Goal: Information Seeking & Learning: Learn about a topic

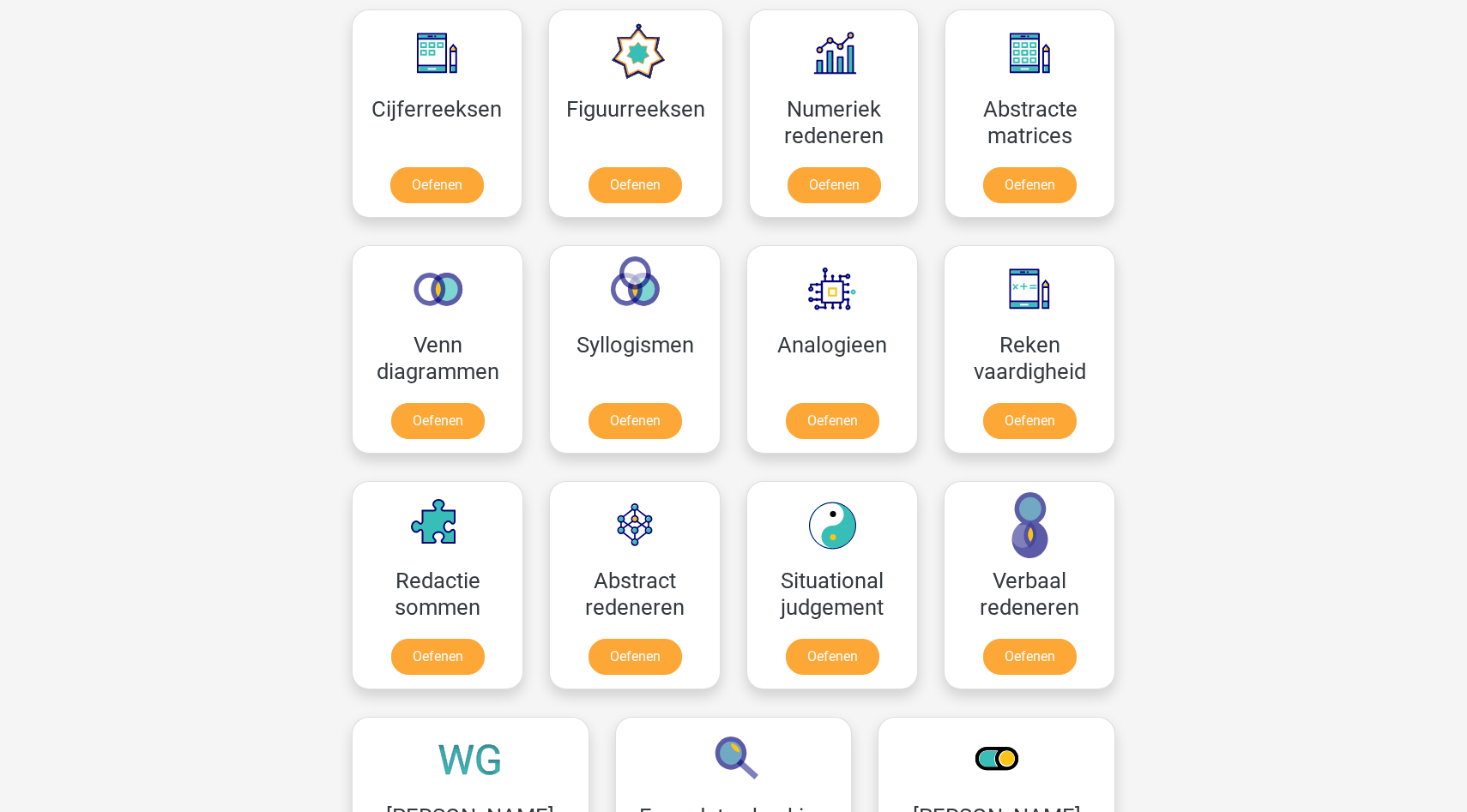
scroll to position [795, 0]
click at [639, 199] on link "Oefenen" at bounding box center [635, 188] width 98 height 38
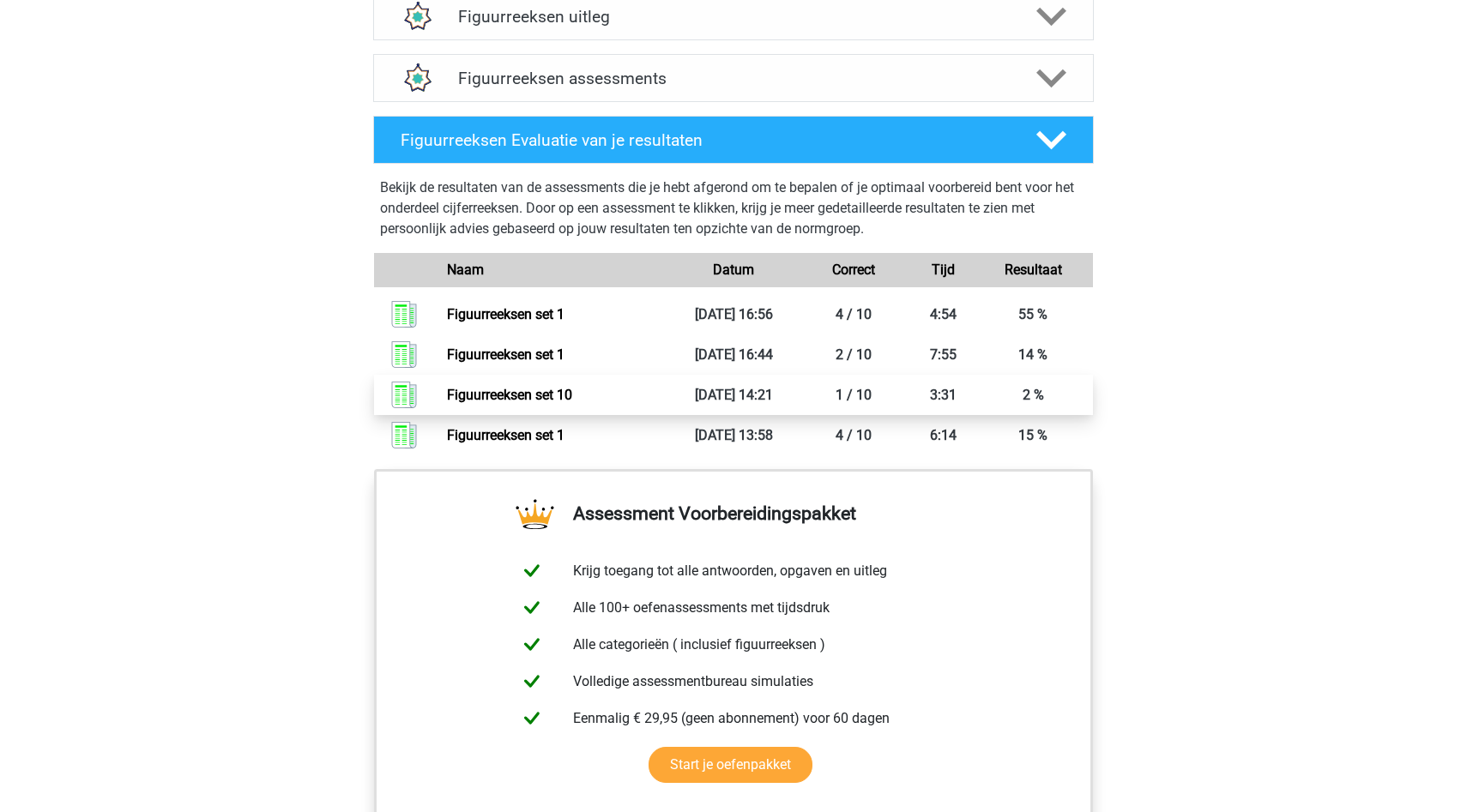
scroll to position [839, 0]
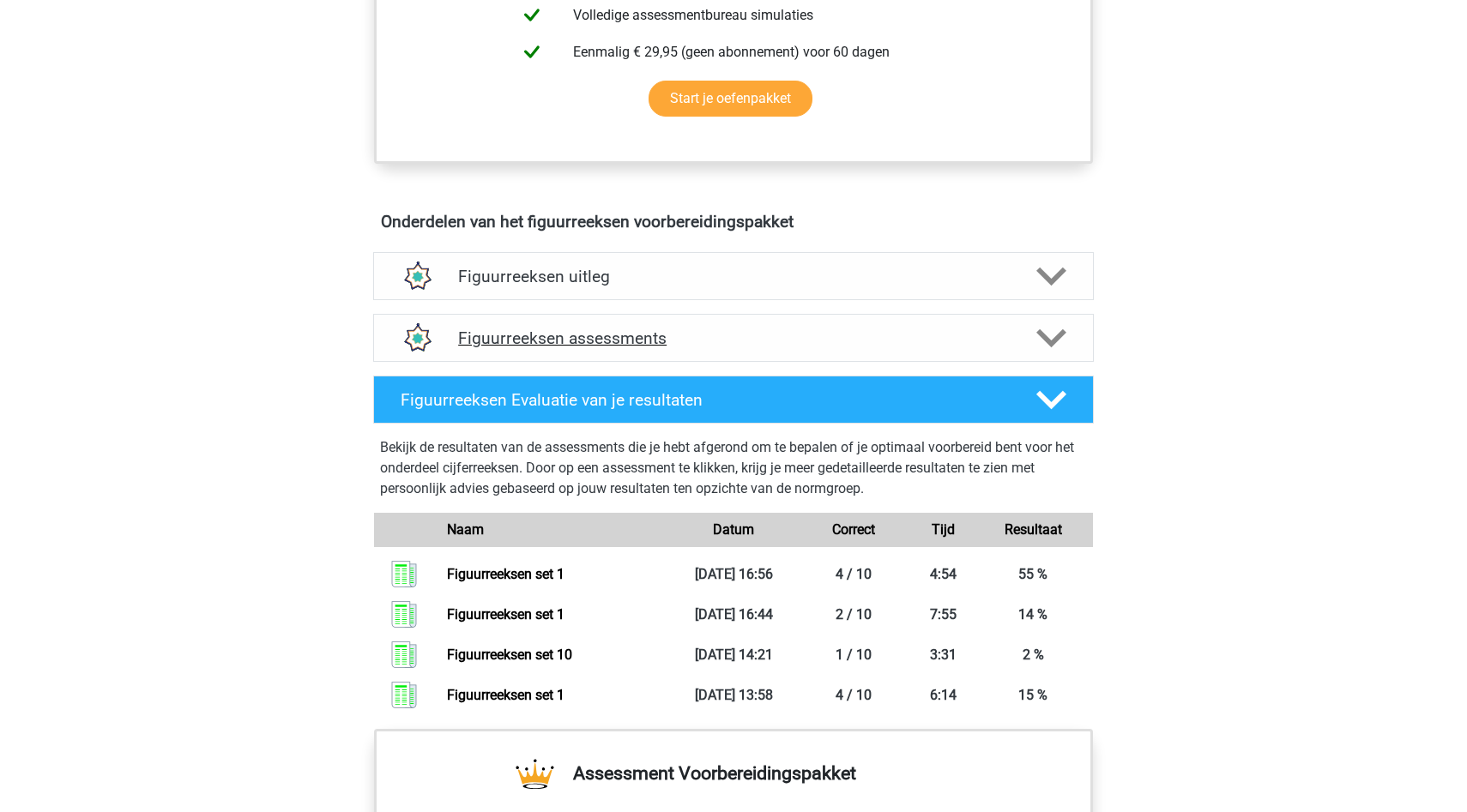
click at [693, 338] on h4 "Figuurreeksen assessments" at bounding box center [733, 338] width 551 height 20
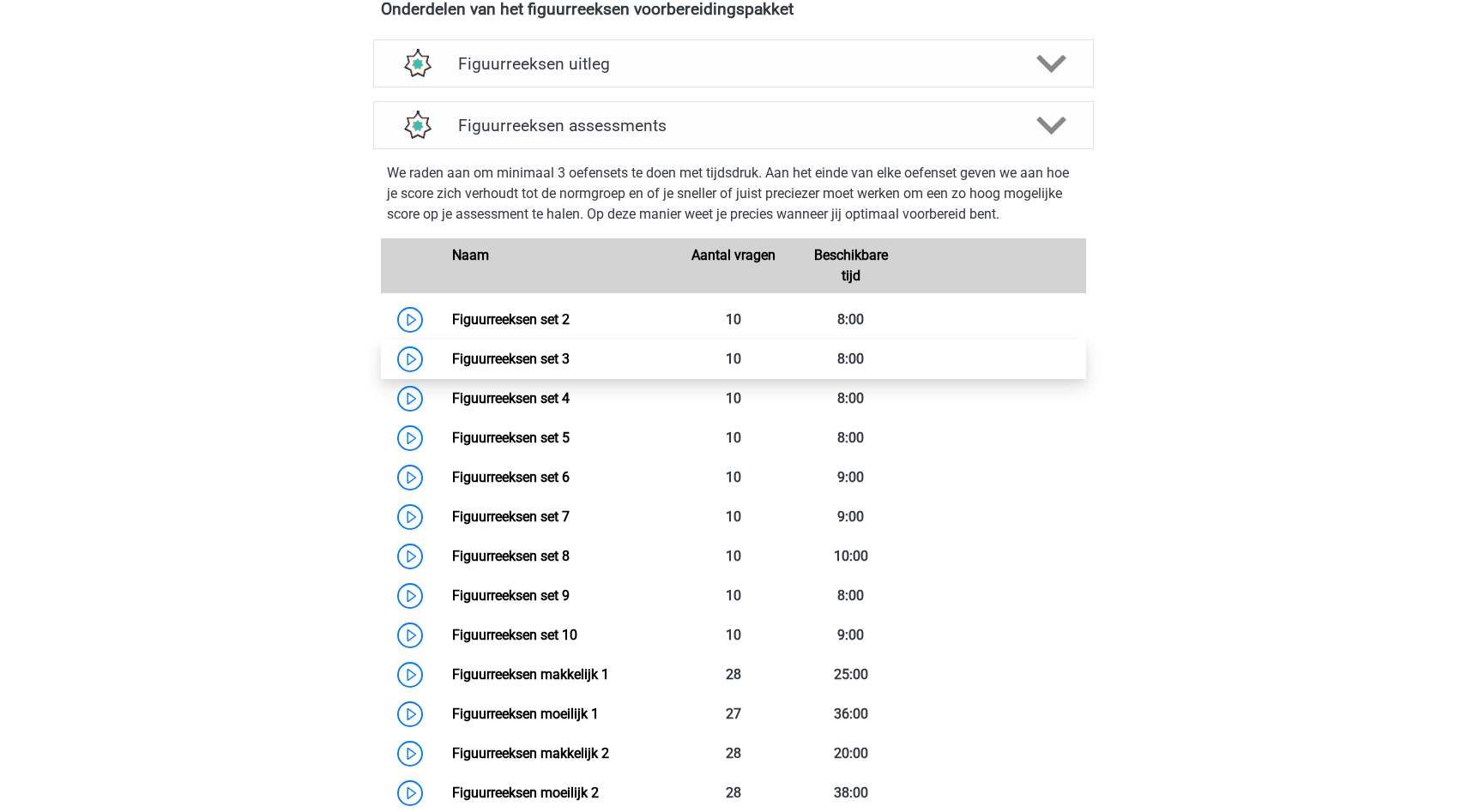
scroll to position [1061, 0]
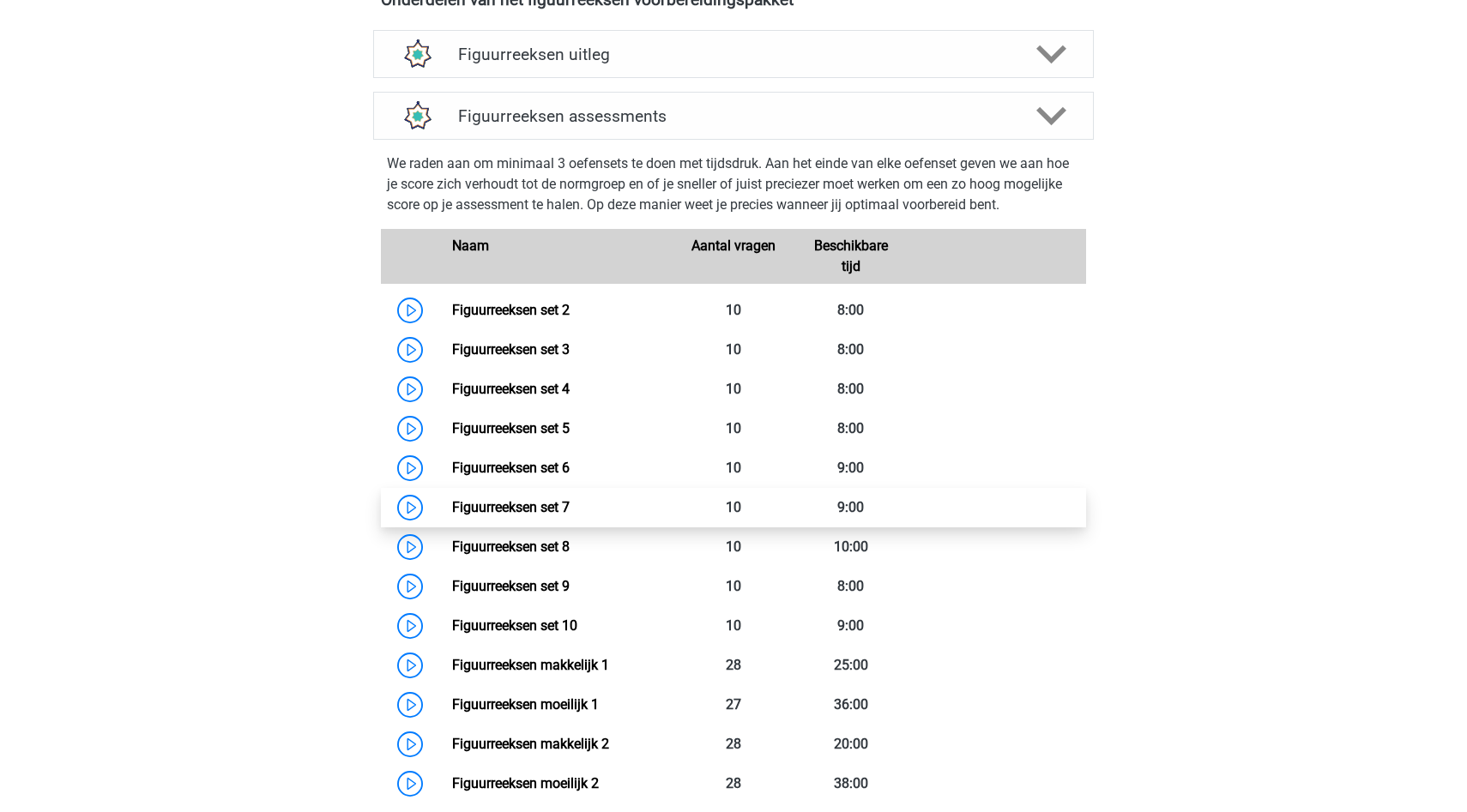
click at [452, 507] on link "Figuurreeksen set 7" at bounding box center [511, 507] width 117 height 16
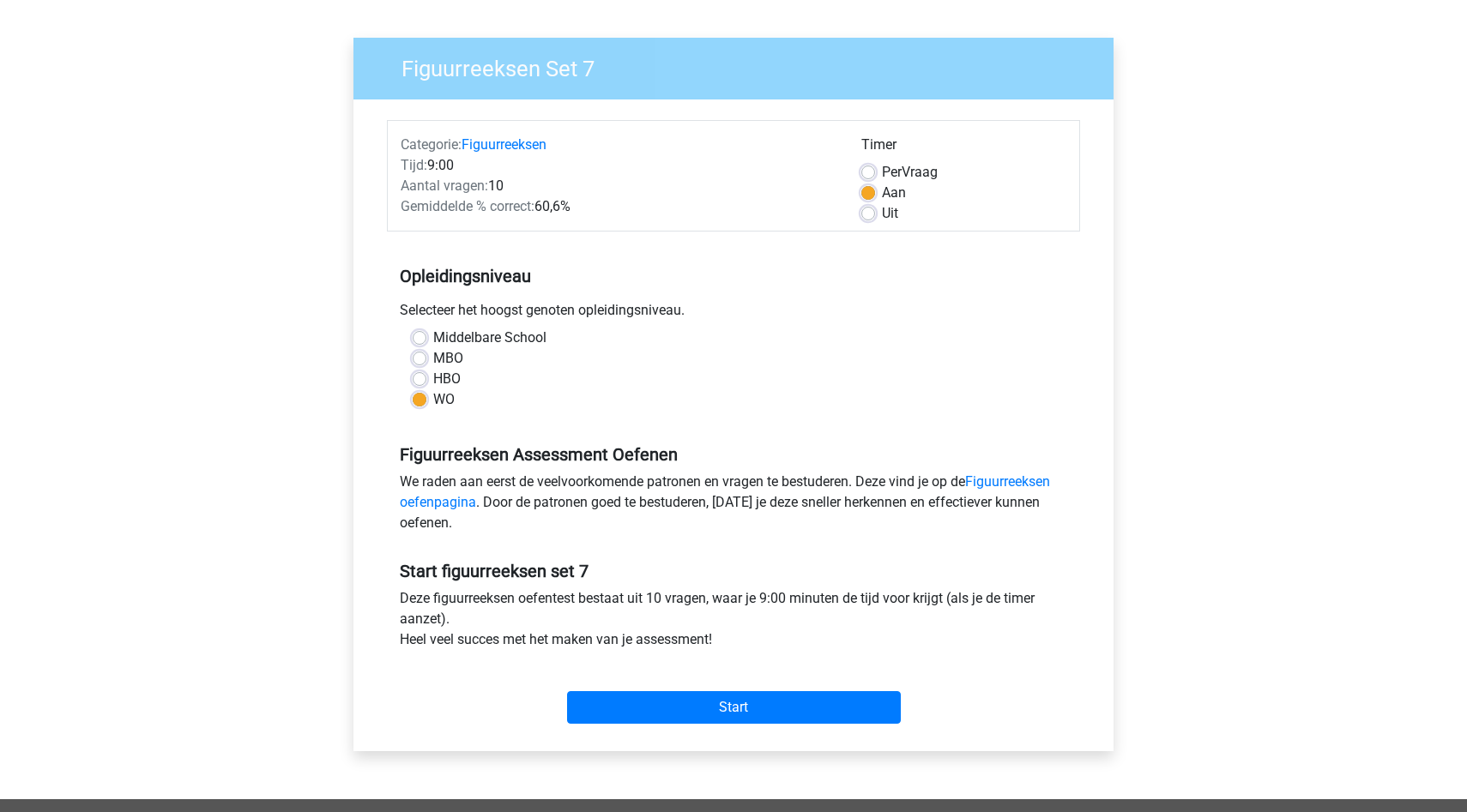
scroll to position [112, 0]
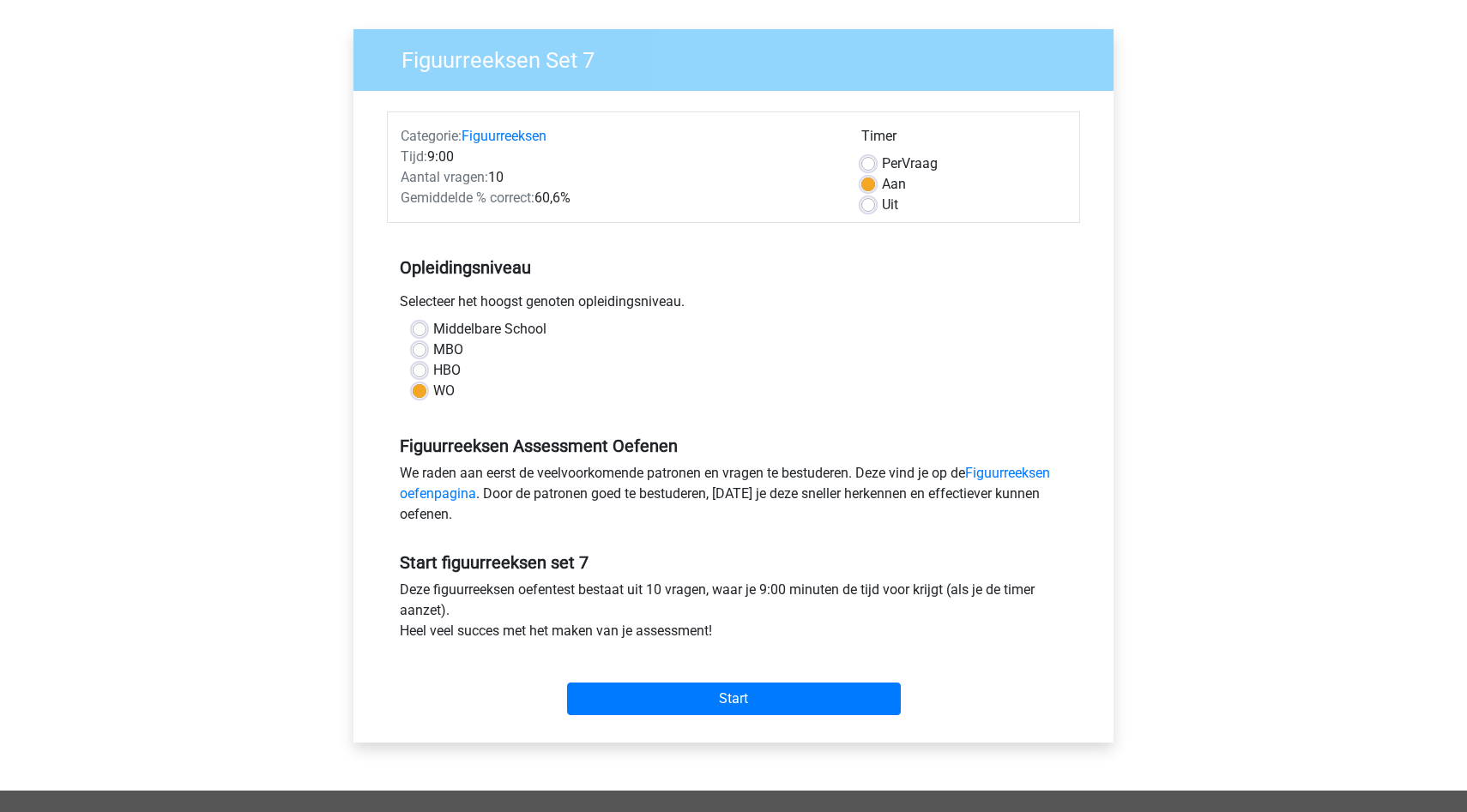
click at [472, 324] on label "Middelbare School" at bounding box center [490, 329] width 114 height 20
click at [427, 324] on input "Middelbare School" at bounding box center [419, 327] width 13 height 17
radio input "true"
click at [720, 698] on input "Start" at bounding box center [734, 699] width 333 height 33
click at [1008, 472] on link "Figuurreeksen oefenpagina" at bounding box center [725, 483] width 650 height 37
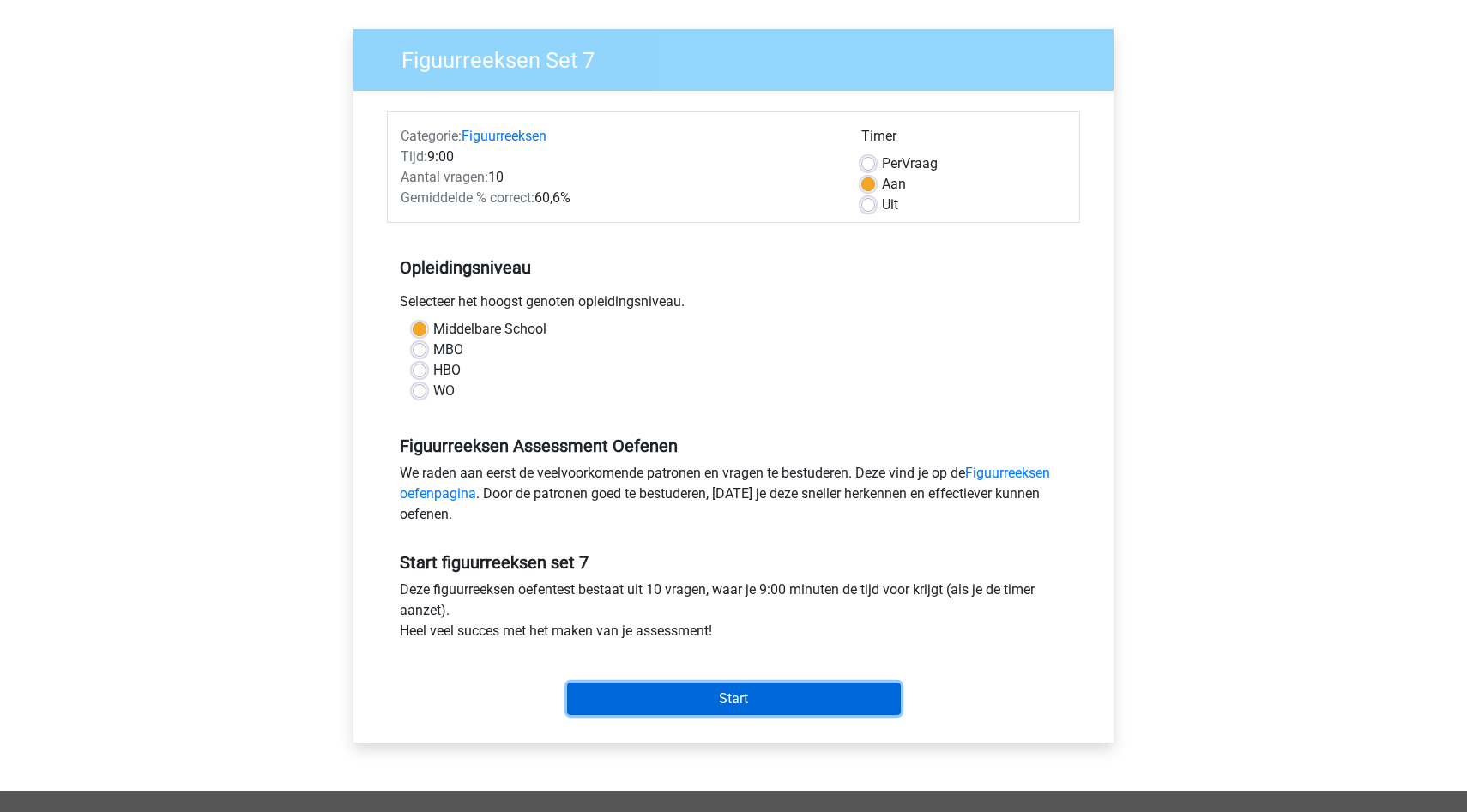
click at [761, 685] on input "Start" at bounding box center [734, 699] width 333 height 33
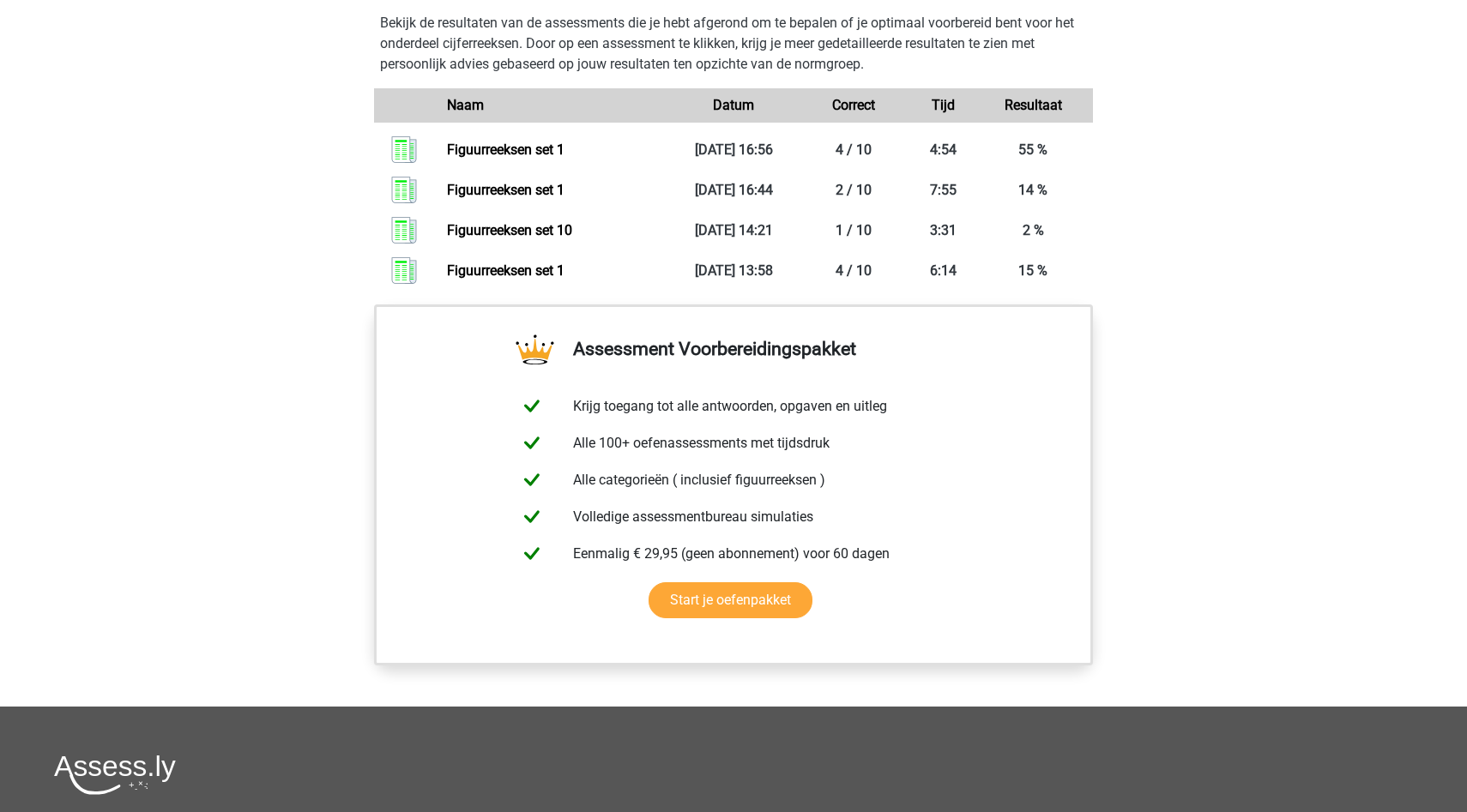
scroll to position [935, 0]
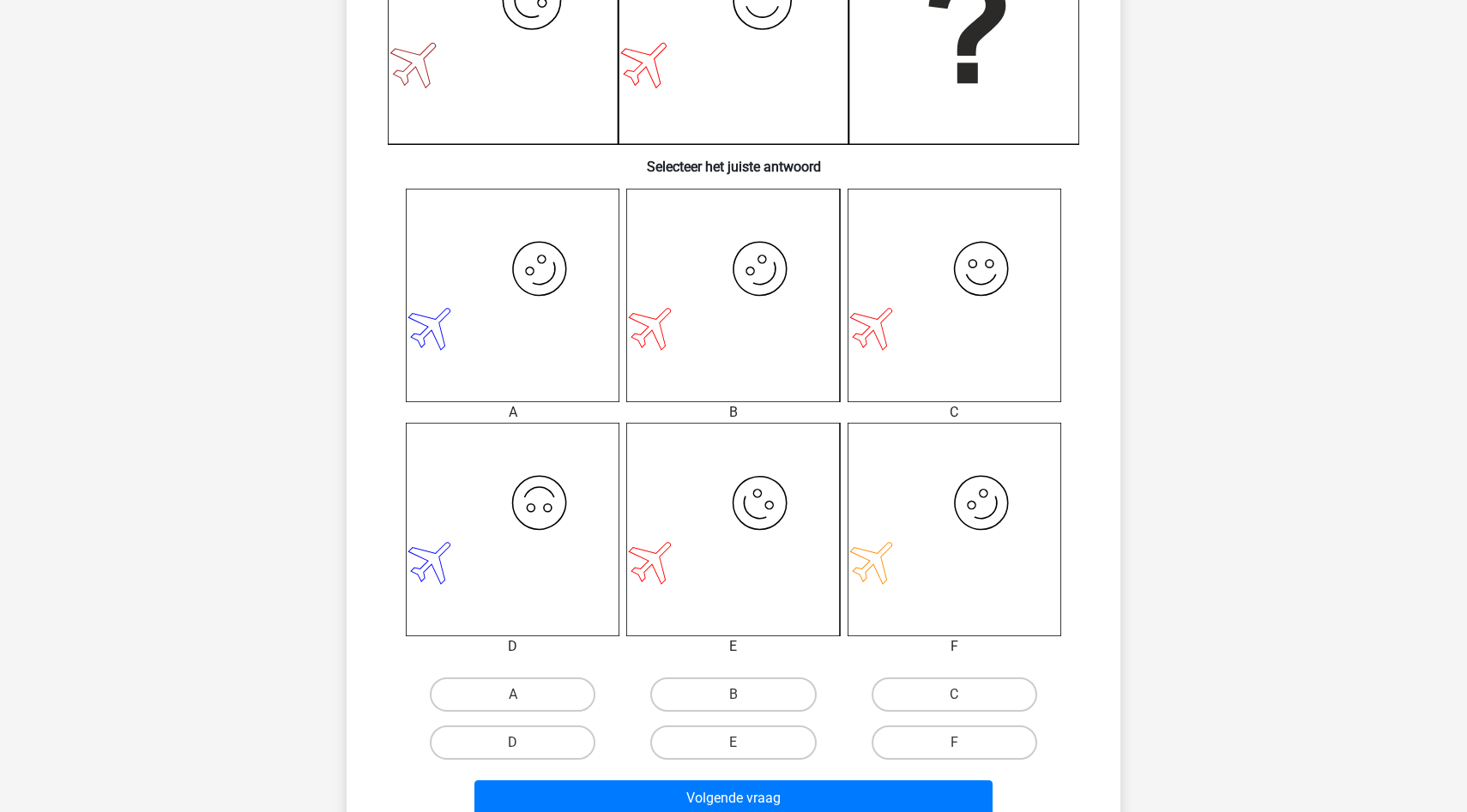
scroll to position [516, 0]
click at [728, 694] on label "B" at bounding box center [733, 693] width 166 height 35
click at [734, 694] on input "B" at bounding box center [739, 699] width 12 height 12
radio input "true"
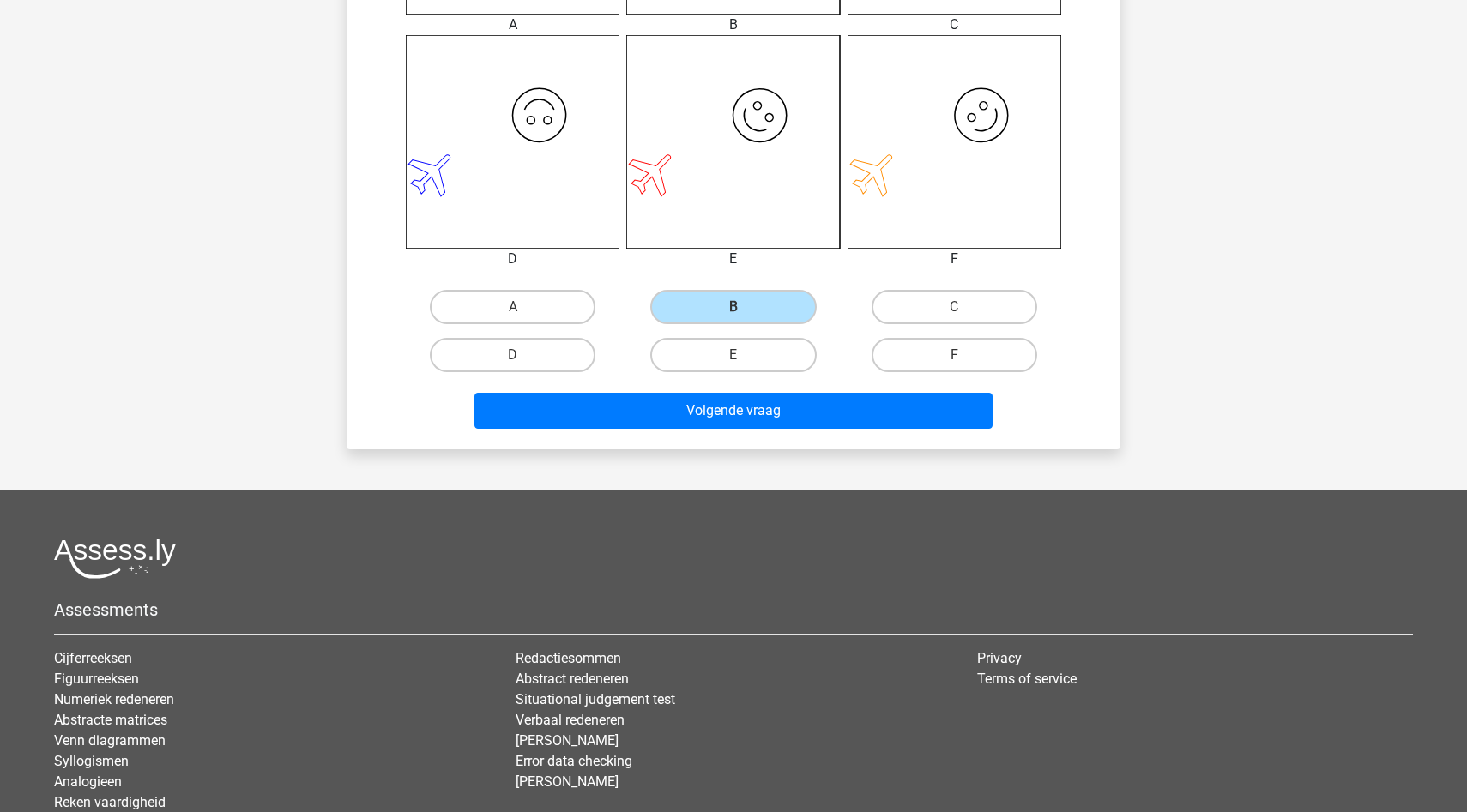
scroll to position [1034, 0]
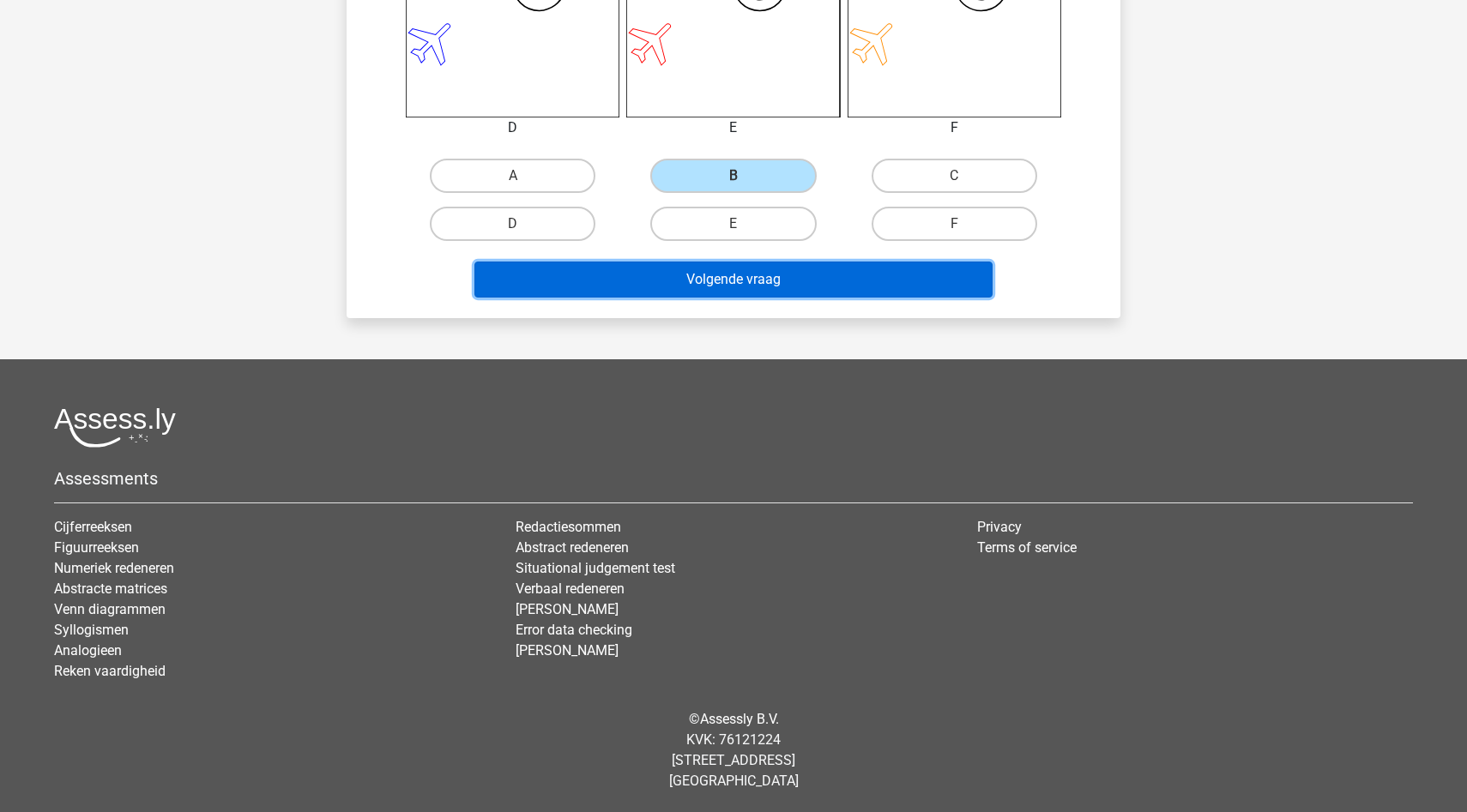
click at [717, 278] on button "Volgende vraag" at bounding box center [734, 279] width 519 height 36
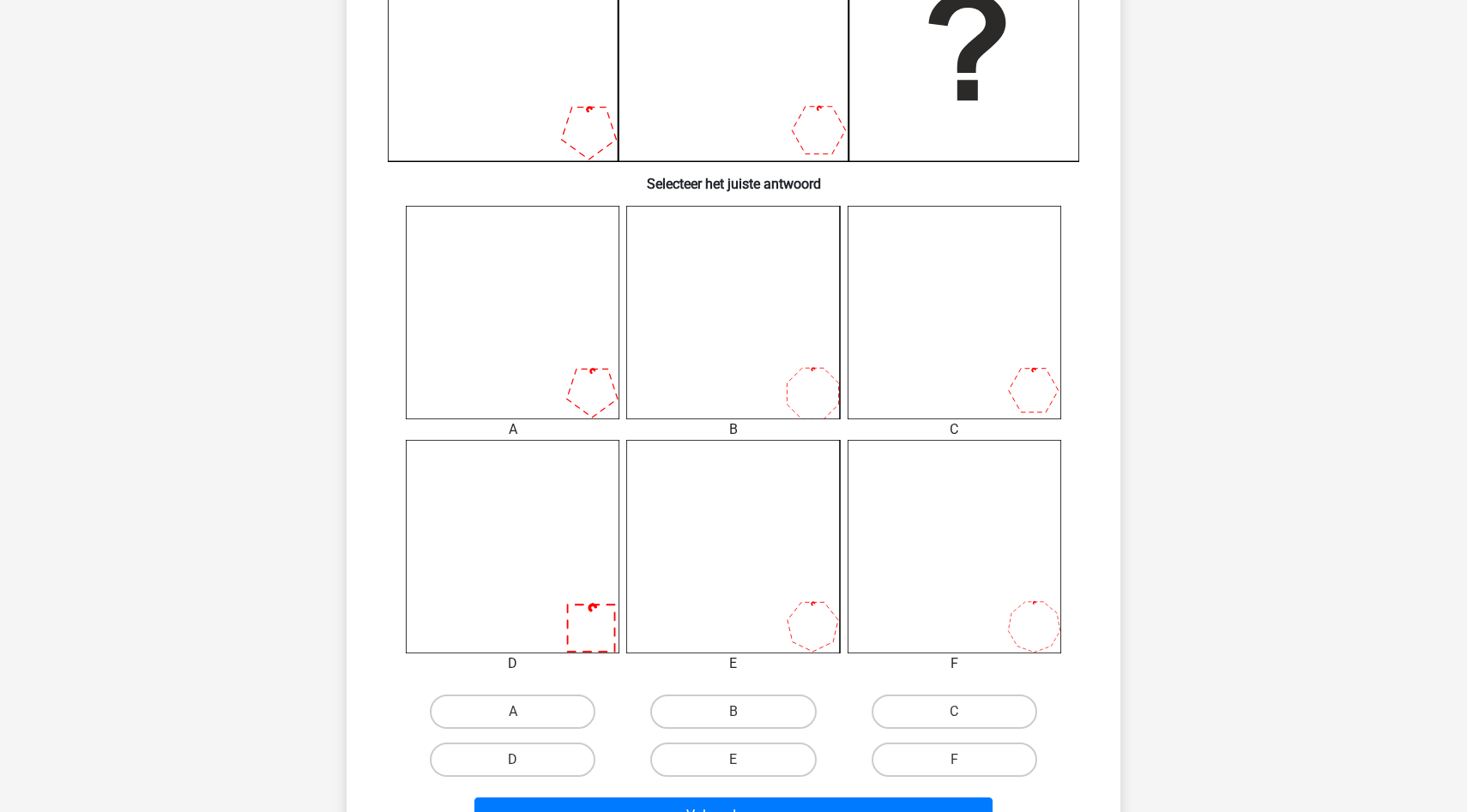
scroll to position [550, 0]
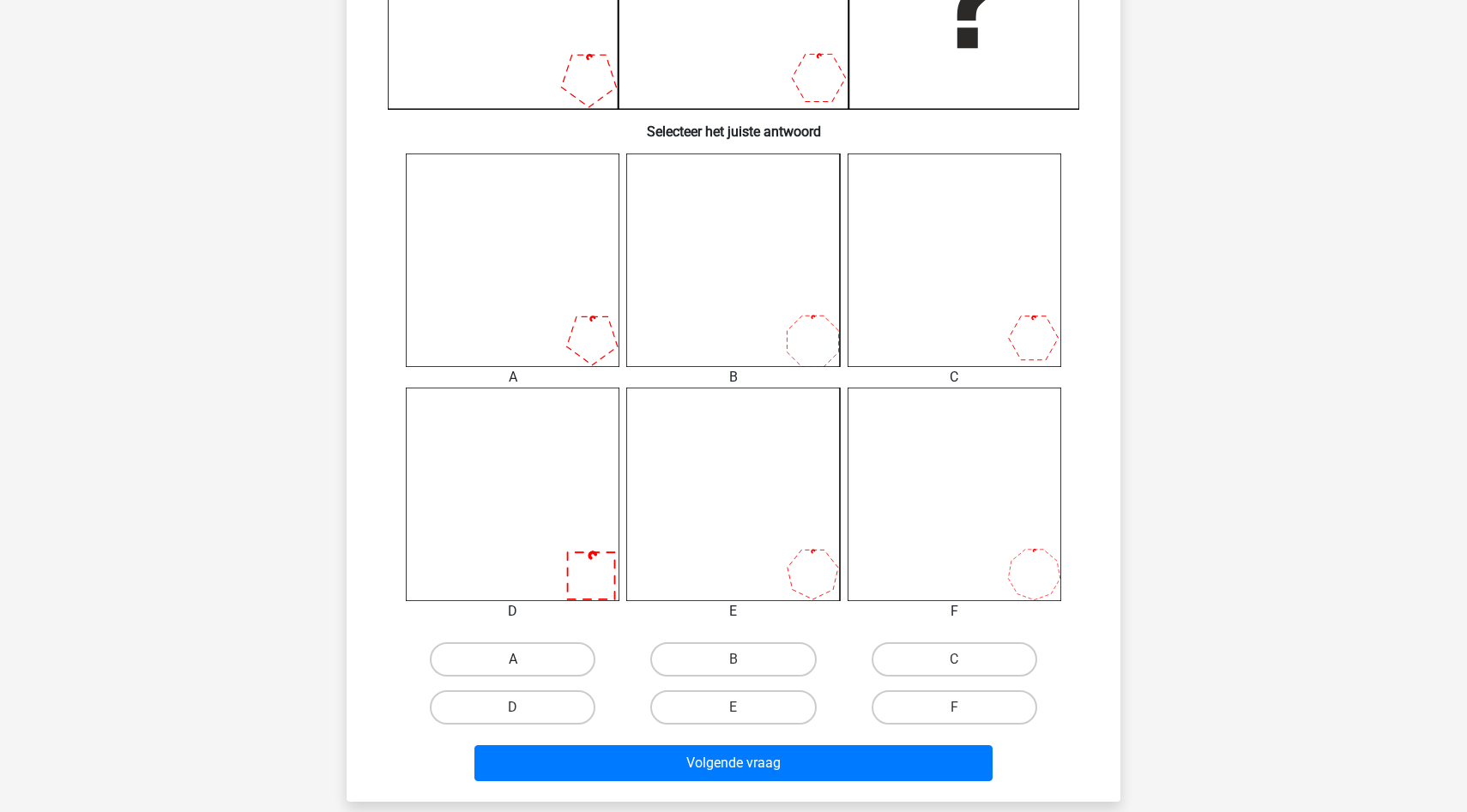
click at [561, 656] on label "A" at bounding box center [513, 659] width 166 height 35
click at [524, 660] on input "A" at bounding box center [518, 665] width 12 height 12
radio input "true"
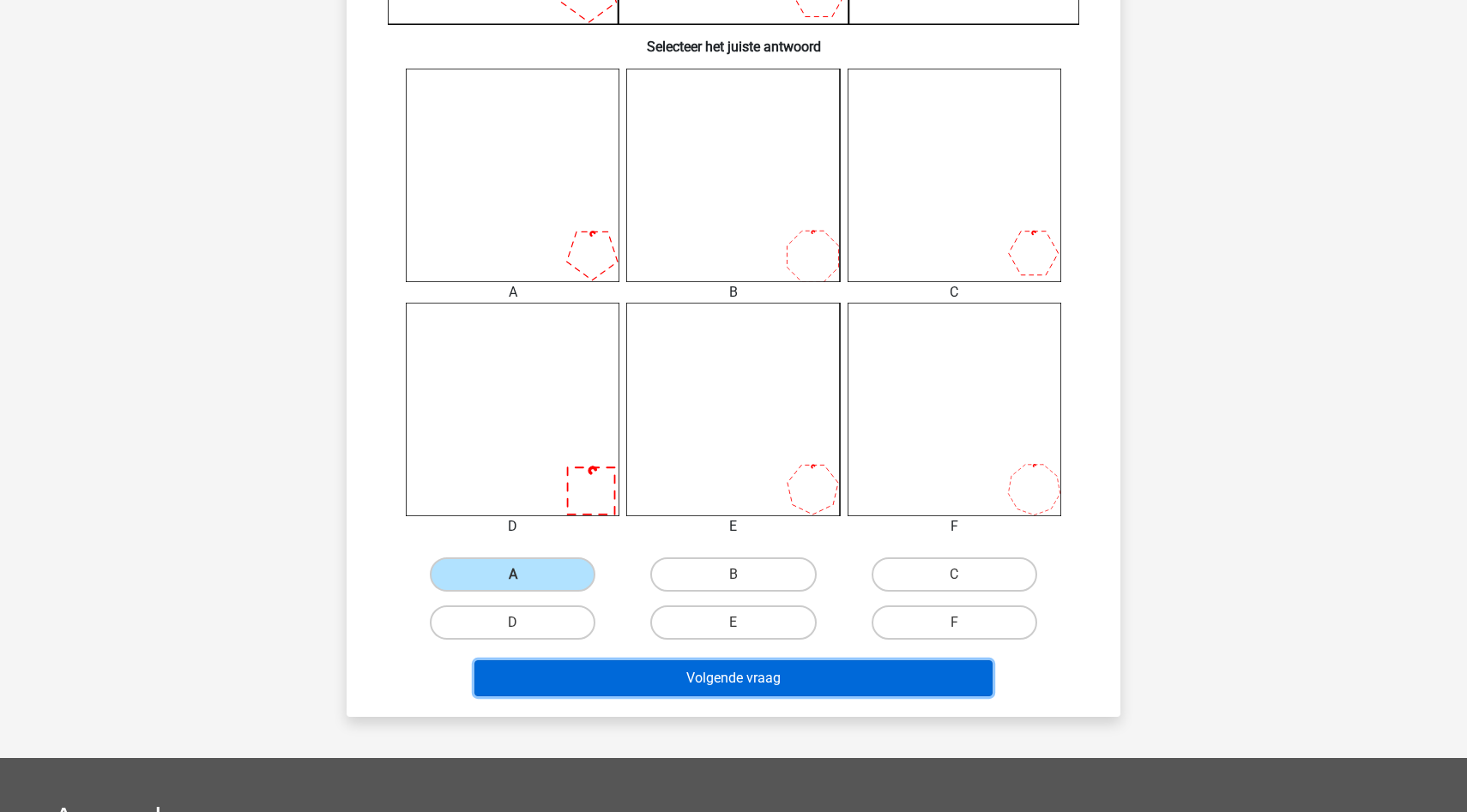
click at [694, 681] on button "Volgende vraag" at bounding box center [734, 678] width 519 height 36
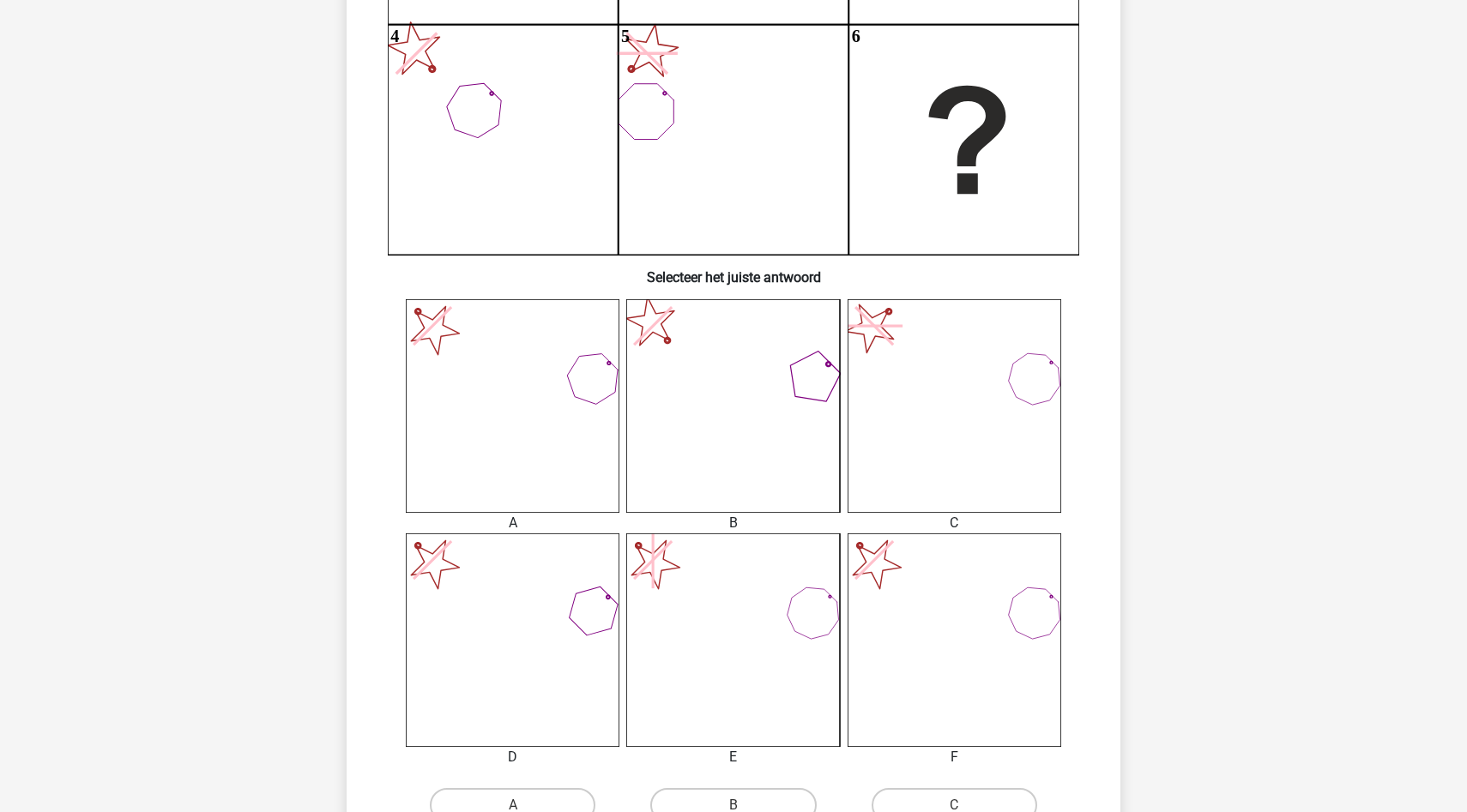
scroll to position [577, 0]
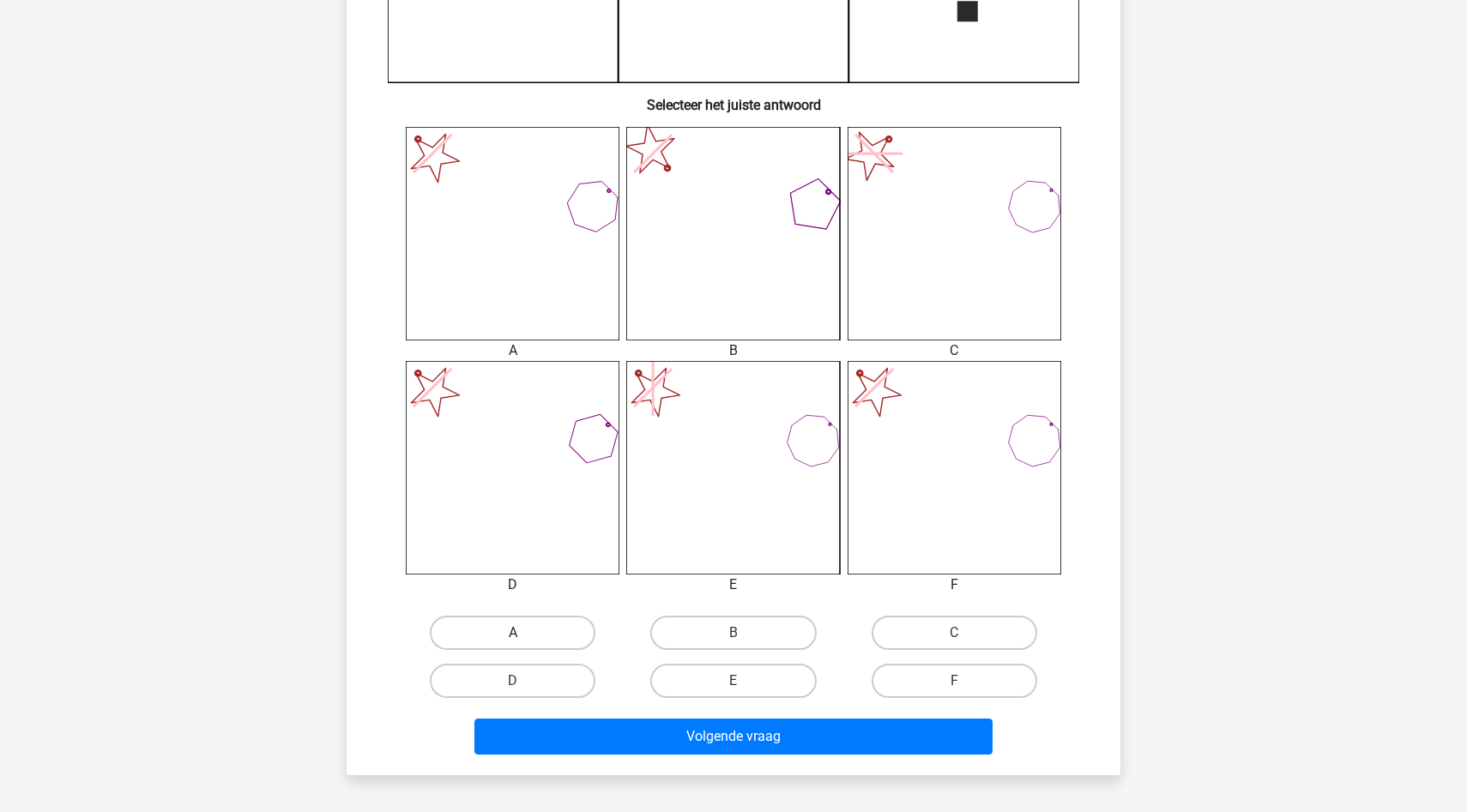
click at [540, 636] on label "A" at bounding box center [513, 632] width 166 height 35
click at [524, 636] on input "A" at bounding box center [518, 638] width 12 height 12
radio input "true"
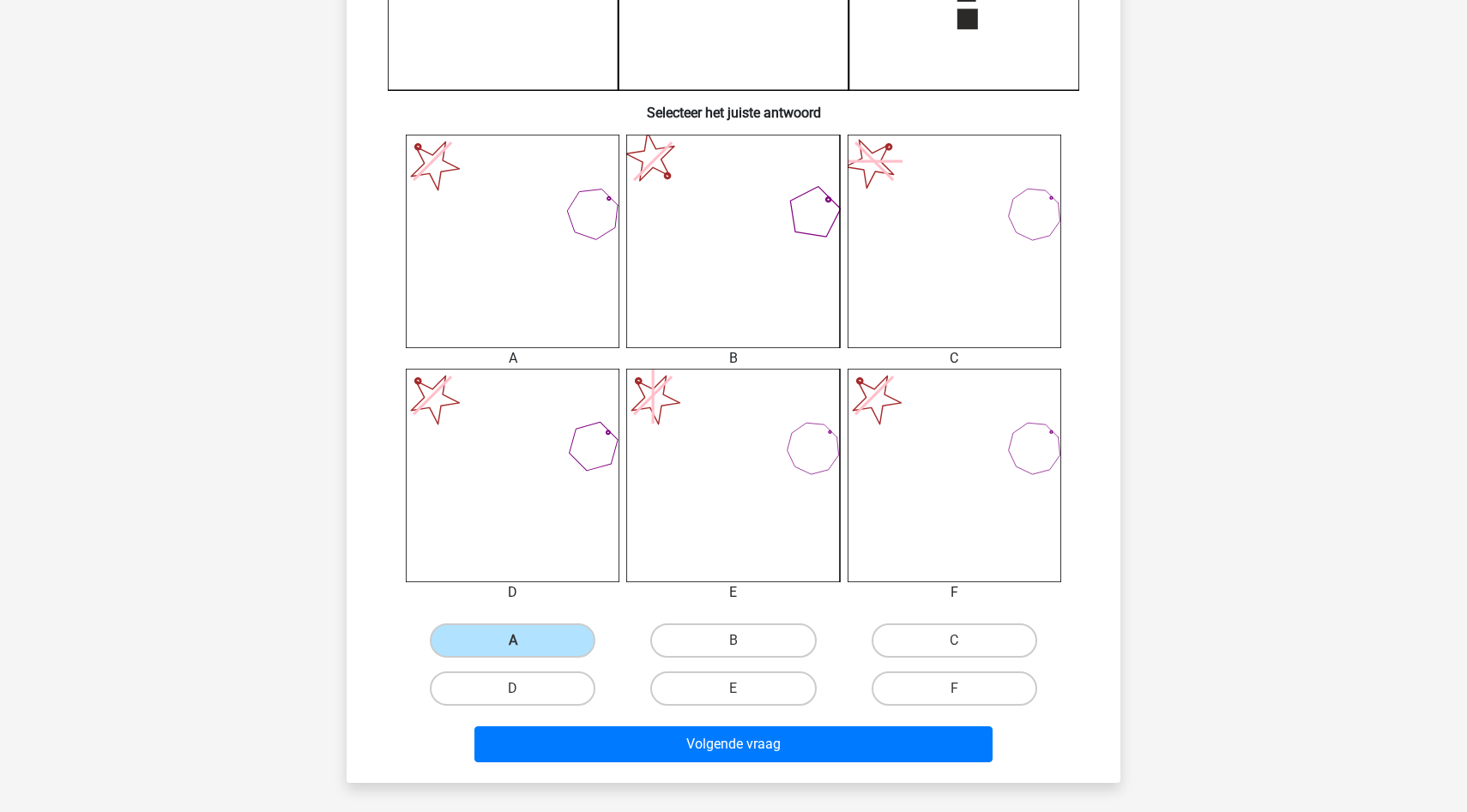
scroll to position [594, 0]
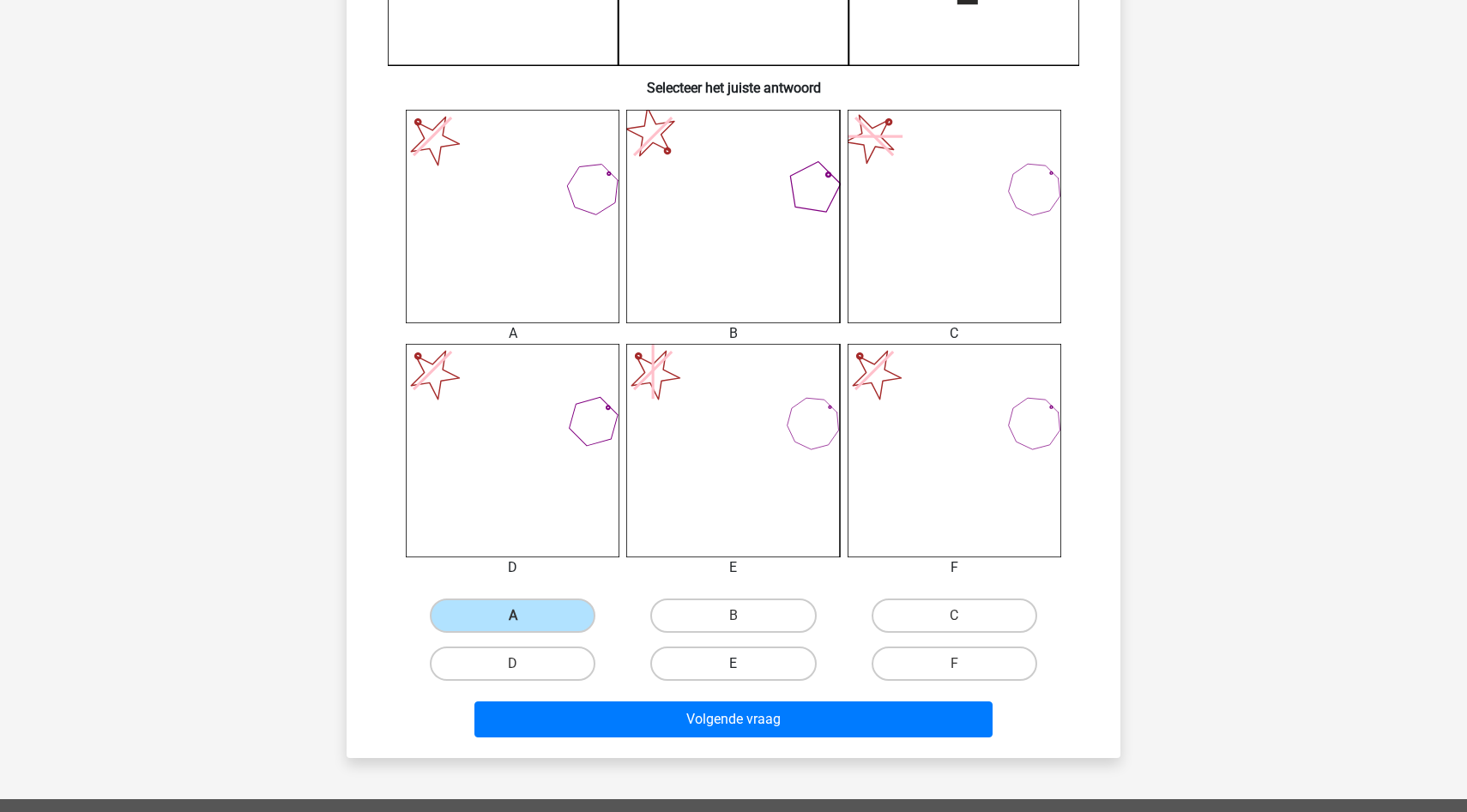
click at [756, 662] on label "E" at bounding box center [733, 663] width 166 height 35
click at [744, 664] on input "E" at bounding box center [739, 669] width 12 height 12
radio input "true"
click at [963, 660] on label "F" at bounding box center [954, 663] width 166 height 35
click at [963, 664] on input "F" at bounding box center [959, 669] width 12 height 12
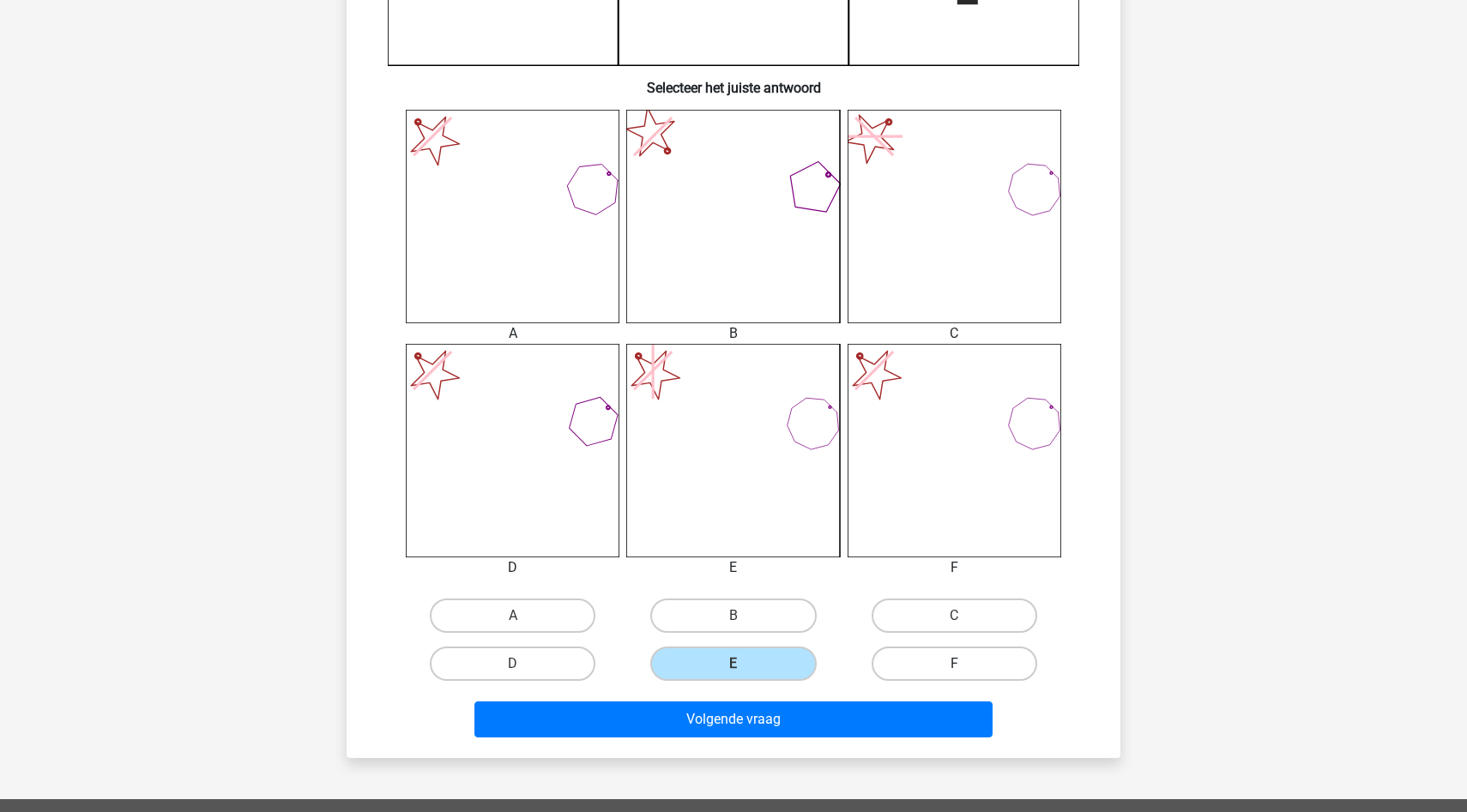
radio input "true"
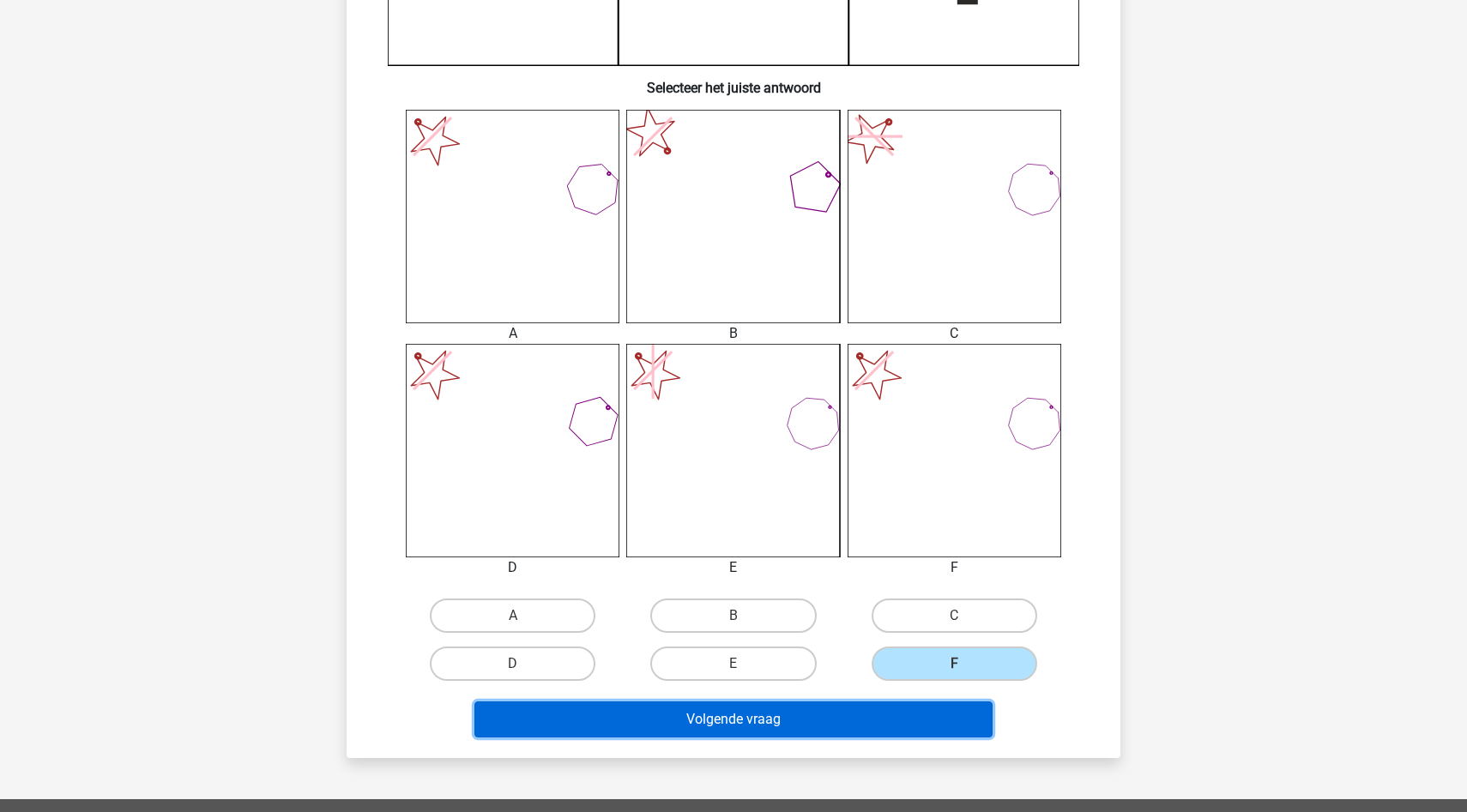
click at [854, 714] on button "Volgende vraag" at bounding box center [734, 719] width 519 height 36
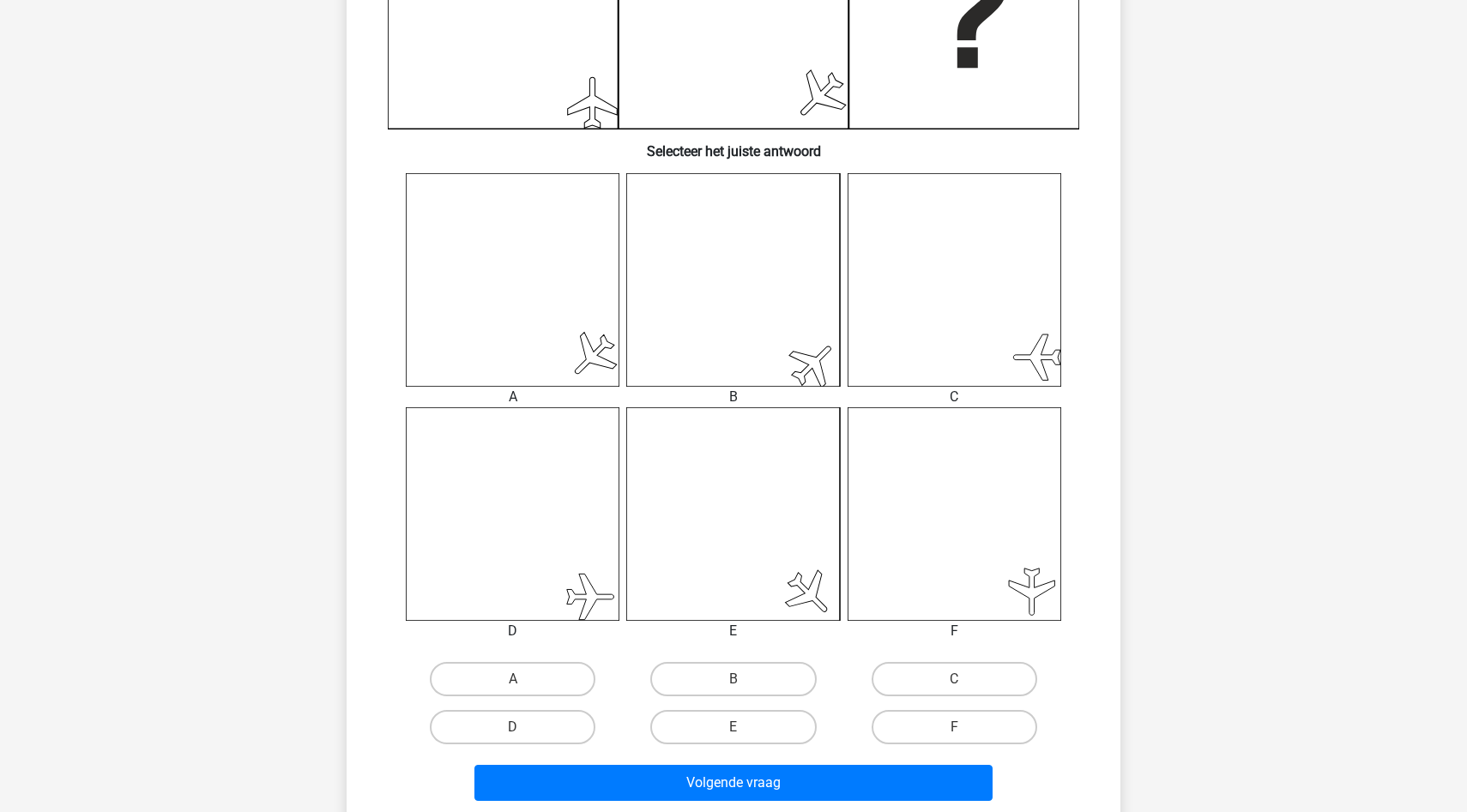
scroll to position [558, 0]
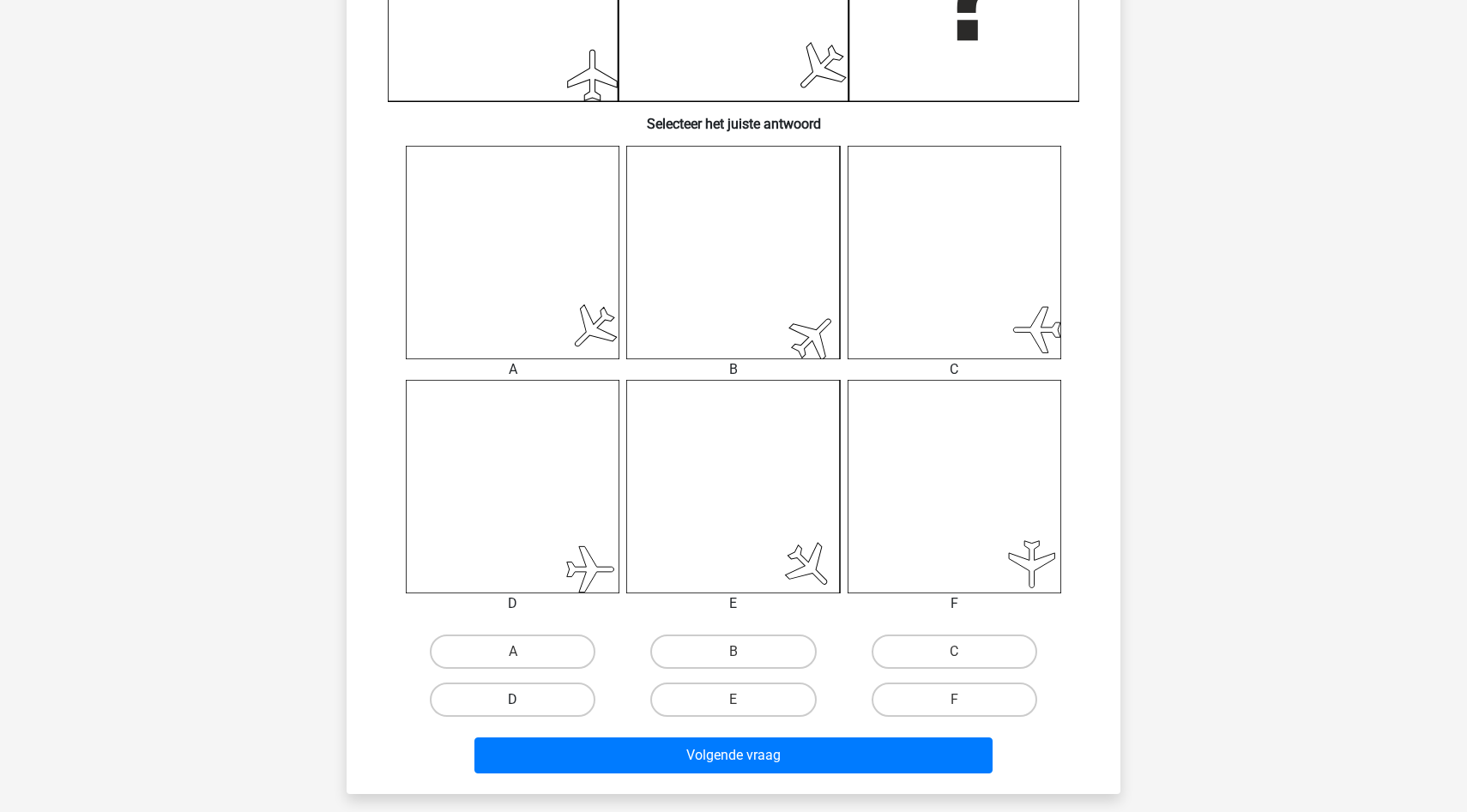
click at [559, 705] on label "D" at bounding box center [513, 699] width 166 height 35
click at [524, 705] on input "D" at bounding box center [518, 705] width 12 height 12
radio input "true"
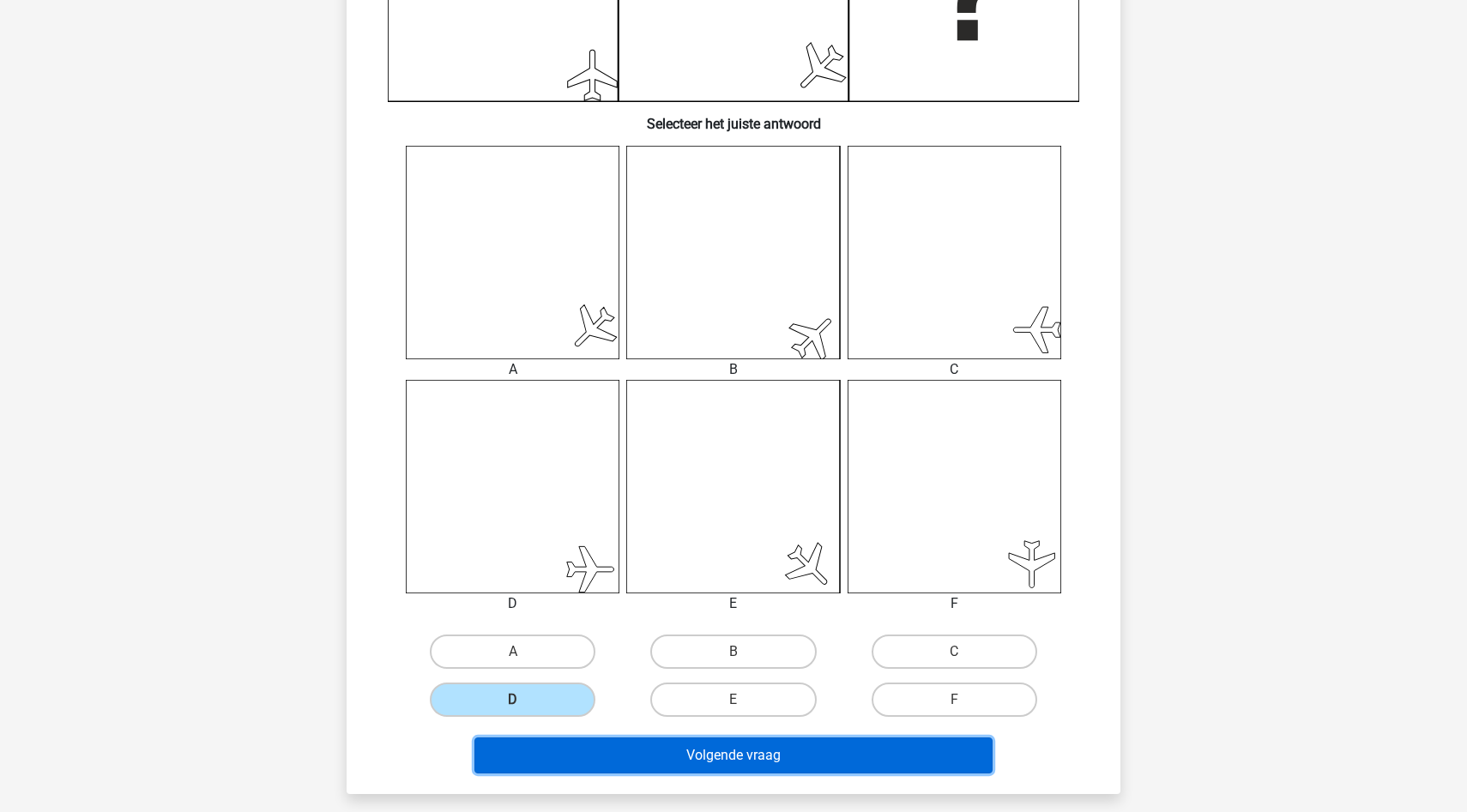
click at [628, 748] on button "Volgende vraag" at bounding box center [734, 755] width 519 height 36
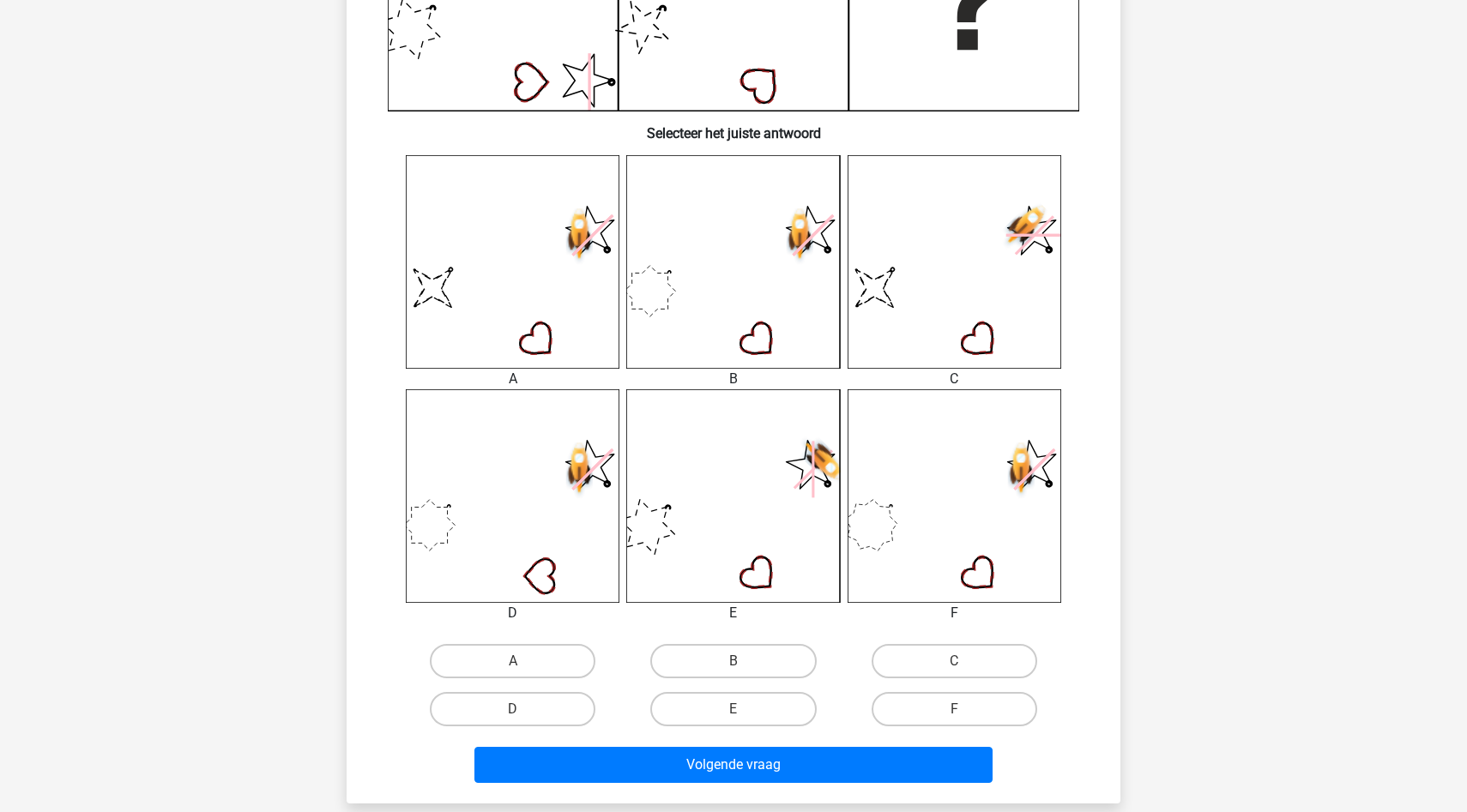
scroll to position [561, 0]
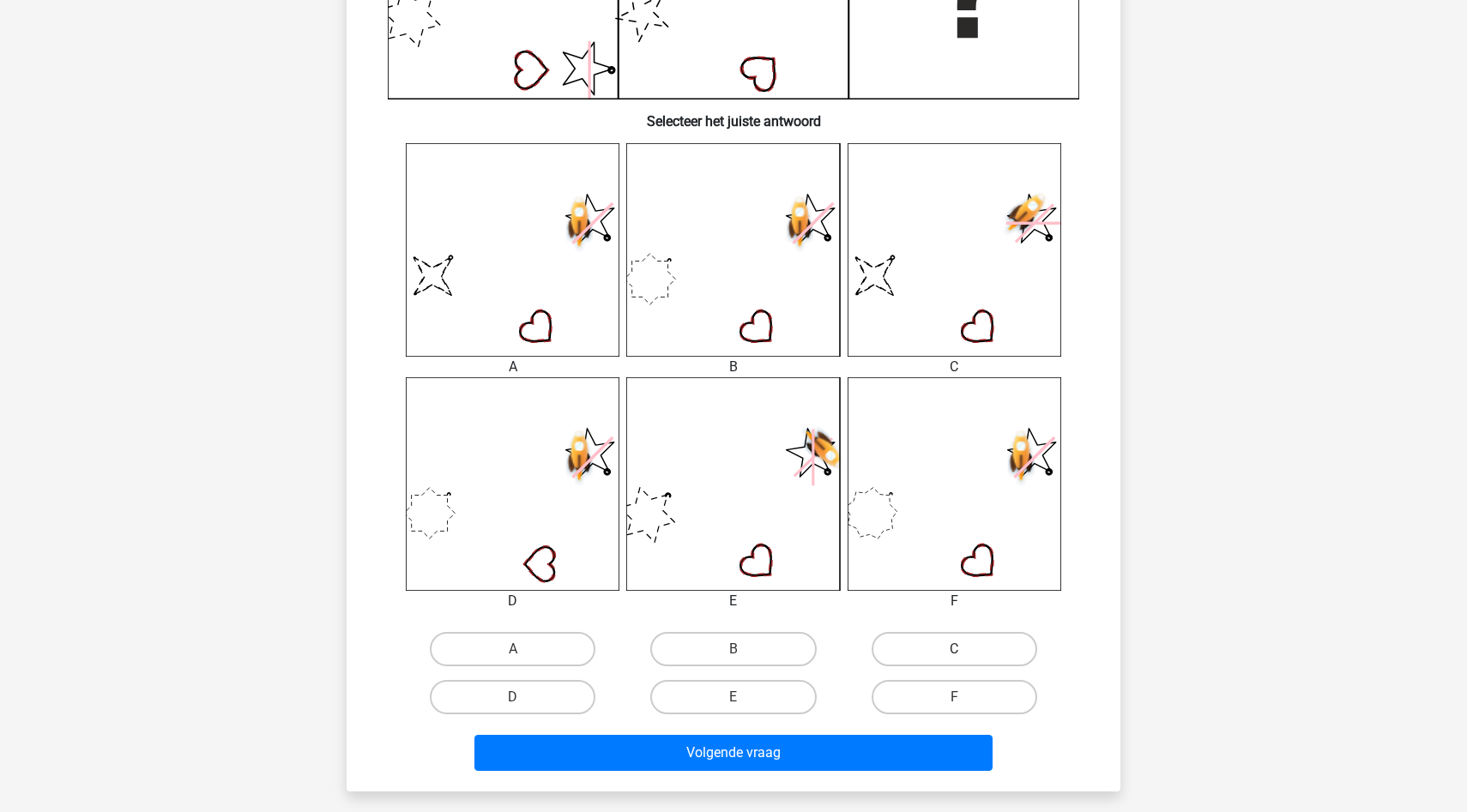
click at [937, 656] on label "C" at bounding box center [954, 649] width 166 height 35
click at [953, 656] on input "C" at bounding box center [959, 654] width 12 height 12
radio input "true"
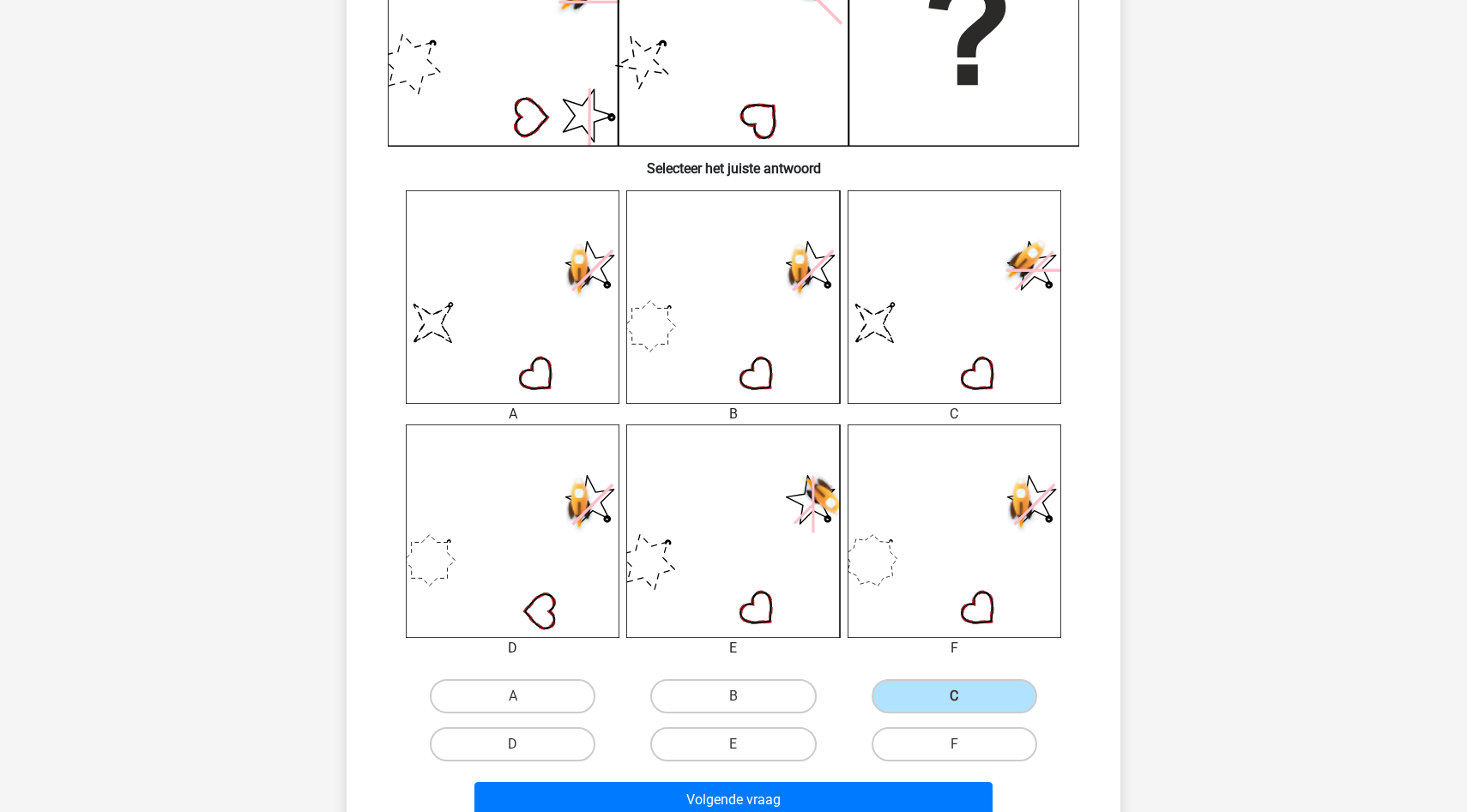
scroll to position [528, 0]
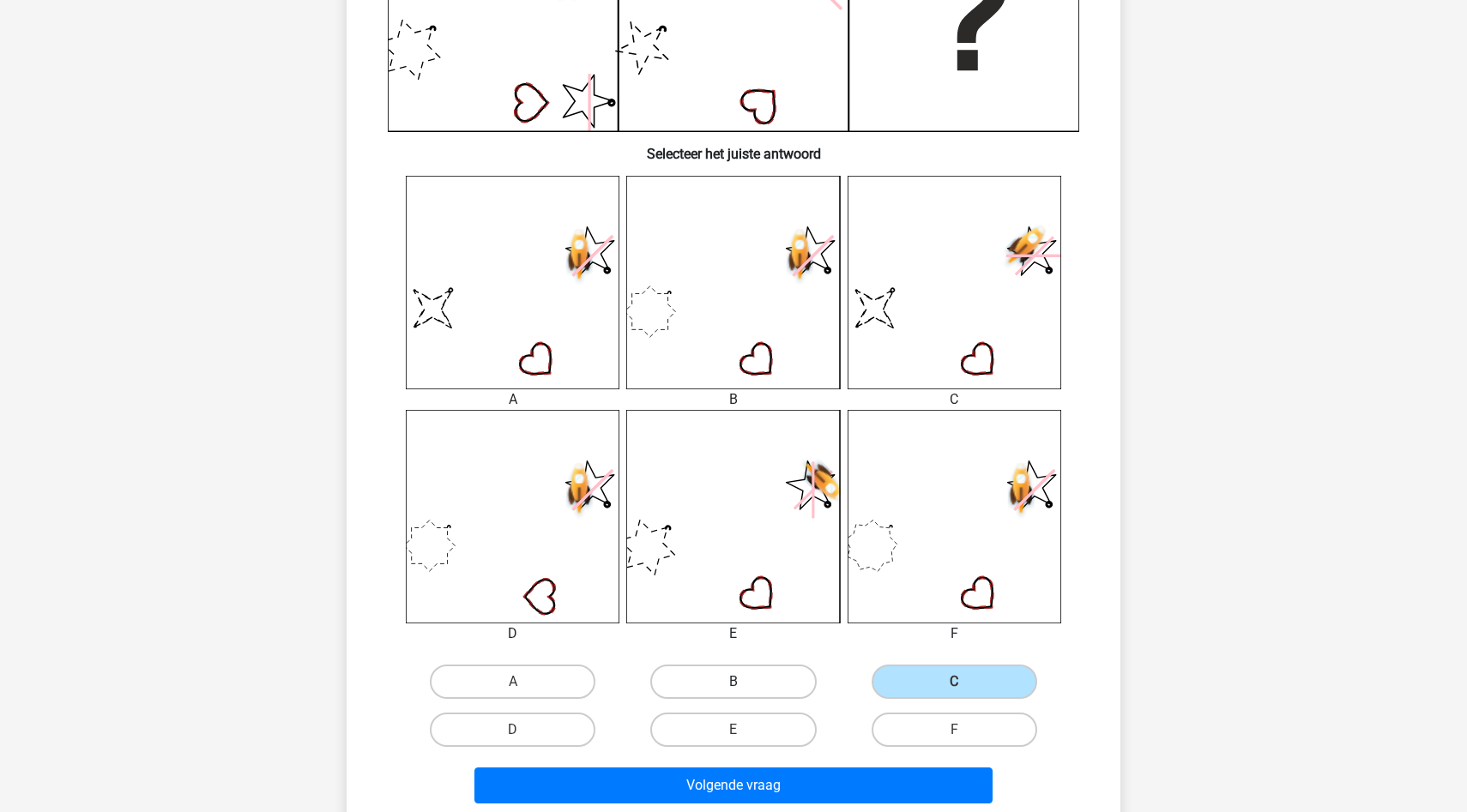
click at [748, 691] on label "B" at bounding box center [733, 682] width 166 height 35
click at [744, 691] on input "B" at bounding box center [739, 687] width 12 height 12
radio input "true"
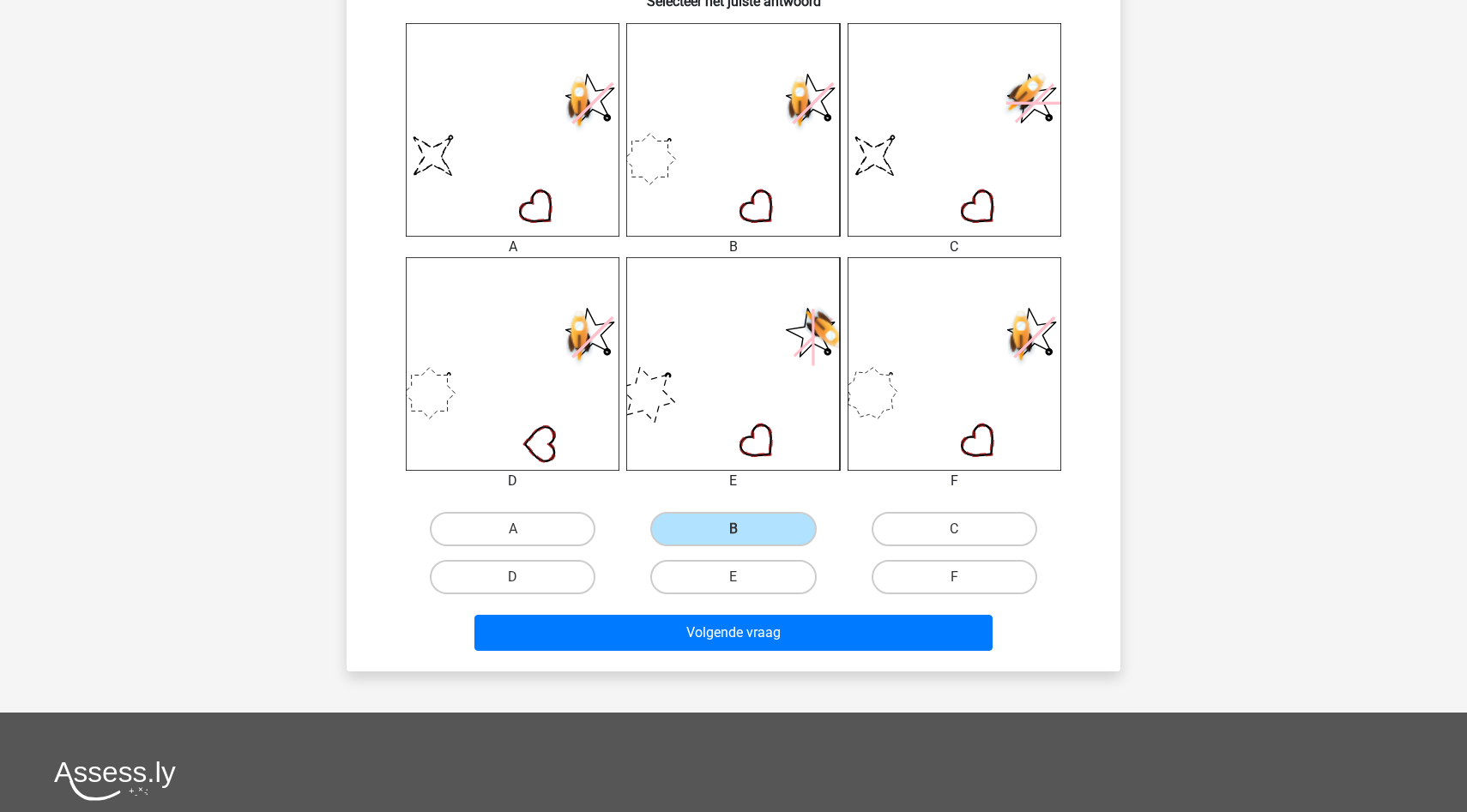
scroll to position [714, 0]
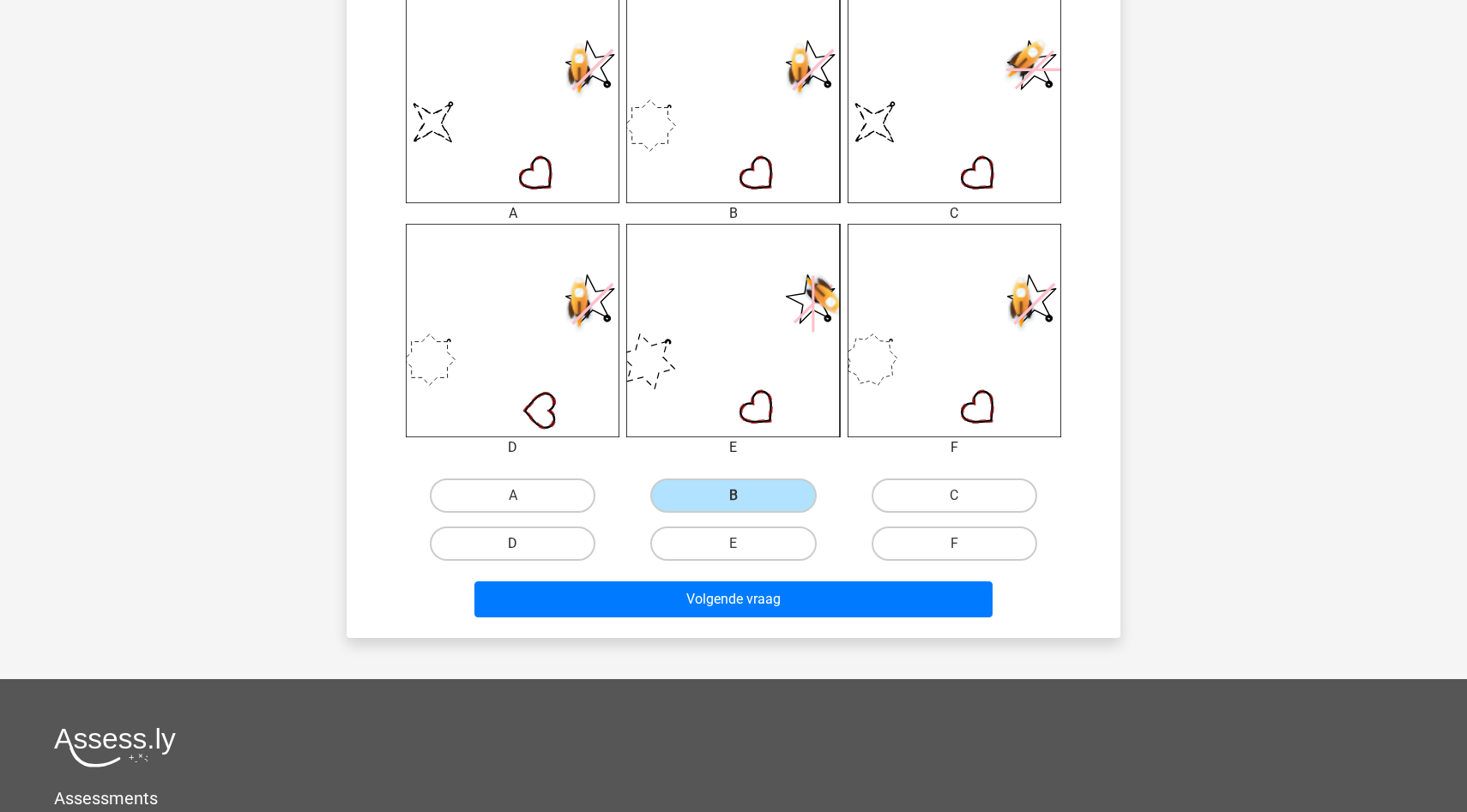
click at [553, 551] on label "D" at bounding box center [513, 543] width 166 height 35
click at [524, 551] on input "D" at bounding box center [518, 549] width 12 height 12
radio input "true"
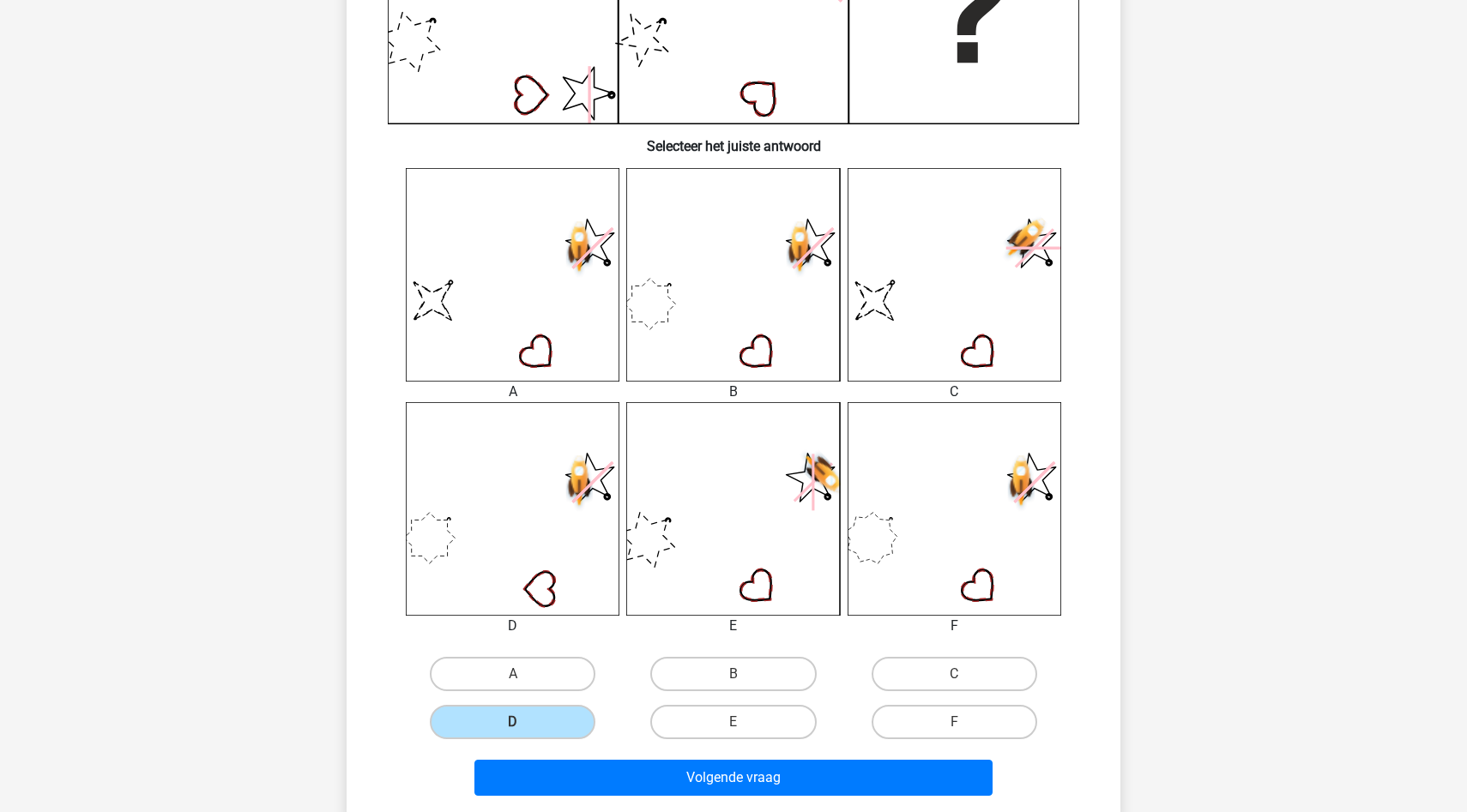
scroll to position [566, 0]
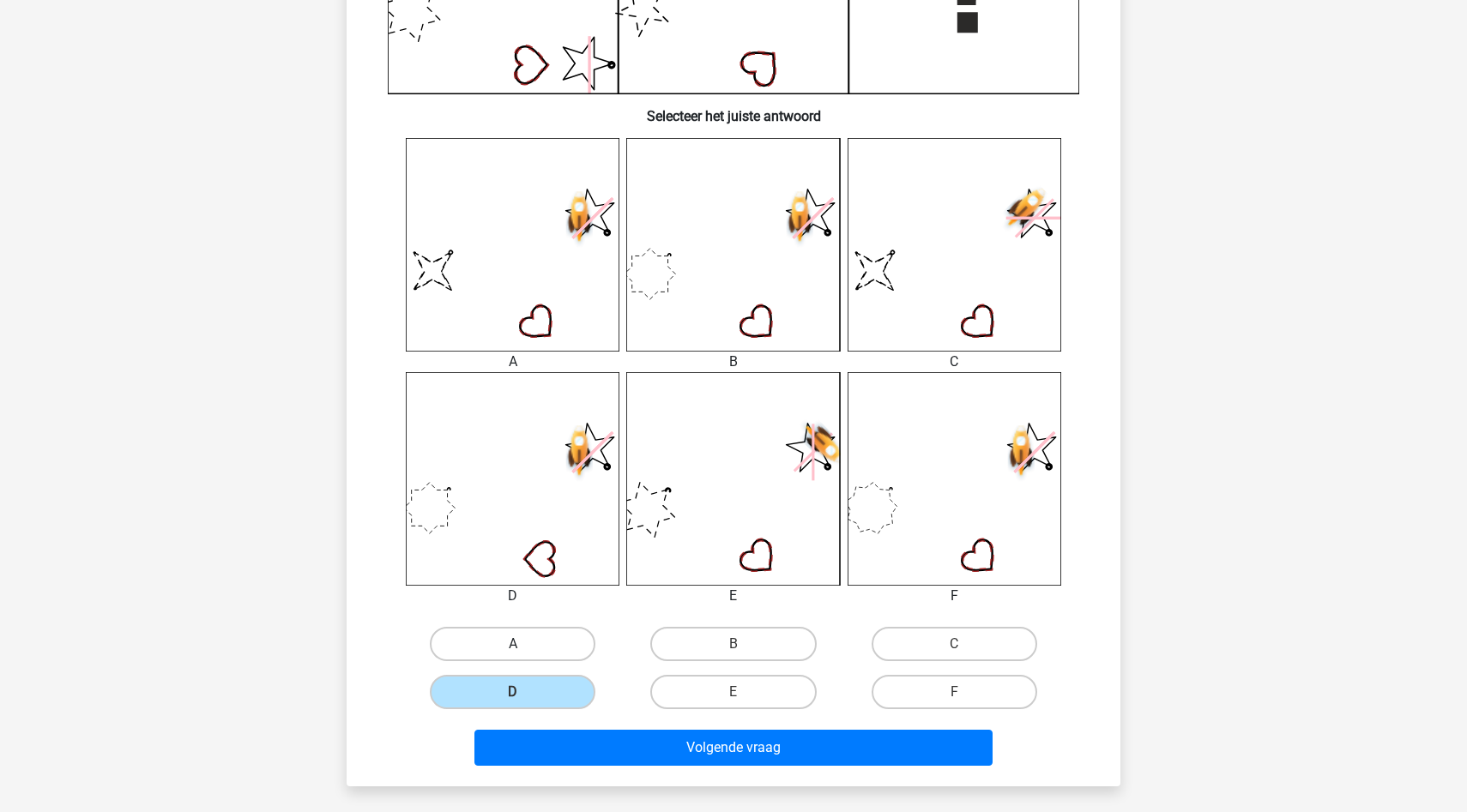
click at [549, 644] on label "A" at bounding box center [513, 644] width 166 height 35
click at [524, 644] on input "A" at bounding box center [518, 649] width 12 height 12
radio input "true"
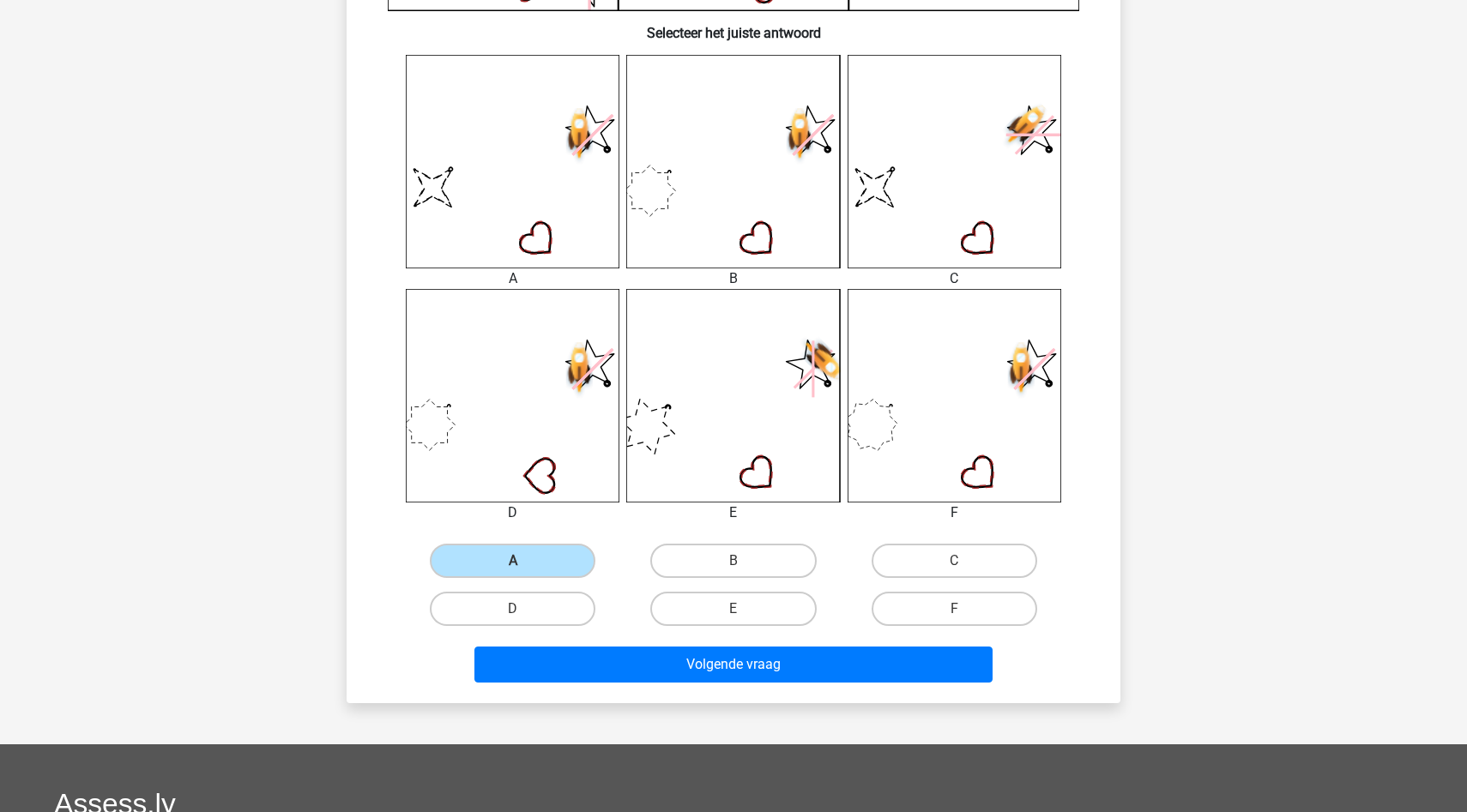
scroll to position [1007, 0]
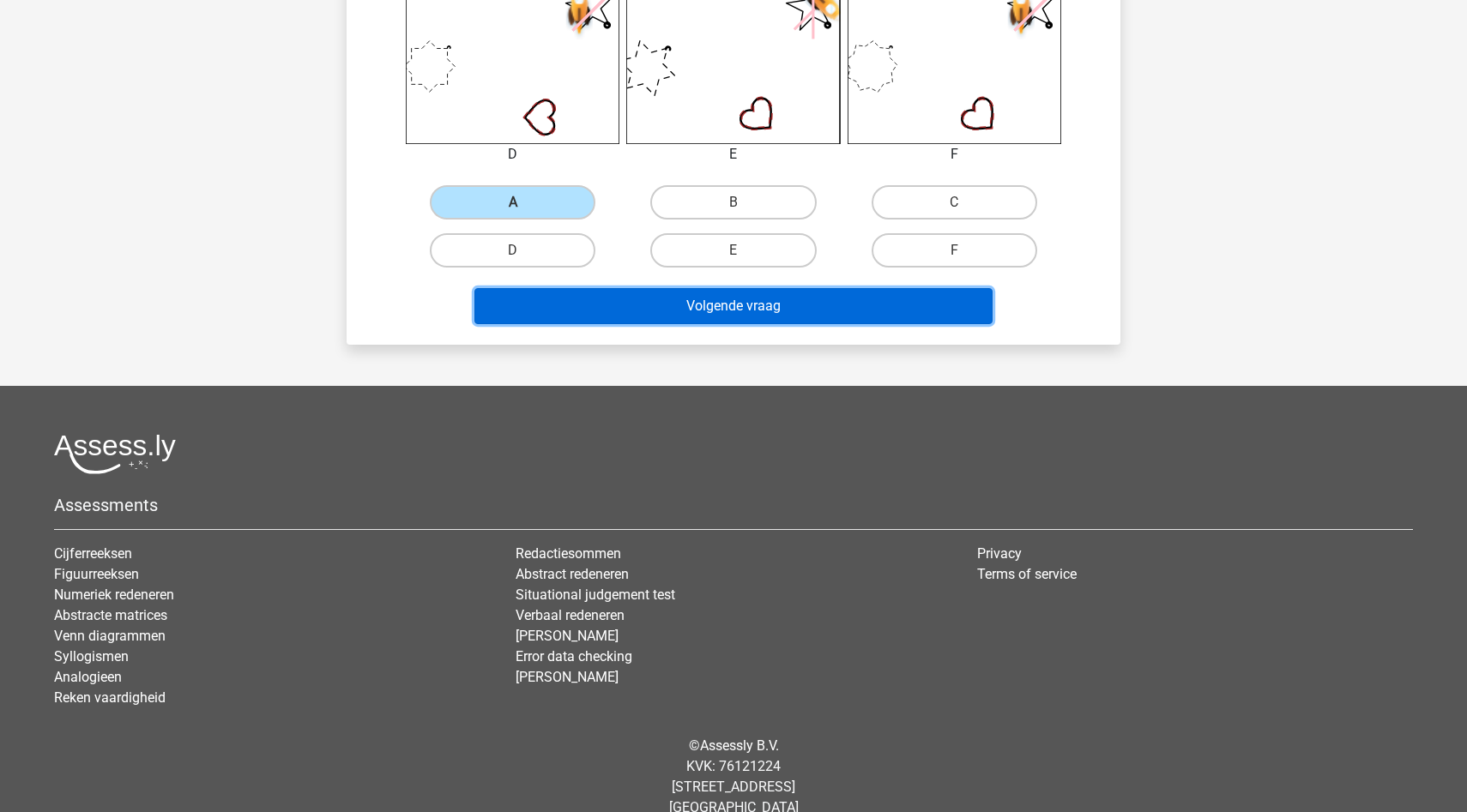
click at [786, 307] on button "Volgende vraag" at bounding box center [734, 306] width 519 height 36
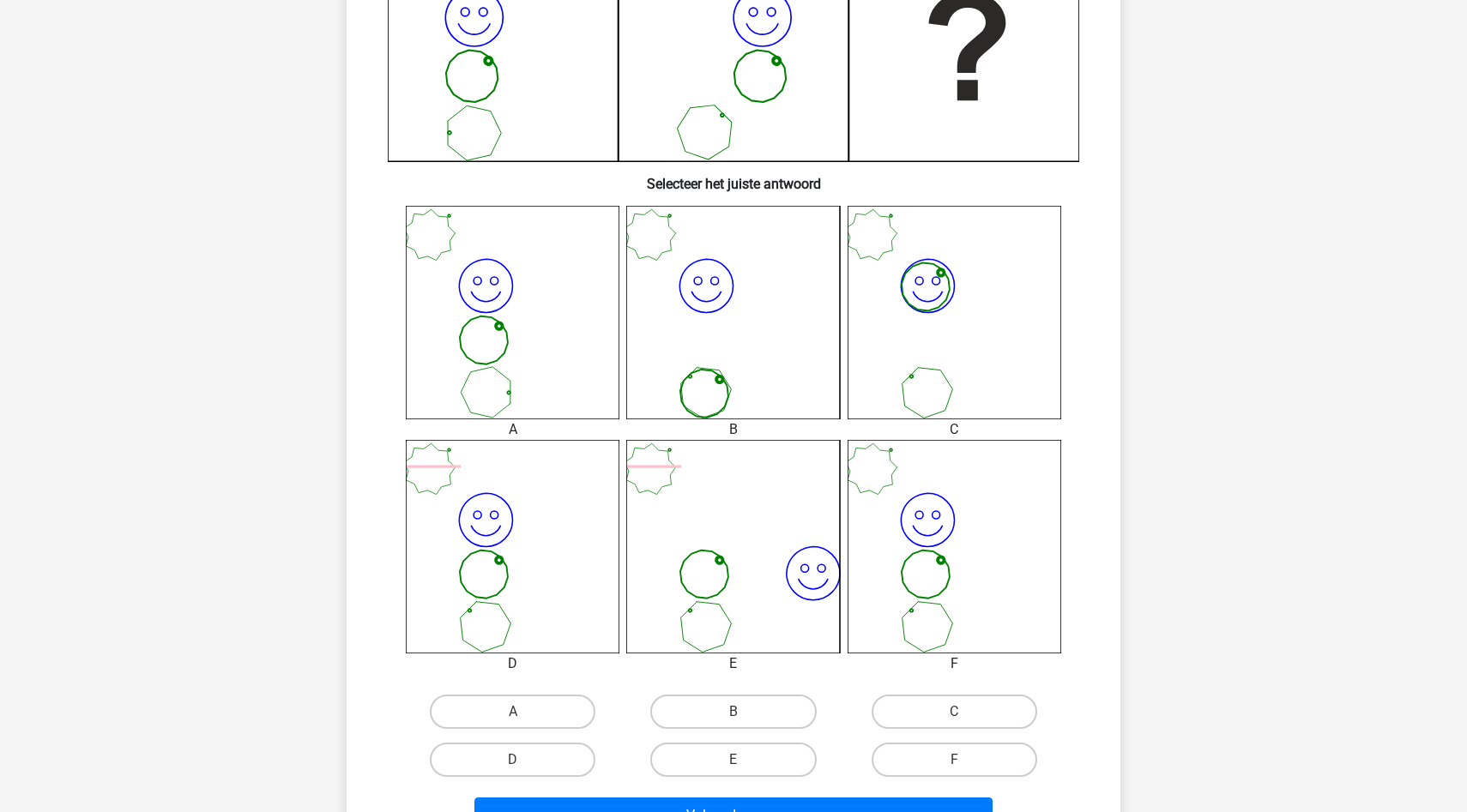
scroll to position [513, 0]
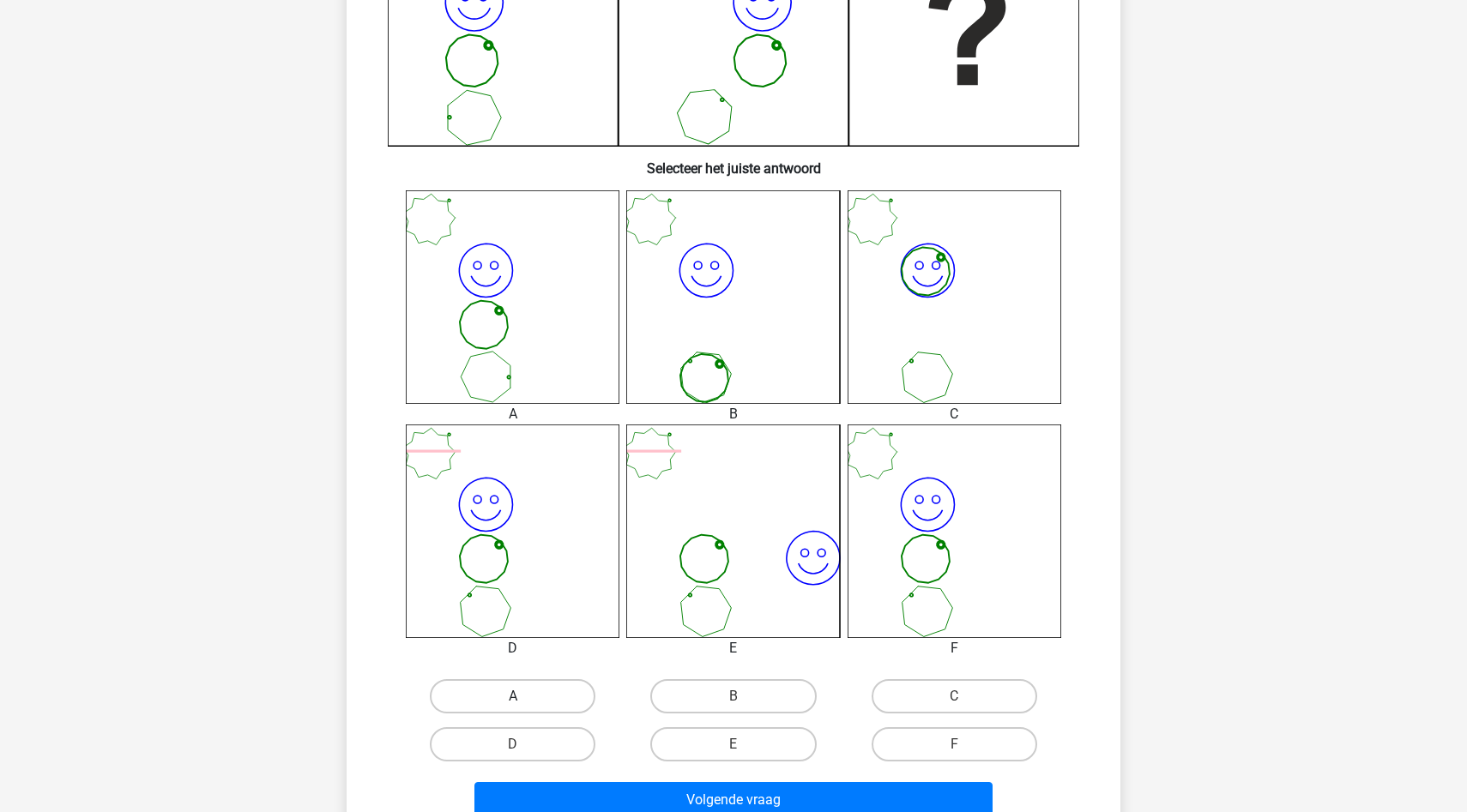
click at [549, 699] on label "A" at bounding box center [513, 696] width 166 height 35
click at [524, 699] on input "A" at bounding box center [518, 701] width 12 height 12
radio input "true"
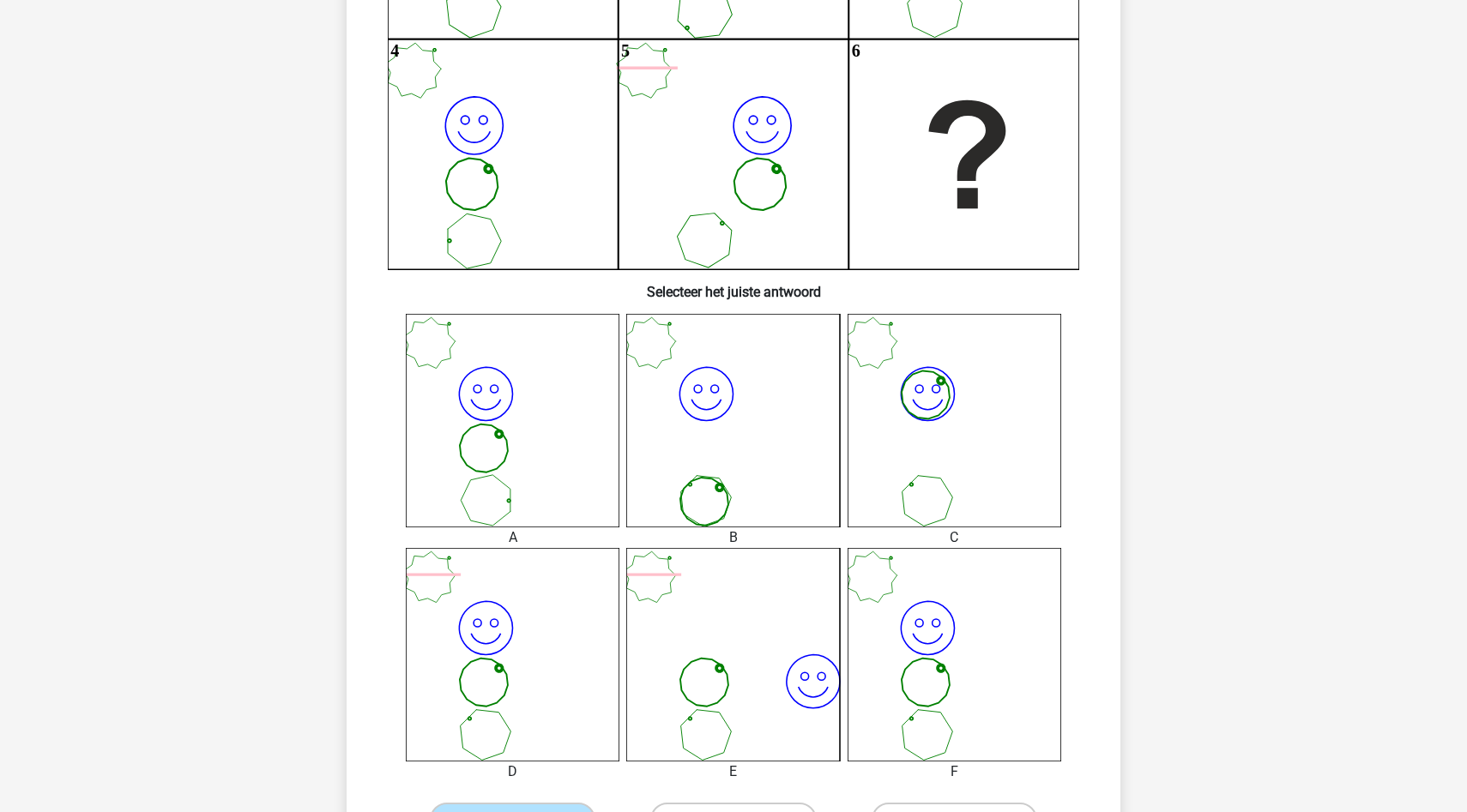
scroll to position [612, 0]
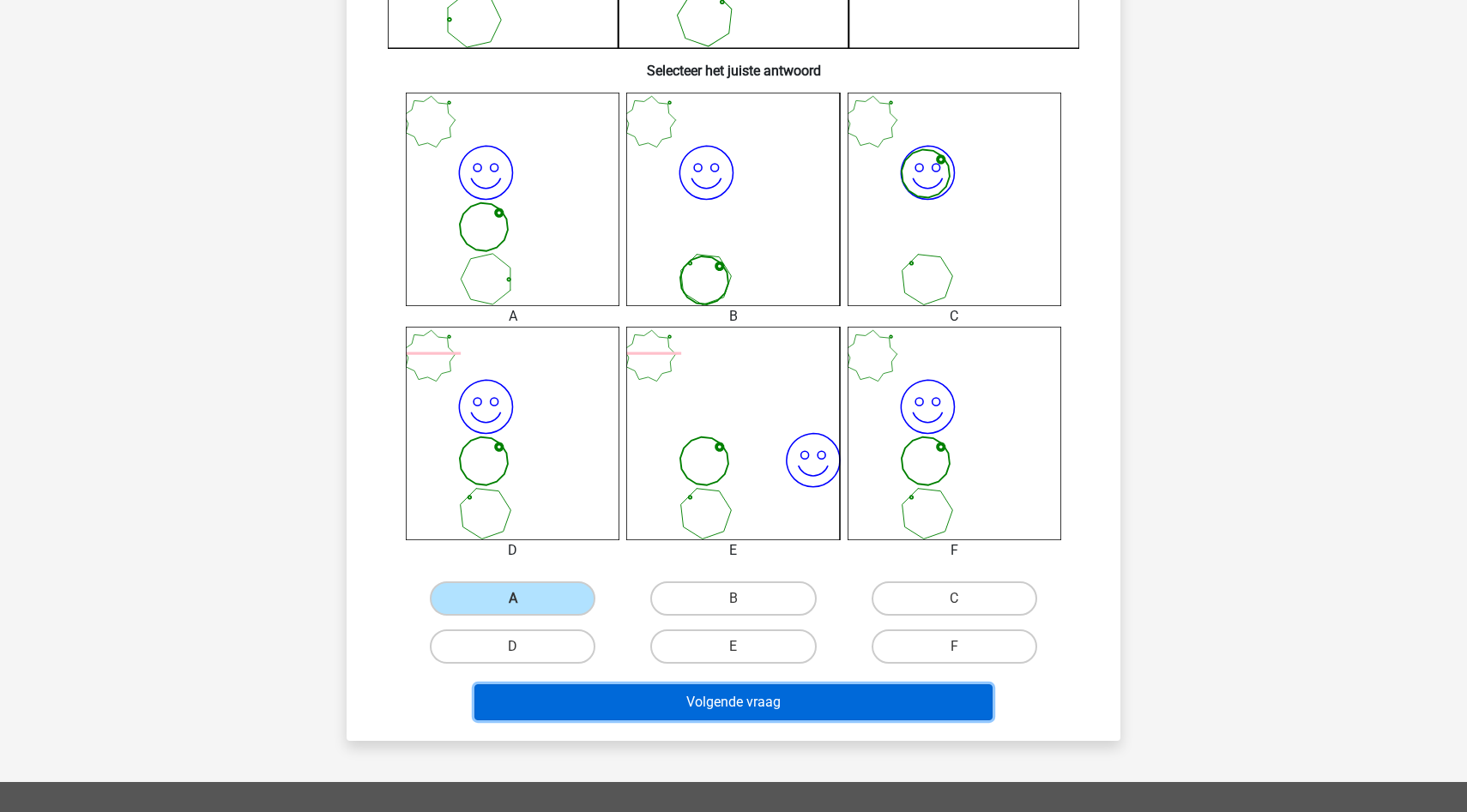
click at [713, 712] on button "Volgende vraag" at bounding box center [734, 702] width 519 height 36
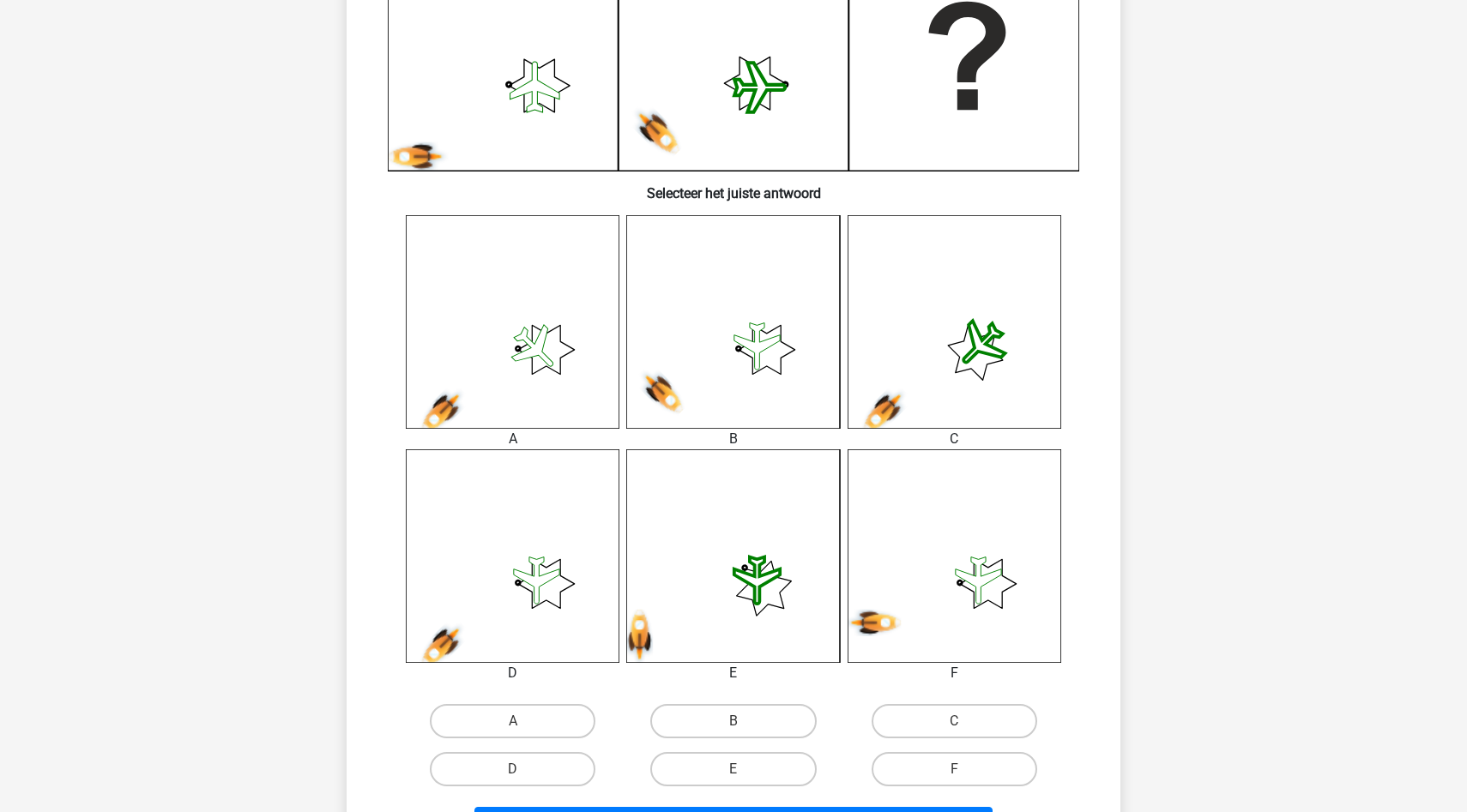
scroll to position [526, 0]
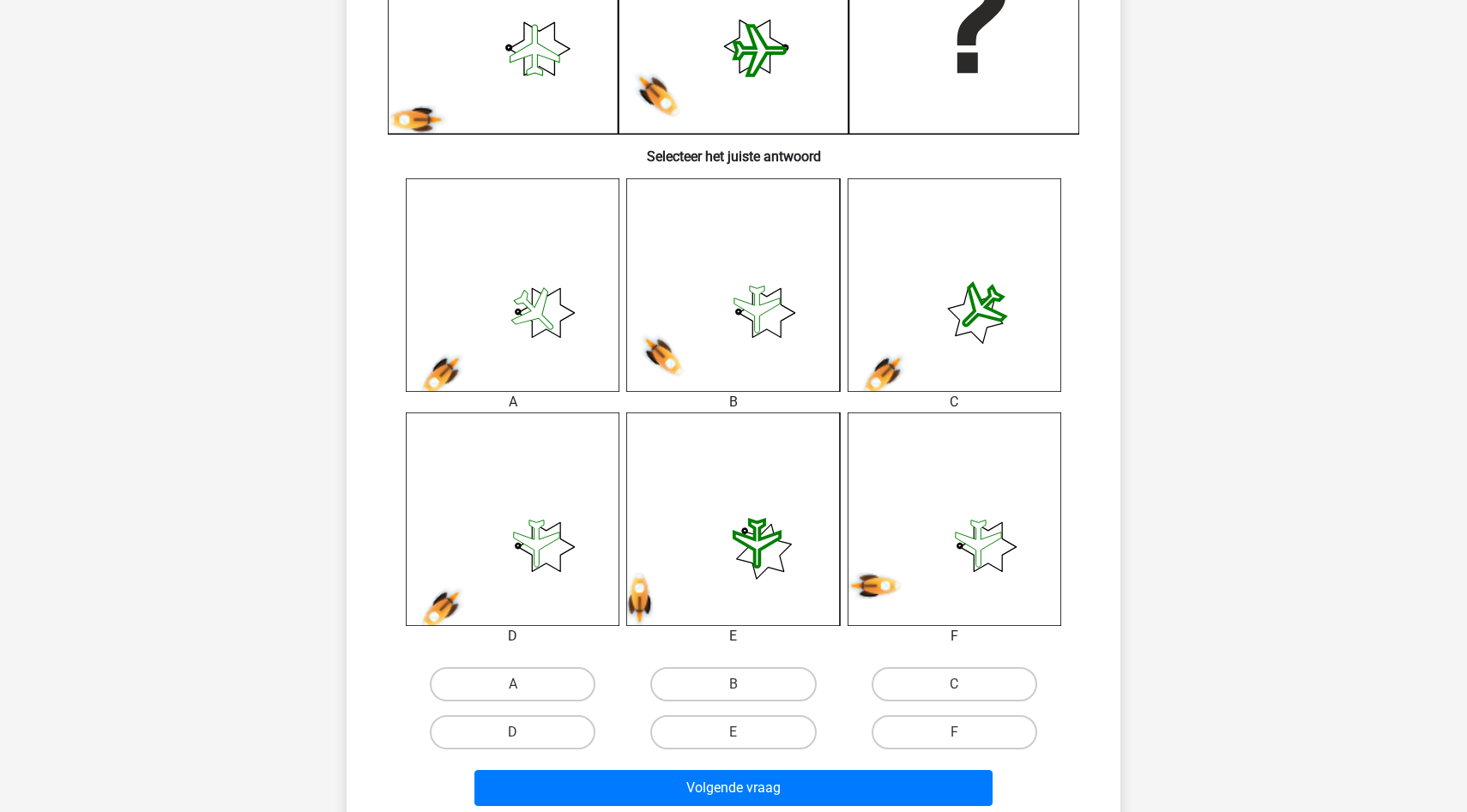
click at [741, 687] on input "B" at bounding box center [739, 690] width 12 height 12
radio input "true"
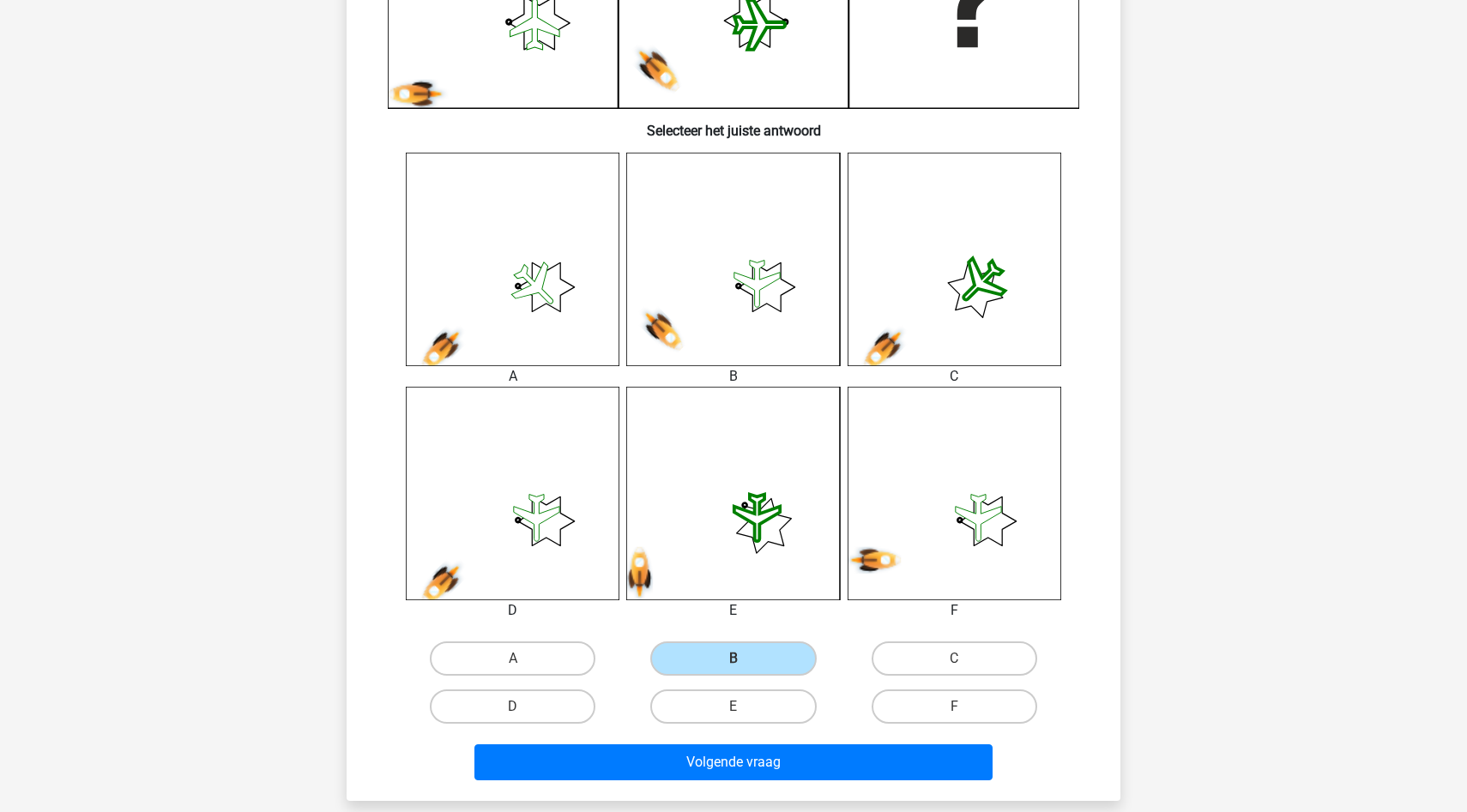
scroll to position [555, 0]
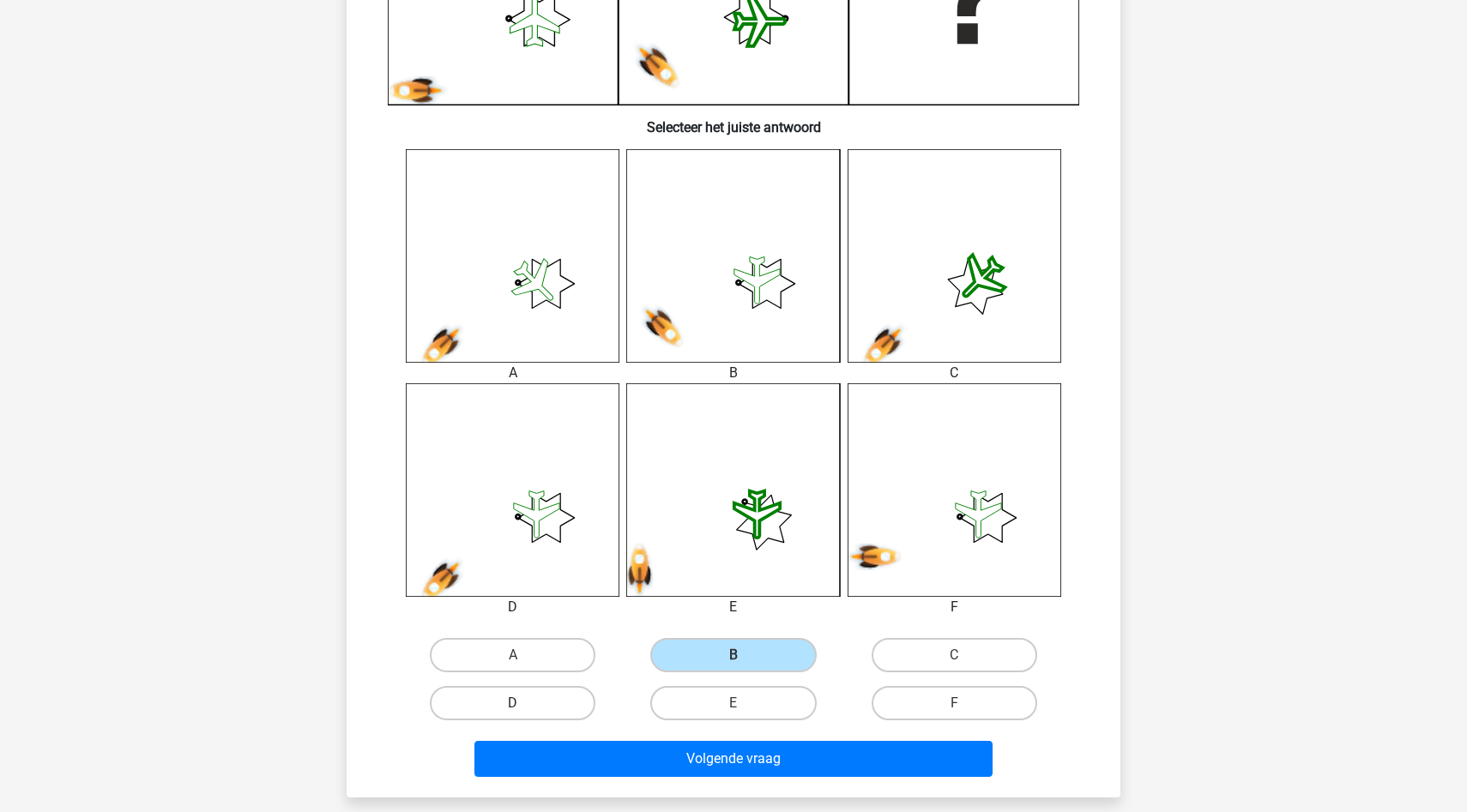
click at [561, 707] on label "D" at bounding box center [513, 703] width 166 height 35
click at [524, 707] on input "D" at bounding box center [518, 708] width 12 height 12
radio input "true"
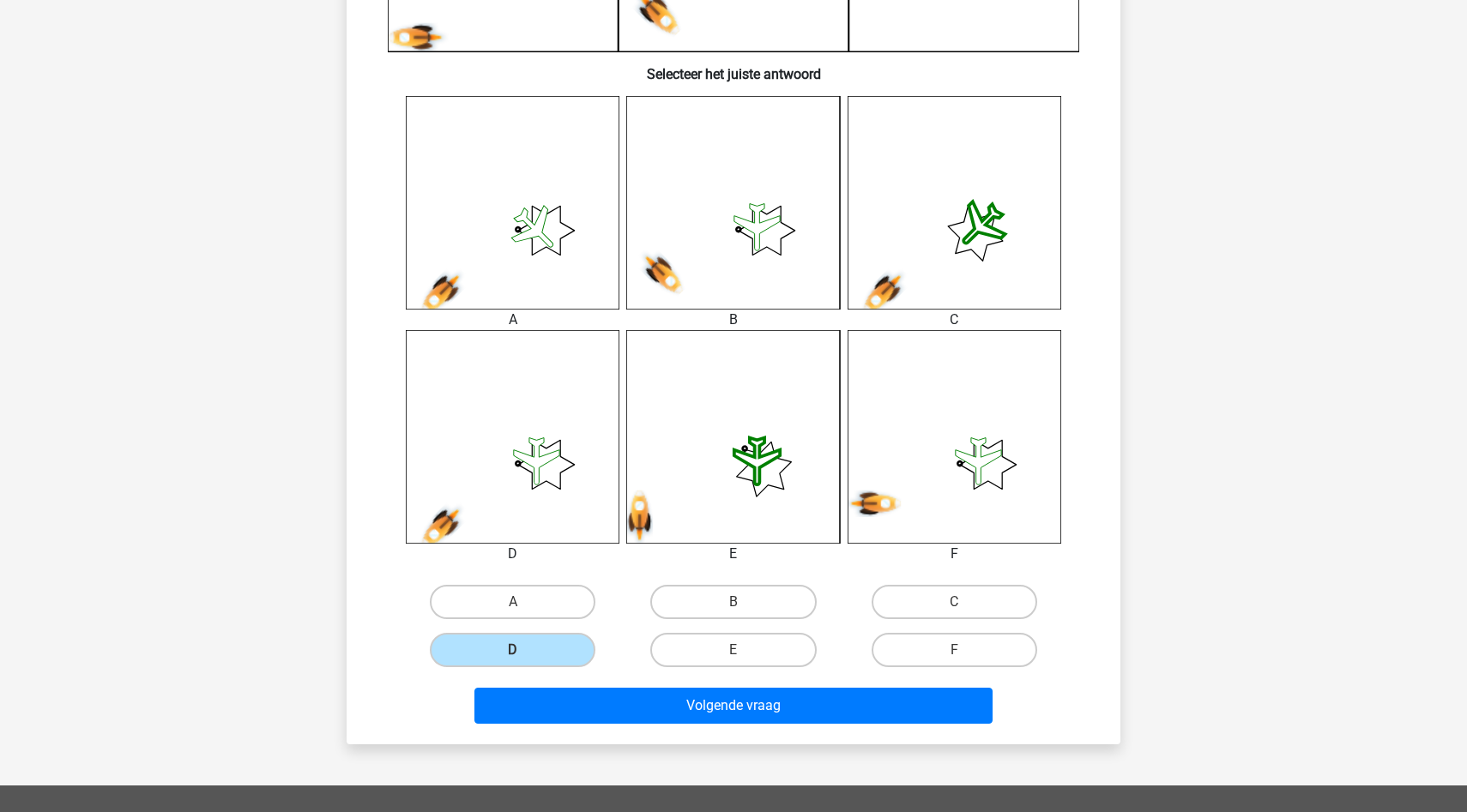
scroll to position [628, 0]
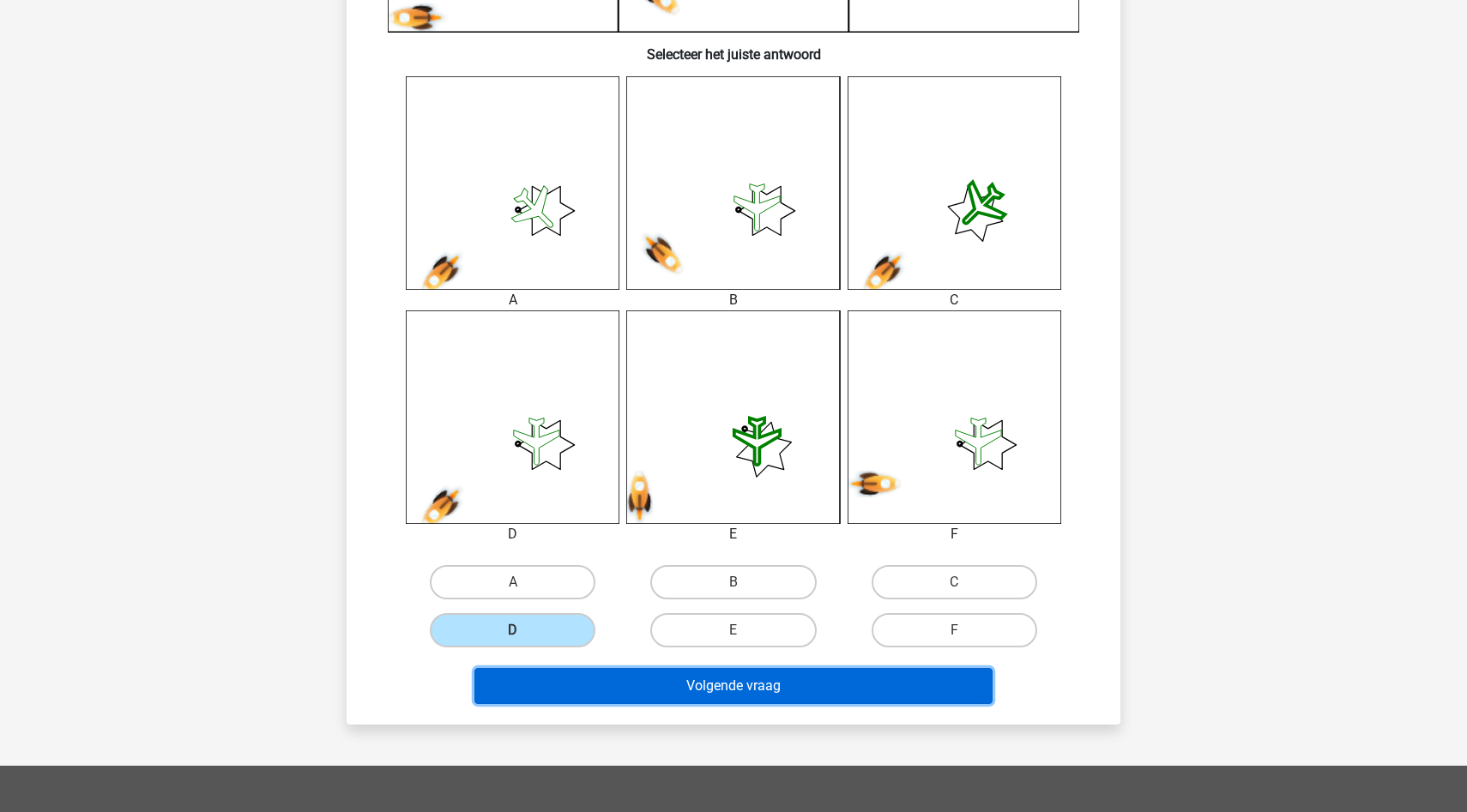
click at [804, 697] on button "Volgende vraag" at bounding box center [734, 685] width 519 height 36
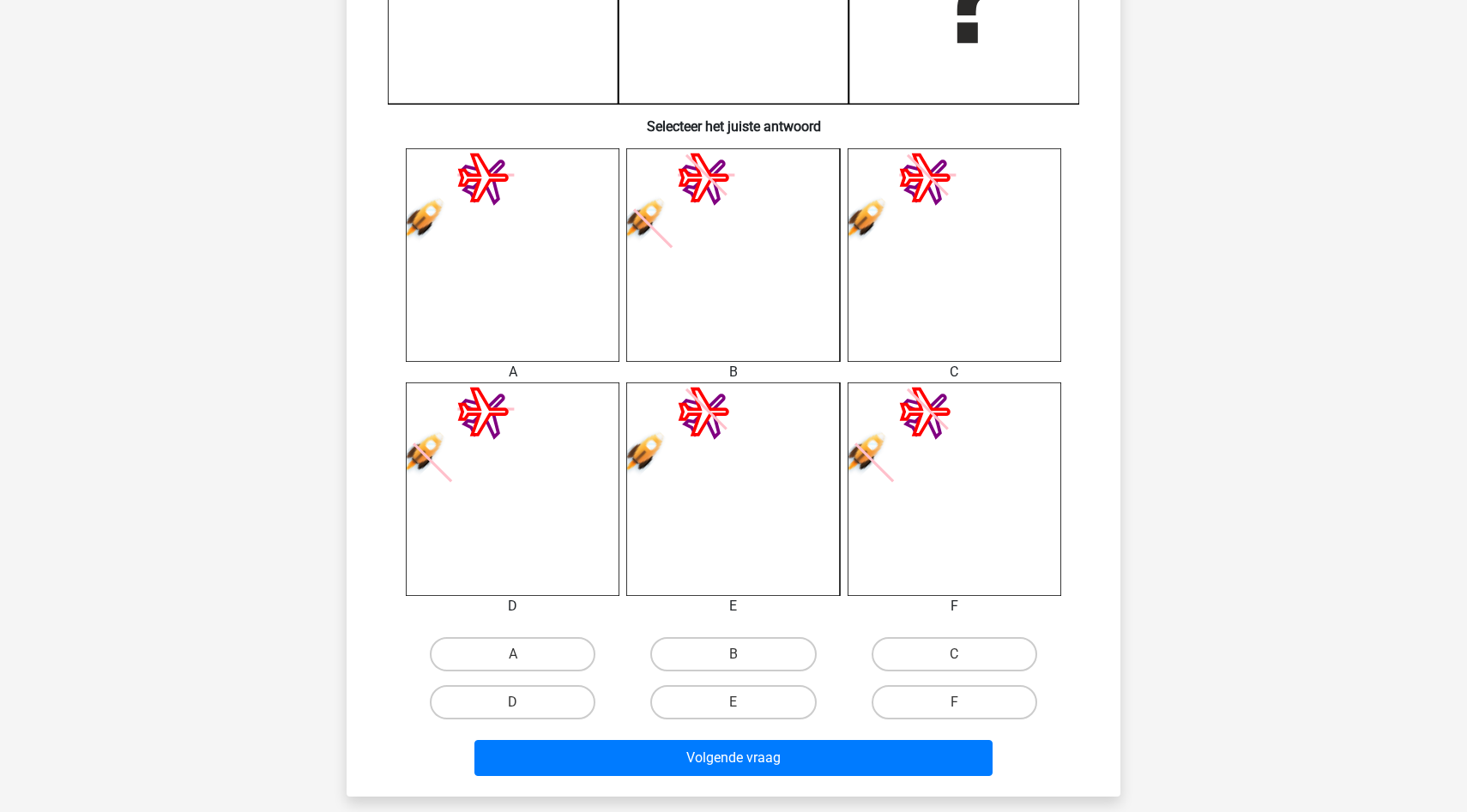
scroll to position [575, 0]
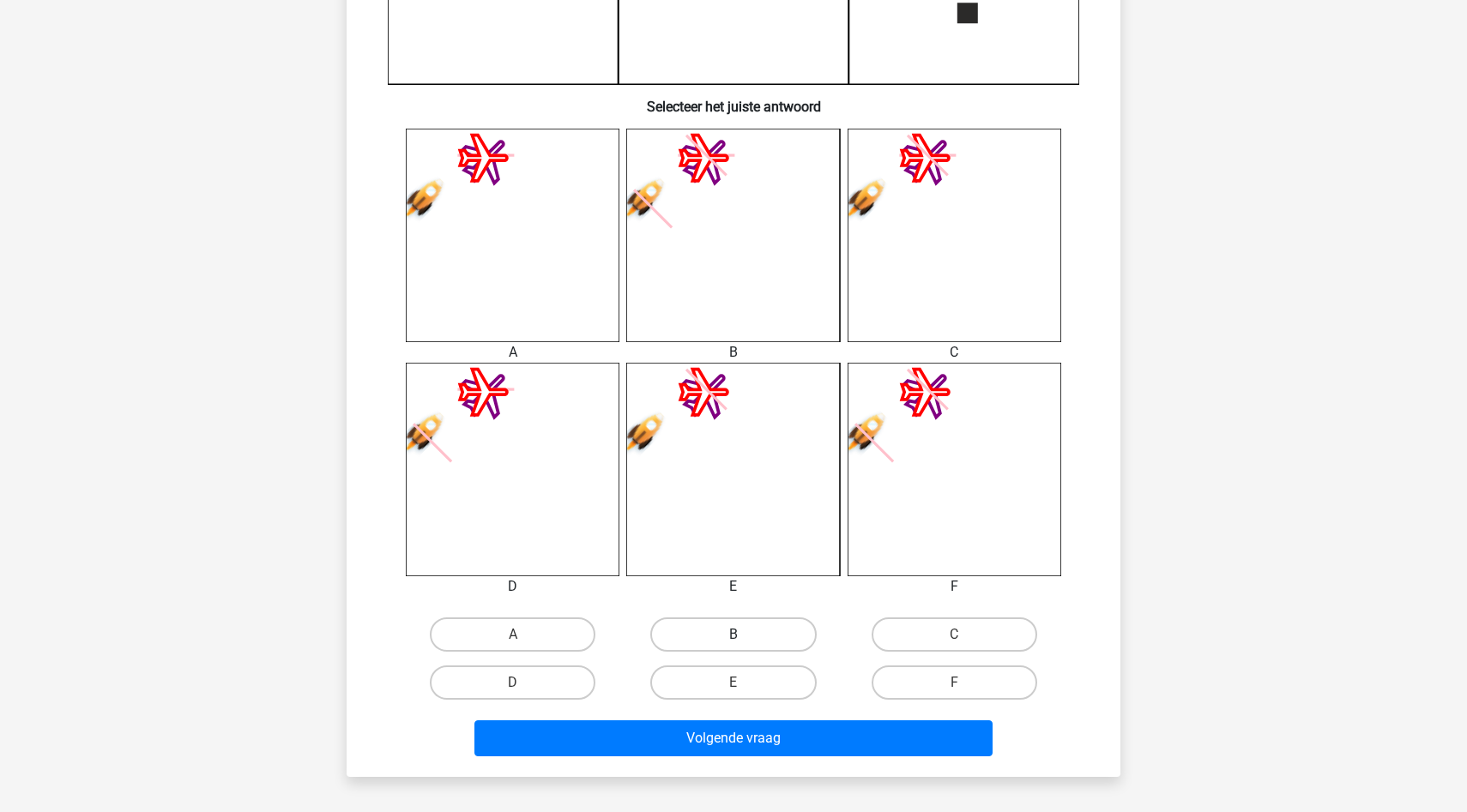
click at [697, 635] on label "B" at bounding box center [733, 634] width 166 height 35
click at [734, 635] on input "B" at bounding box center [739, 640] width 12 height 12
radio input "true"
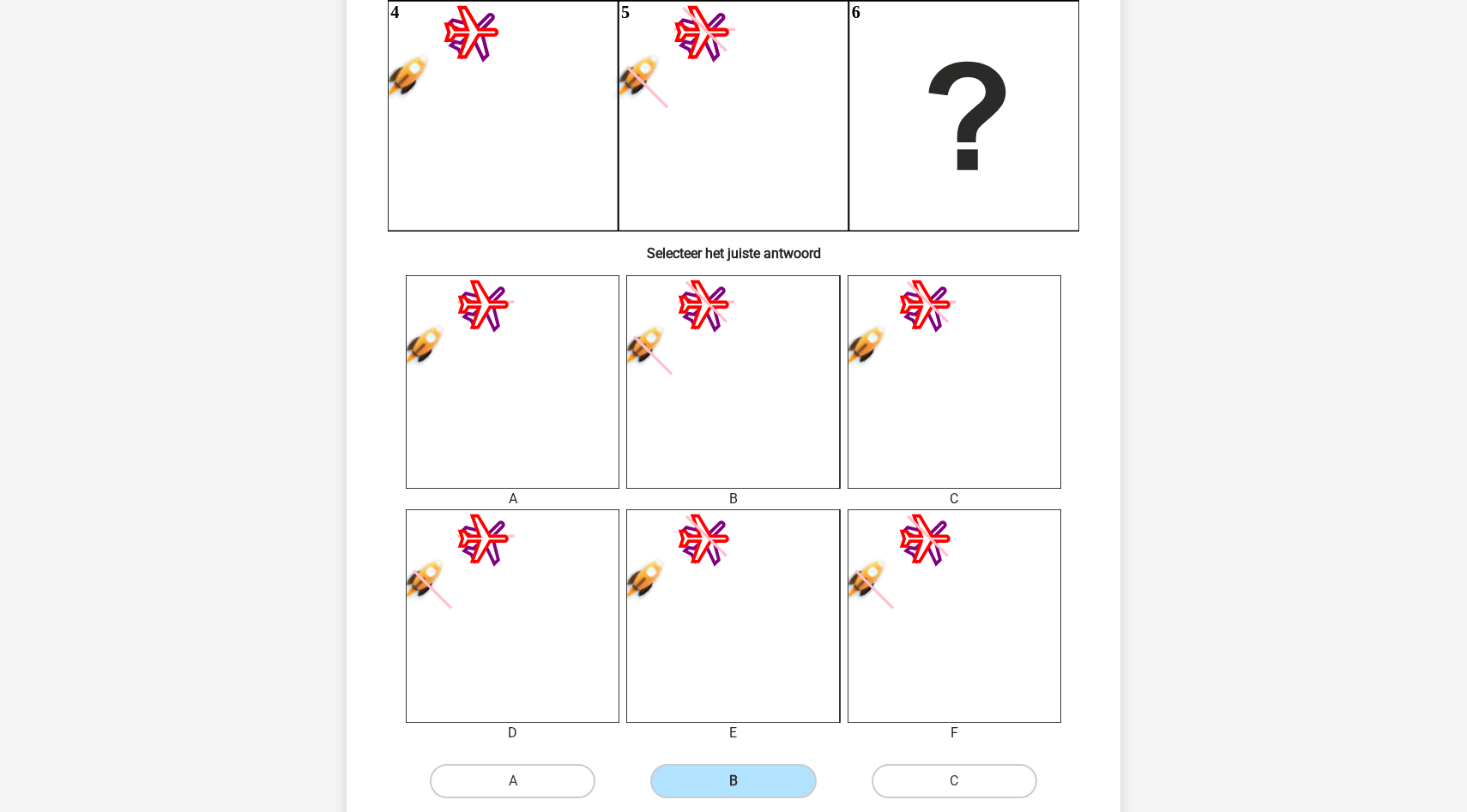
scroll to position [431, 0]
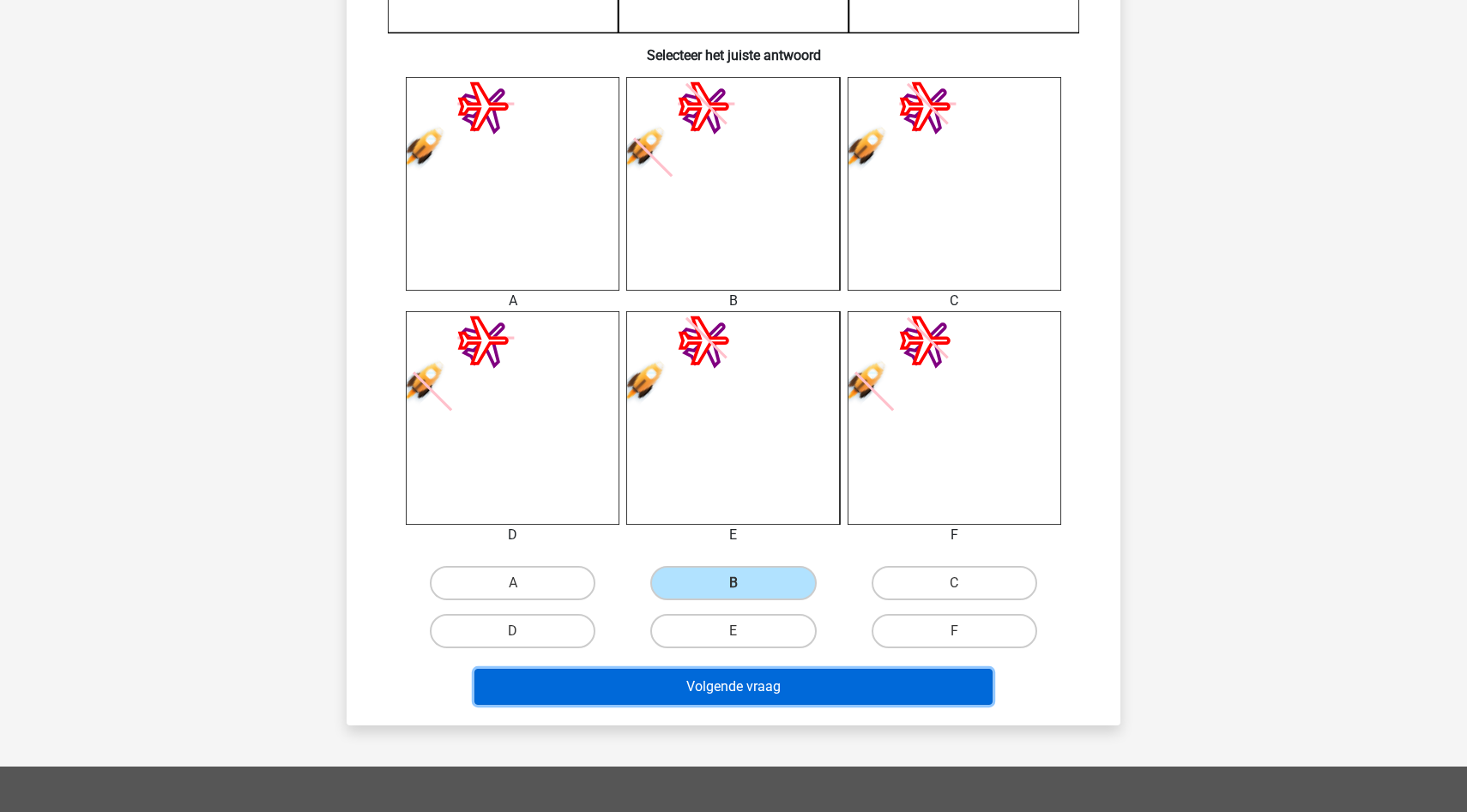
click at [762, 693] on button "Volgende vraag" at bounding box center [734, 686] width 519 height 36
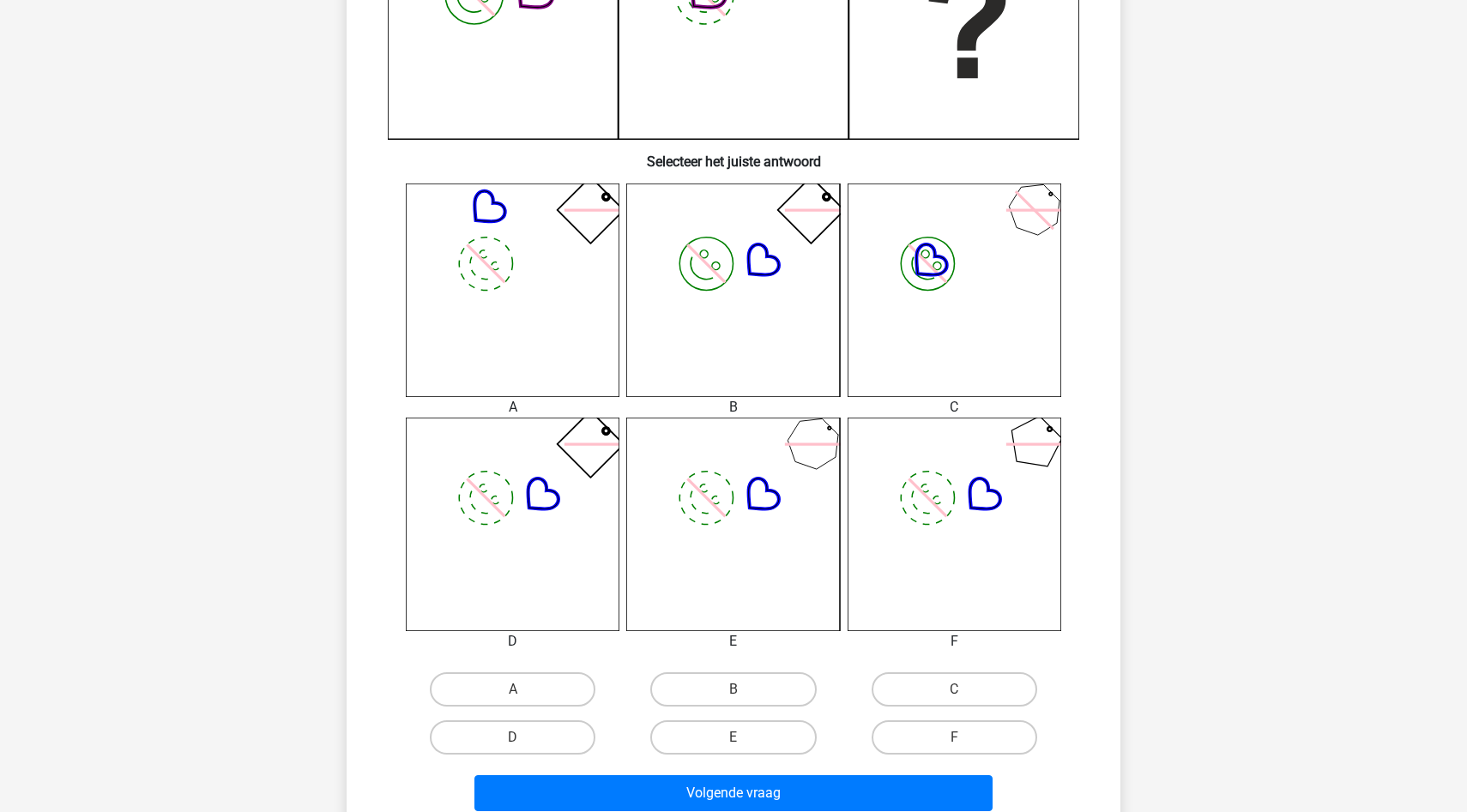
scroll to position [537, 0]
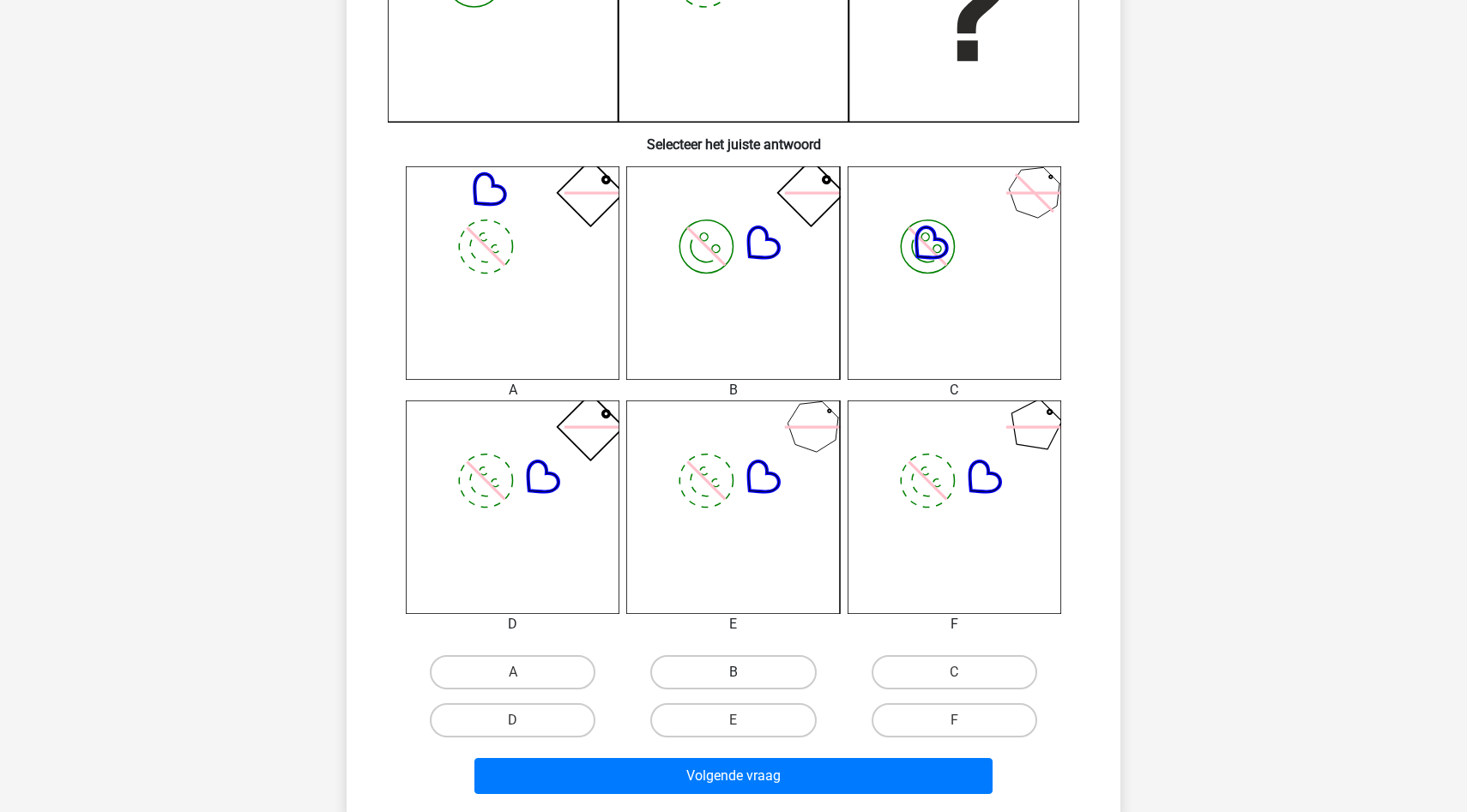
click at [692, 664] on label "B" at bounding box center [733, 672] width 166 height 35
click at [734, 672] on input "B" at bounding box center [739, 677] width 12 height 12
radio input "true"
click at [710, 730] on label "E" at bounding box center [733, 720] width 166 height 35
click at [734, 730] on input "E" at bounding box center [739, 725] width 12 height 12
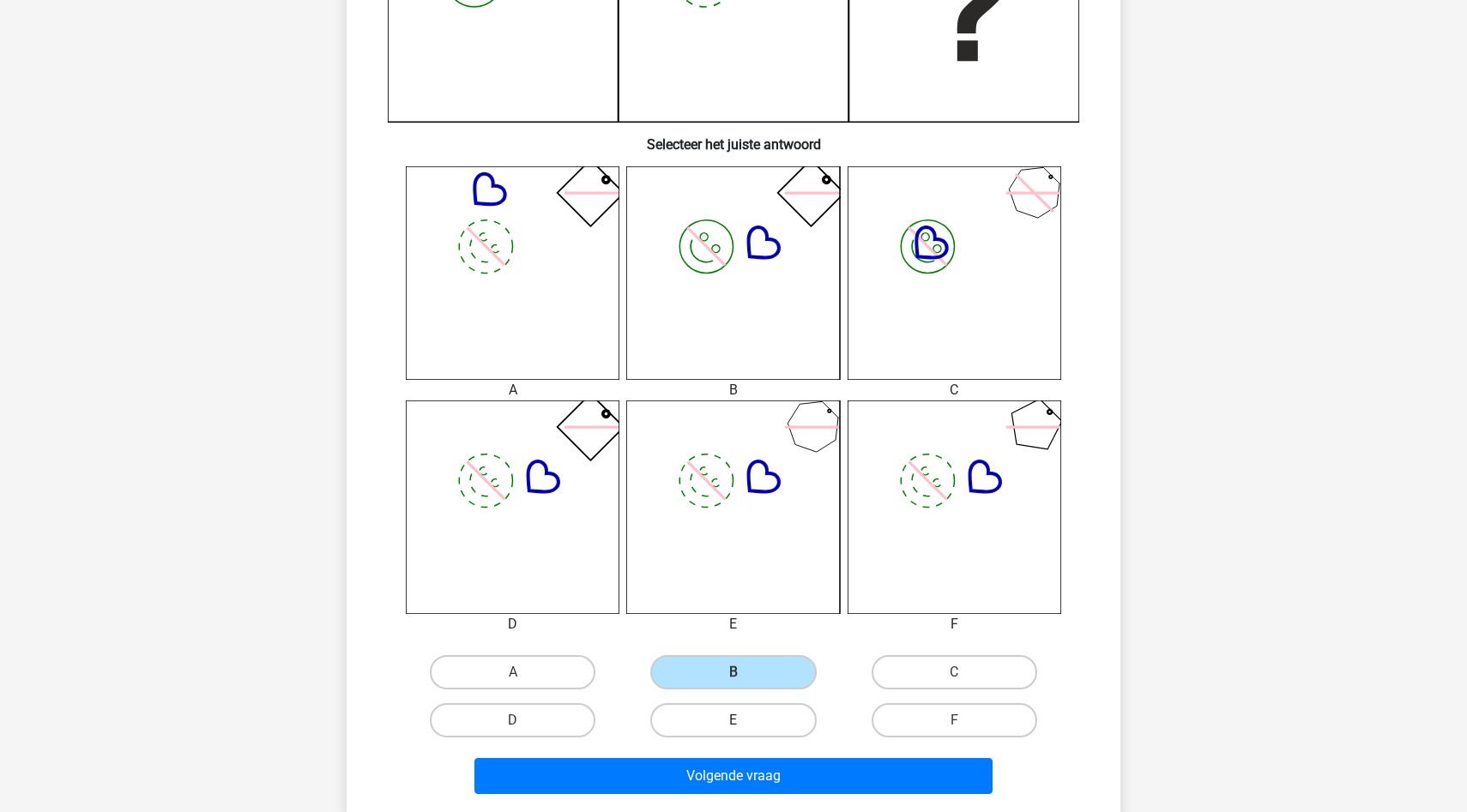
radio input "true"
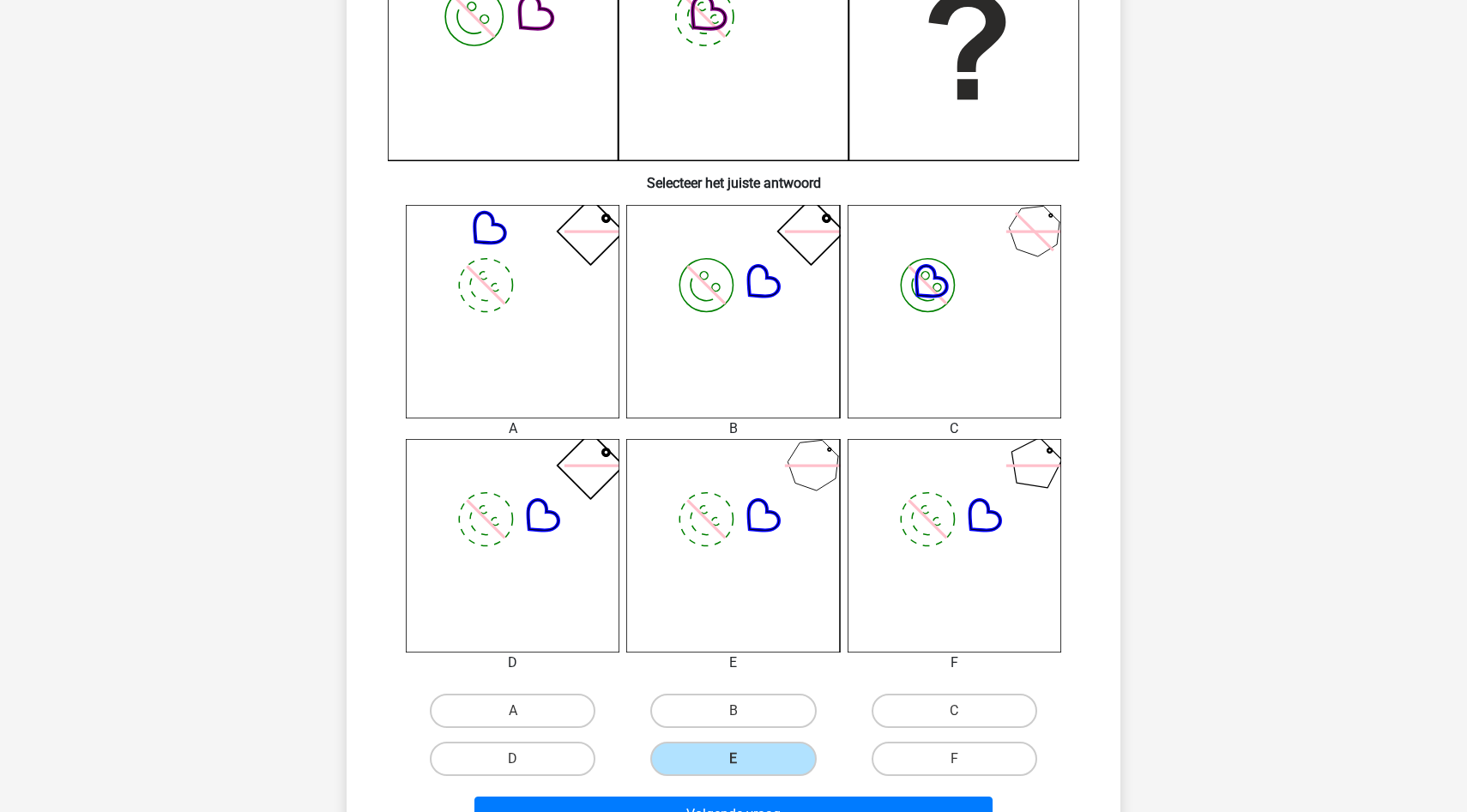
scroll to position [496, 0]
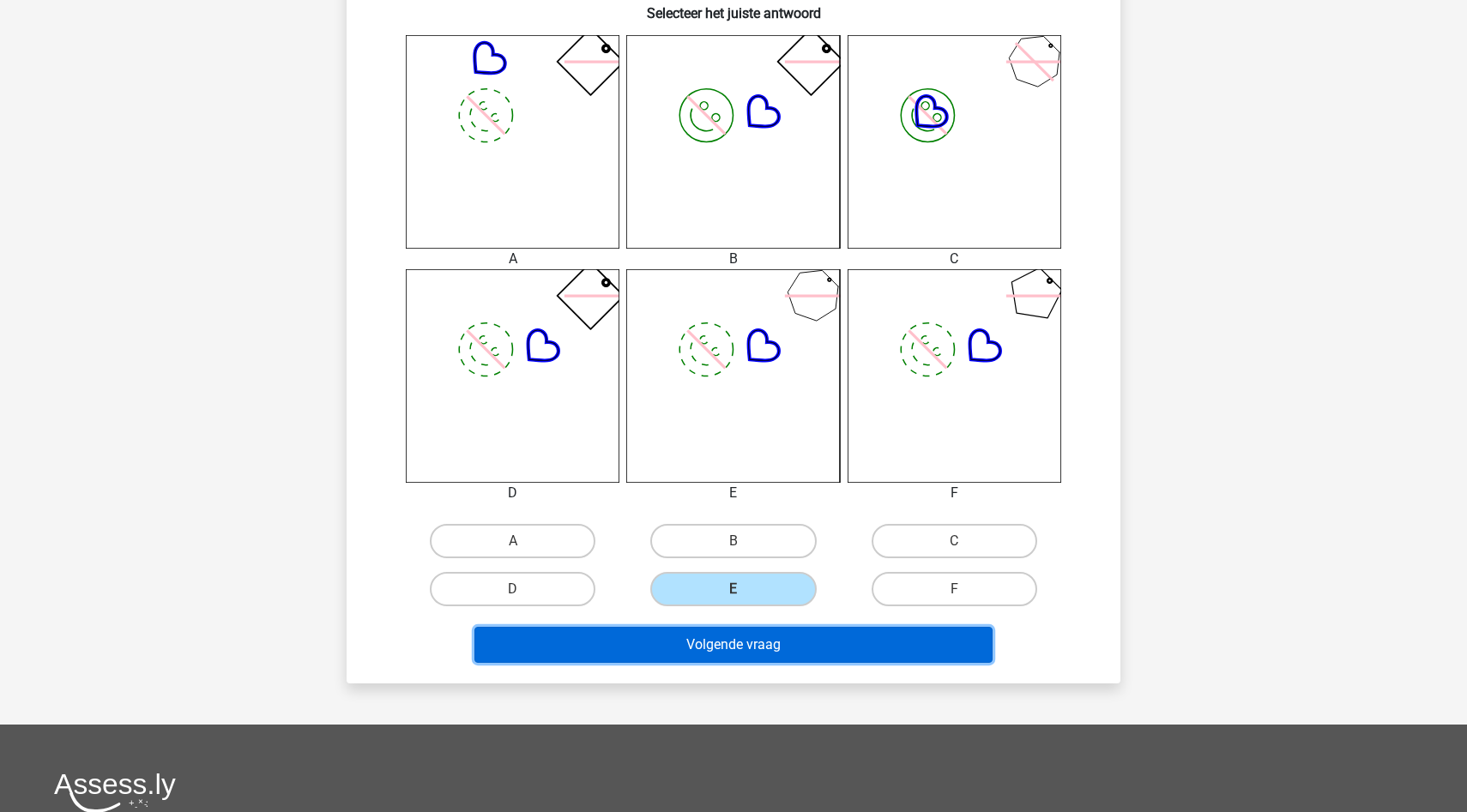
click at [726, 635] on button "Volgende vraag" at bounding box center [734, 644] width 519 height 36
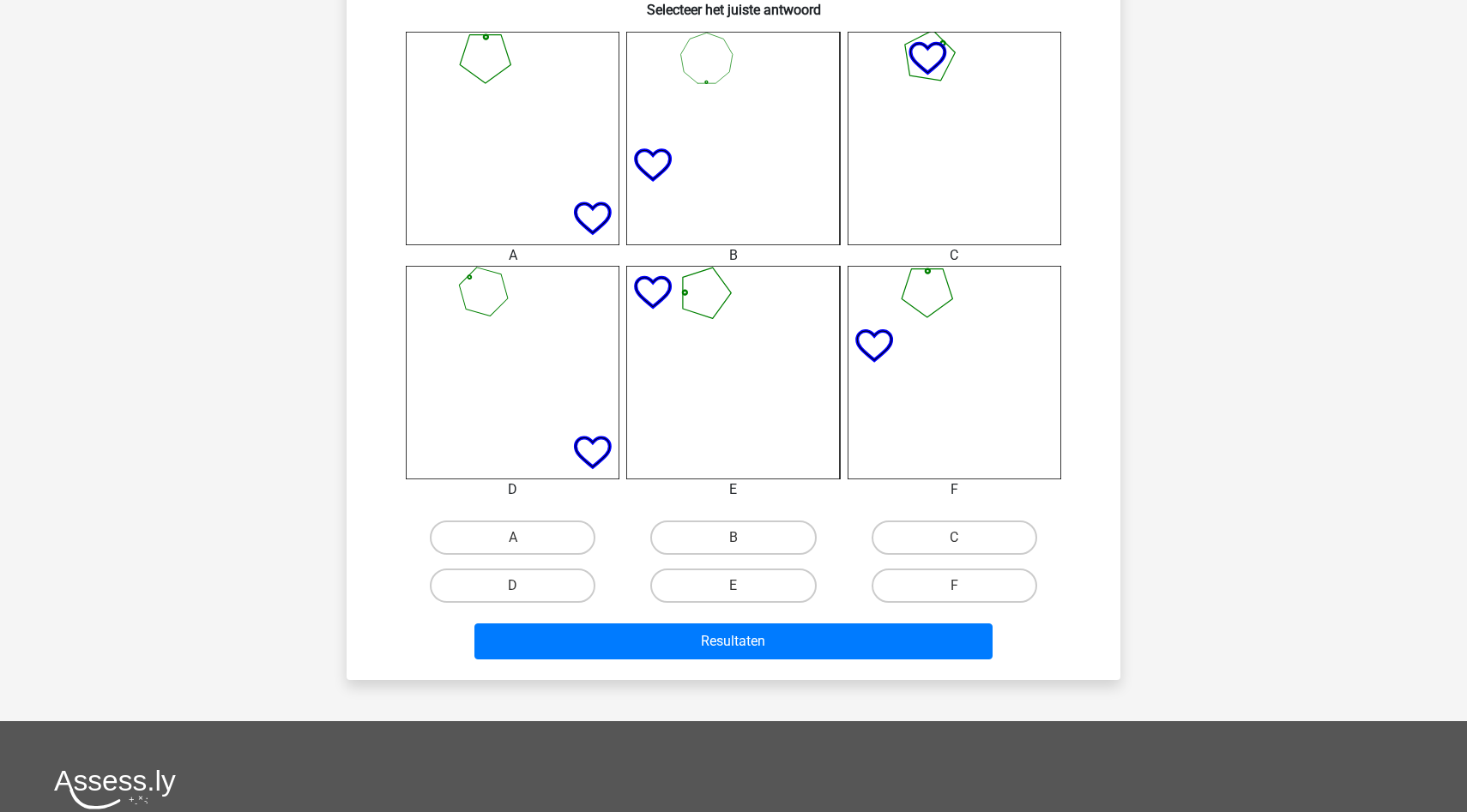
scroll to position [673, 0]
click at [559, 583] on label "D" at bounding box center [513, 584] width 166 height 35
click at [524, 585] on input "D" at bounding box center [518, 590] width 12 height 12
radio input "true"
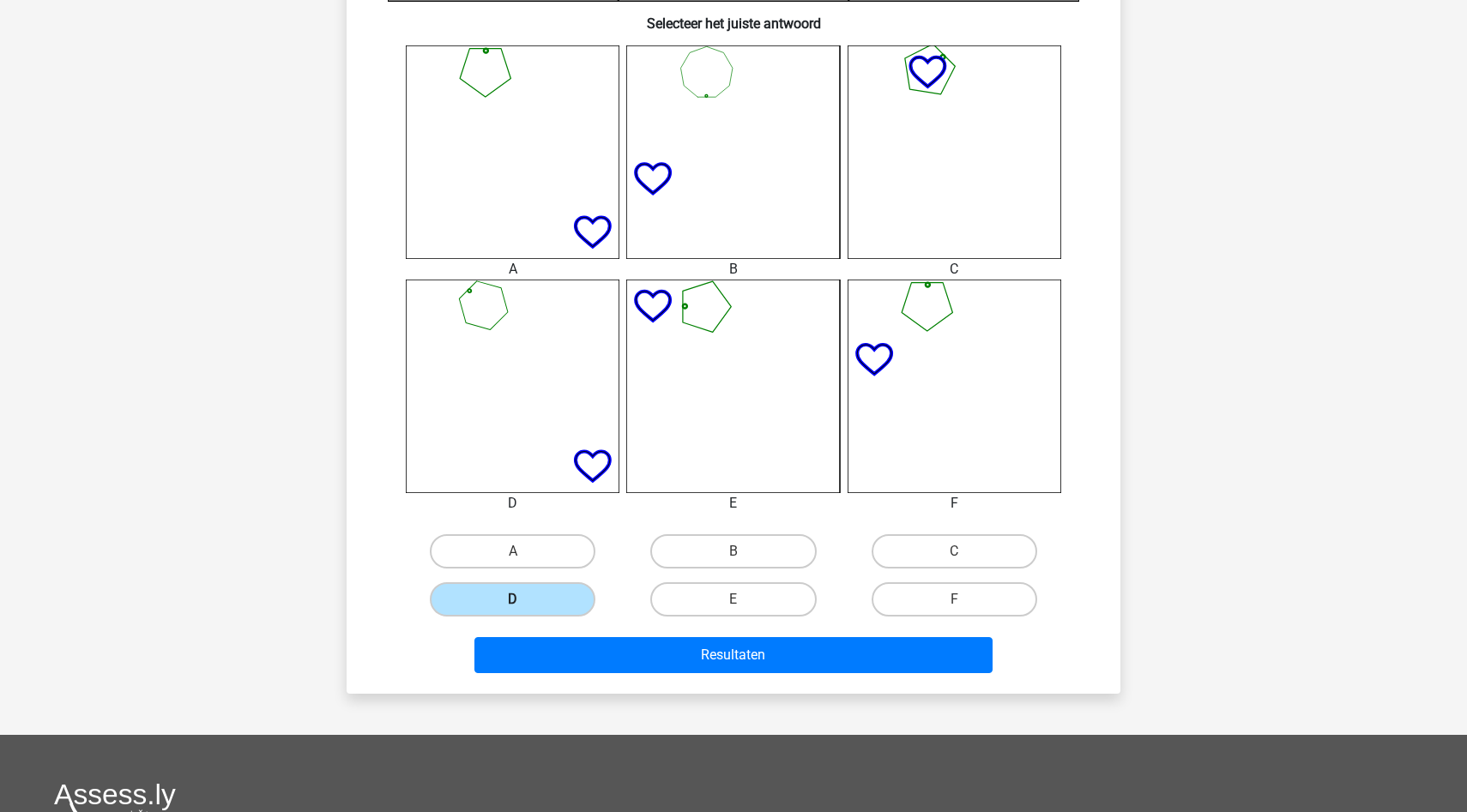
scroll to position [689, 0]
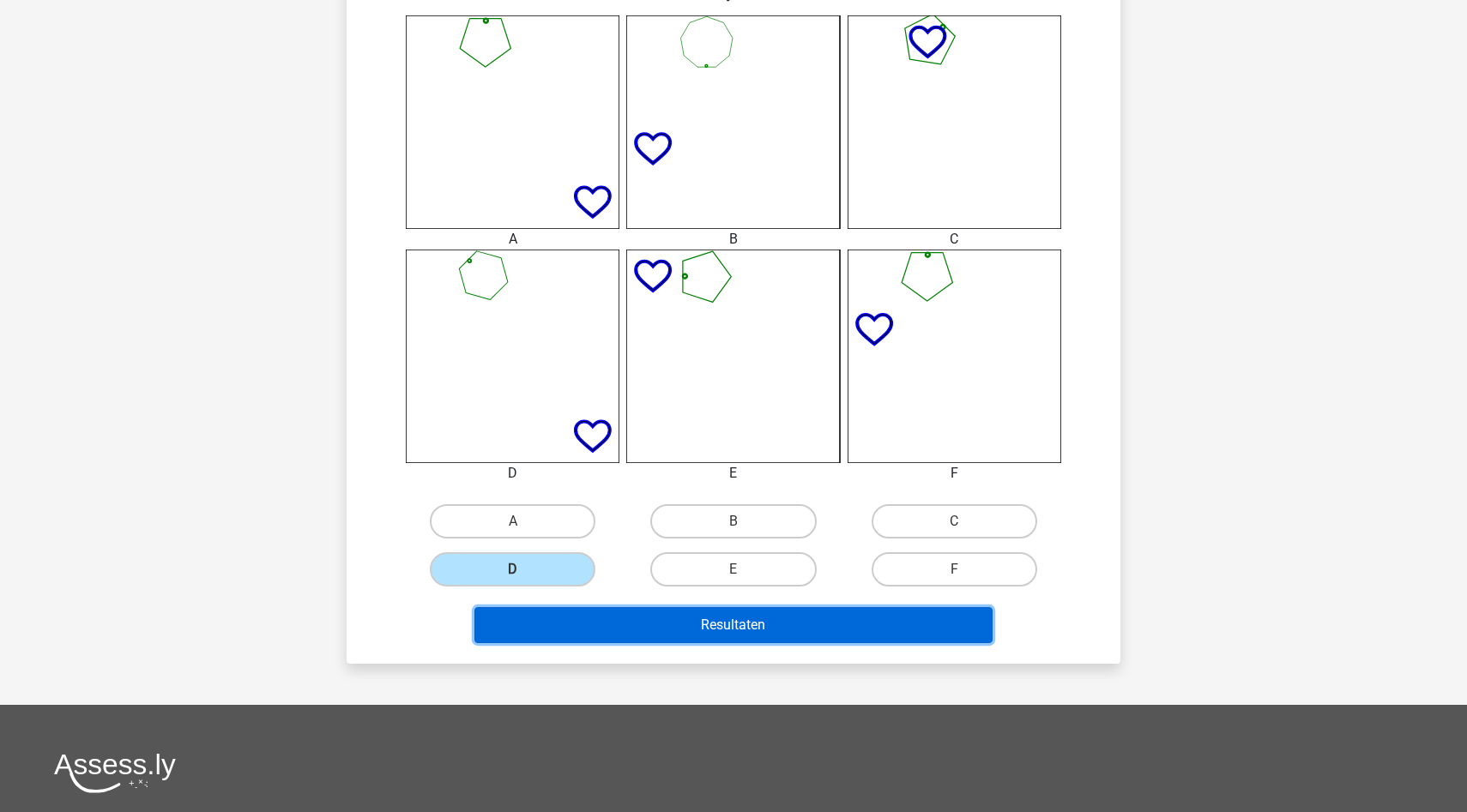
click at [663, 636] on button "Resultaten" at bounding box center [734, 625] width 519 height 36
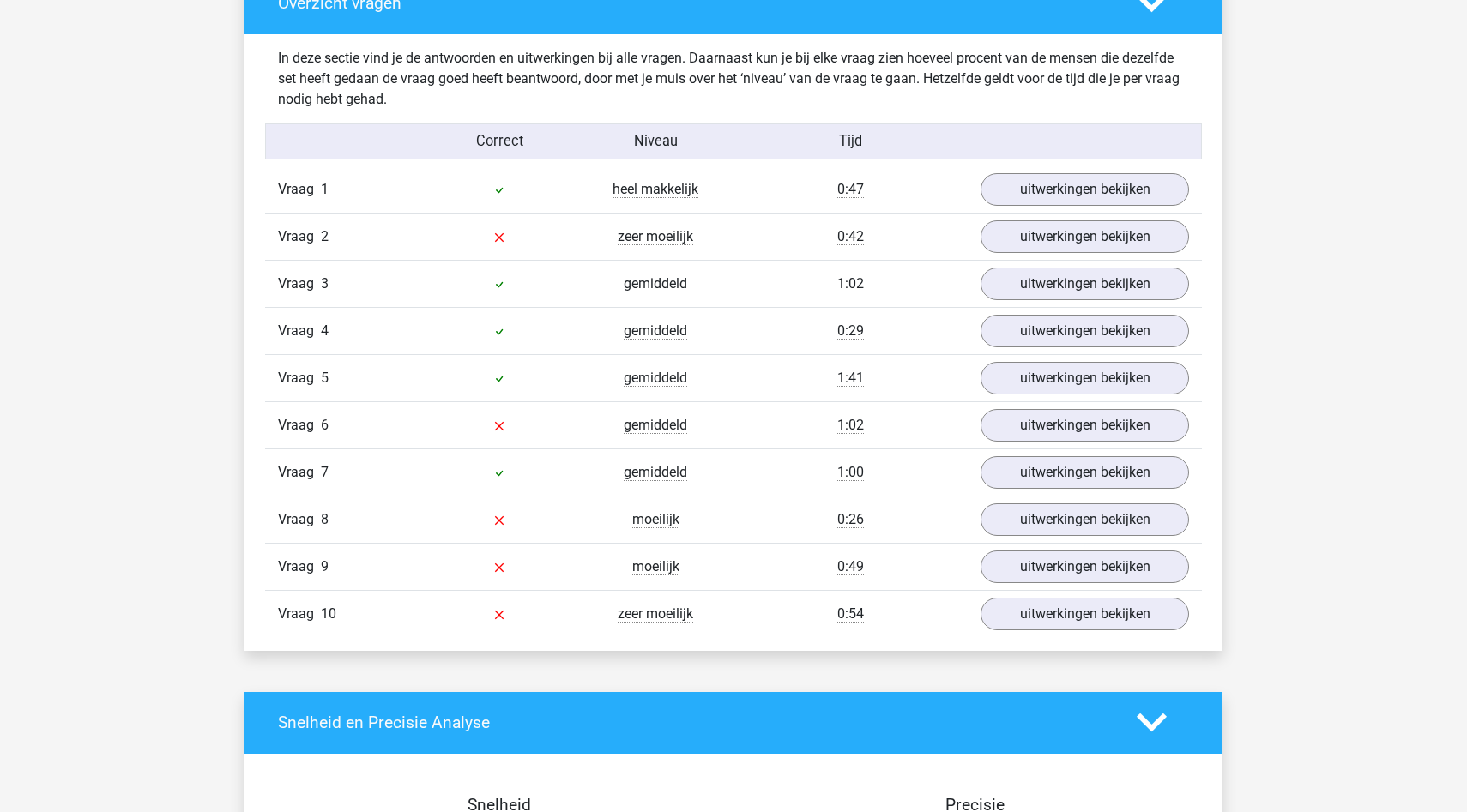
scroll to position [1320, 0]
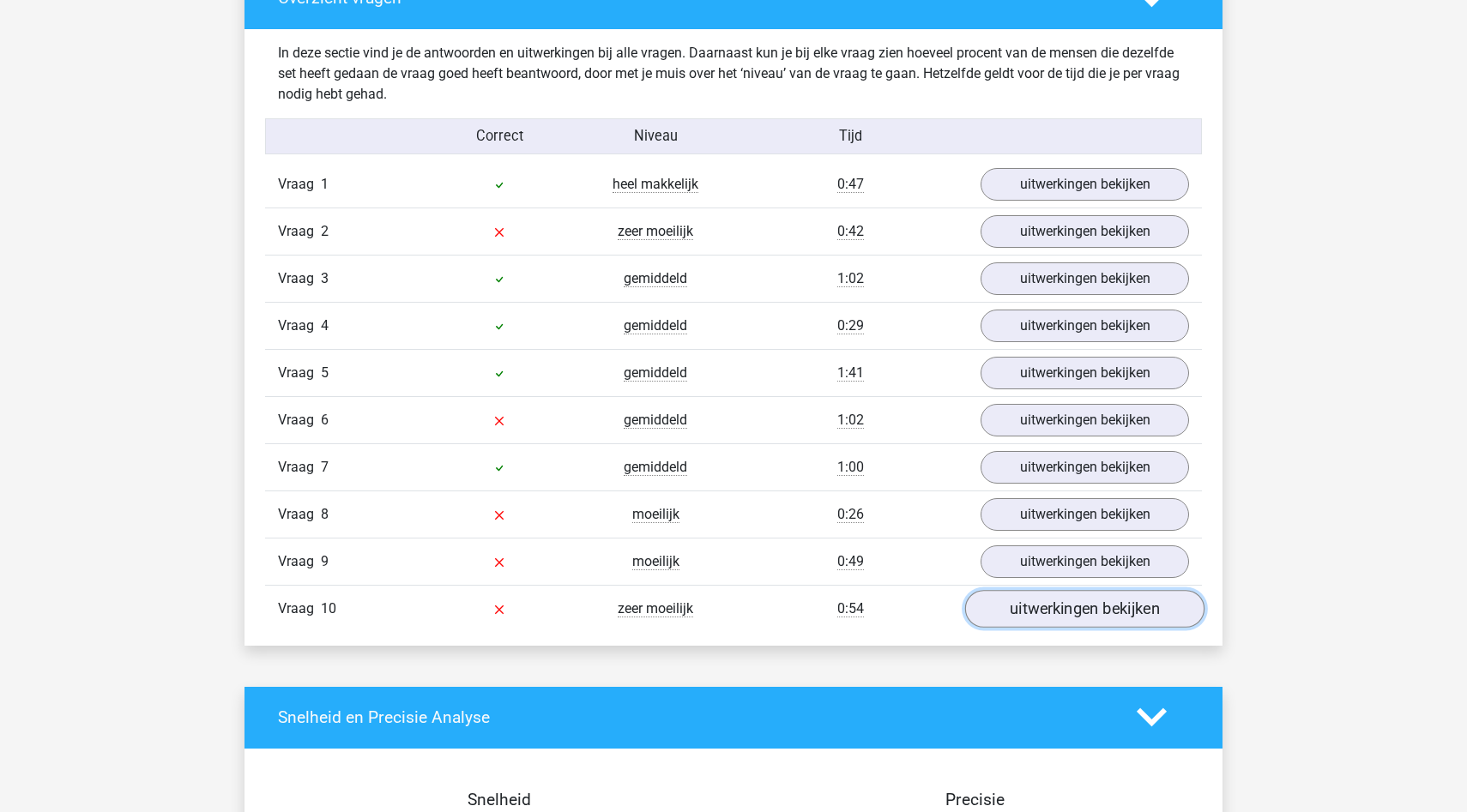
click at [1053, 623] on link "uitwerkingen bekijken" at bounding box center [1085, 608] width 239 height 38
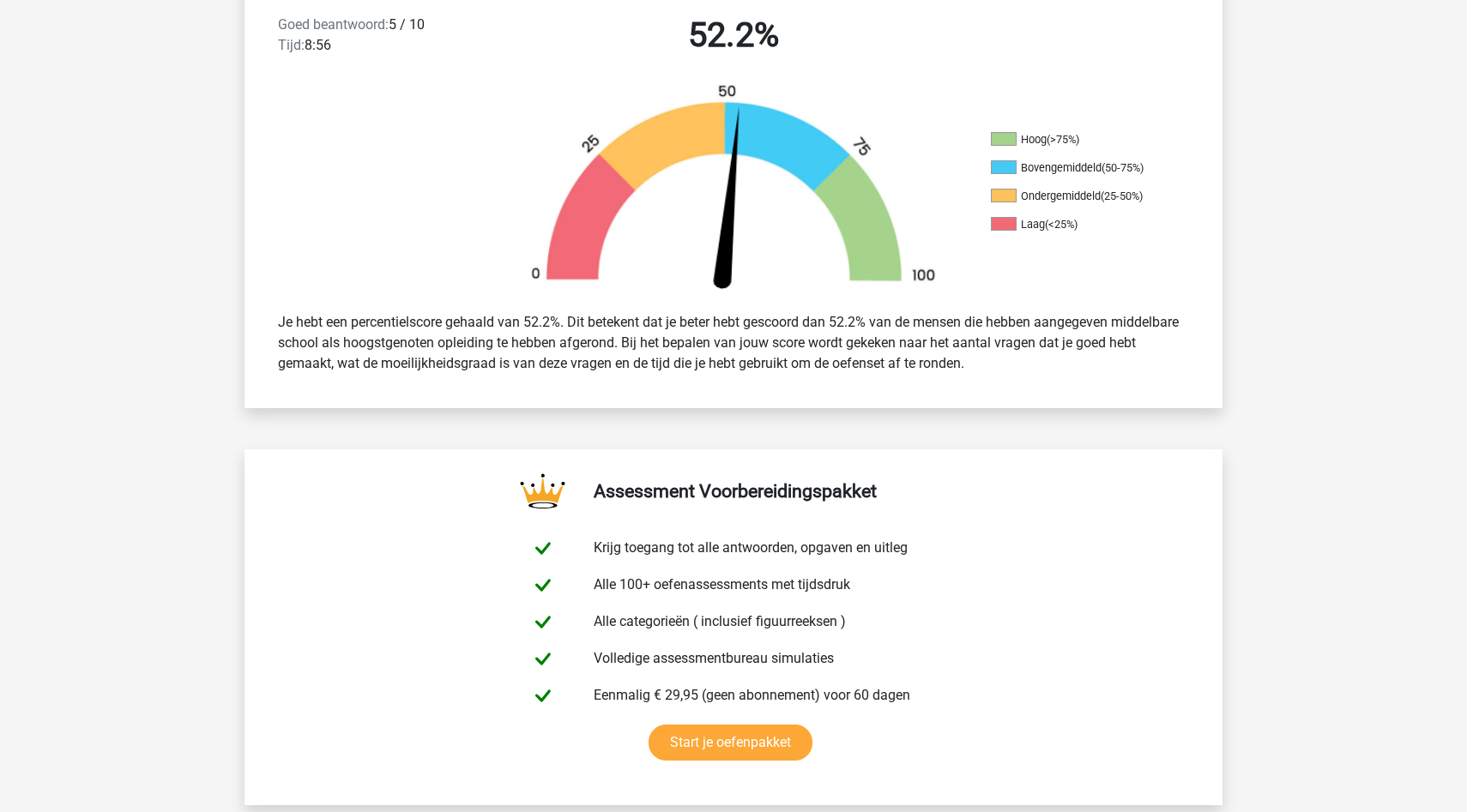
scroll to position [0, 0]
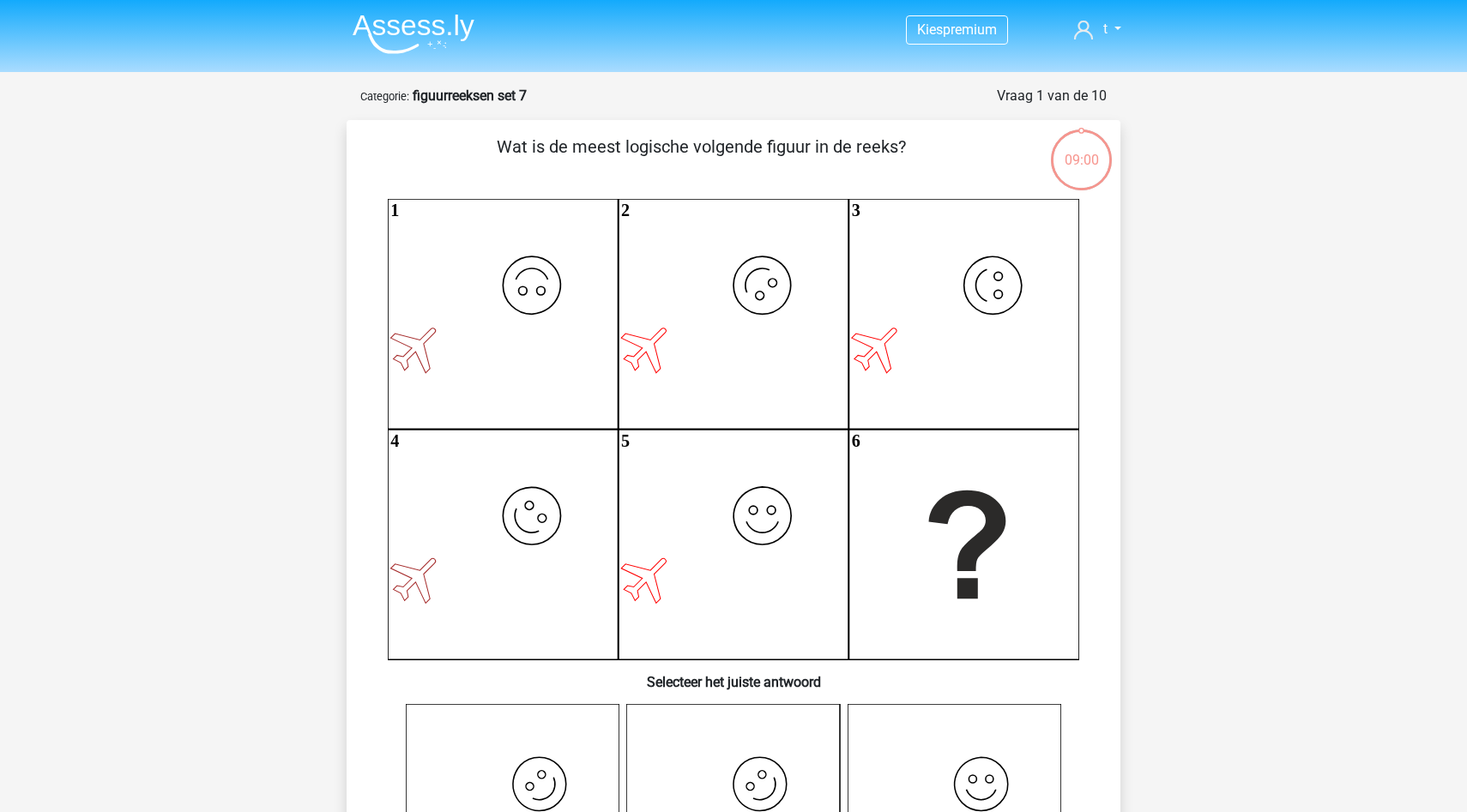
scroll to position [689, 0]
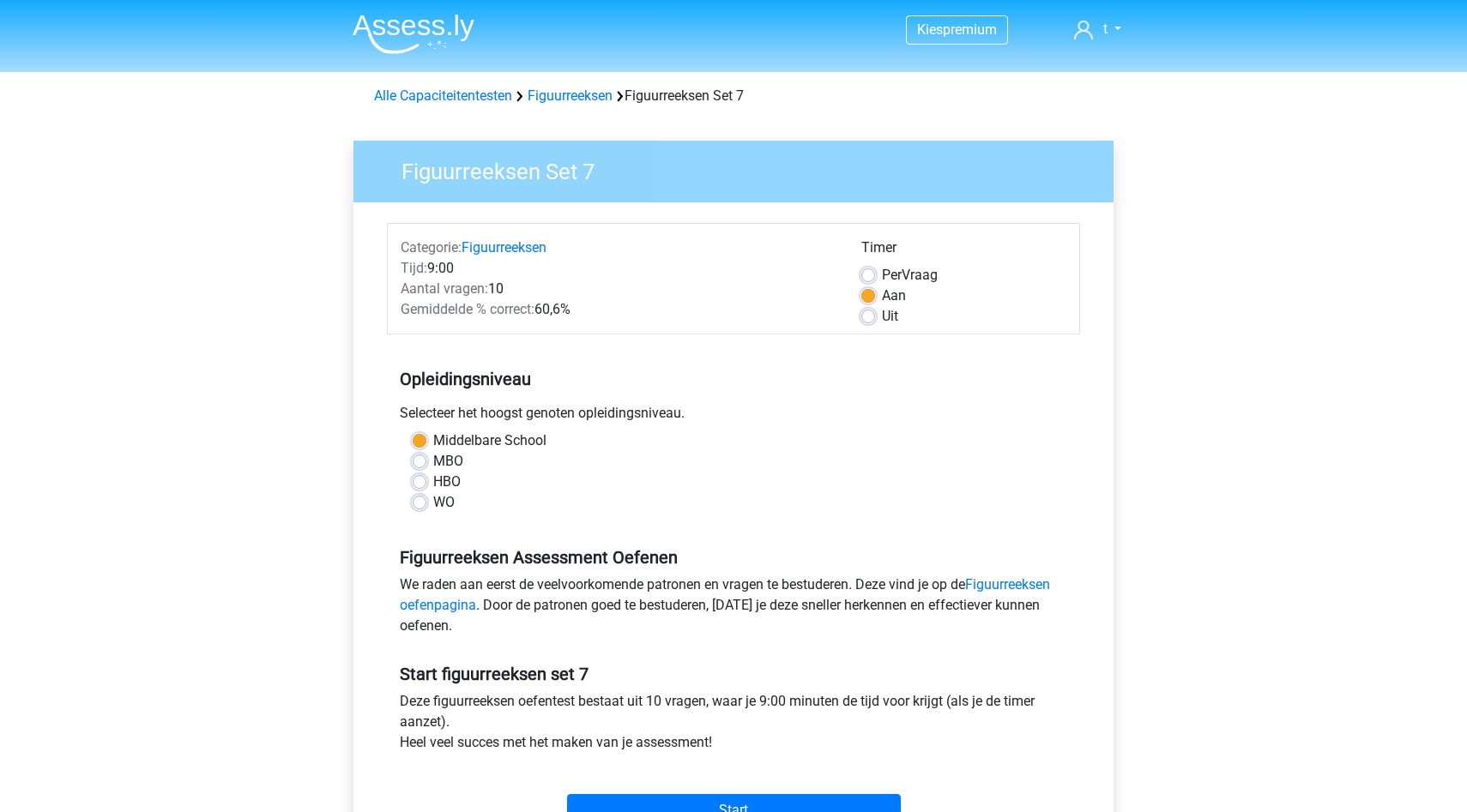
scroll to position [112, 0]
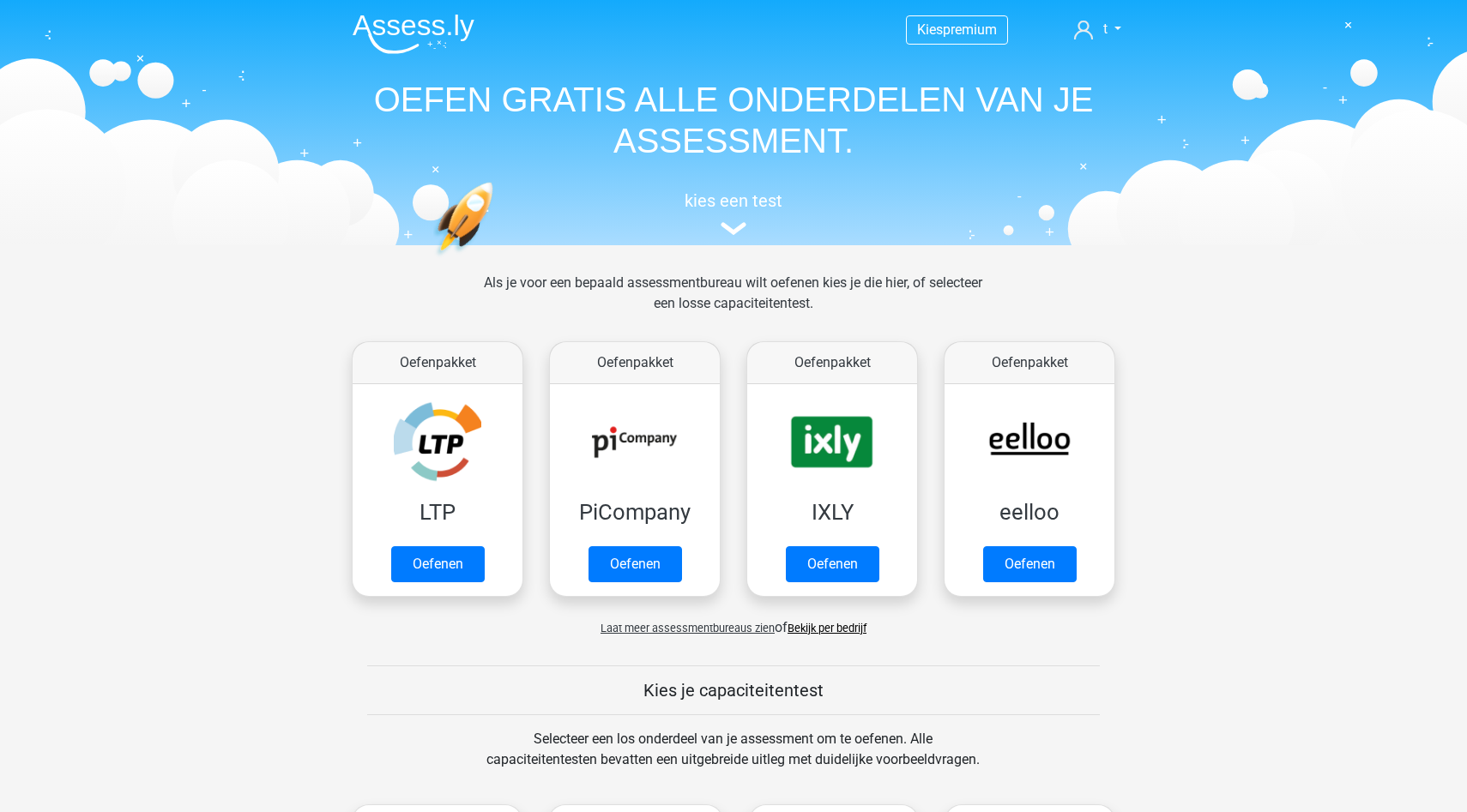
scroll to position [795, 0]
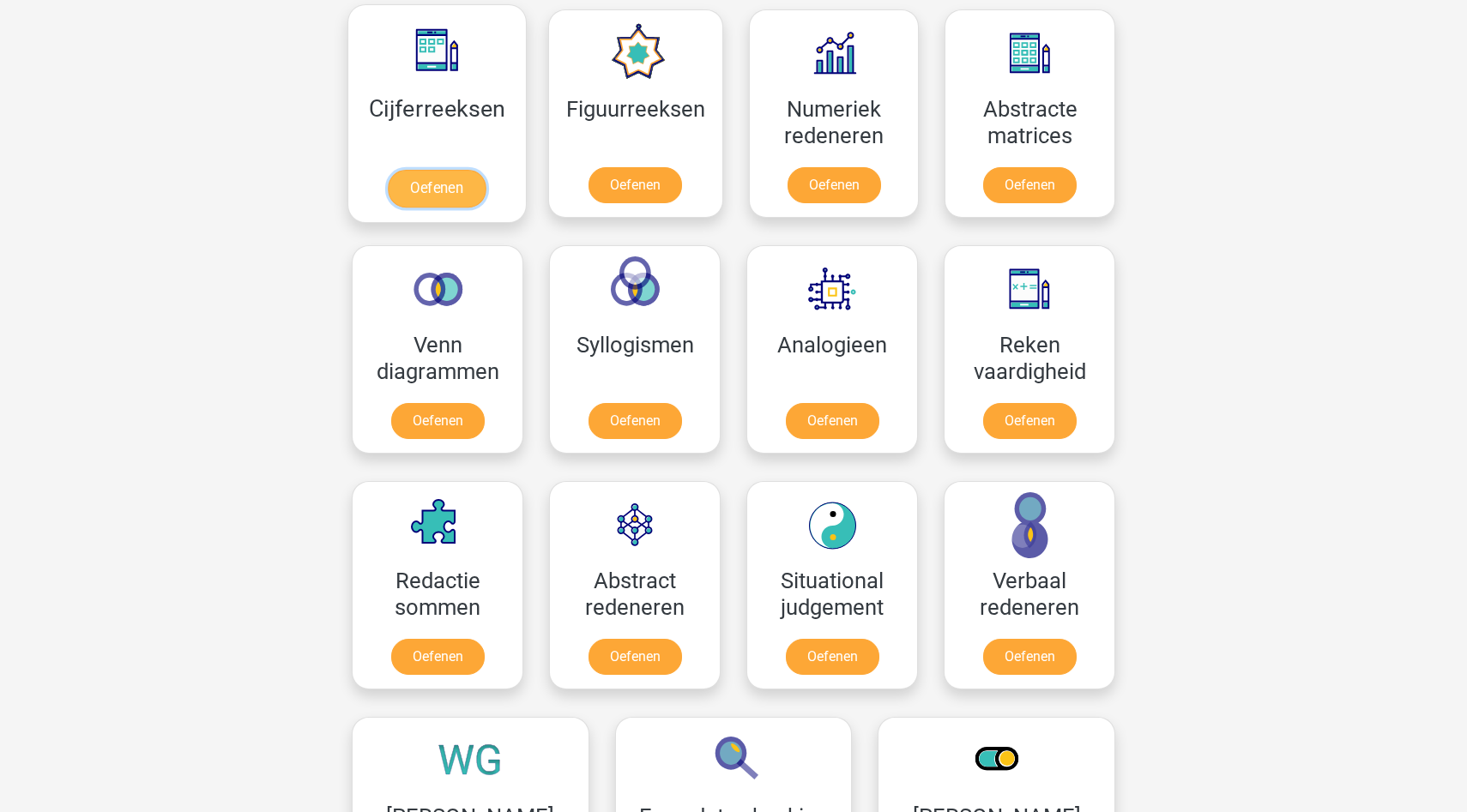
click at [446, 207] on link "Oefenen" at bounding box center [436, 188] width 98 height 38
click at [629, 169] on link "Oefenen" at bounding box center [635, 188] width 98 height 38
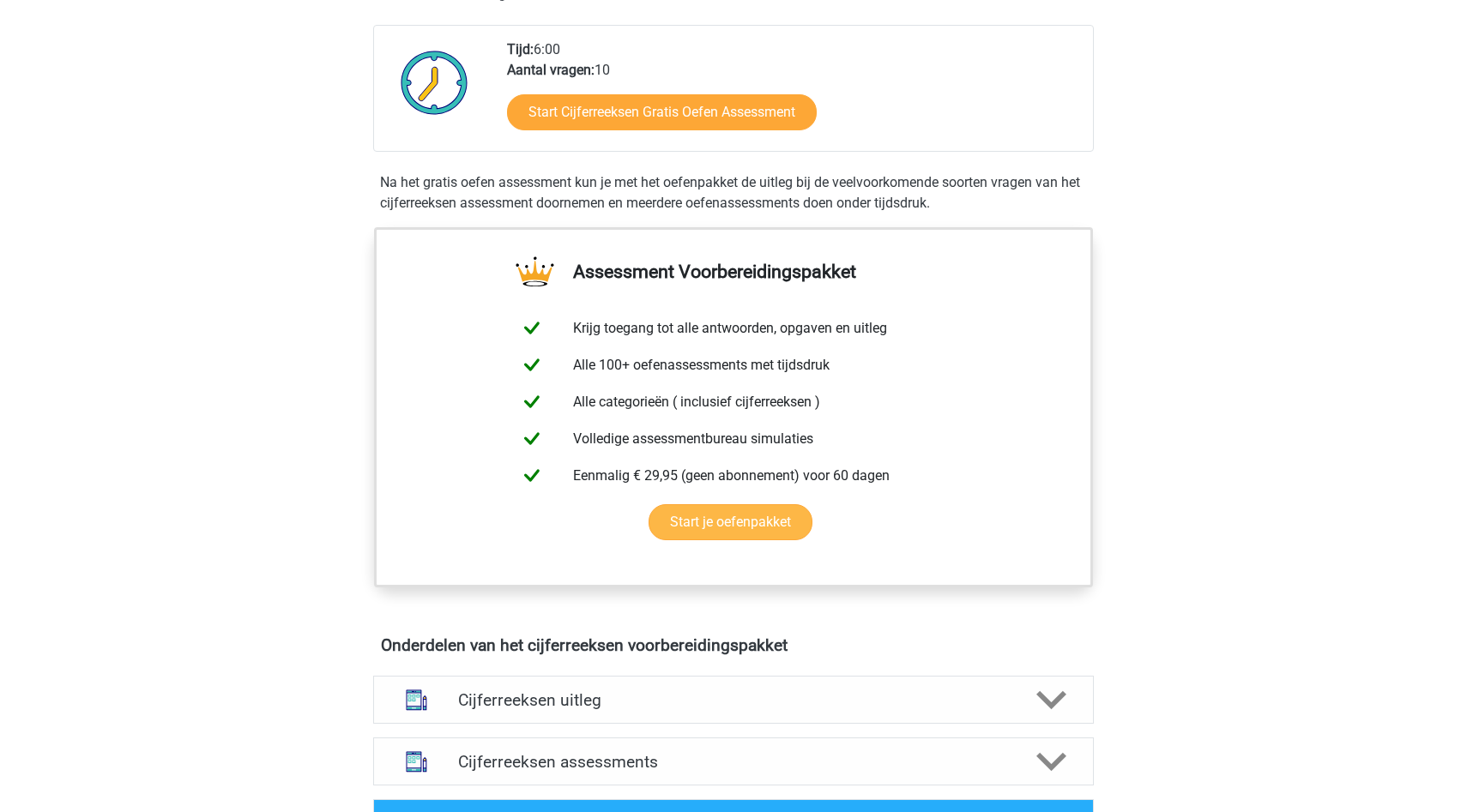
scroll to position [689, 0]
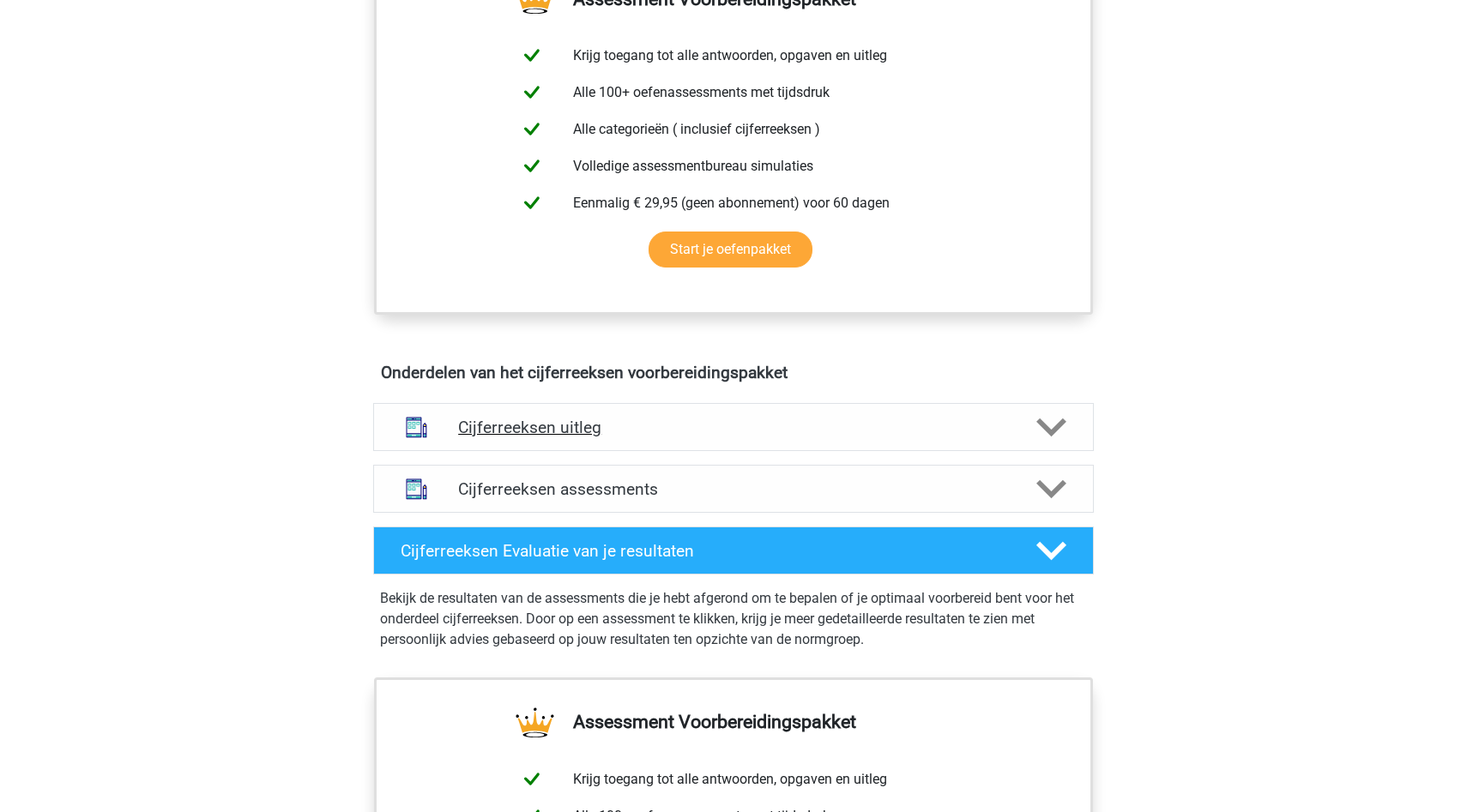
click at [630, 451] on div "Cijferreeksen uitleg" at bounding box center [734, 427] width 720 height 48
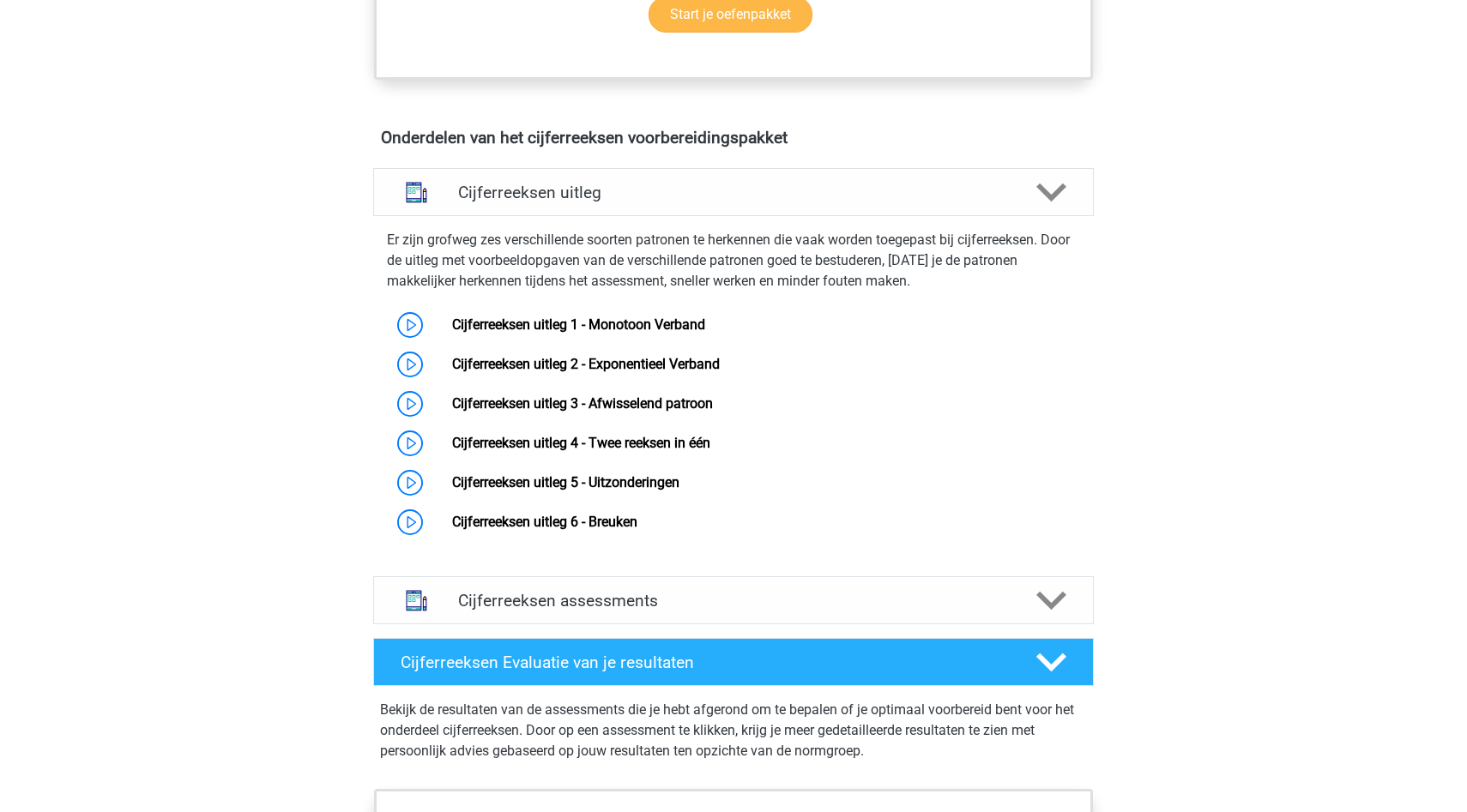
scroll to position [740, 0]
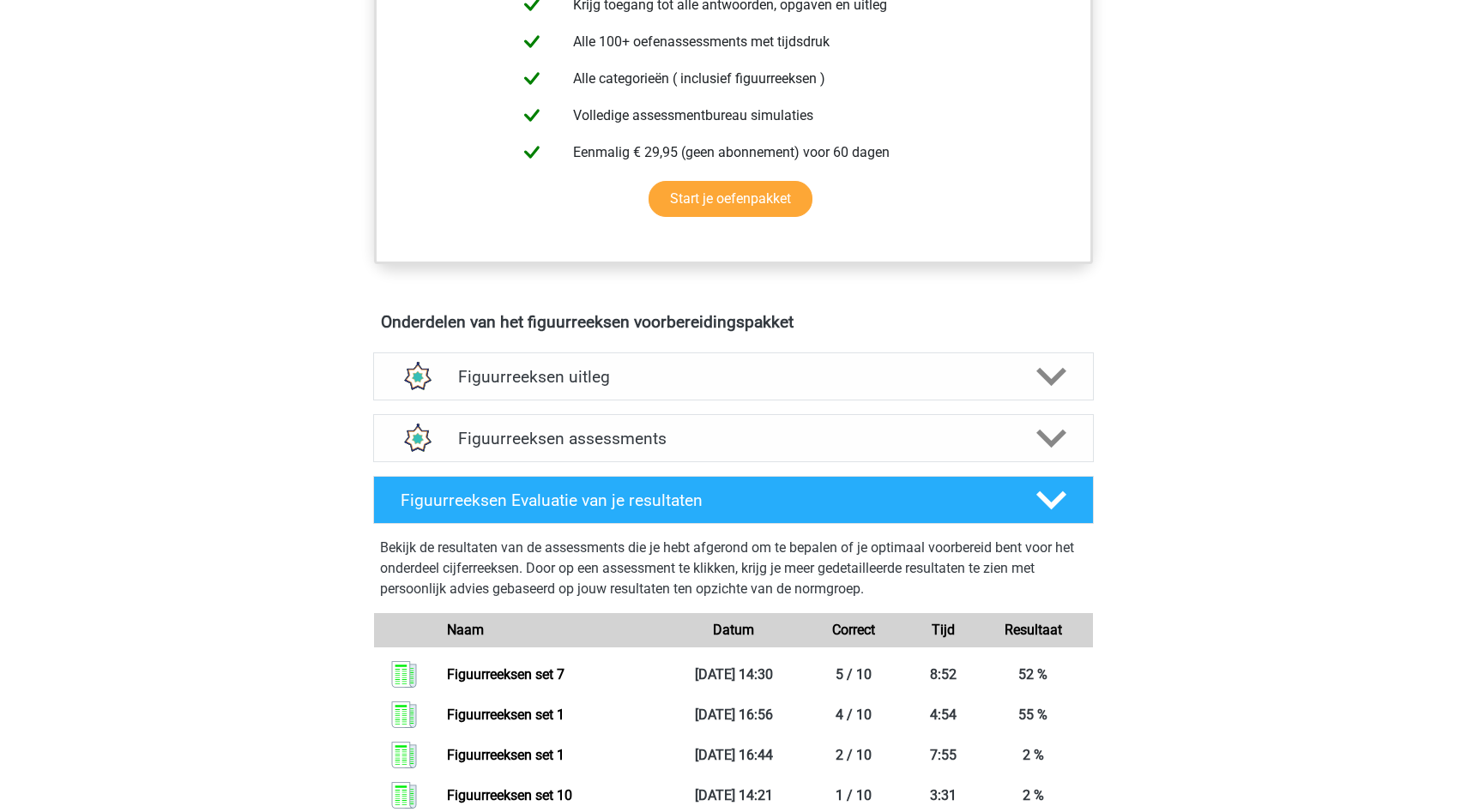
scroll to position [808, 0]
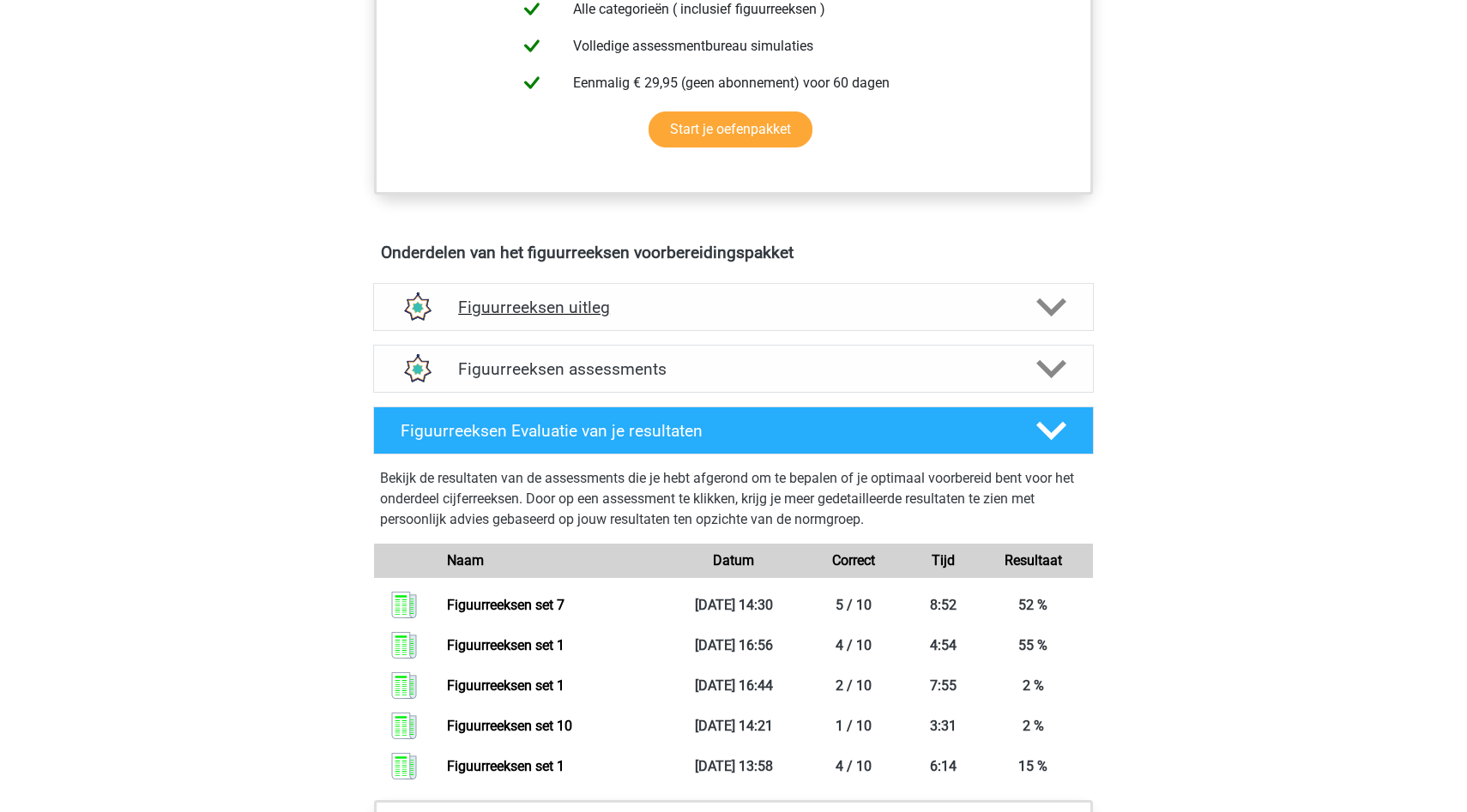
click at [669, 321] on div "Figuurreeksen uitleg" at bounding box center [734, 307] width 720 height 48
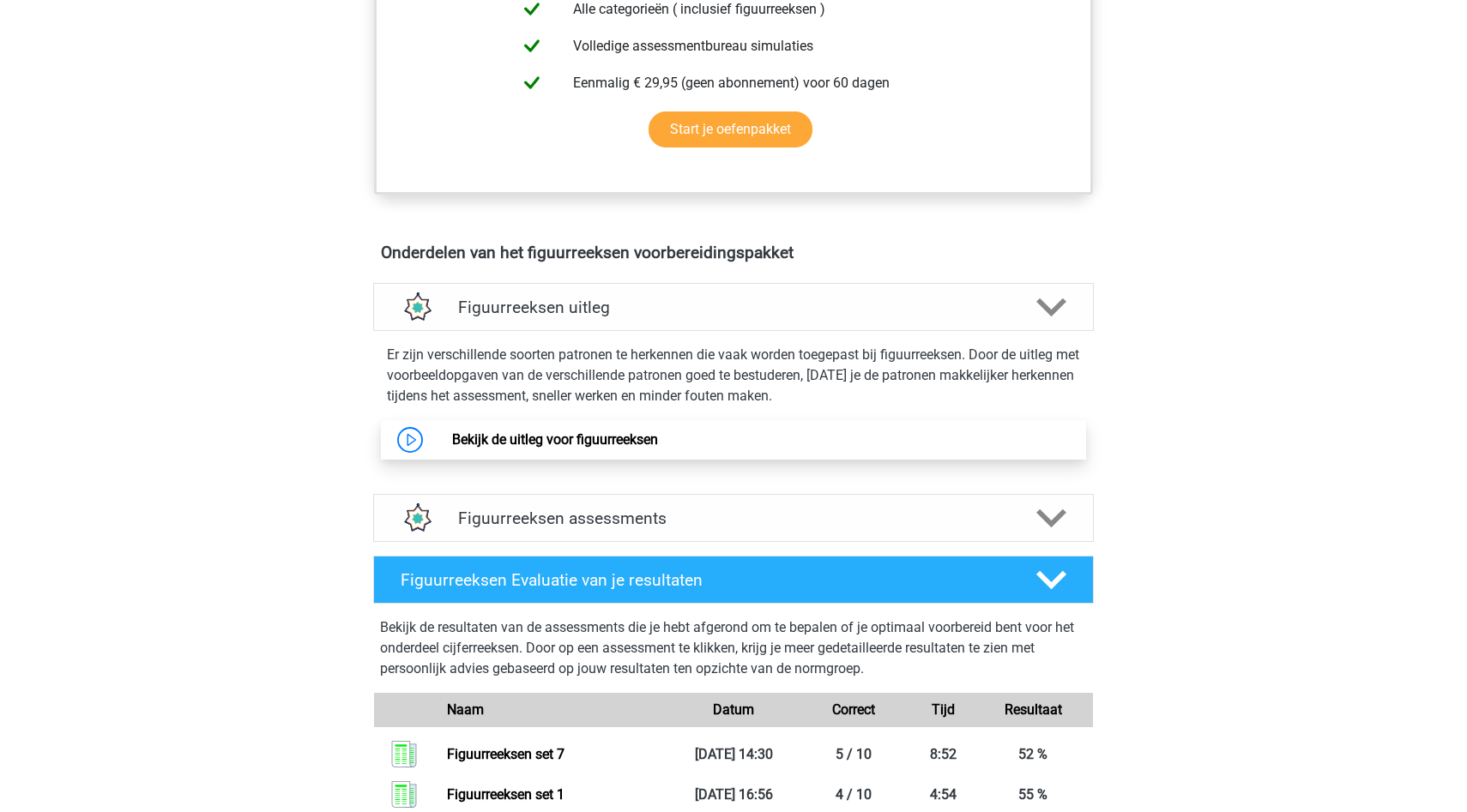
click at [554, 436] on link "Bekijk de uitleg voor figuurreeksen" at bounding box center [555, 439] width 206 height 16
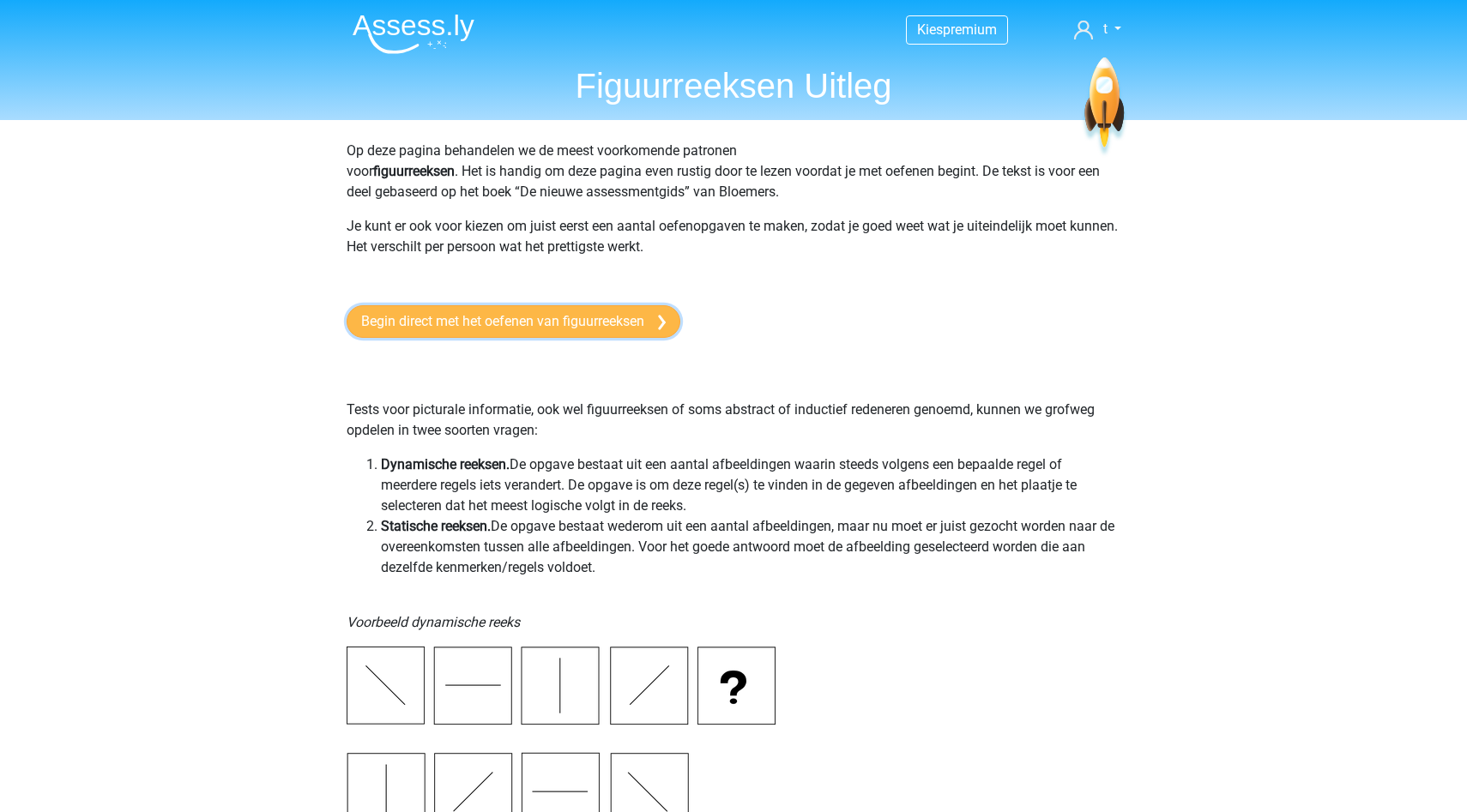
click at [561, 329] on link "Begin direct met het oefenen van figuurreeksen" at bounding box center [514, 321] width 333 height 33
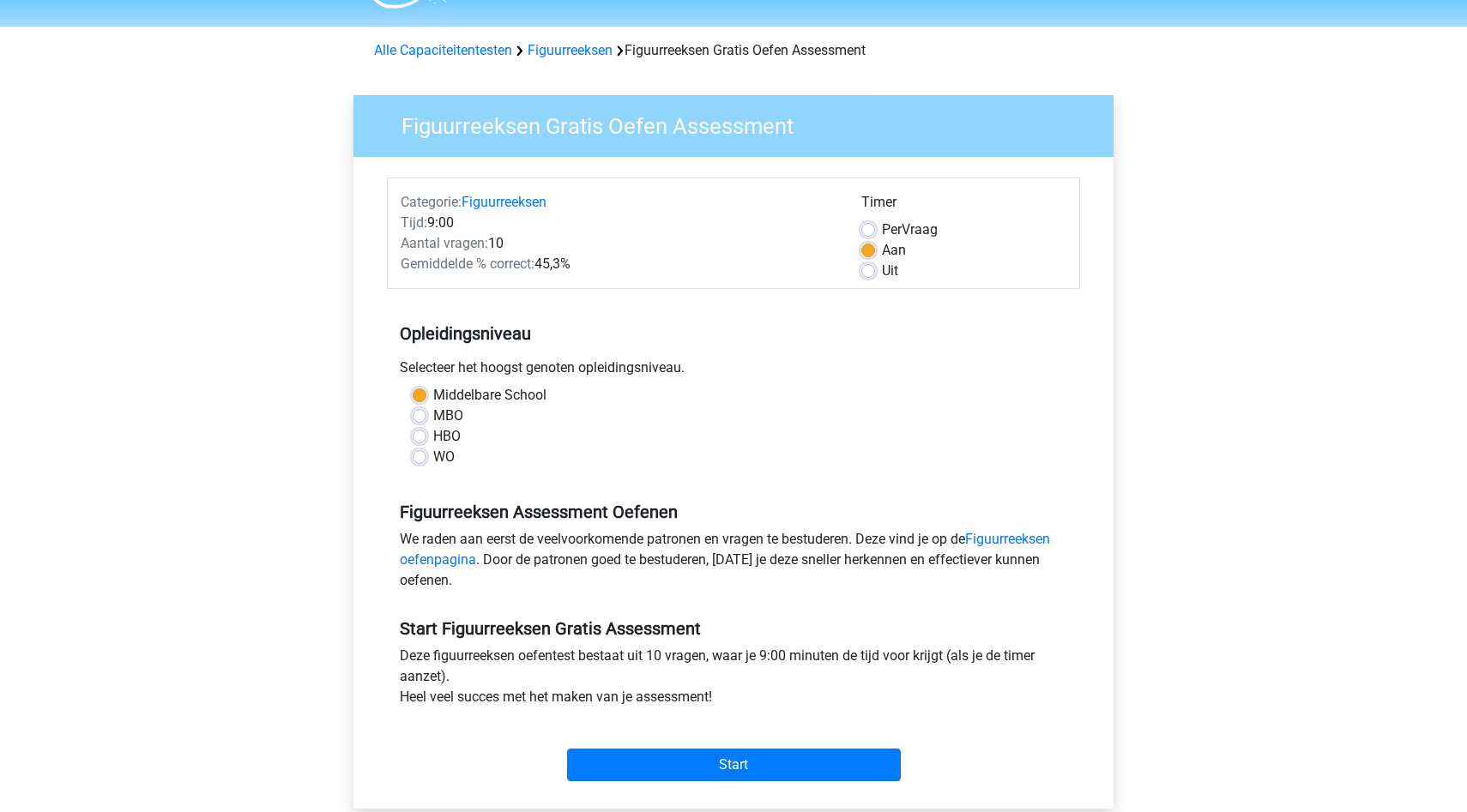
scroll to position [66, 0]
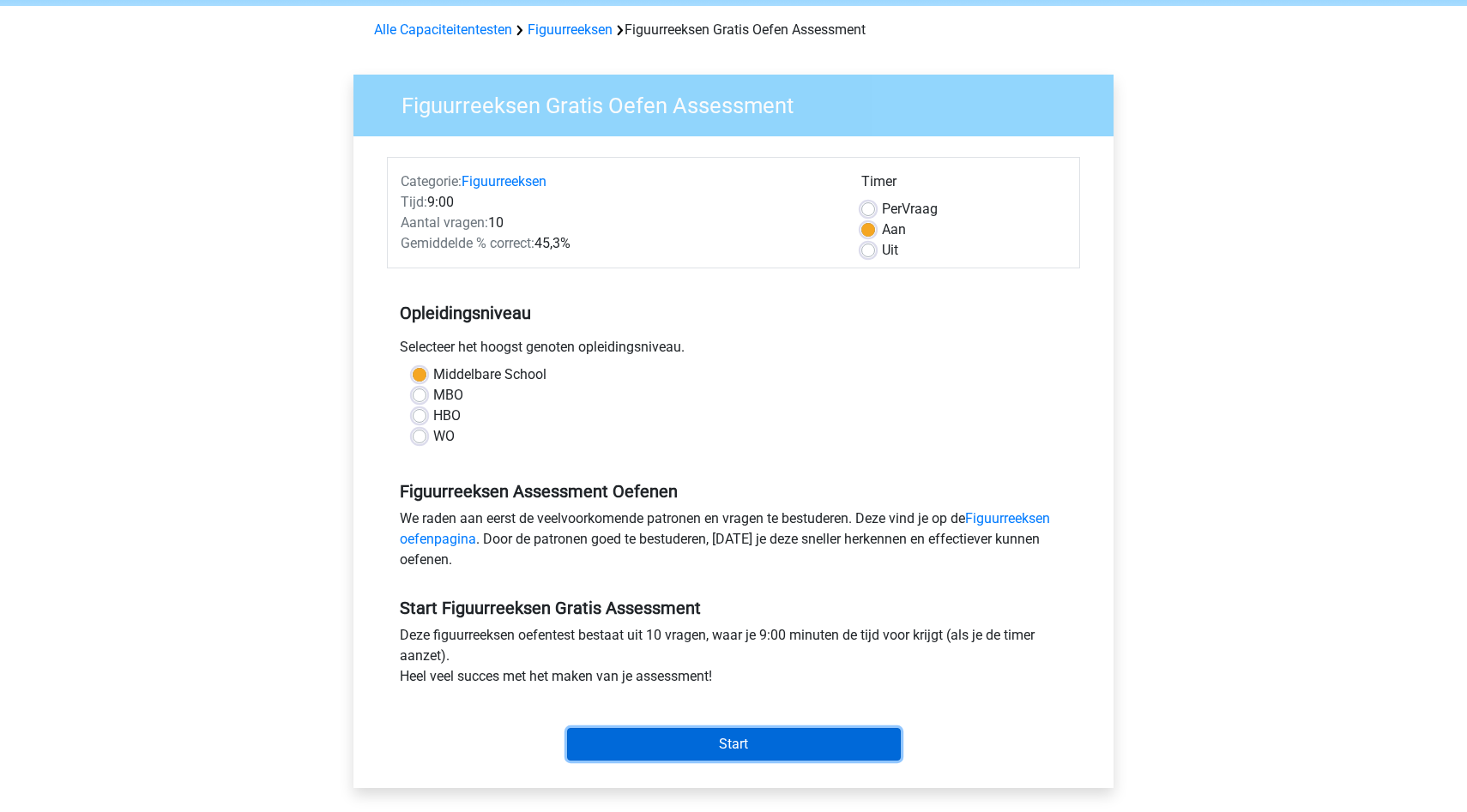
click at [655, 738] on input "Start" at bounding box center [734, 744] width 333 height 33
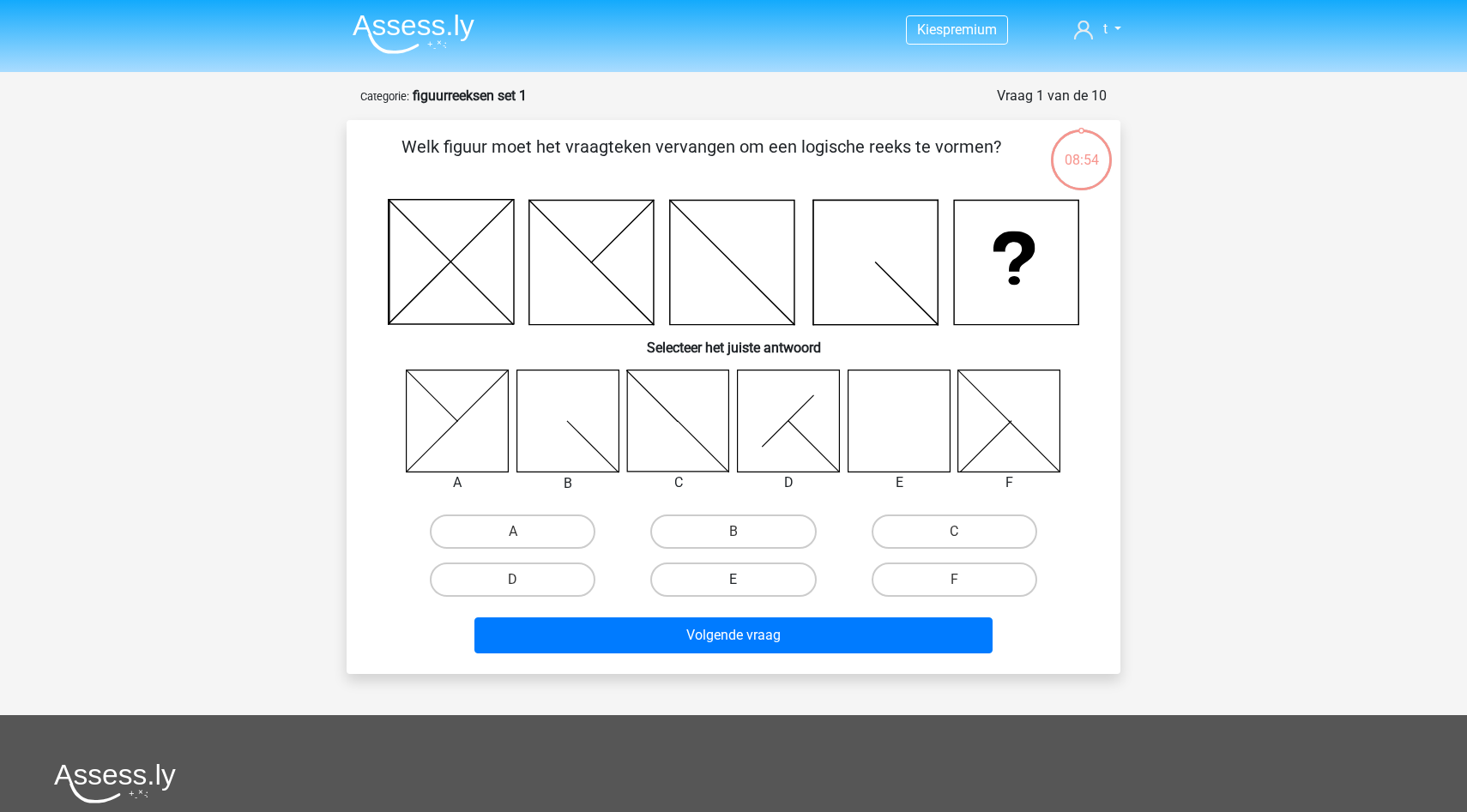
click at [742, 578] on label "E" at bounding box center [733, 579] width 166 height 35
click at [742, 580] on input "E" at bounding box center [739, 585] width 12 height 12
radio input "true"
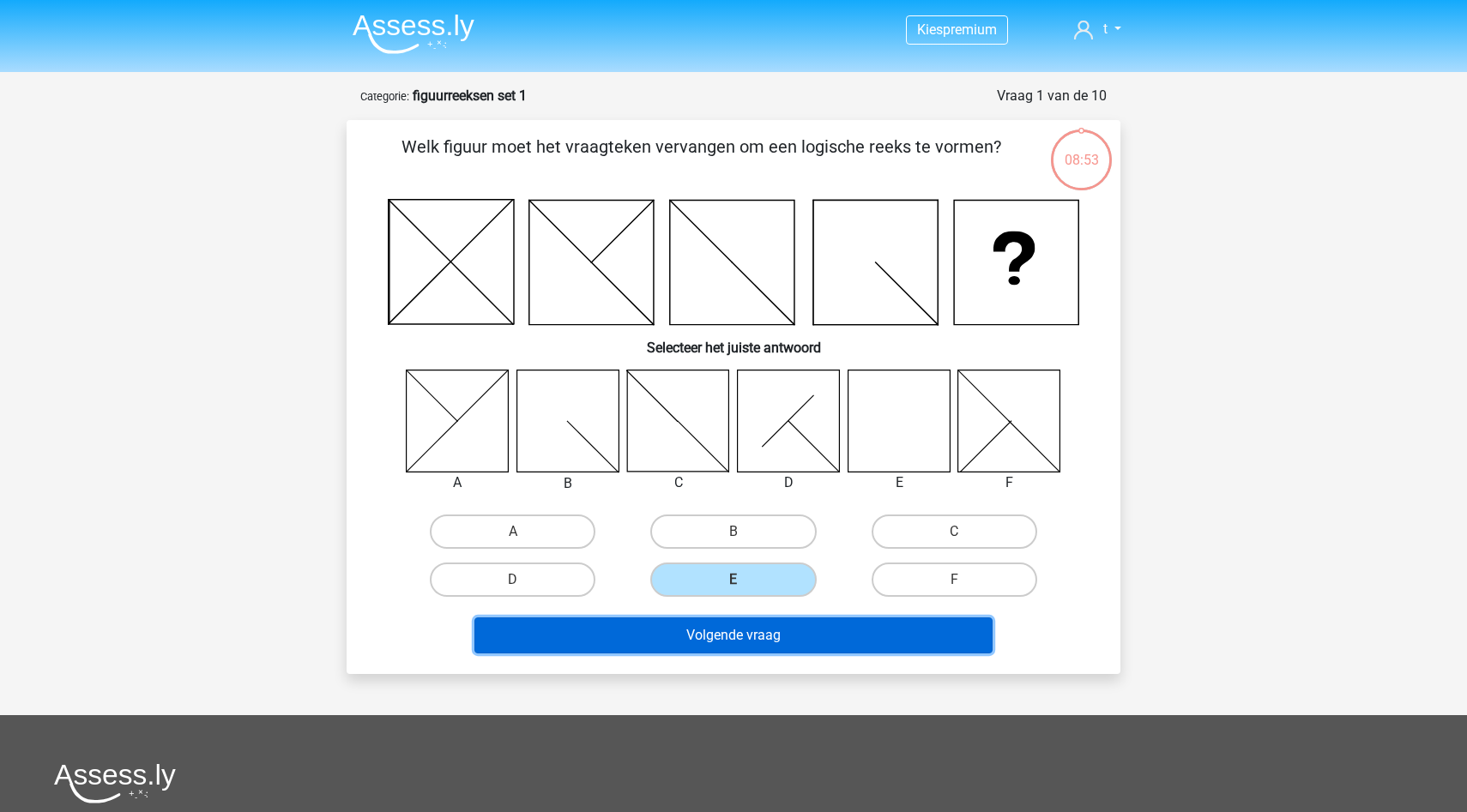
click at [739, 643] on button "Volgende vraag" at bounding box center [734, 635] width 519 height 36
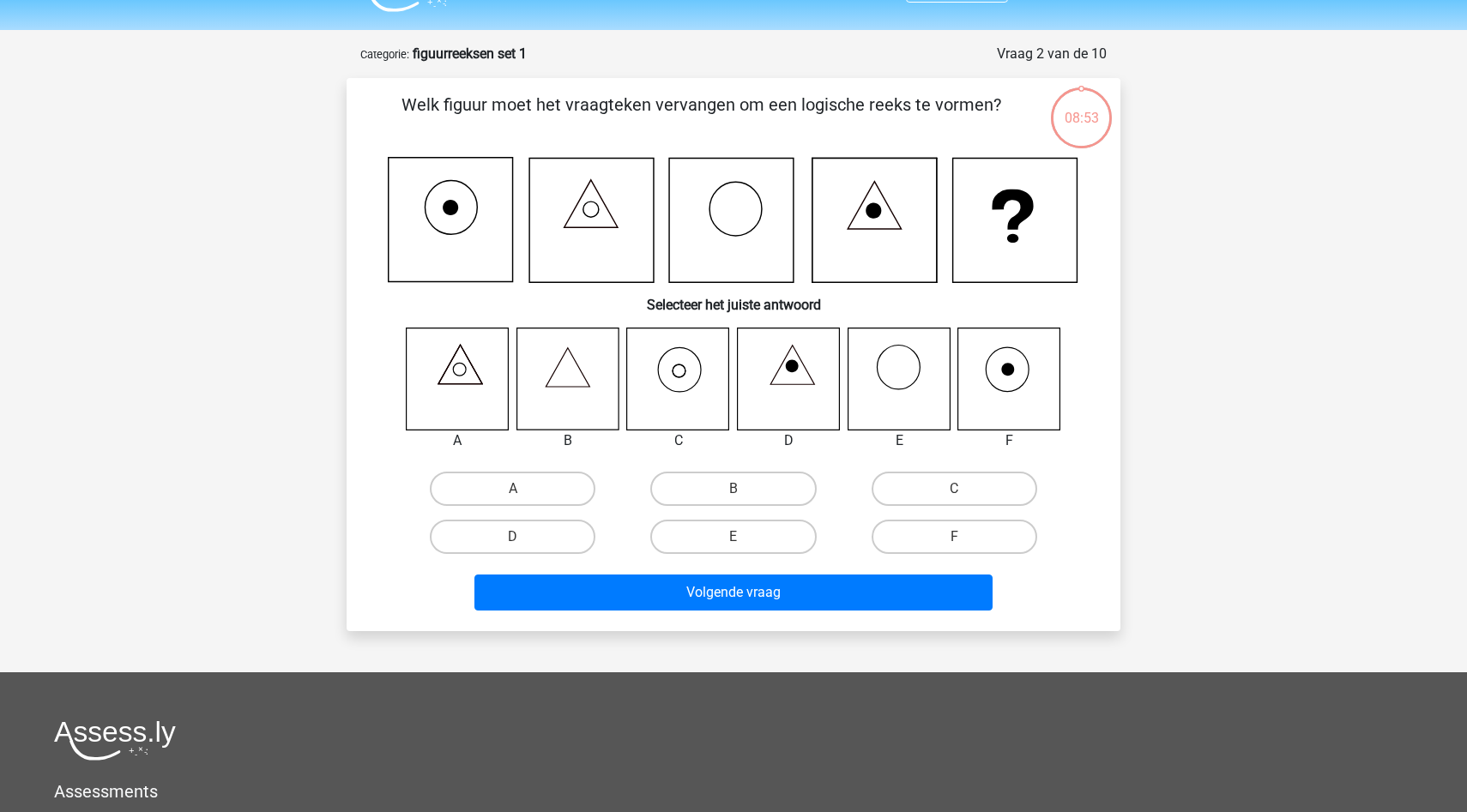
scroll to position [86, 0]
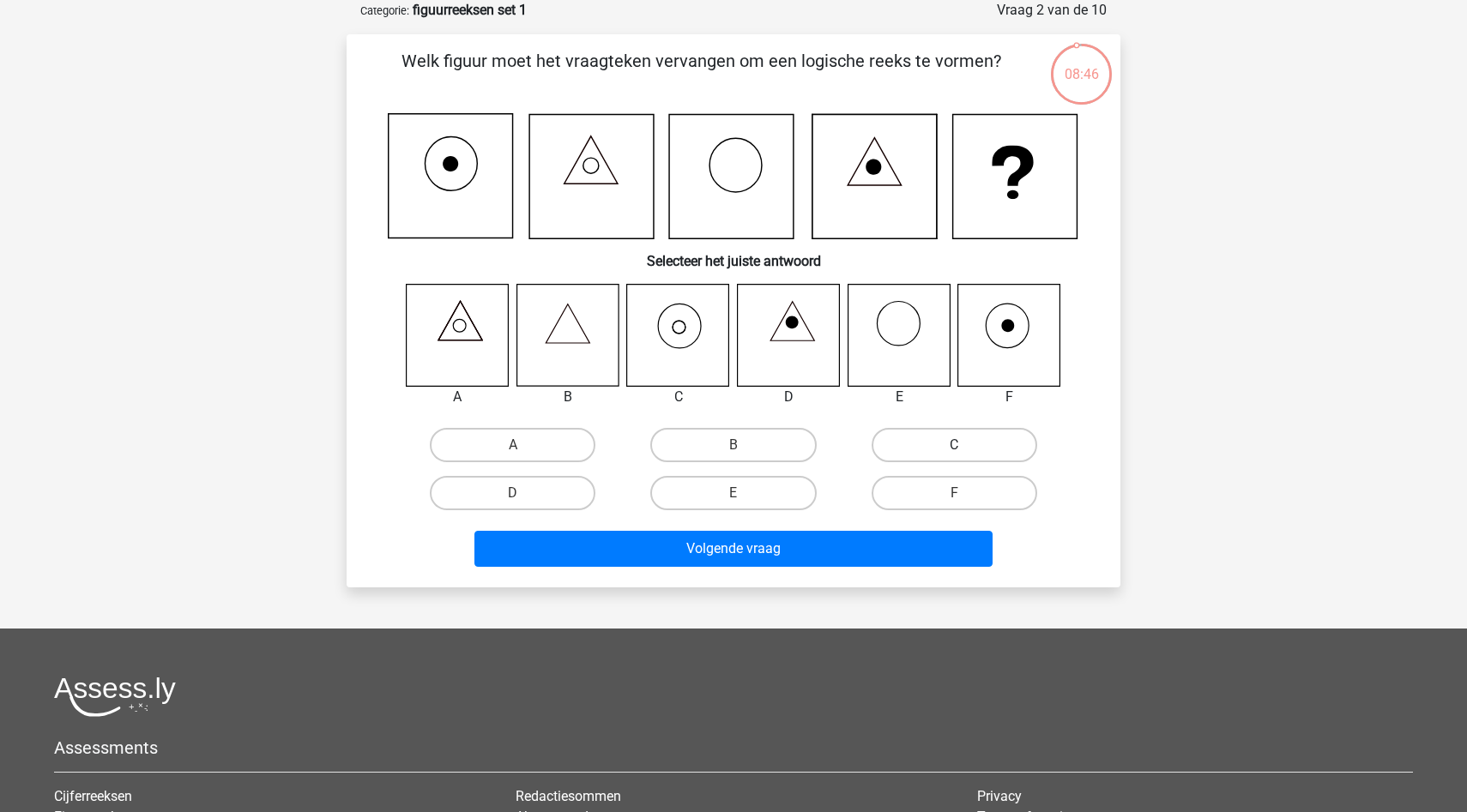
click at [918, 455] on label "C" at bounding box center [954, 445] width 166 height 35
click at [953, 455] on input "C" at bounding box center [959, 450] width 12 height 12
radio input "true"
click at [862, 512] on div "F" at bounding box center [954, 493] width 221 height 48
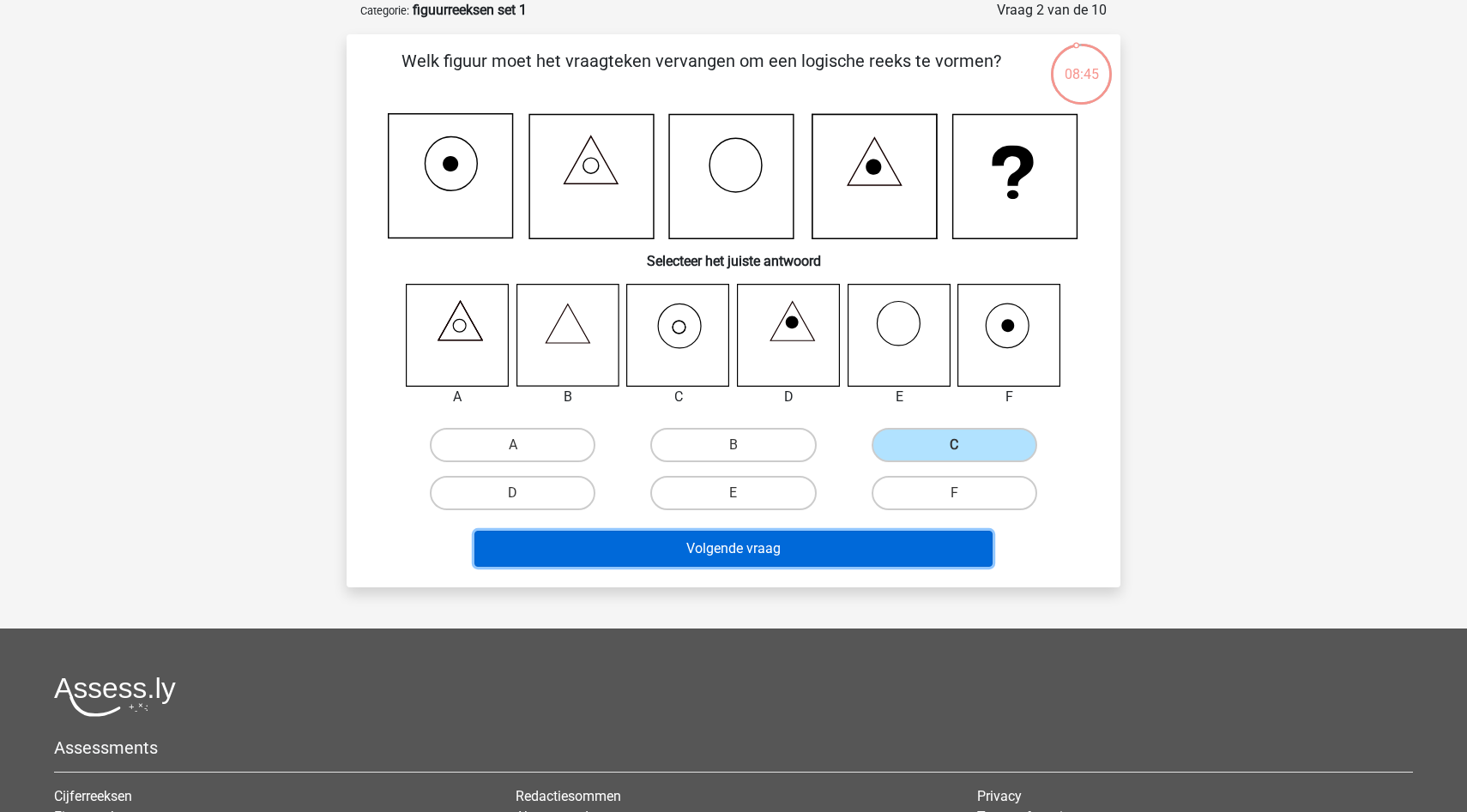
click at [827, 531] on button "Volgende vraag" at bounding box center [734, 549] width 519 height 36
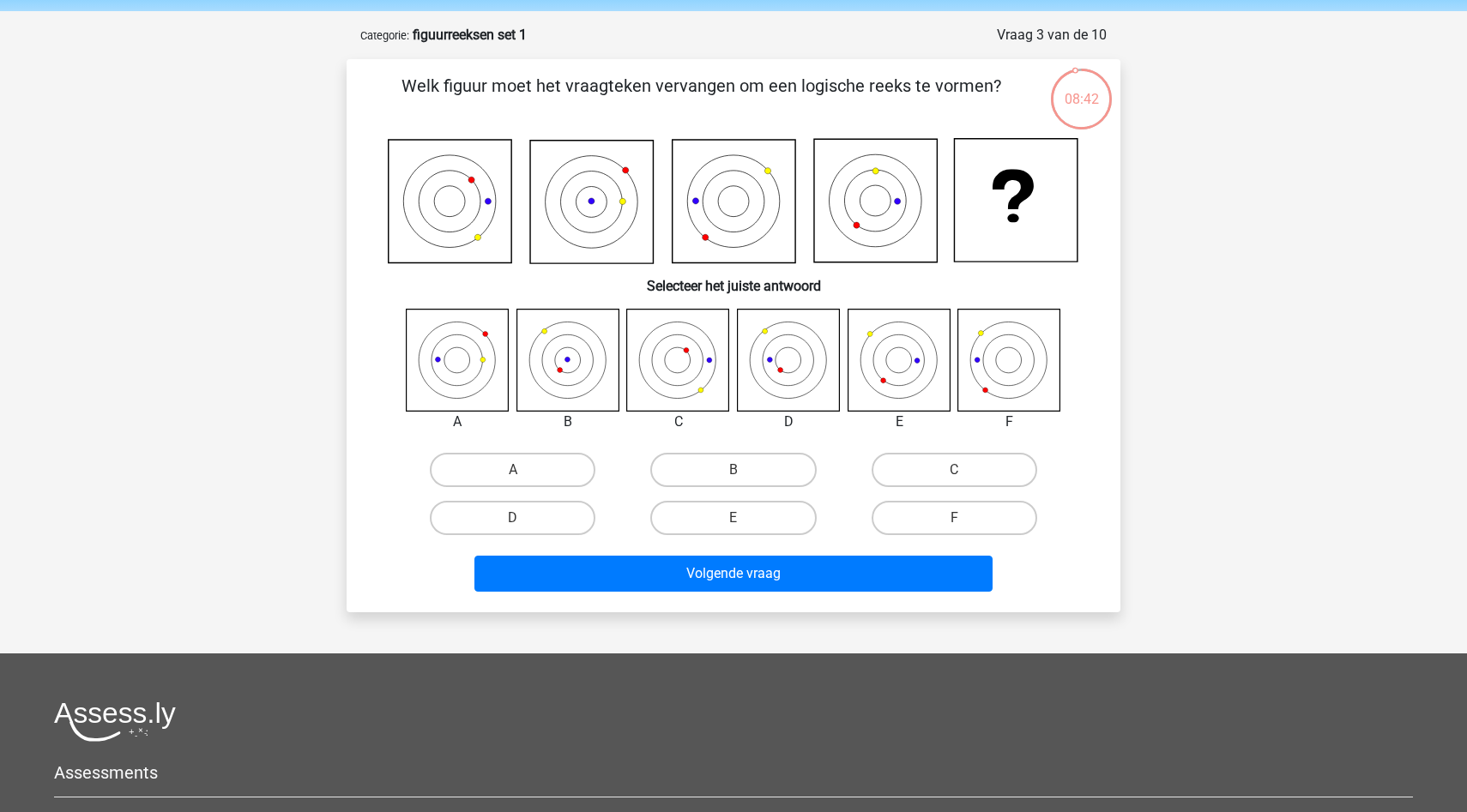
scroll to position [48, 0]
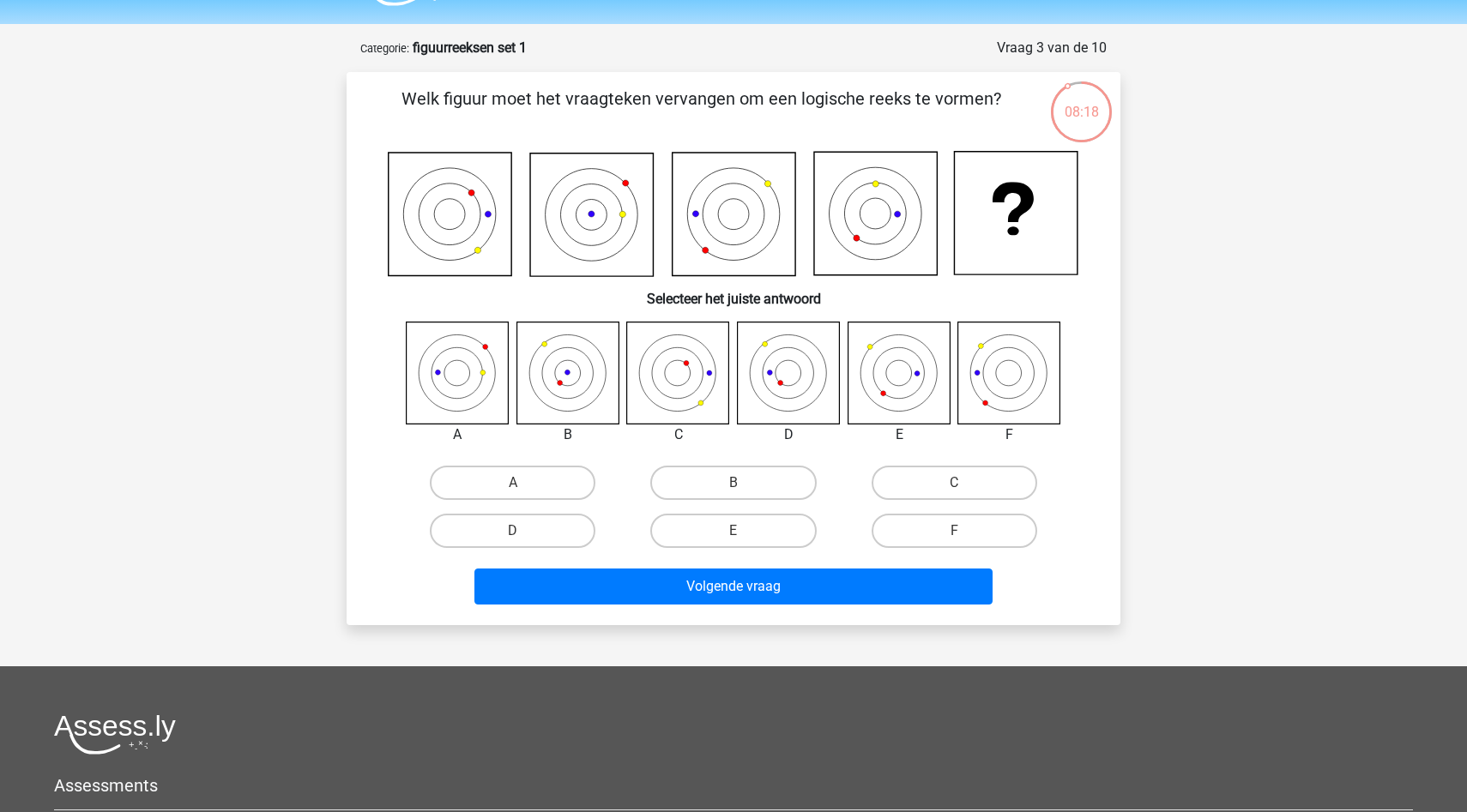
click at [943, 501] on div "C" at bounding box center [954, 482] width 221 height 48
click at [944, 485] on label "C" at bounding box center [954, 482] width 166 height 35
click at [953, 485] on input "C" at bounding box center [959, 488] width 12 height 12
radio input "true"
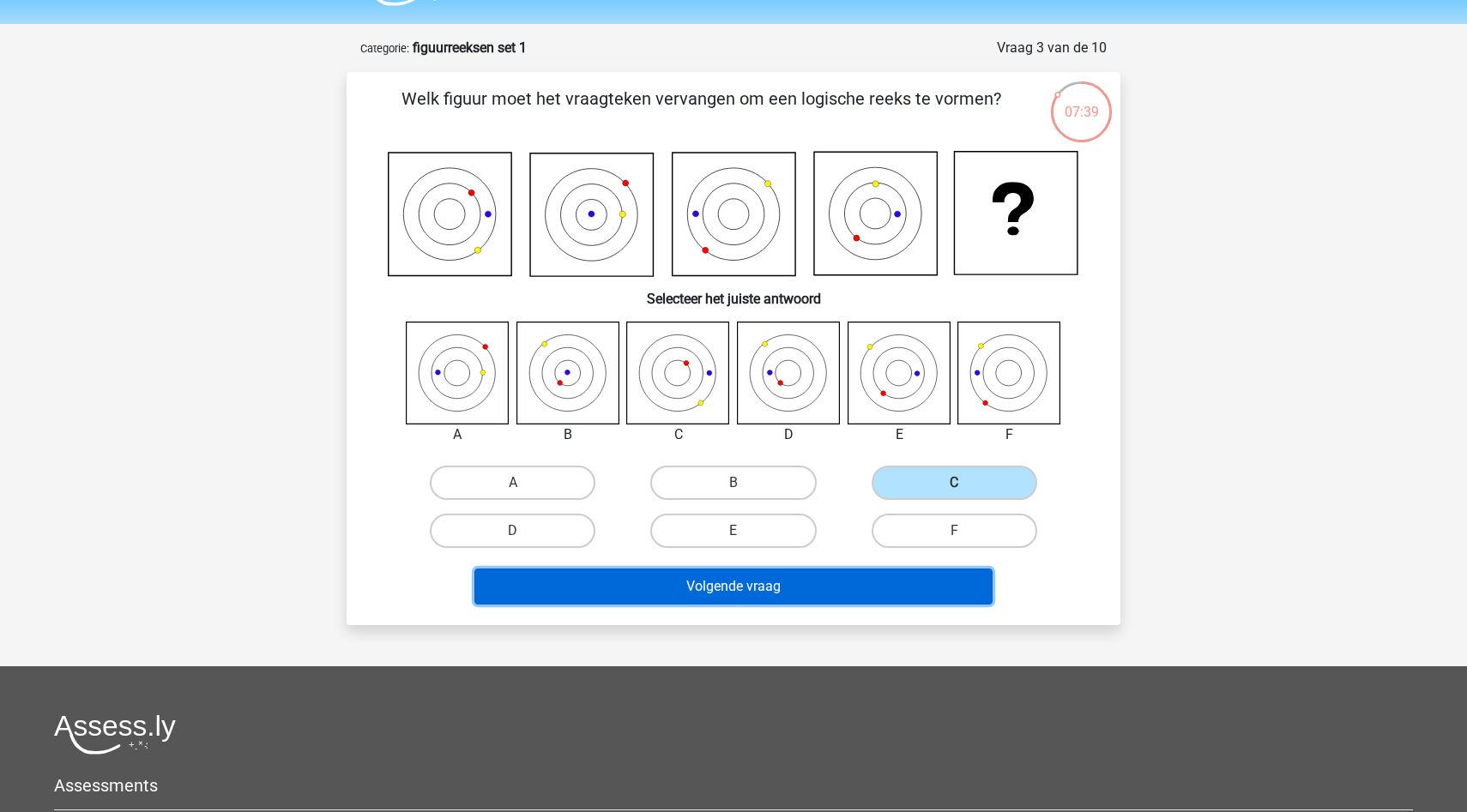
click at [708, 574] on button "Volgende vraag" at bounding box center [734, 586] width 519 height 36
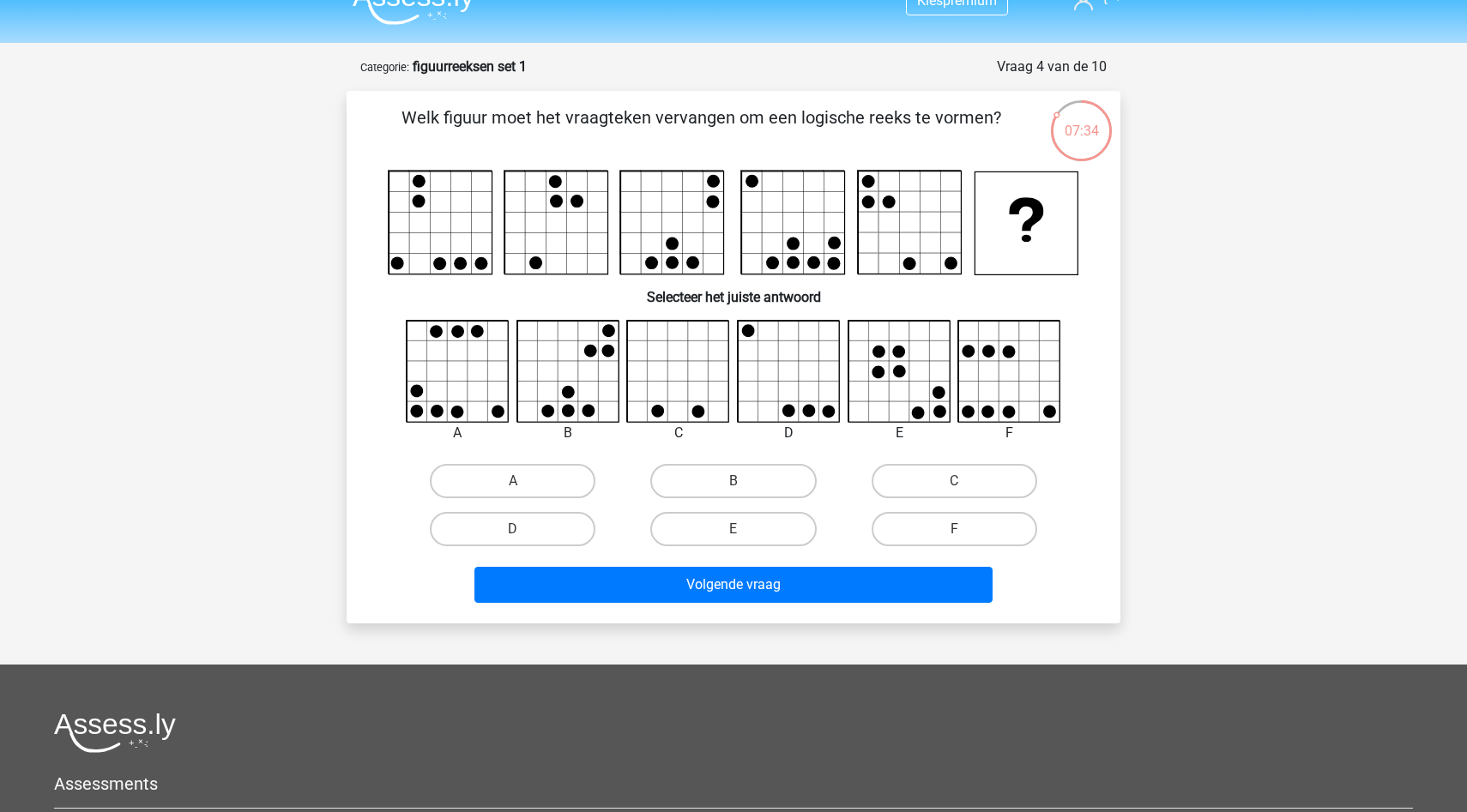
scroll to position [4, 0]
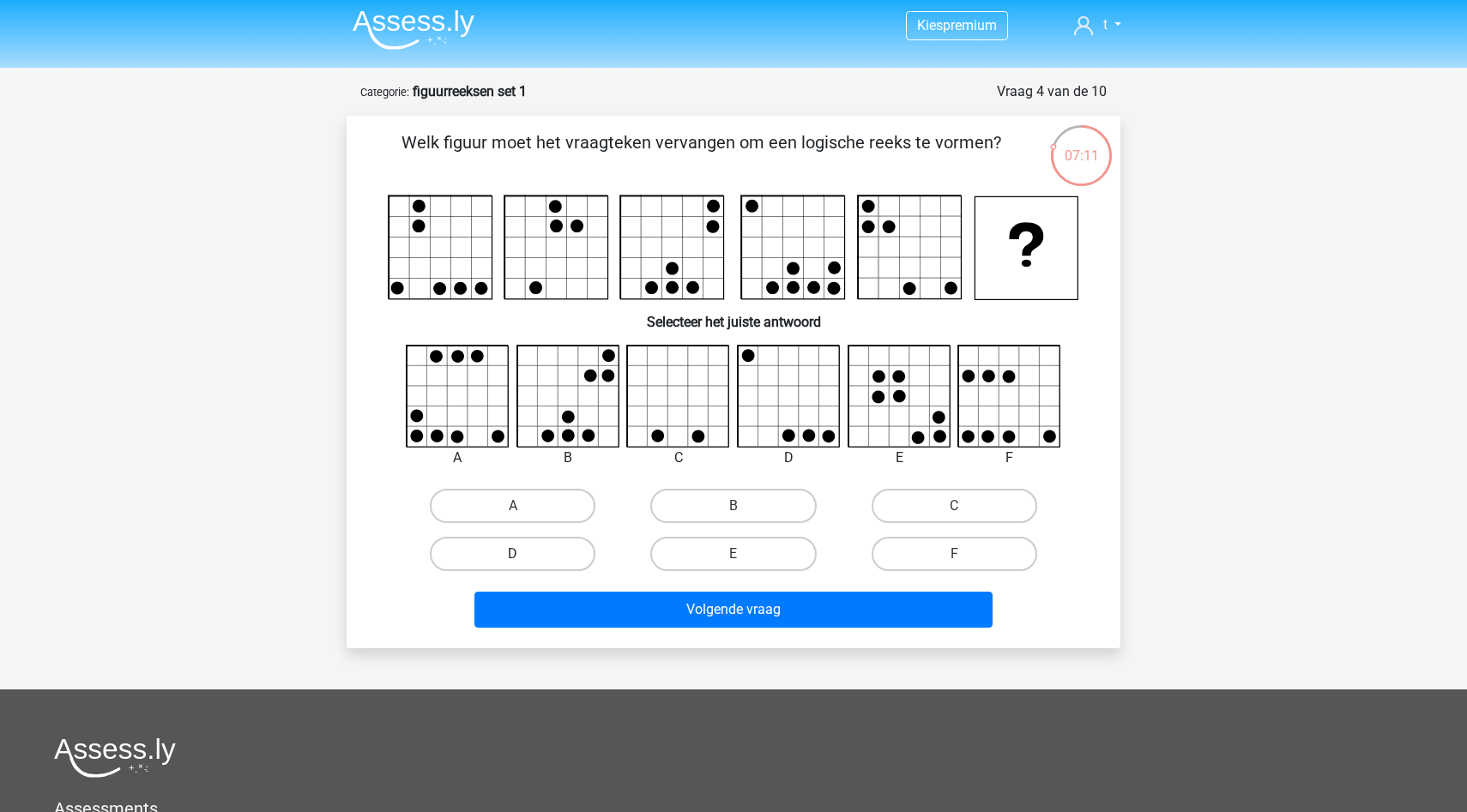
click at [489, 559] on label "D" at bounding box center [513, 553] width 166 height 35
click at [513, 559] on input "D" at bounding box center [518, 559] width 12 height 12
radio input "true"
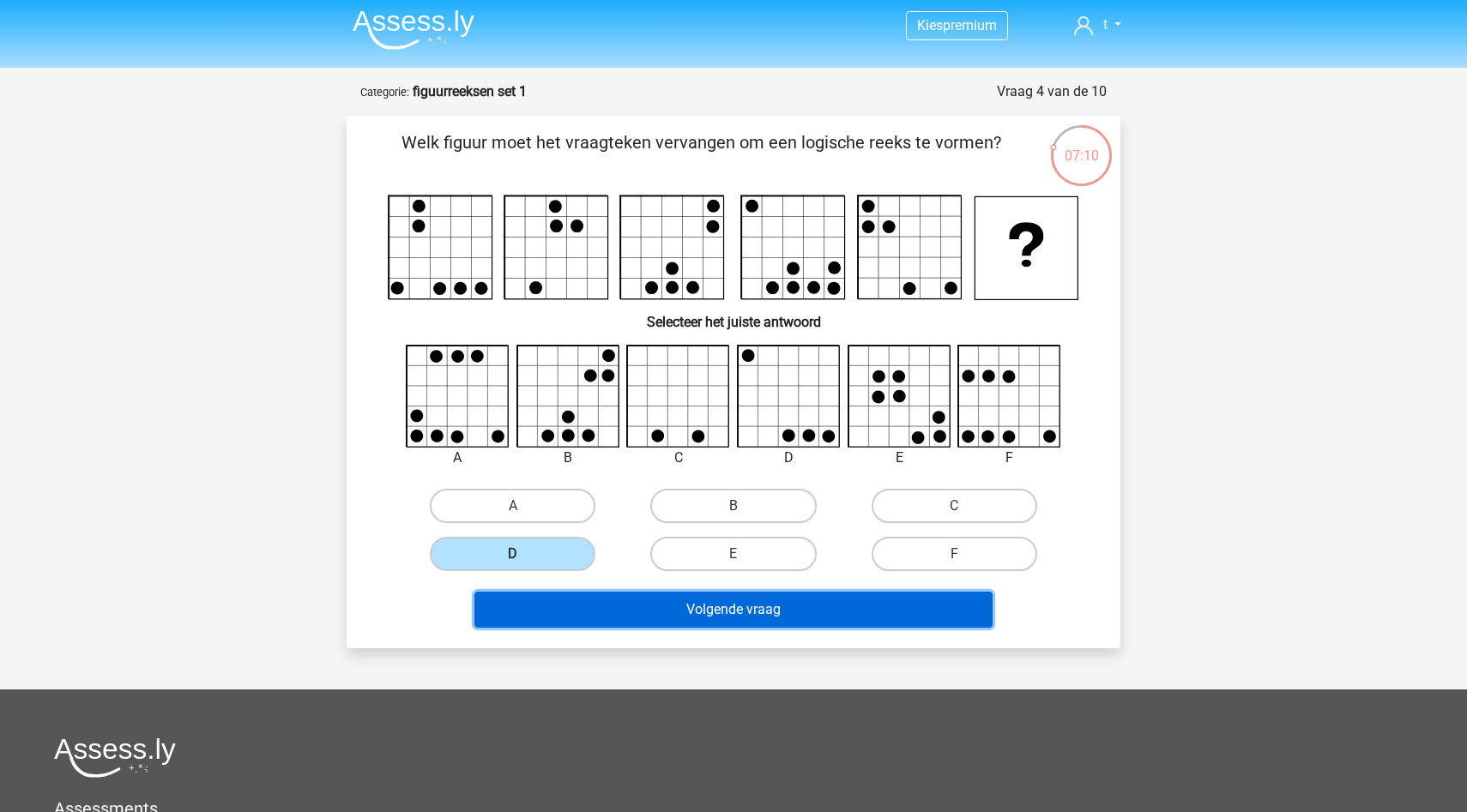
click at [658, 620] on button "Volgende vraag" at bounding box center [734, 609] width 519 height 36
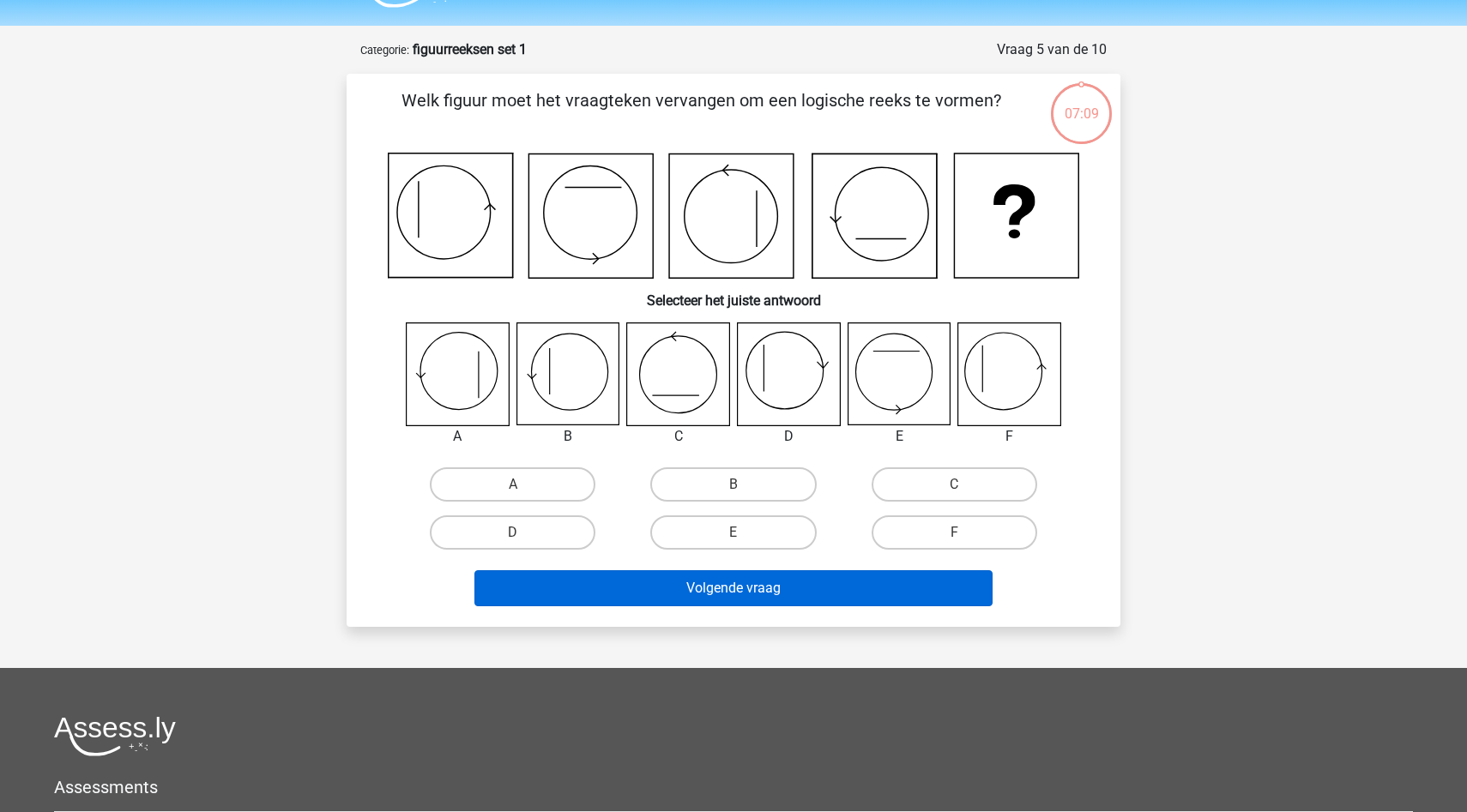
scroll to position [86, 0]
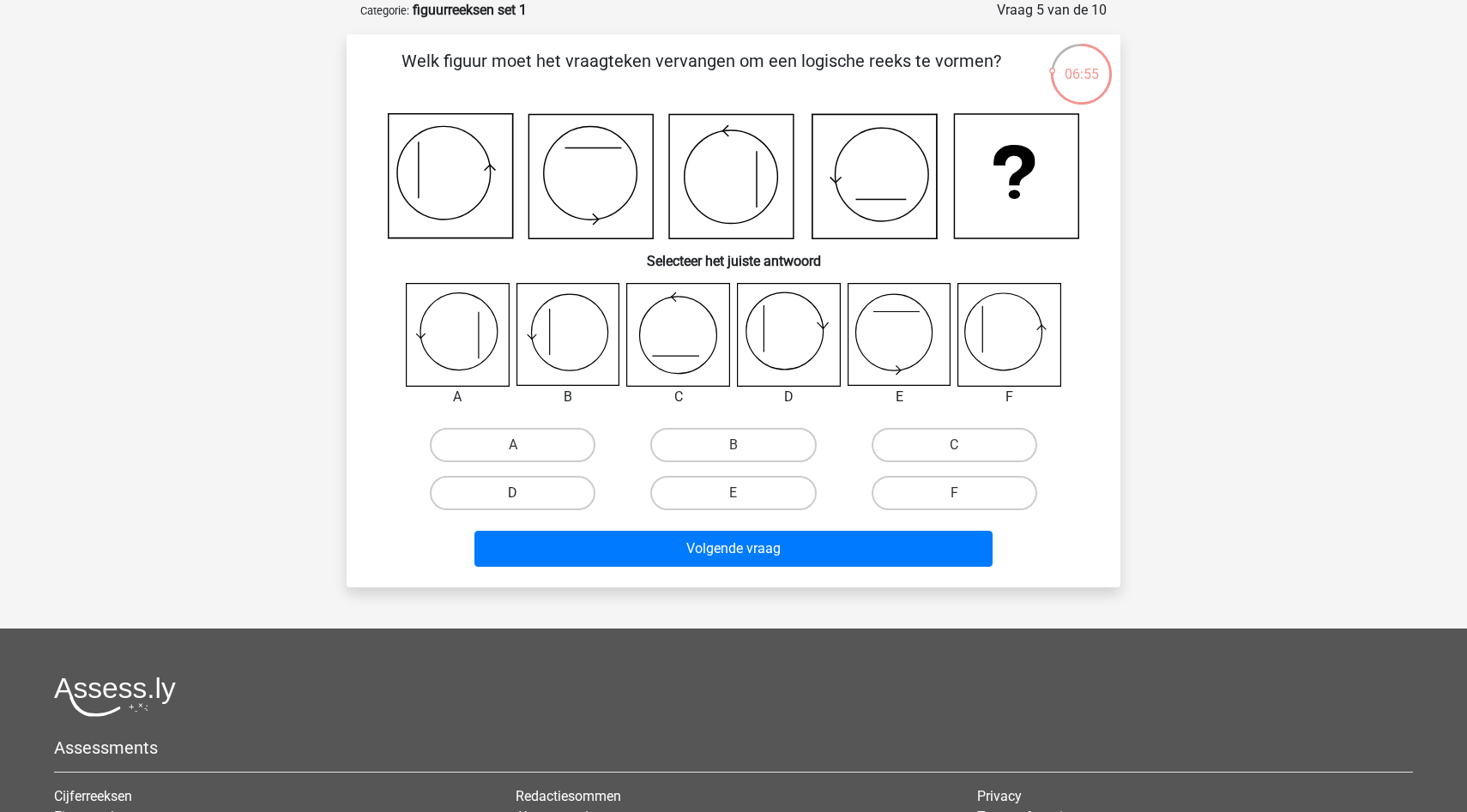
click at [535, 497] on label "D" at bounding box center [513, 493] width 166 height 35
click at [524, 497] on input "D" at bounding box center [518, 498] width 12 height 12
radio input "true"
click at [925, 499] on label "F" at bounding box center [954, 493] width 166 height 35
click at [953, 499] on input "F" at bounding box center [959, 498] width 12 height 12
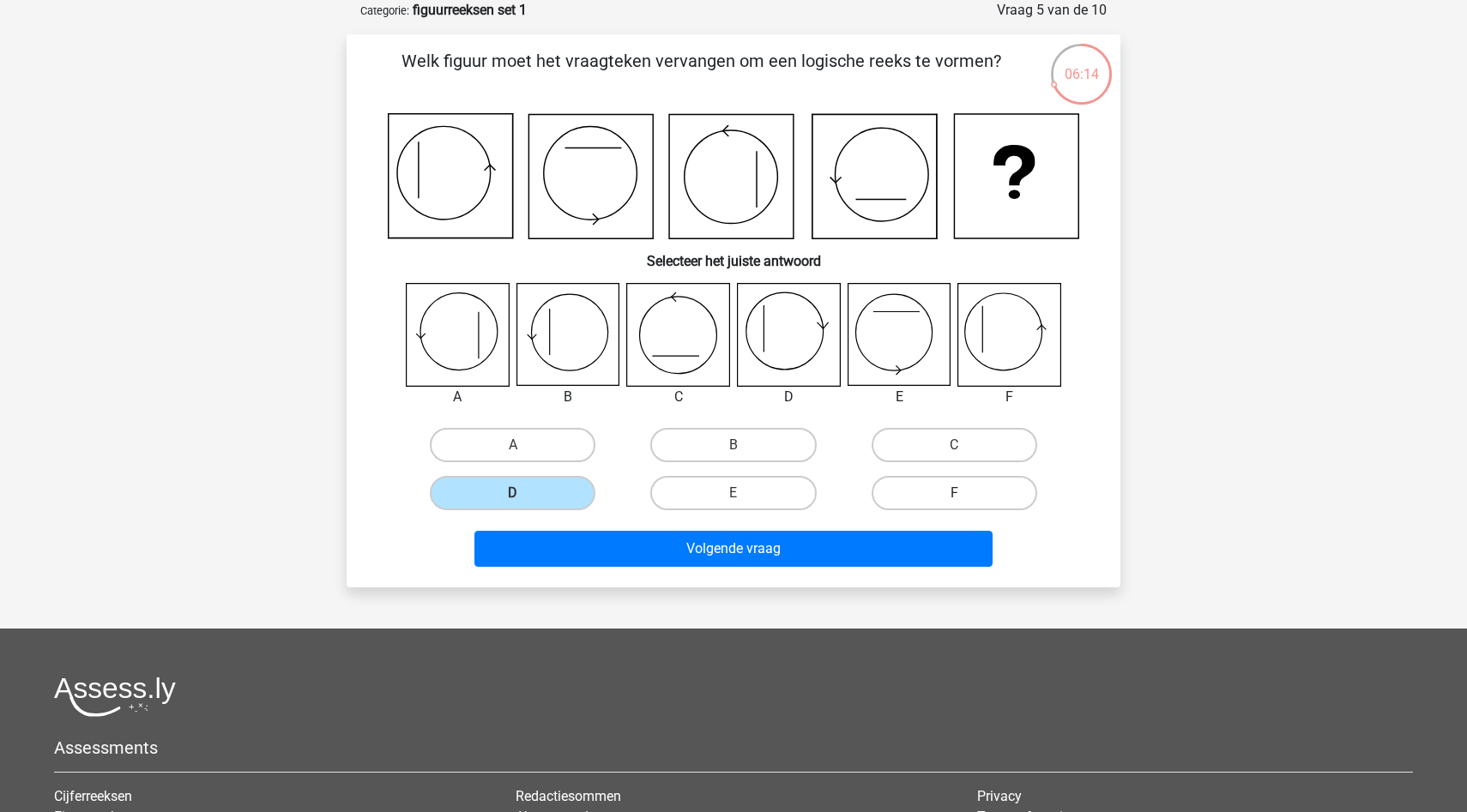
radio input "true"
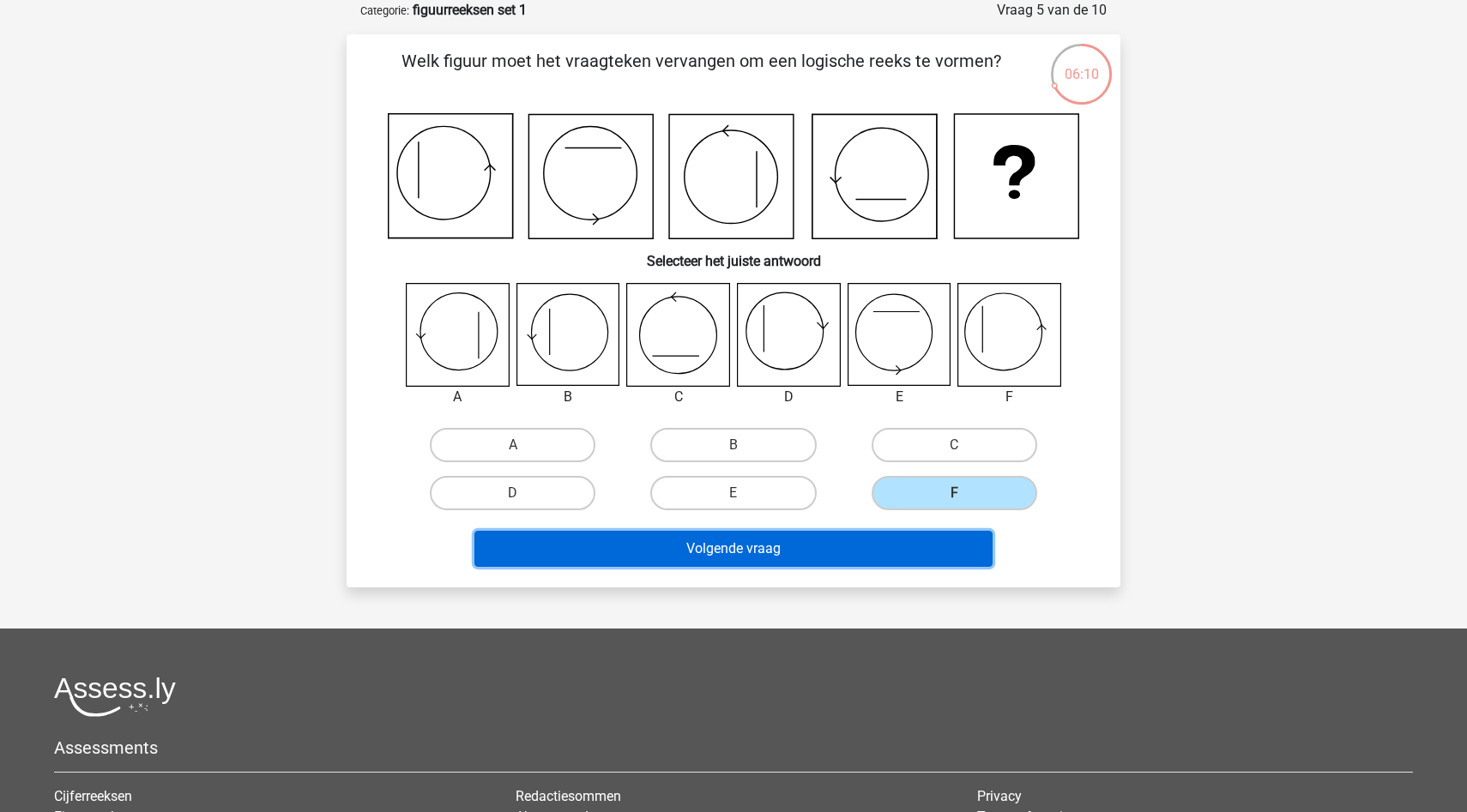
click at [848, 561] on button "Volgende vraag" at bounding box center [734, 549] width 519 height 36
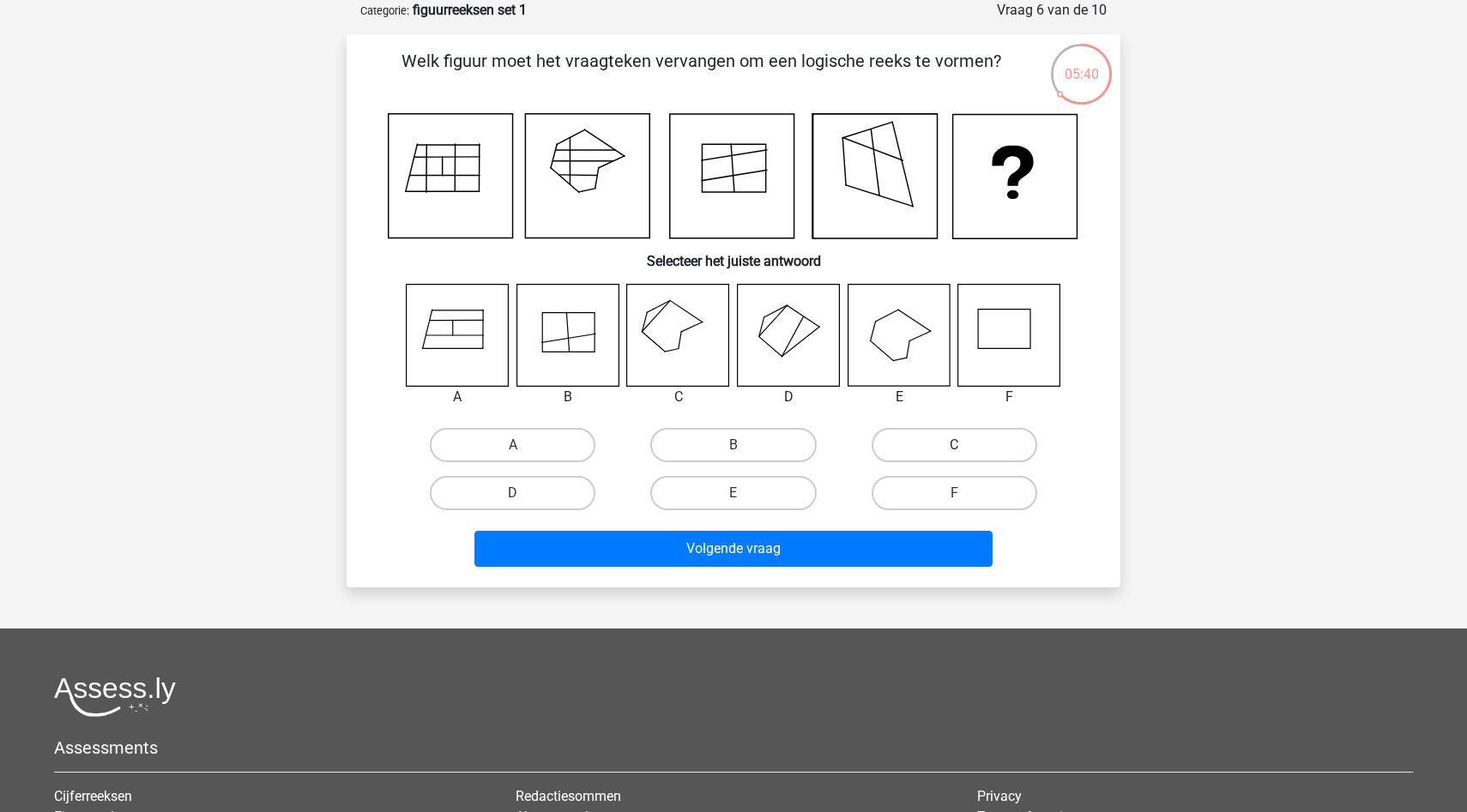
click at [930, 437] on label "C" at bounding box center [954, 445] width 166 height 35
click at [953, 445] on input "C" at bounding box center [959, 450] width 12 height 12
radio input "true"
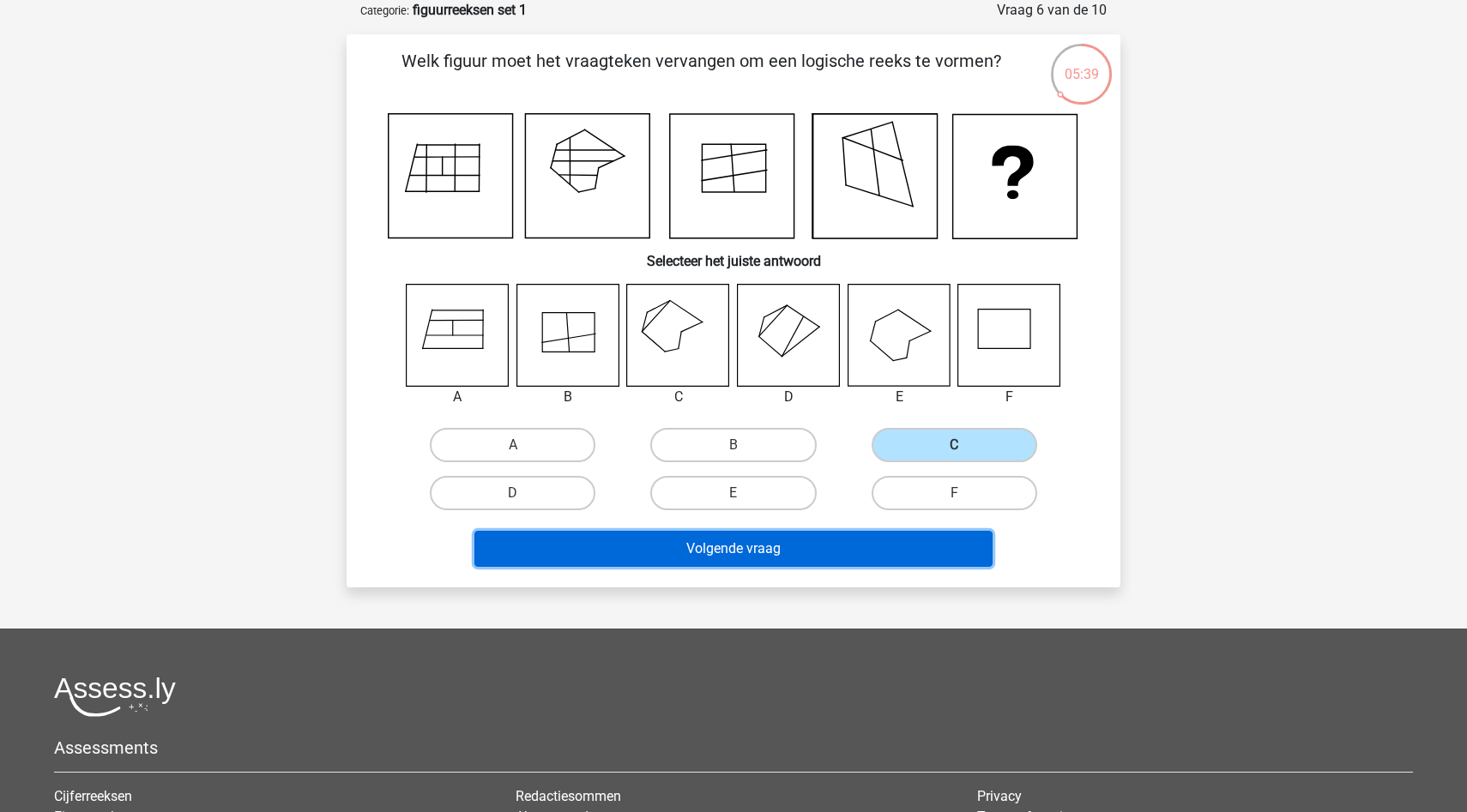
click at [809, 544] on button "Volgende vraag" at bounding box center [734, 549] width 519 height 36
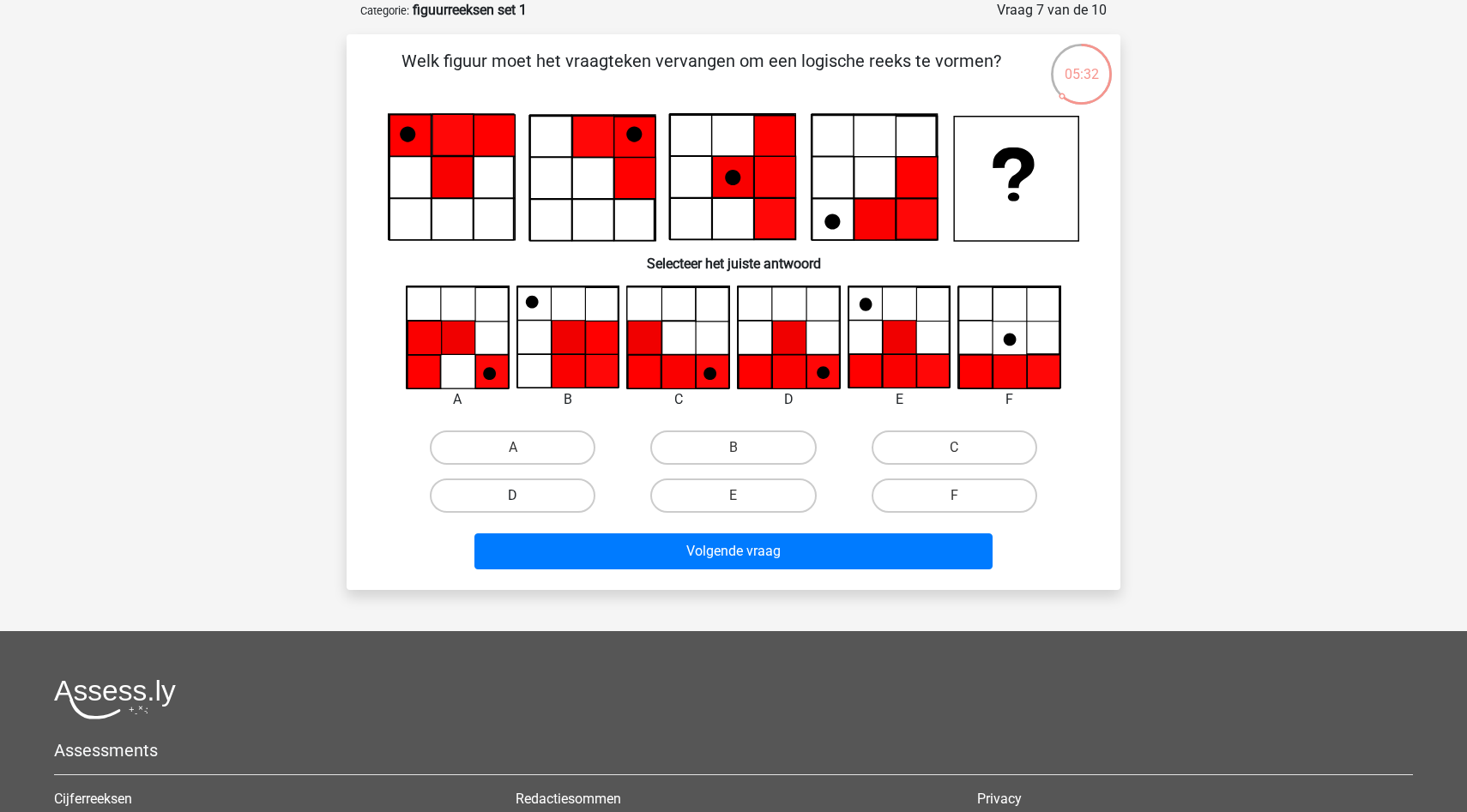
click at [566, 483] on label "D" at bounding box center [513, 496] width 166 height 35
click at [524, 496] on input "D" at bounding box center [518, 501] width 12 height 12
radio input "true"
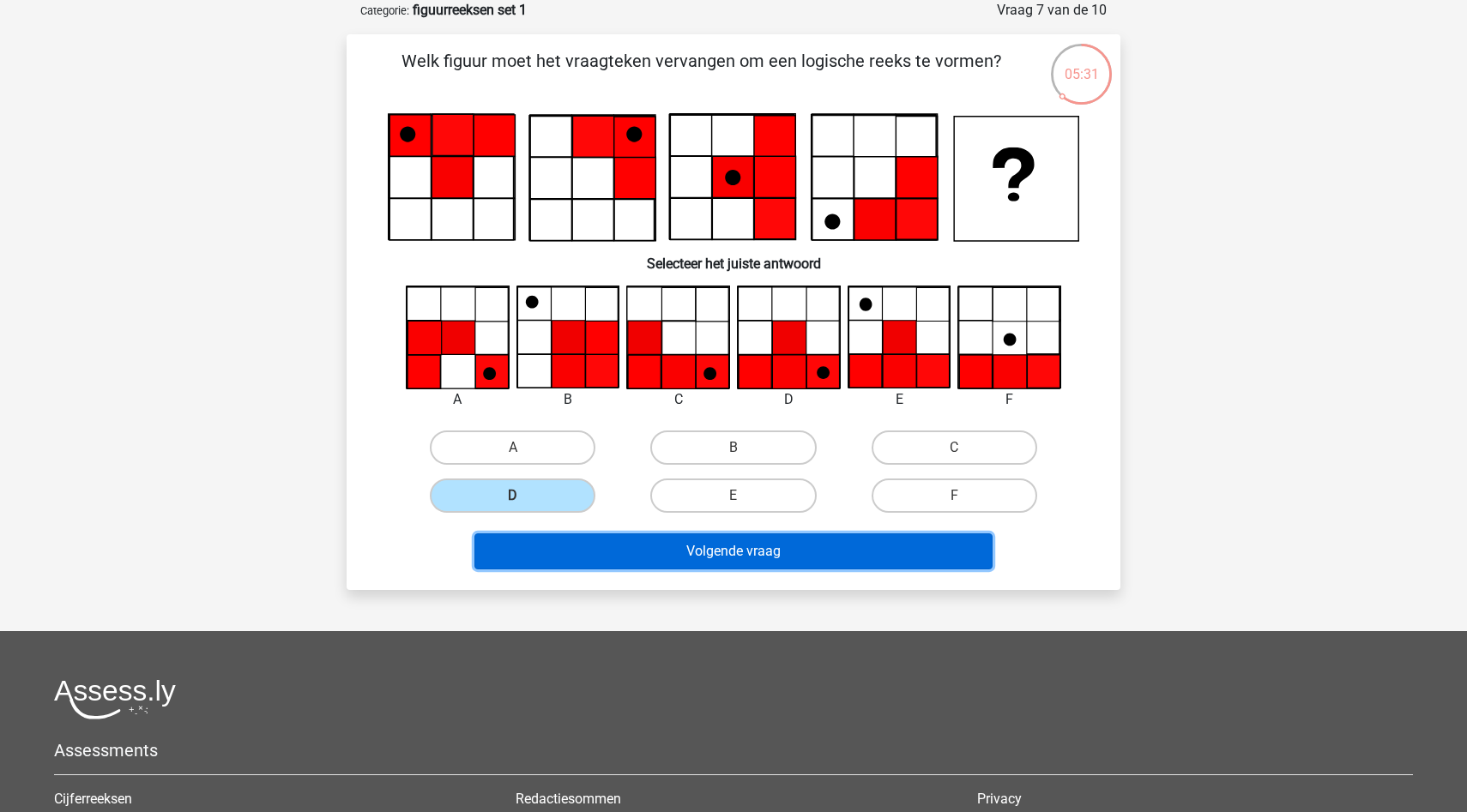
click at [676, 558] on button "Volgende vraag" at bounding box center [734, 551] width 519 height 36
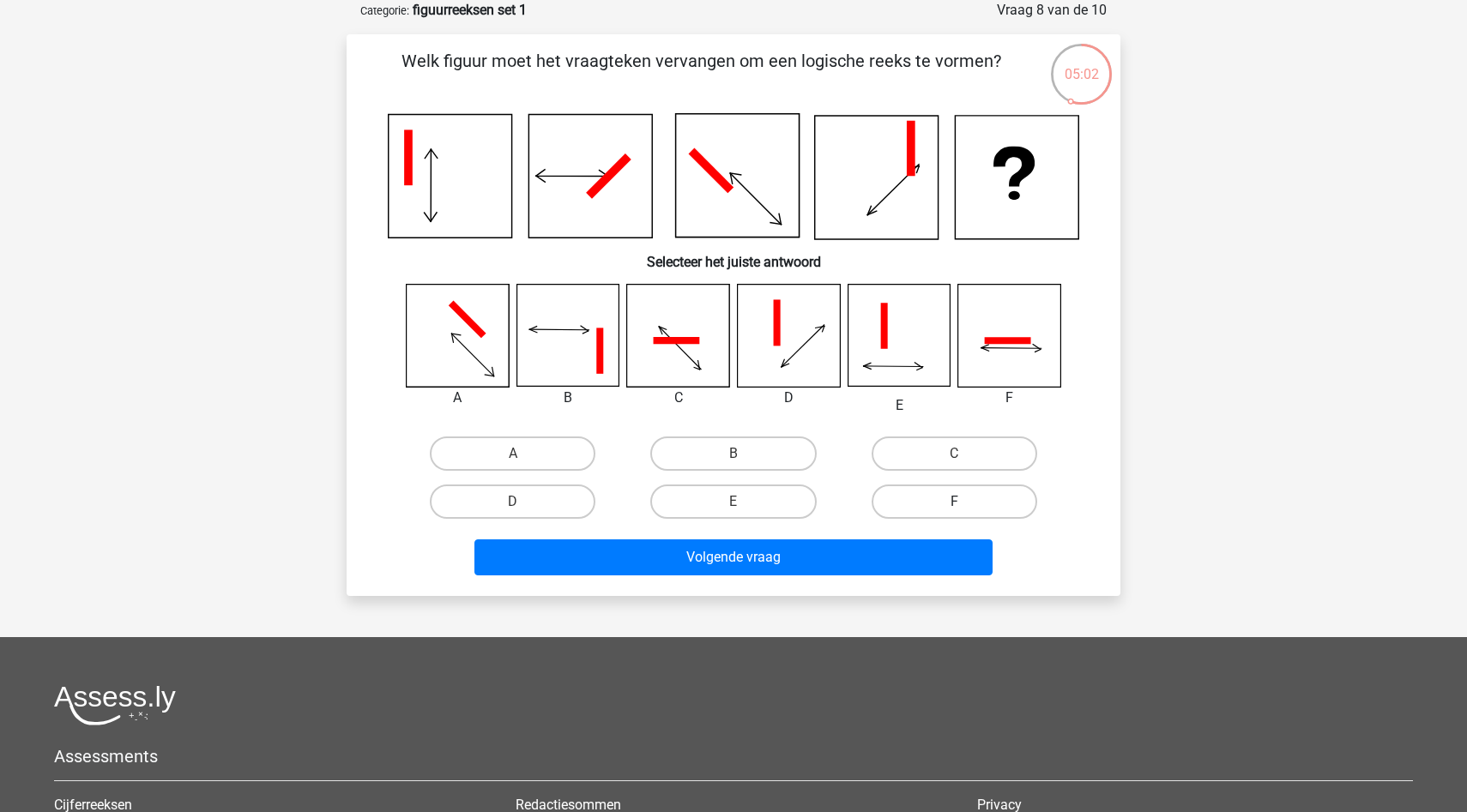
click at [912, 504] on label "F" at bounding box center [954, 501] width 166 height 35
click at [953, 504] on input "F" at bounding box center [959, 507] width 12 height 12
radio input "true"
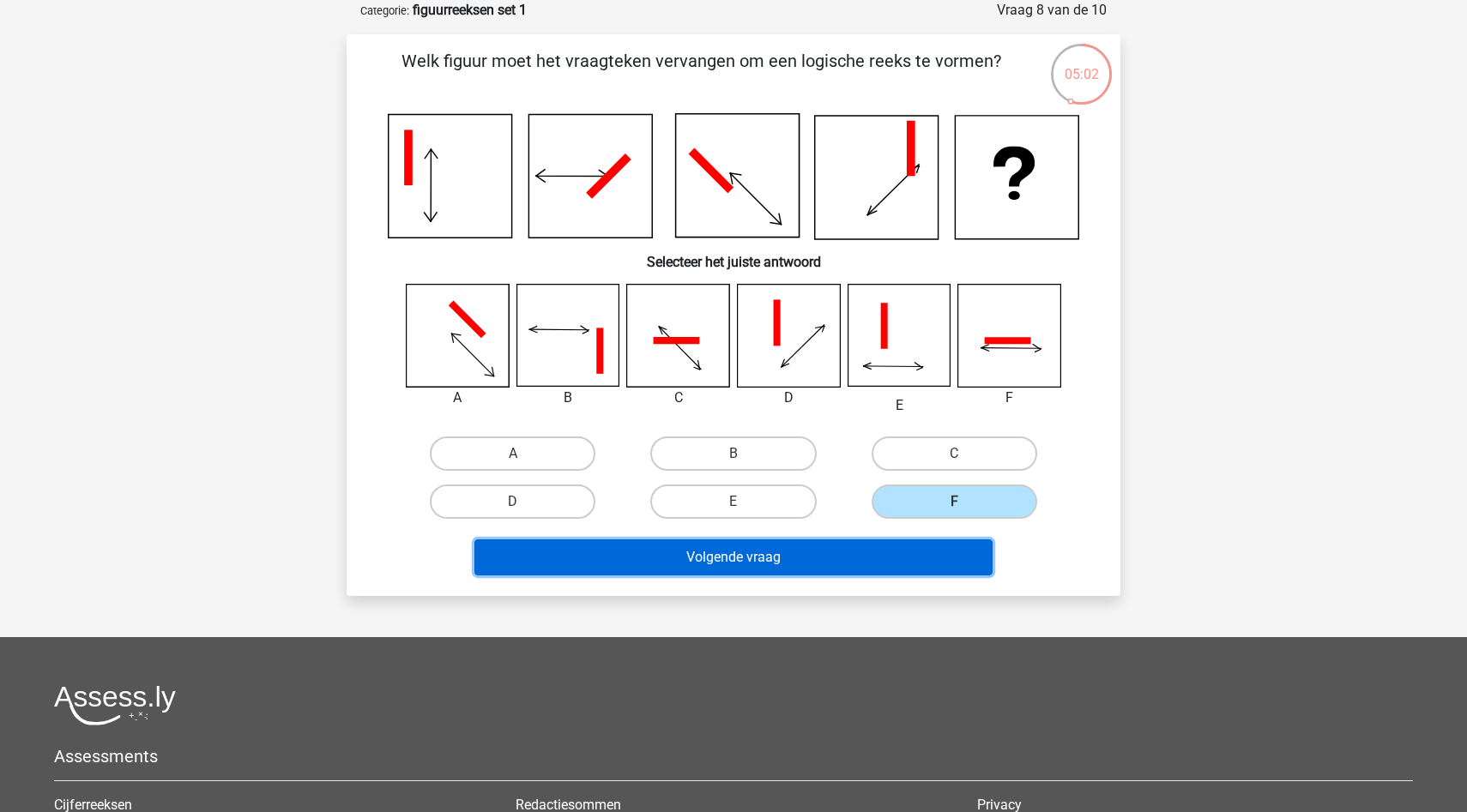
click at [821, 573] on button "Volgende vraag" at bounding box center [734, 557] width 519 height 36
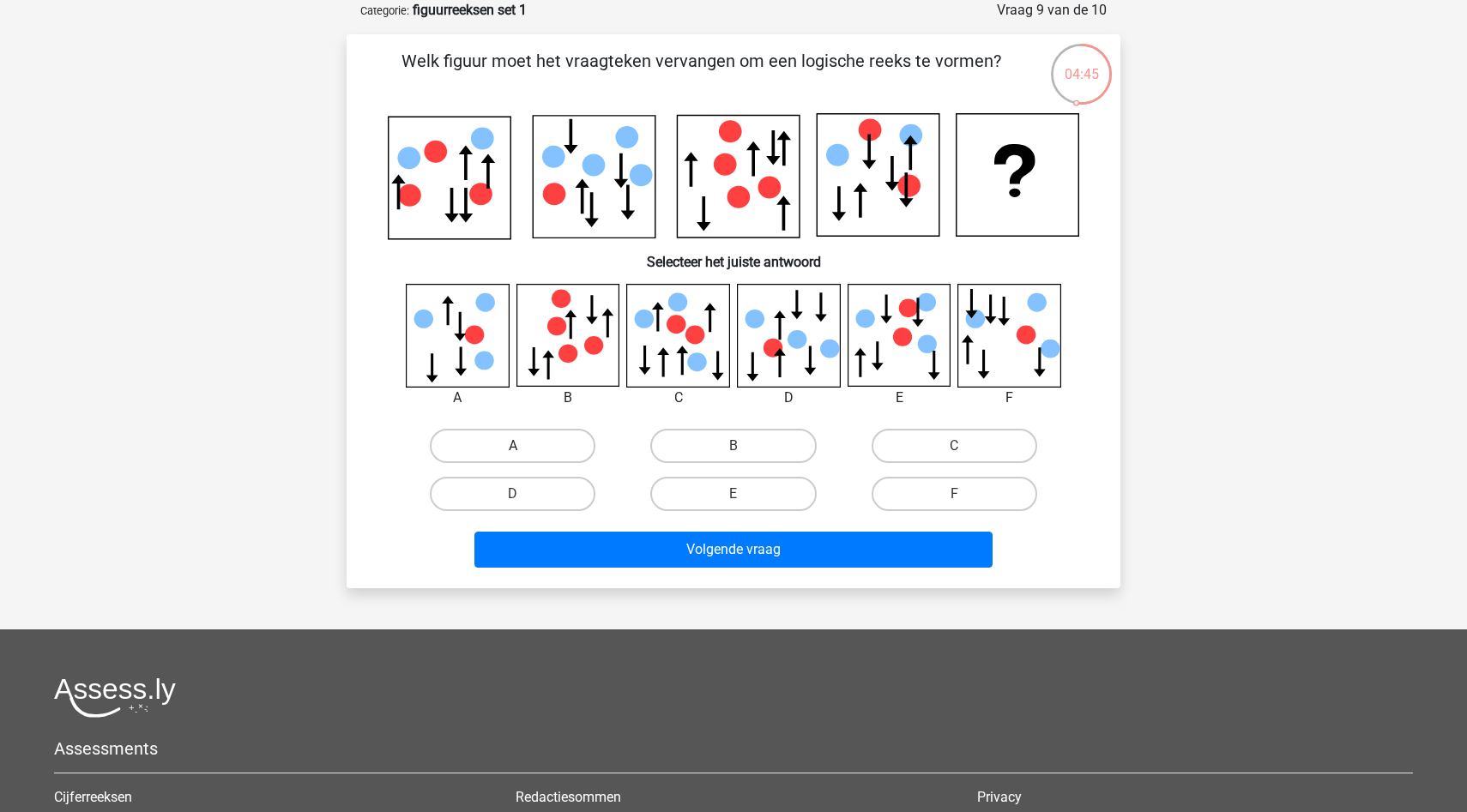
click at [520, 440] on label "A" at bounding box center [513, 446] width 166 height 35
click at [520, 446] on input "A" at bounding box center [518, 451] width 12 height 12
radio input "true"
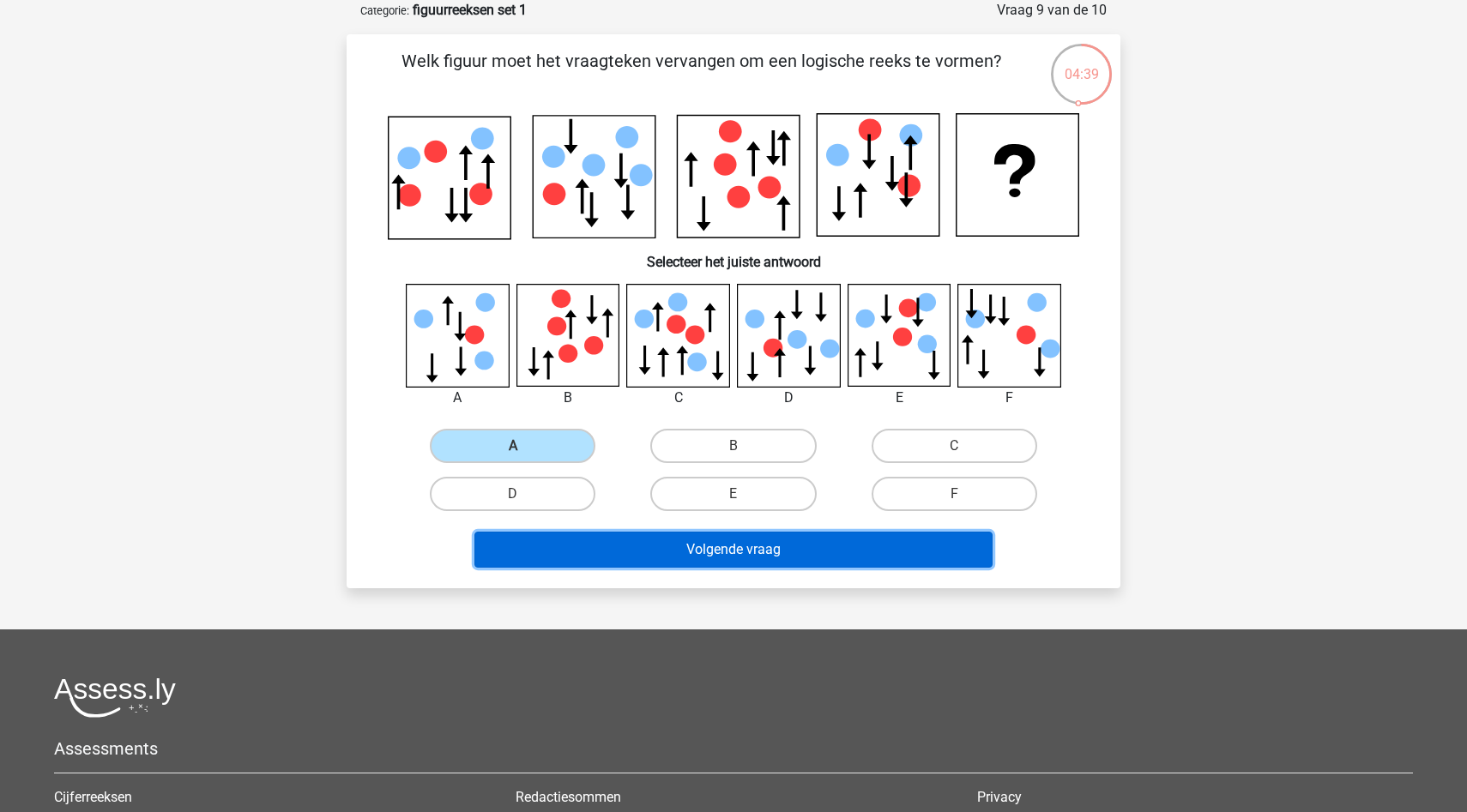
click at [751, 545] on button "Volgende vraag" at bounding box center [734, 550] width 519 height 36
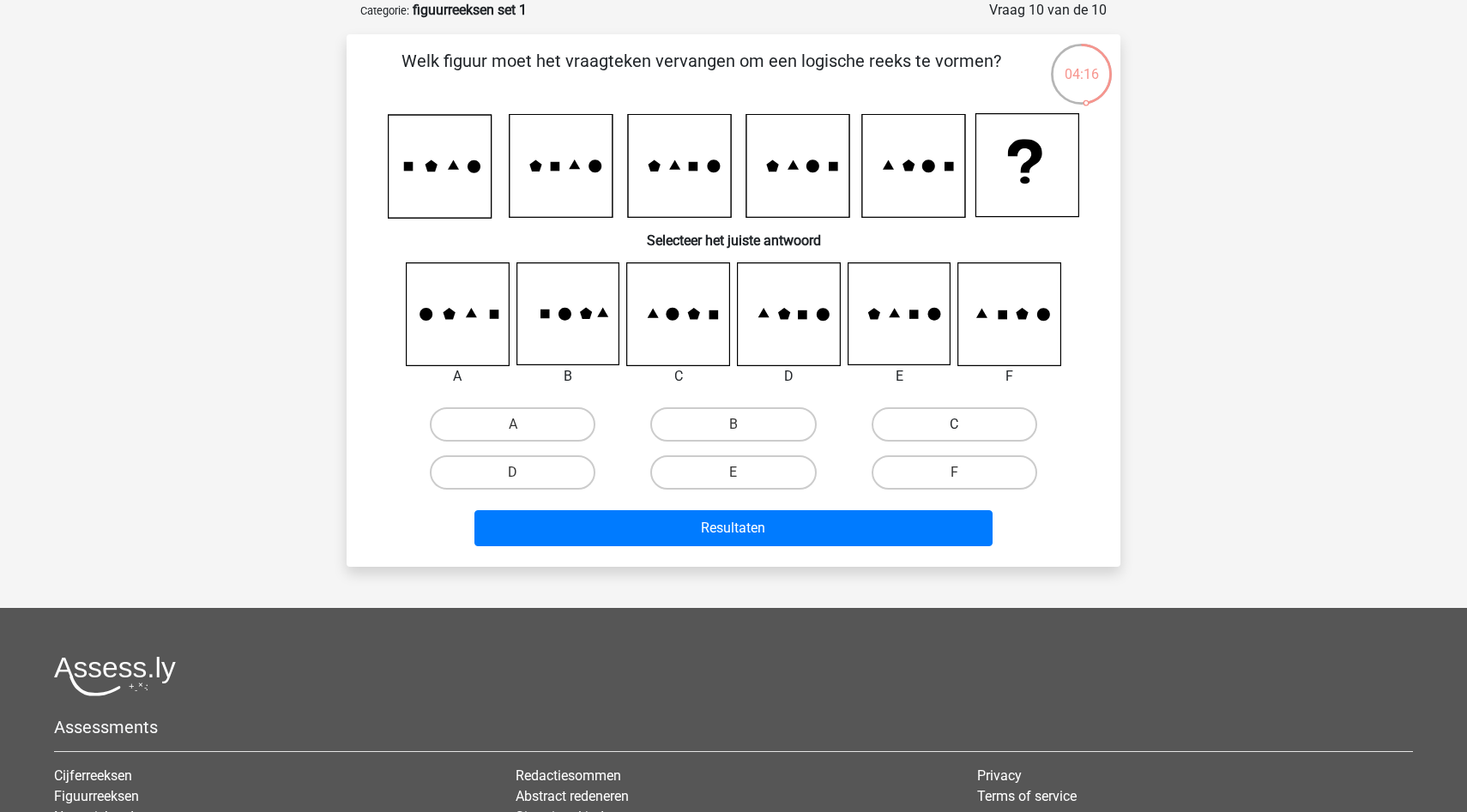
click at [930, 432] on label "C" at bounding box center [954, 424] width 166 height 35
click at [953, 432] on input "C" at bounding box center [959, 430] width 12 height 12
radio input "true"
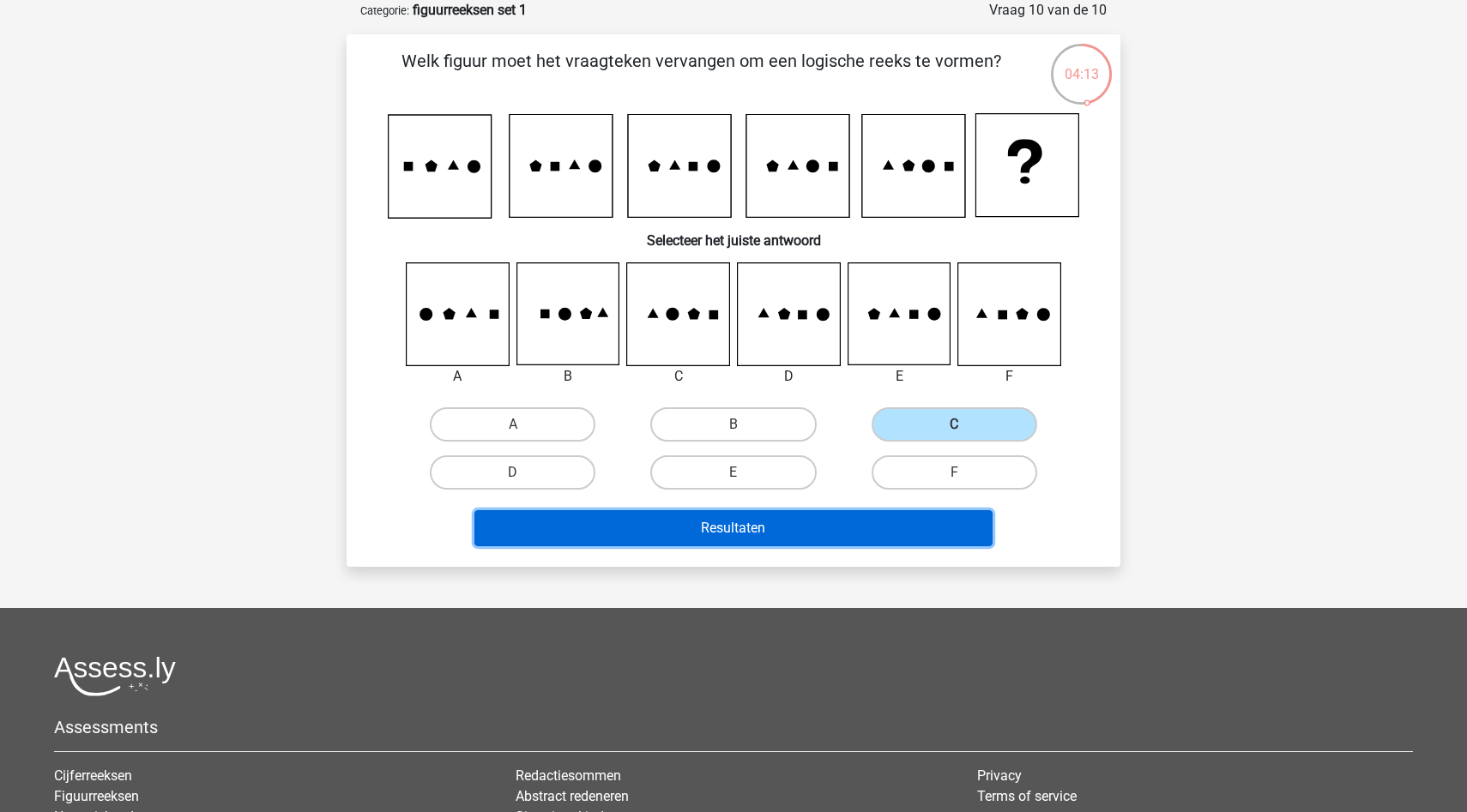
click at [780, 538] on button "Resultaten" at bounding box center [734, 527] width 519 height 36
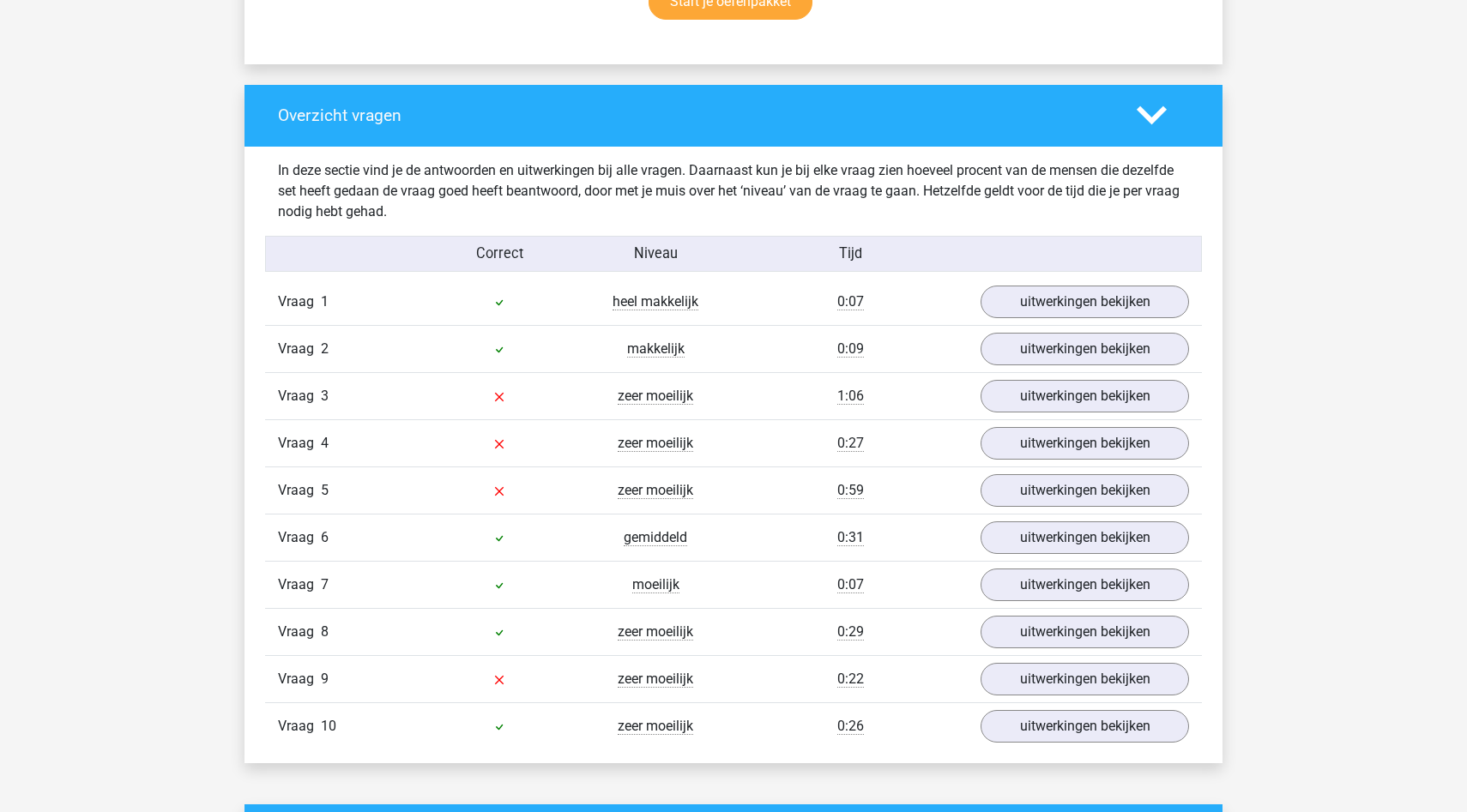
scroll to position [1222, 0]
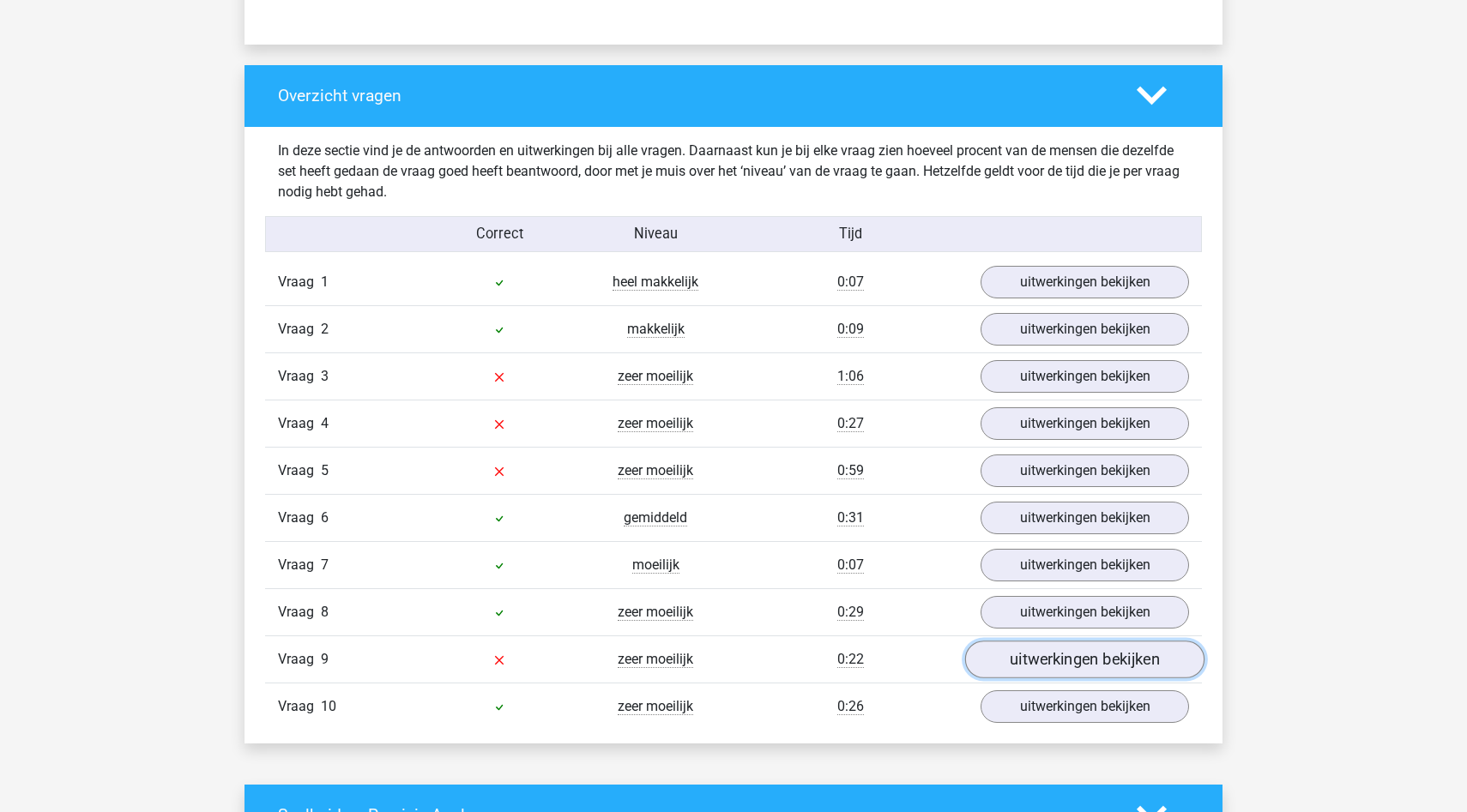
click at [1042, 667] on link "uitwerkingen bekijken" at bounding box center [1085, 659] width 239 height 38
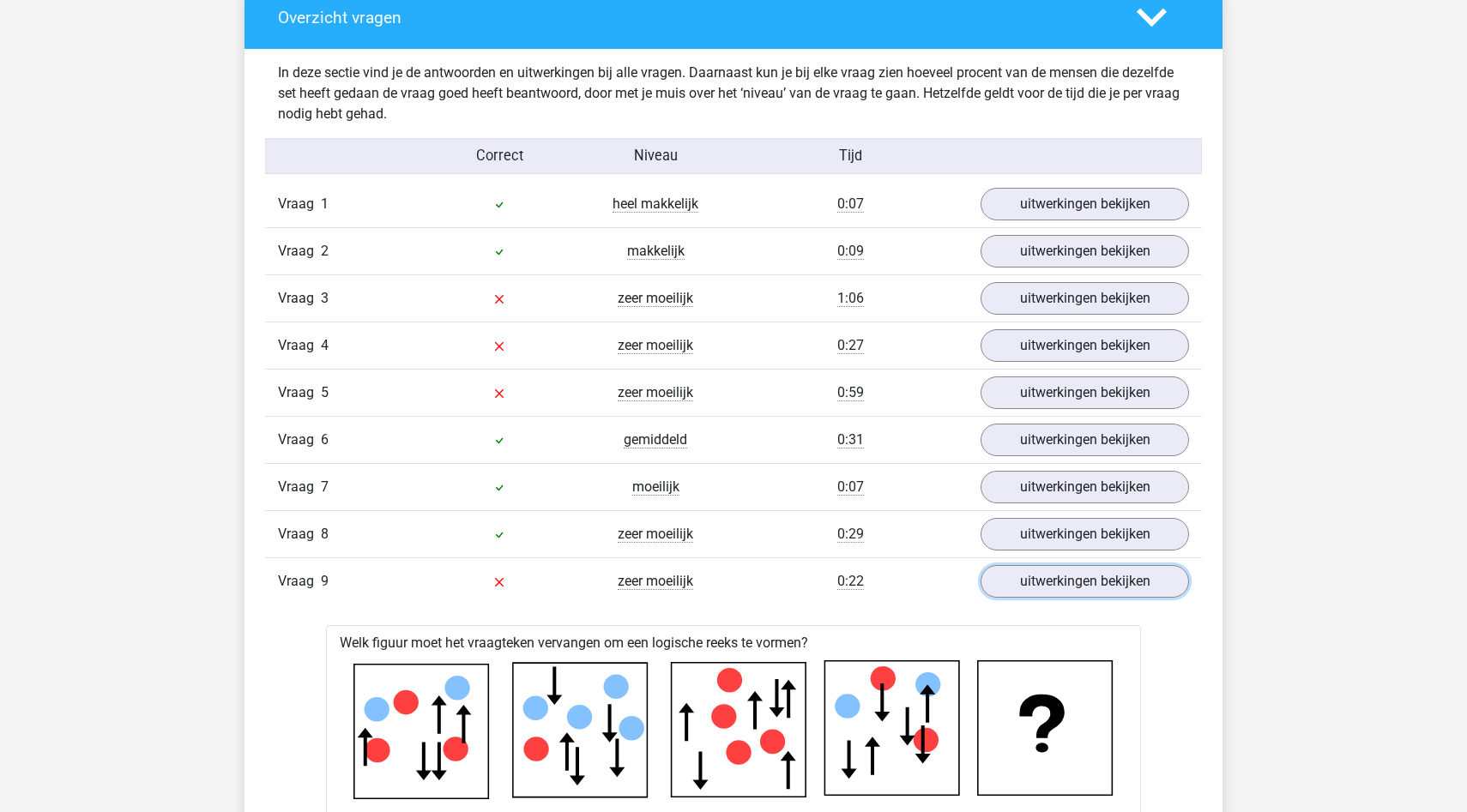
scroll to position [1337, 0]
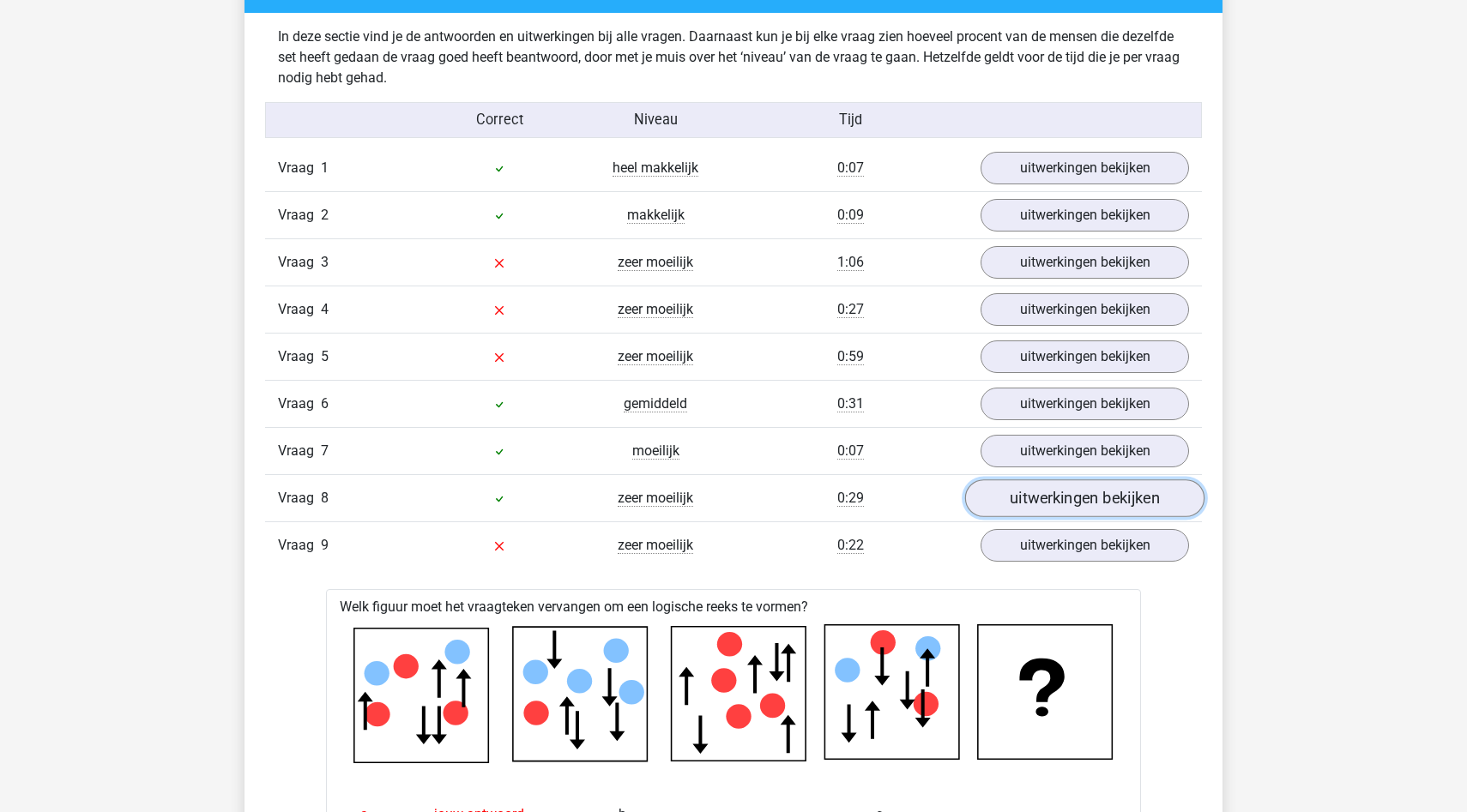
click at [1084, 488] on link "uitwerkingen bekijken" at bounding box center [1085, 498] width 239 height 38
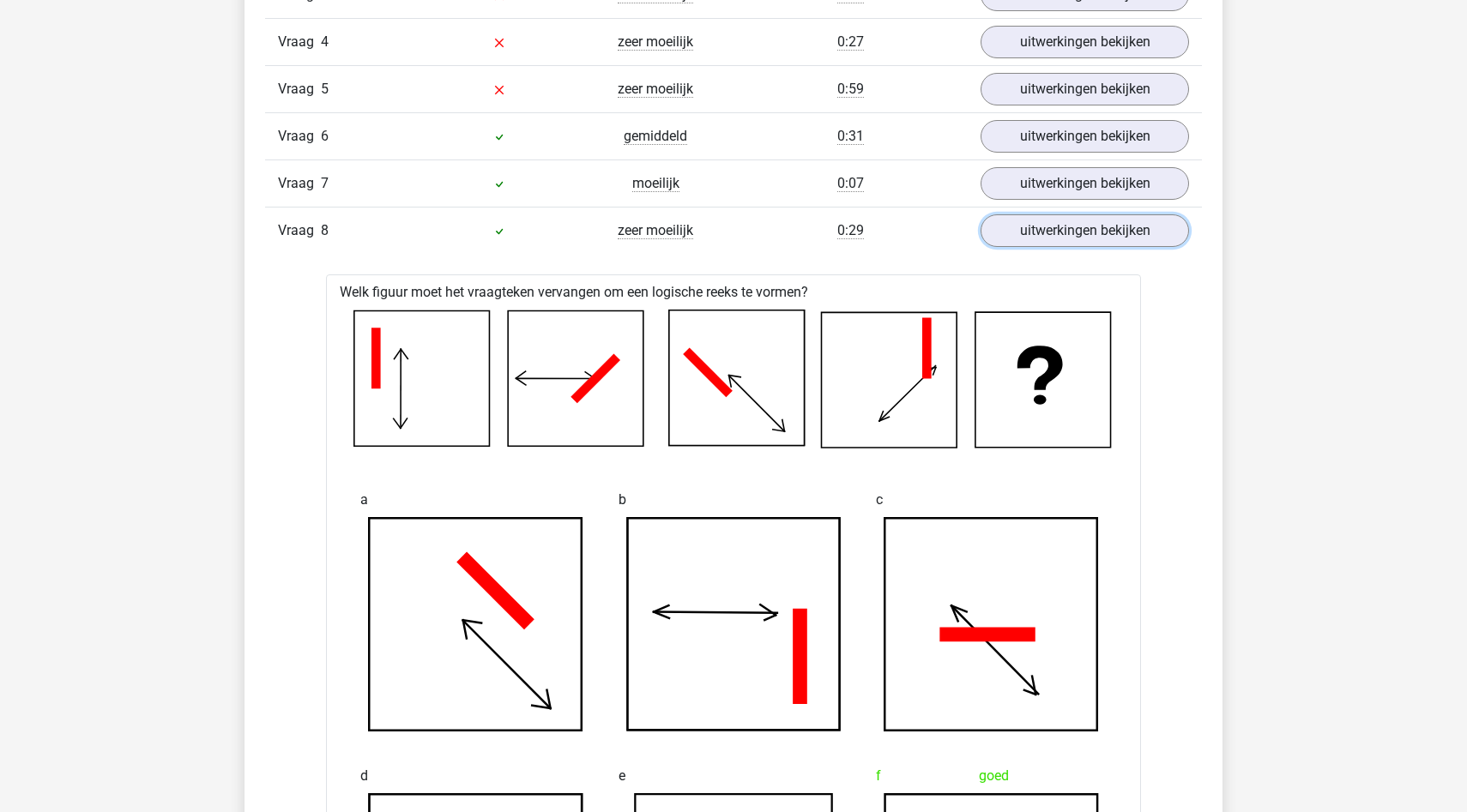
scroll to position [1604, 0]
click at [1026, 230] on link "uitwerkingen bekijken" at bounding box center [1085, 230] width 239 height 38
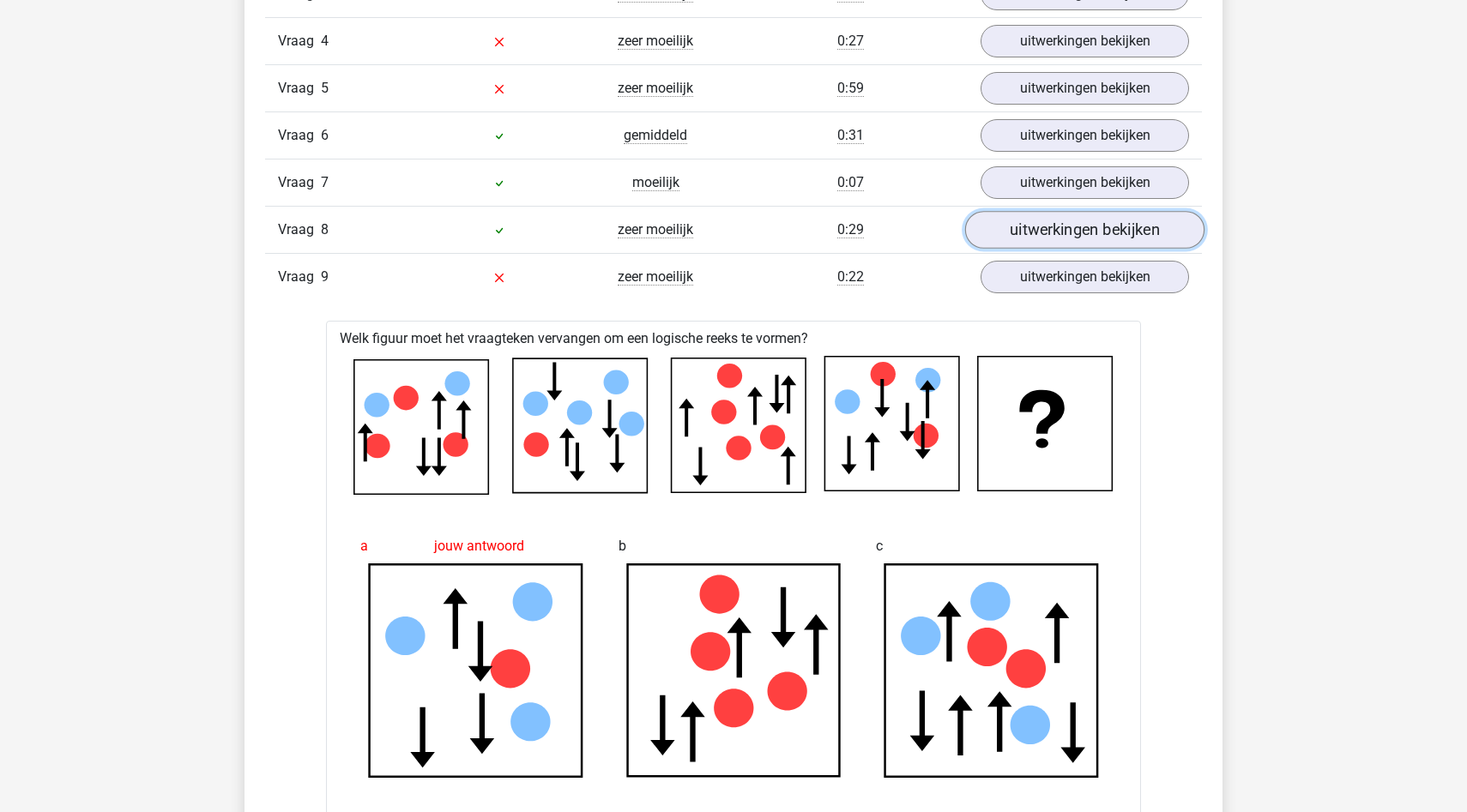
click at [1054, 221] on link "uitwerkingen bekijken" at bounding box center [1085, 230] width 239 height 38
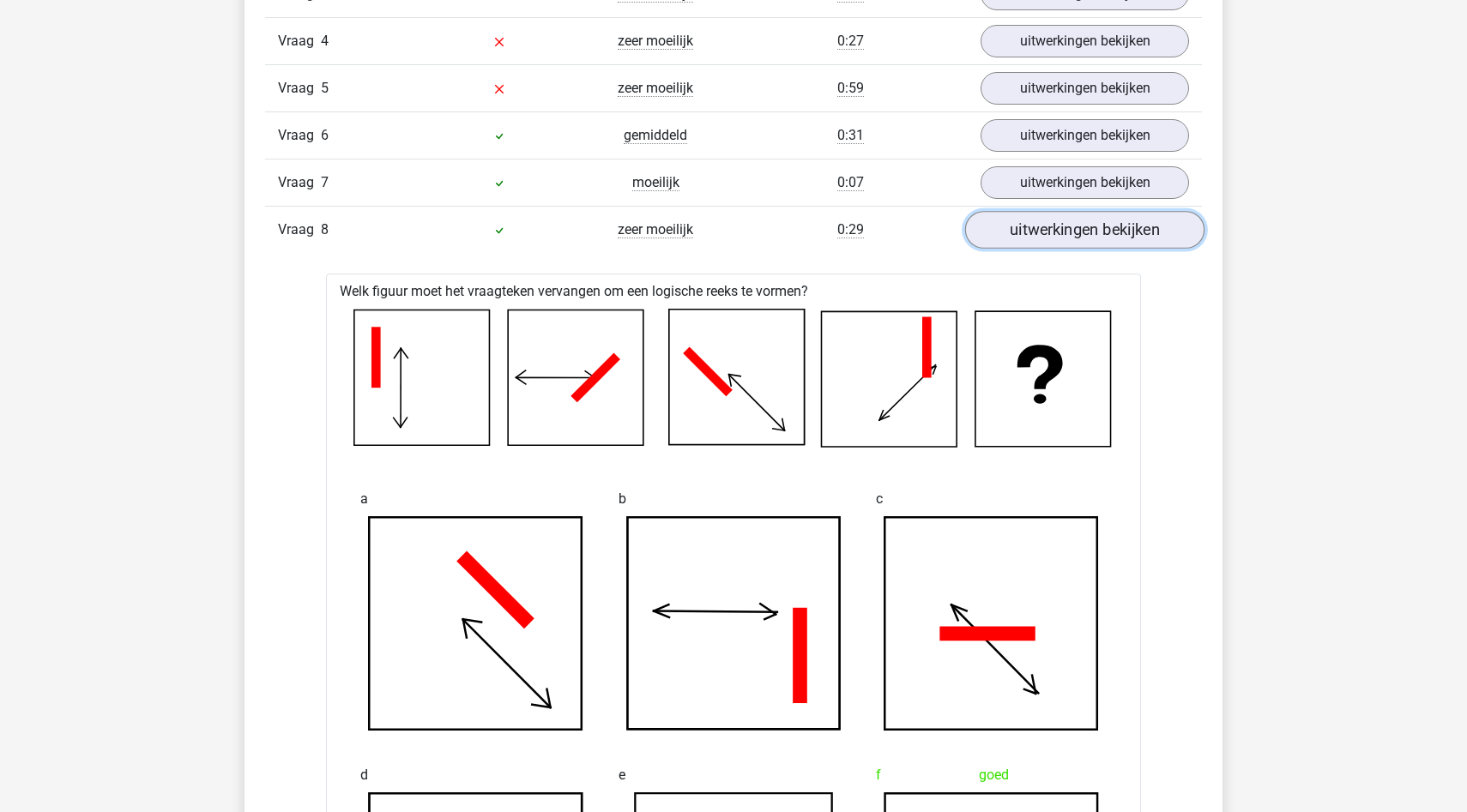
click at [1054, 221] on link "uitwerkingen bekijken" at bounding box center [1085, 230] width 239 height 38
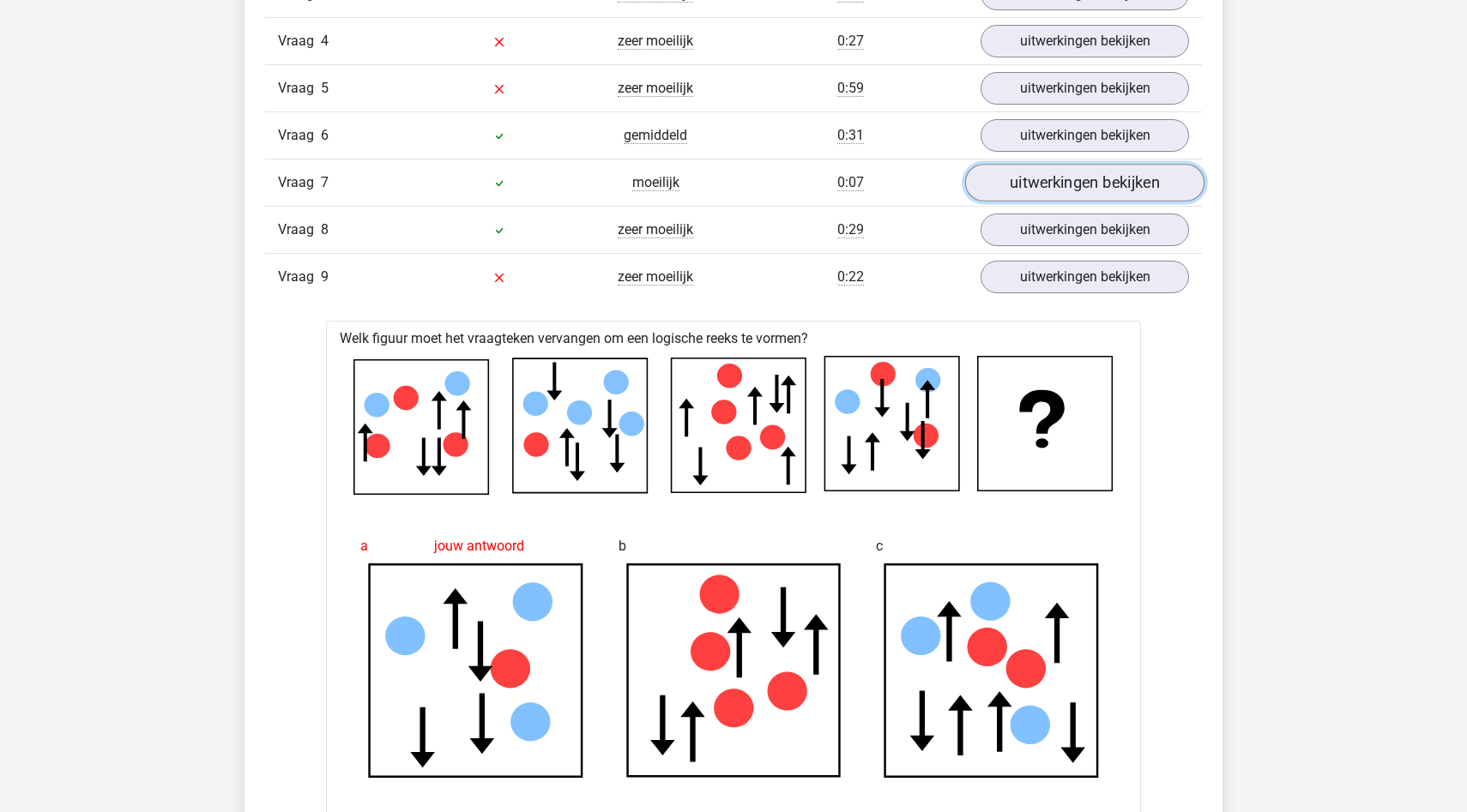
click at [1061, 183] on link "uitwerkingen bekijken" at bounding box center [1085, 183] width 239 height 38
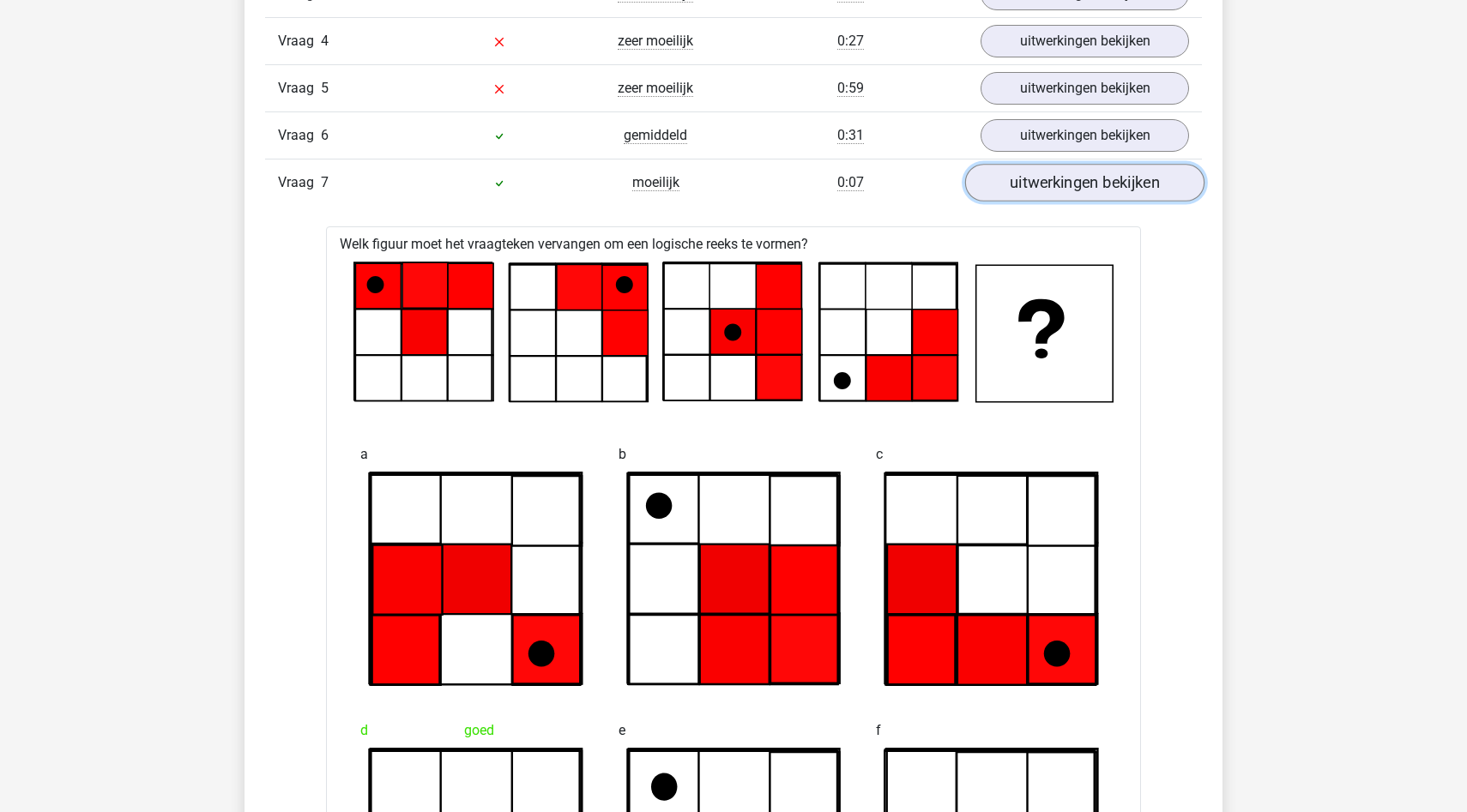
click at [1071, 176] on link "uitwerkingen bekijken" at bounding box center [1085, 183] width 239 height 38
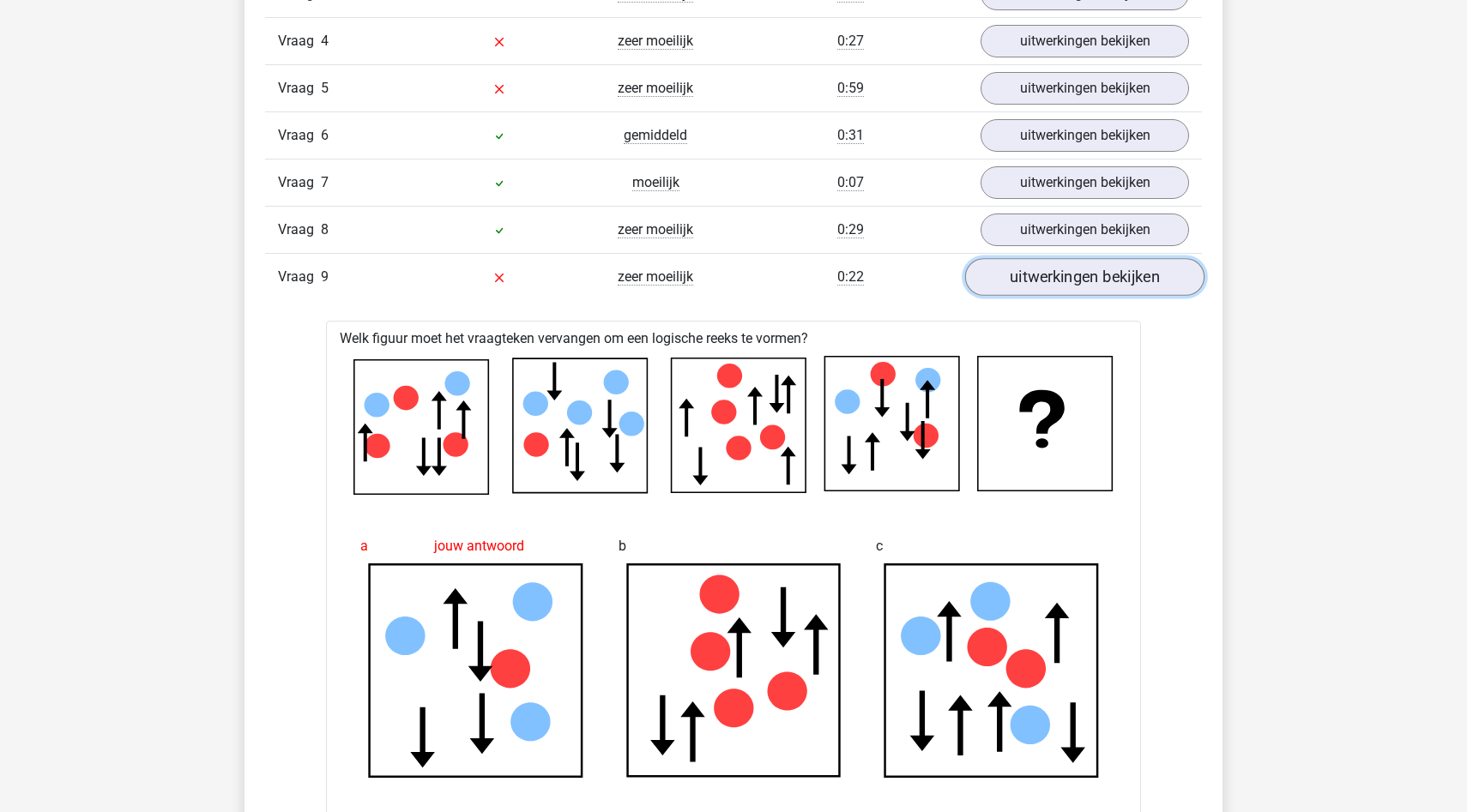
click at [1051, 270] on link "uitwerkingen bekijken" at bounding box center [1085, 277] width 239 height 38
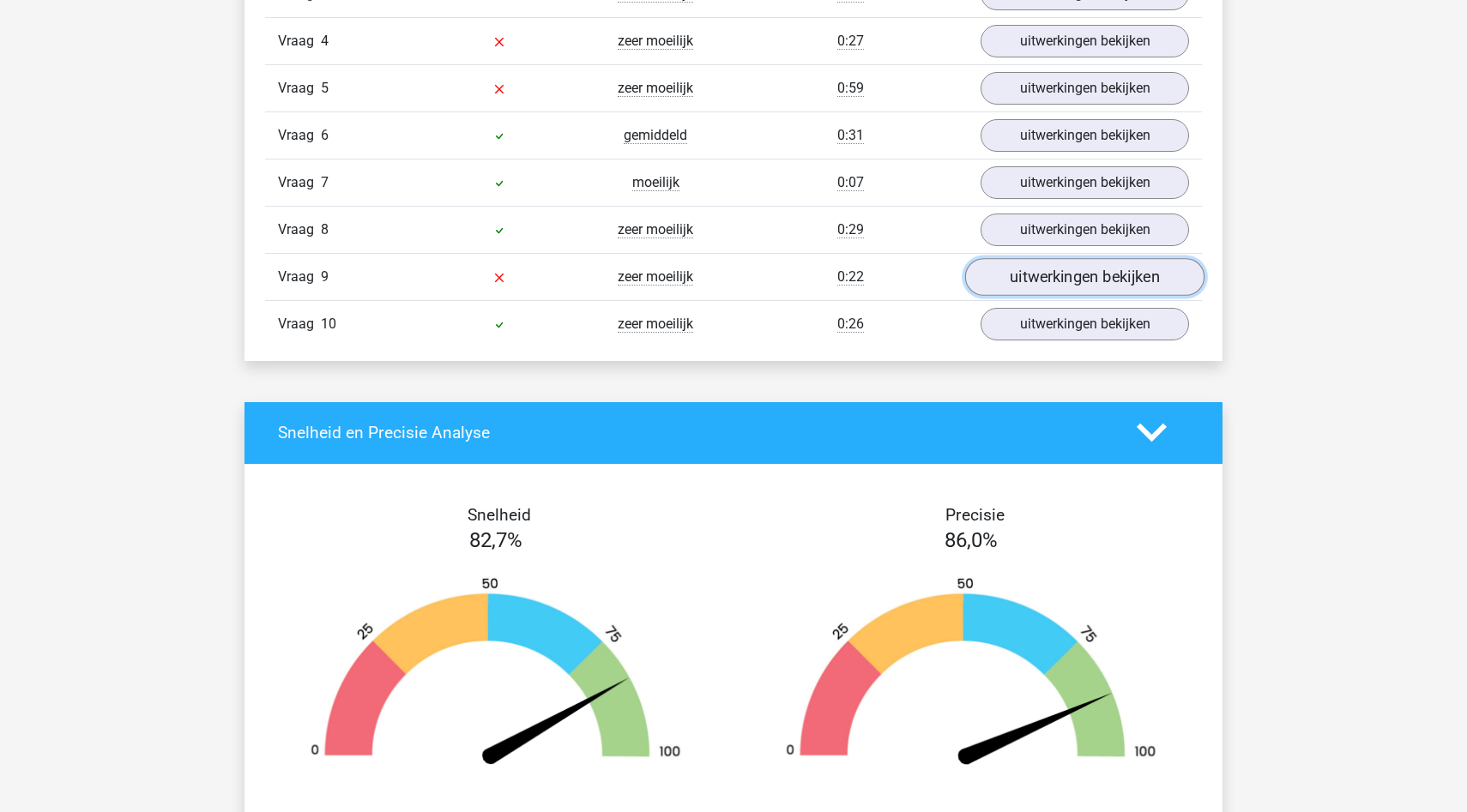
click at [1051, 270] on link "uitwerkingen bekijken" at bounding box center [1085, 277] width 239 height 38
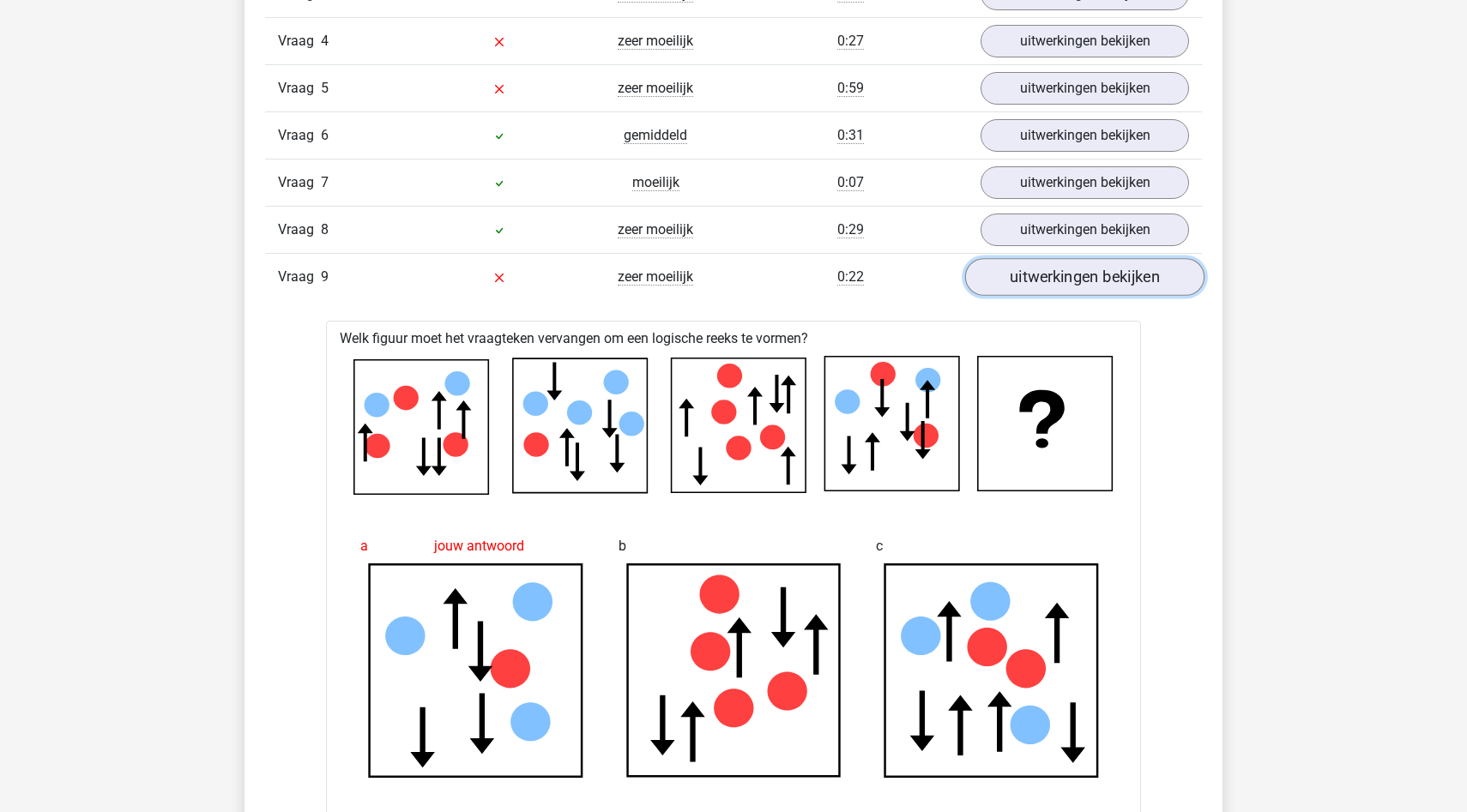
click at [1051, 270] on link "uitwerkingen bekijken" at bounding box center [1085, 277] width 239 height 38
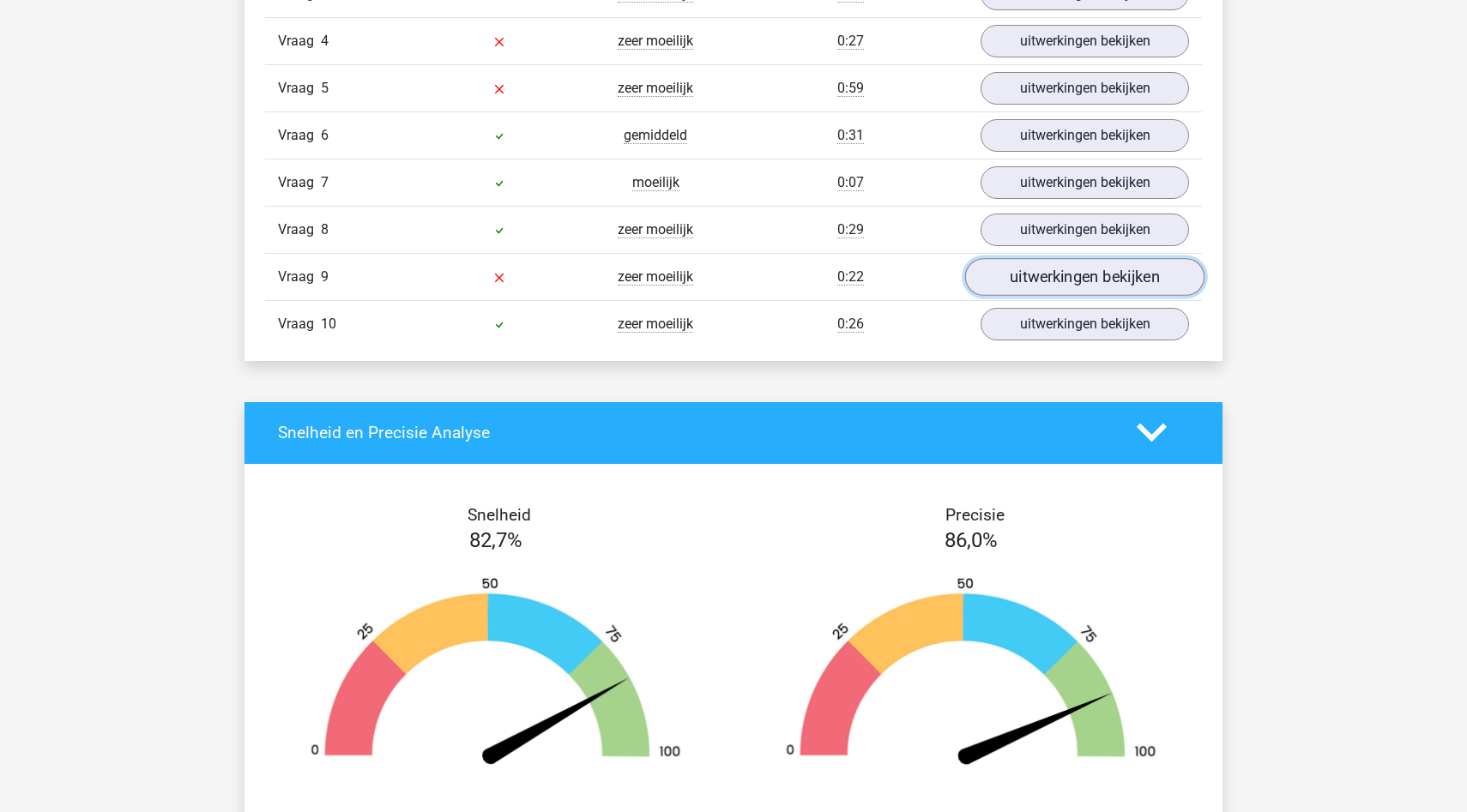
click at [1051, 270] on link "uitwerkingen bekijken" at bounding box center [1085, 277] width 239 height 38
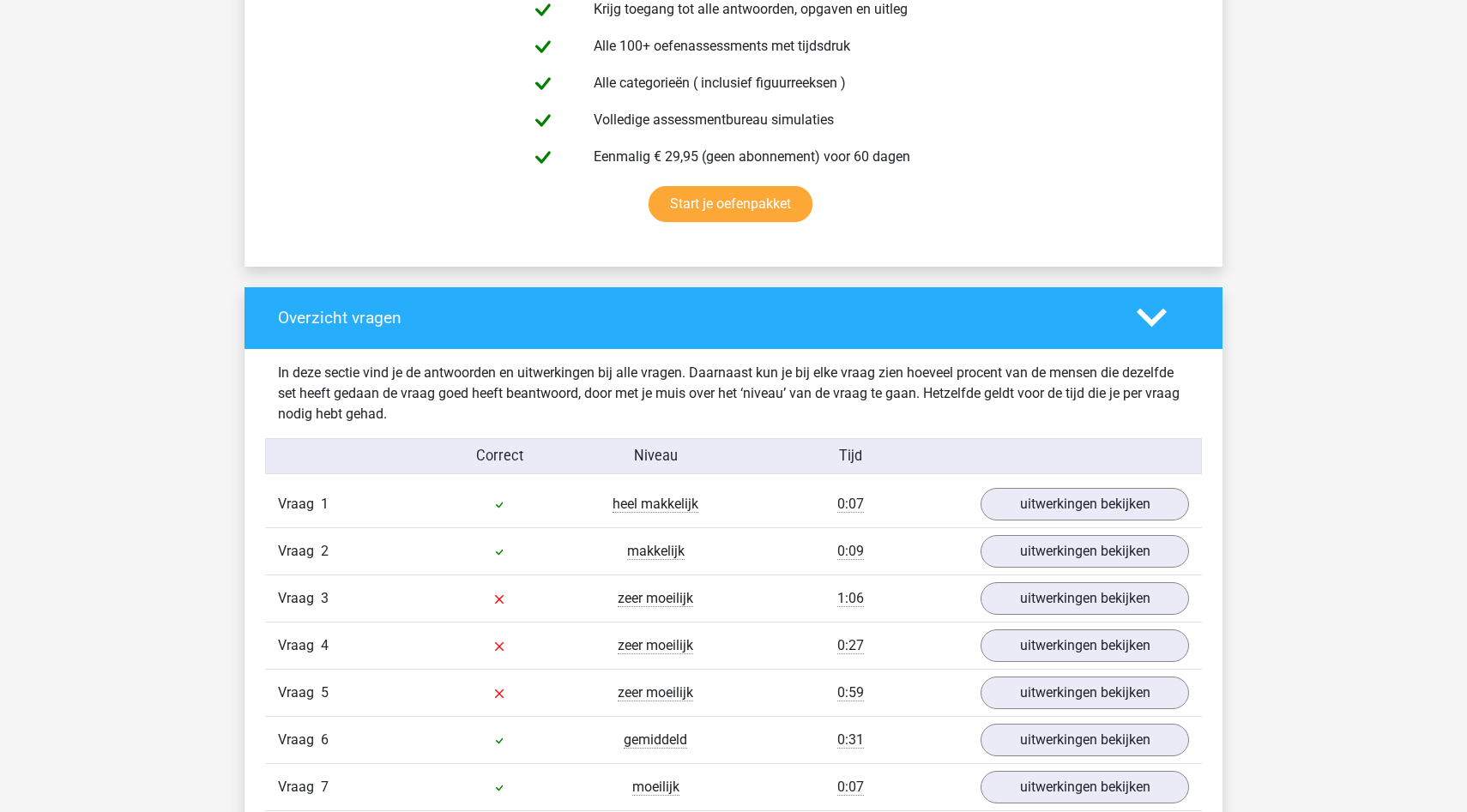
scroll to position [1030, 0]
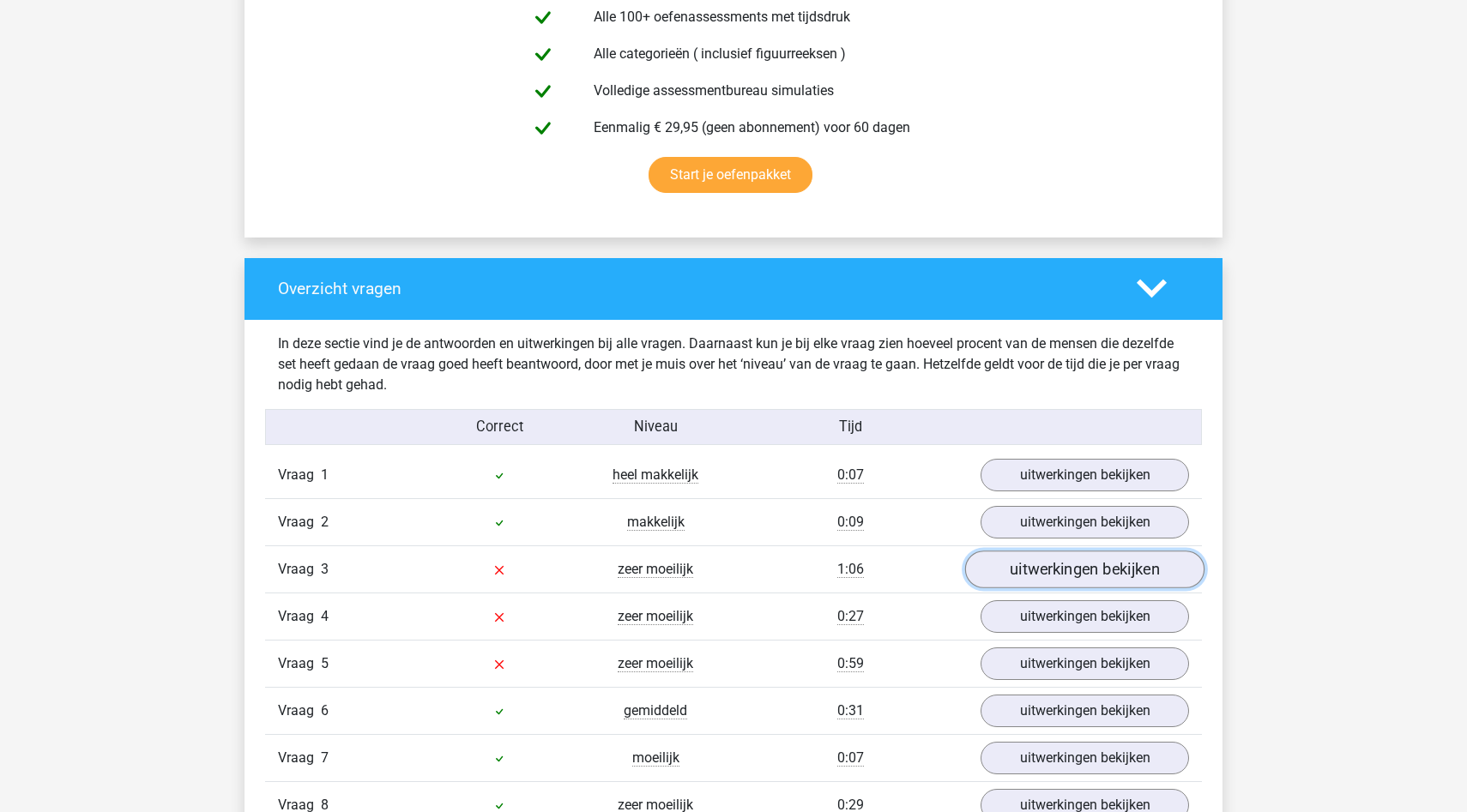
click at [1024, 564] on link "uitwerkingen bekijken" at bounding box center [1085, 569] width 239 height 38
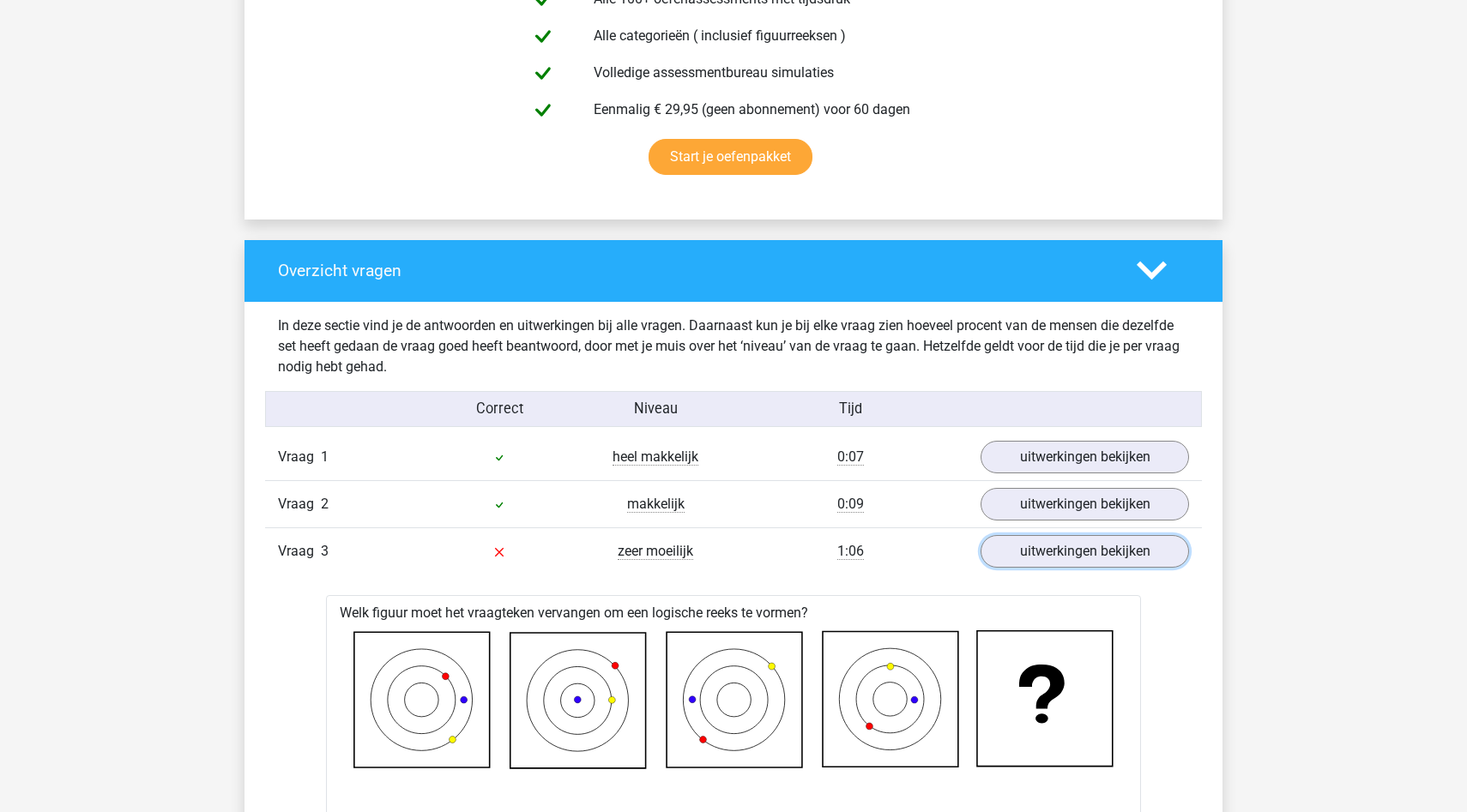
scroll to position [1049, 0]
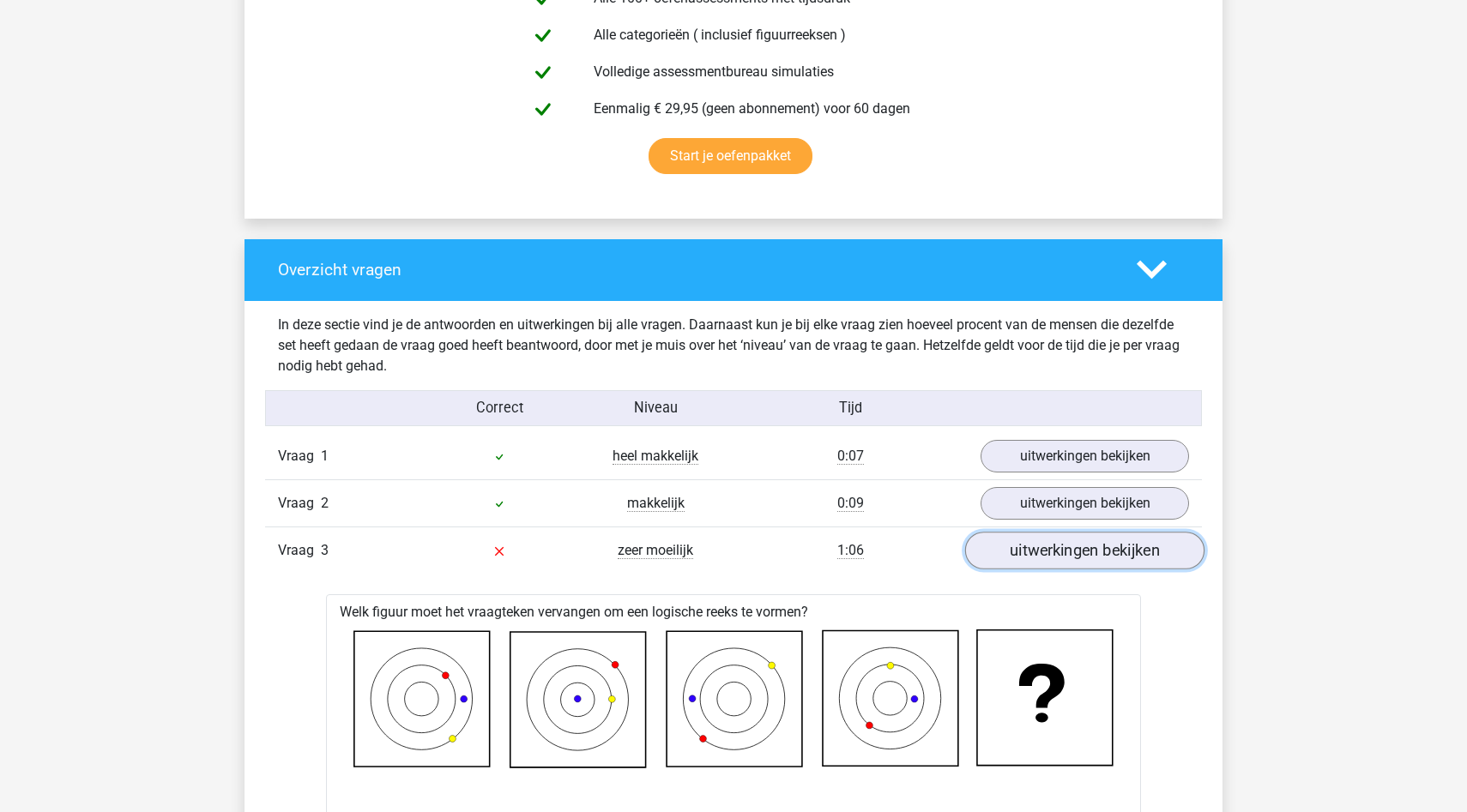
click at [1098, 543] on link "uitwerkingen bekijken" at bounding box center [1085, 550] width 239 height 38
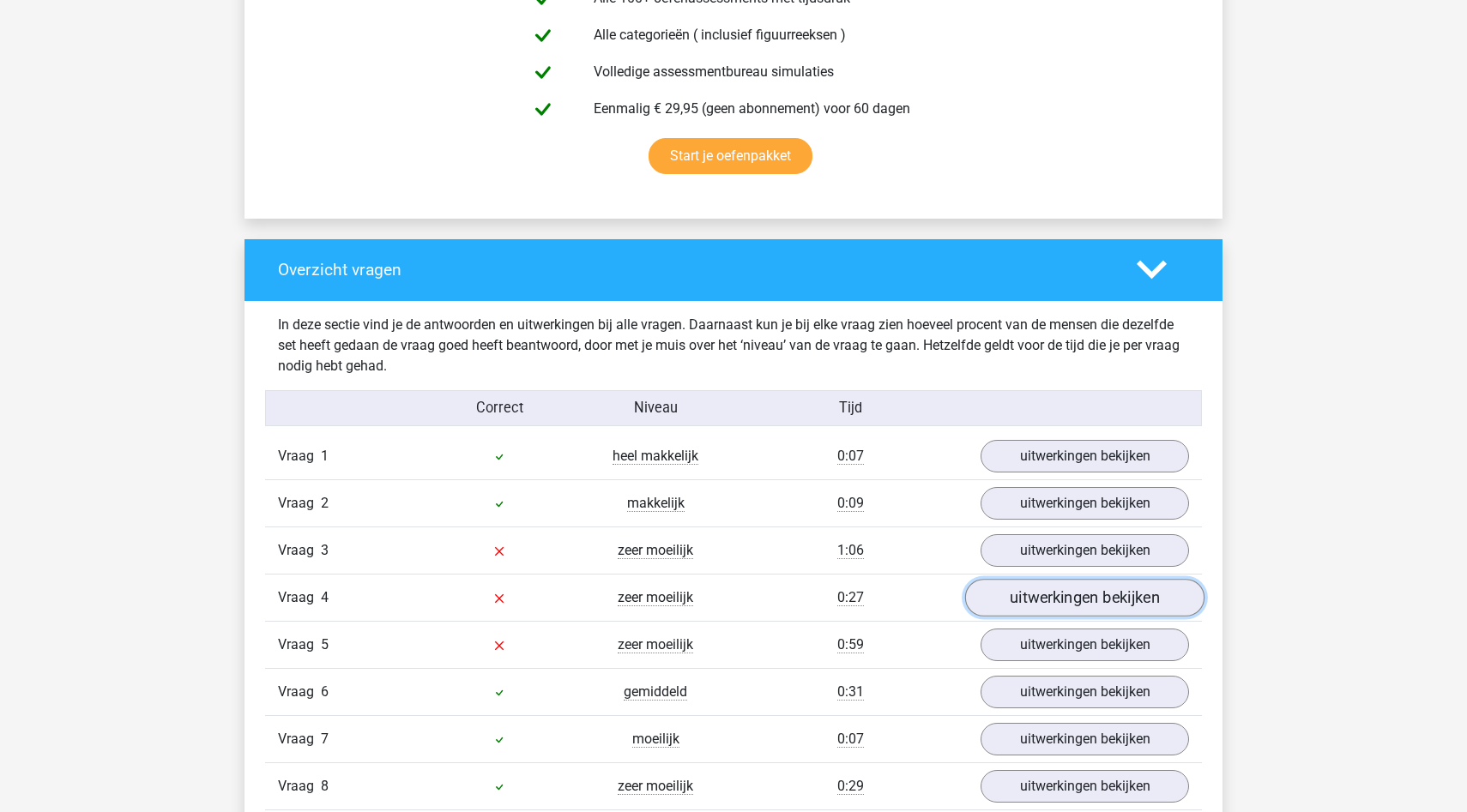
click at [1047, 606] on link "uitwerkingen bekijken" at bounding box center [1085, 597] width 239 height 38
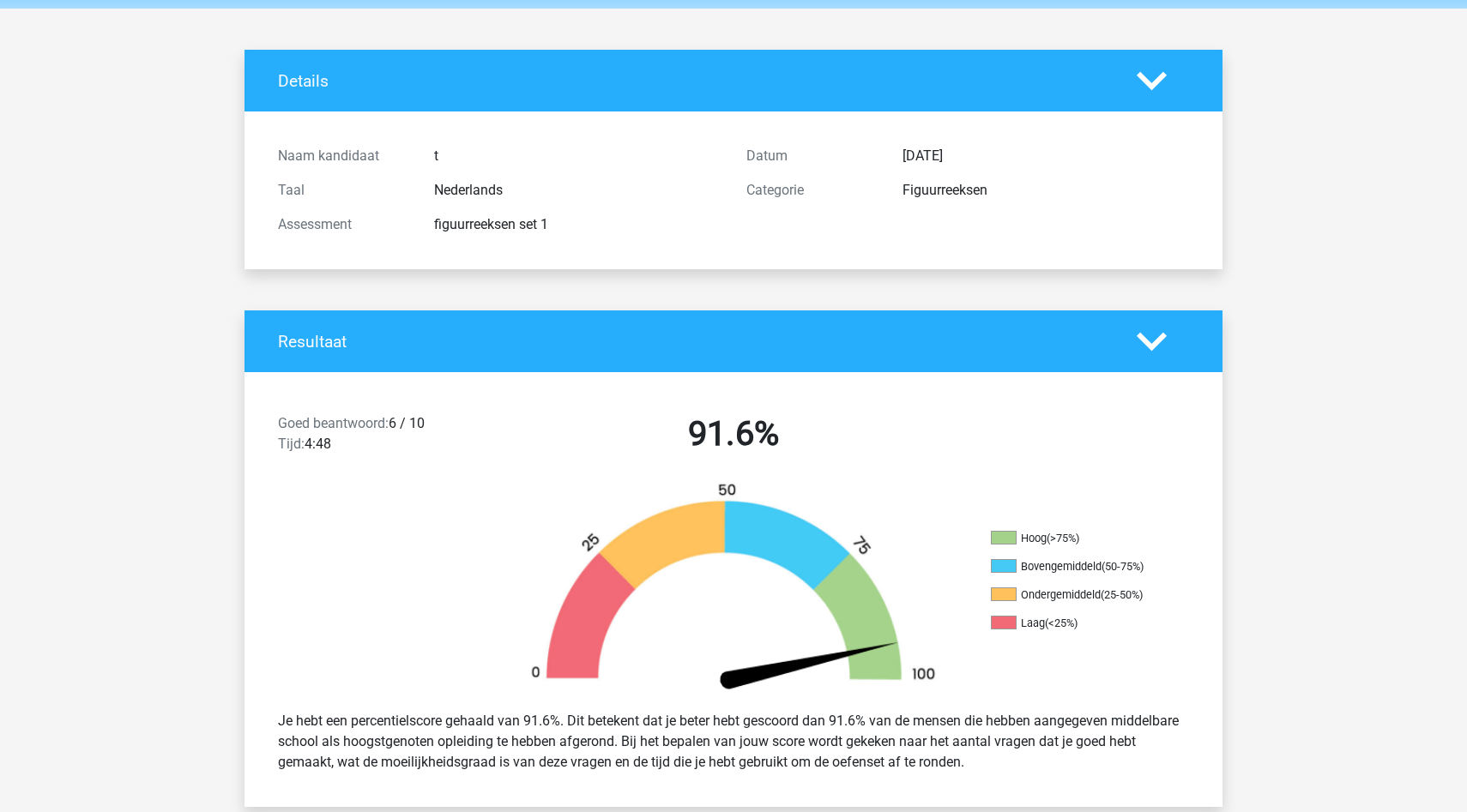
scroll to position [0, 0]
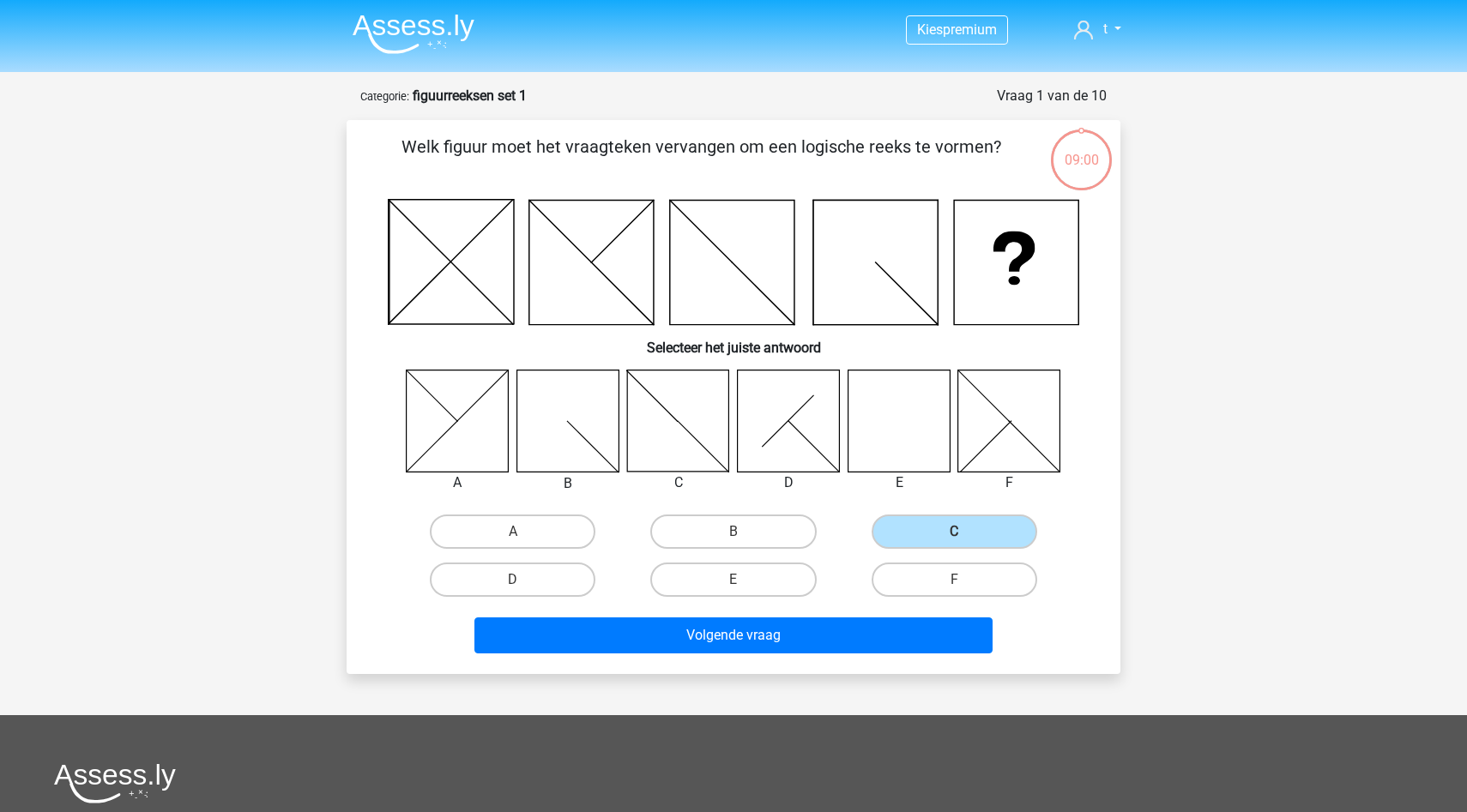
scroll to position [86, 0]
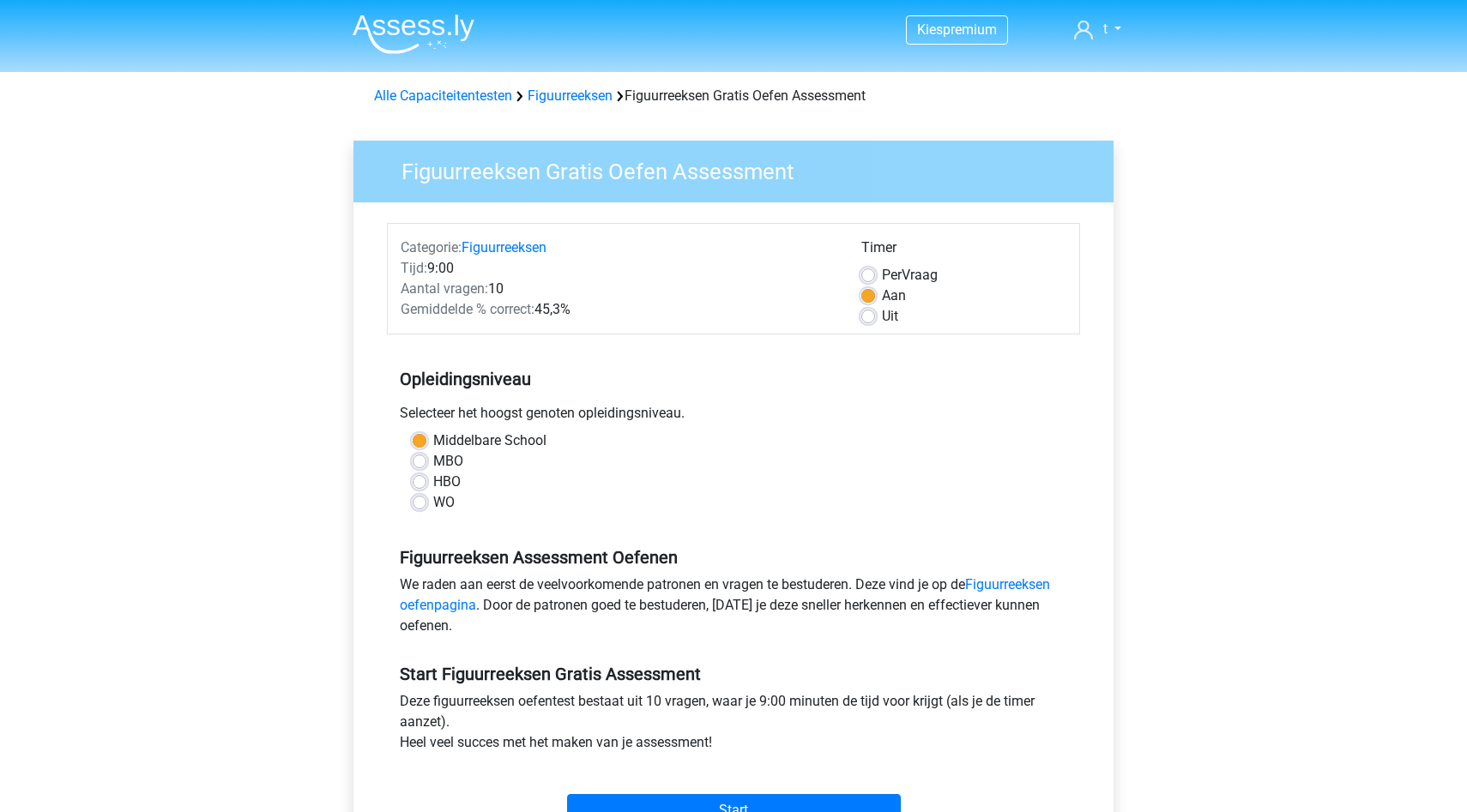
scroll to position [66, 0]
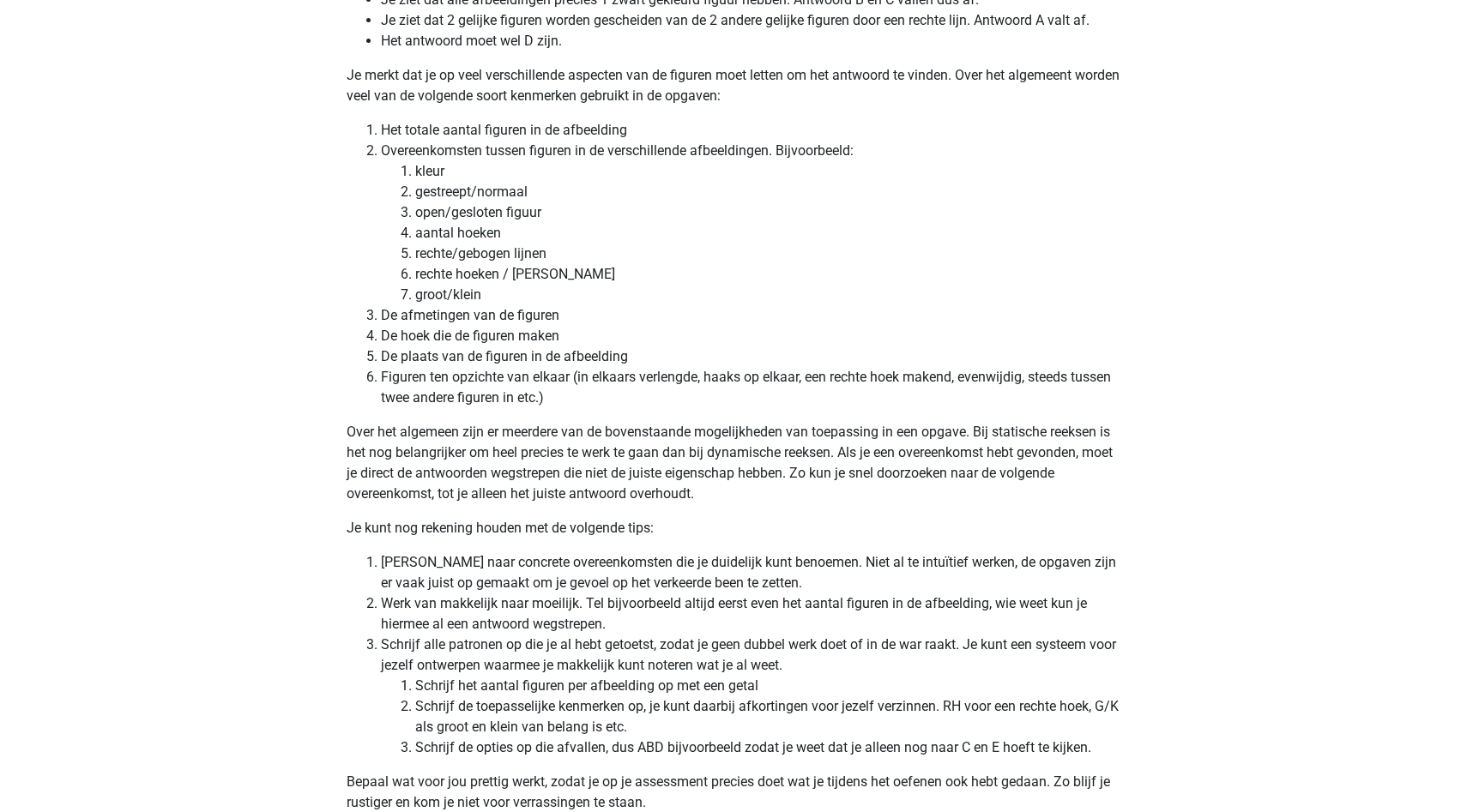
scroll to position [5269, 0]
